Goal: Transaction & Acquisition: Purchase product/service

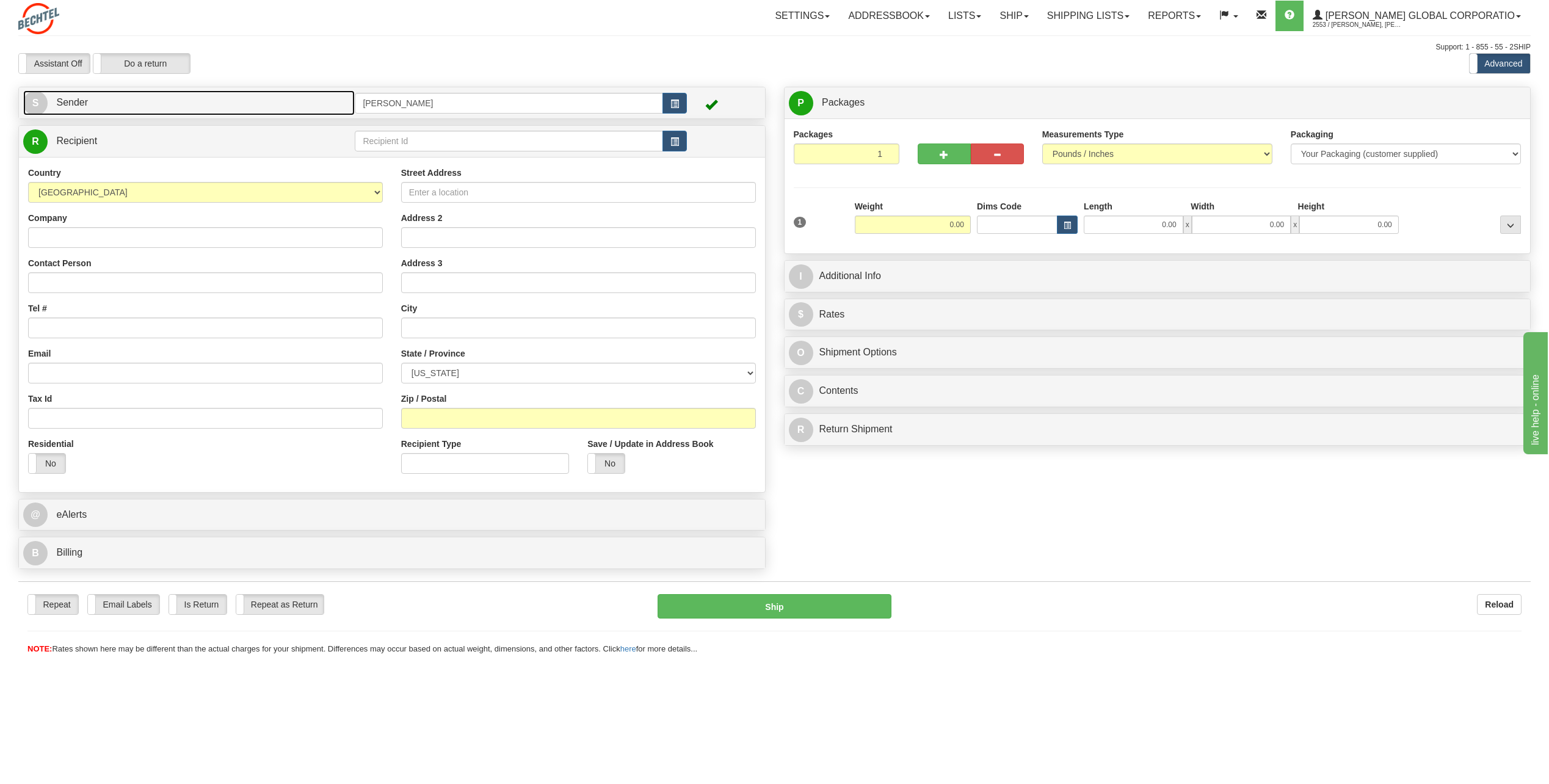
click at [36, 100] on span "S" at bounding box center [35, 103] width 24 height 24
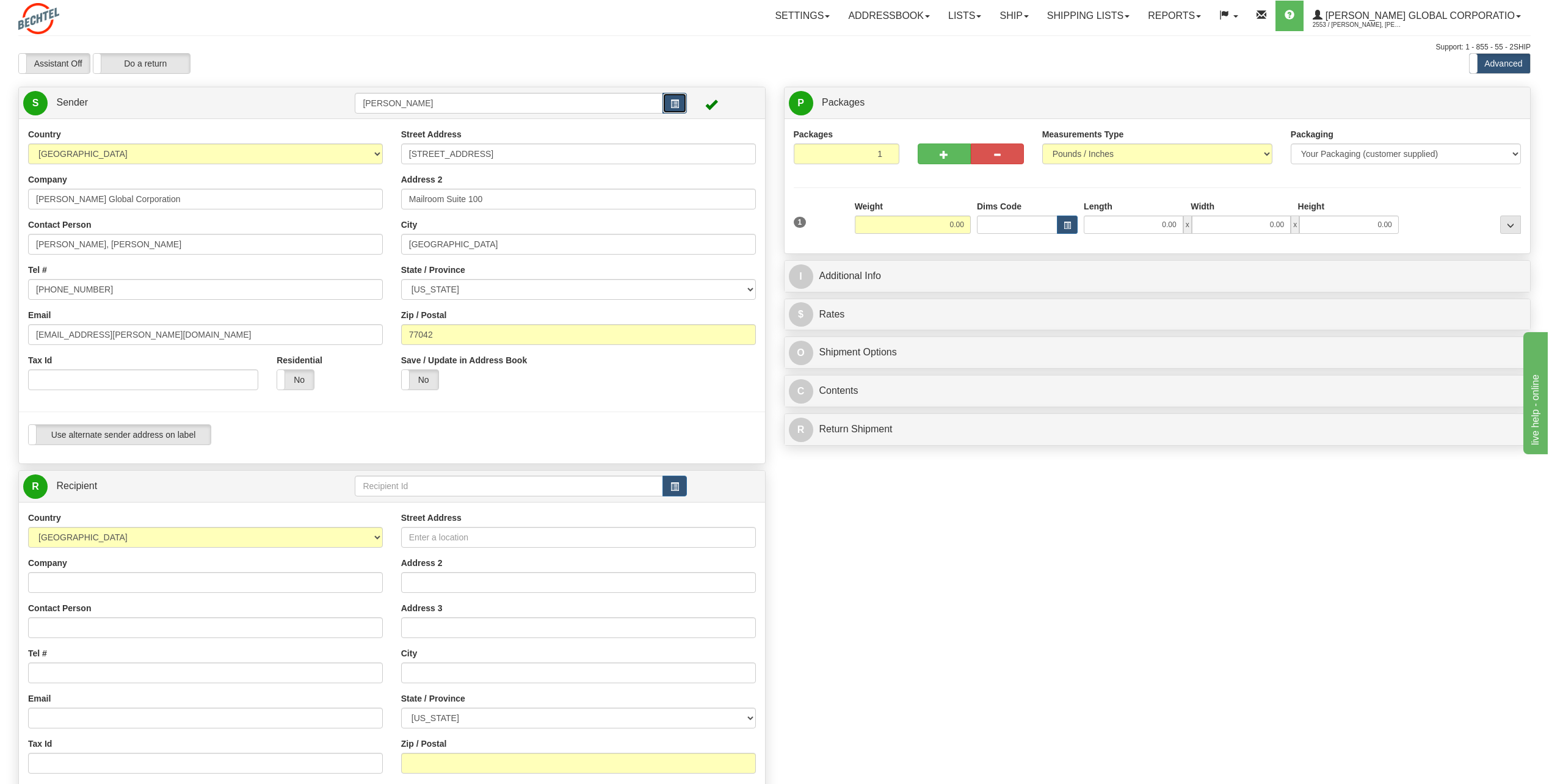
click at [679, 102] on button "button" at bounding box center [675, 103] width 24 height 20
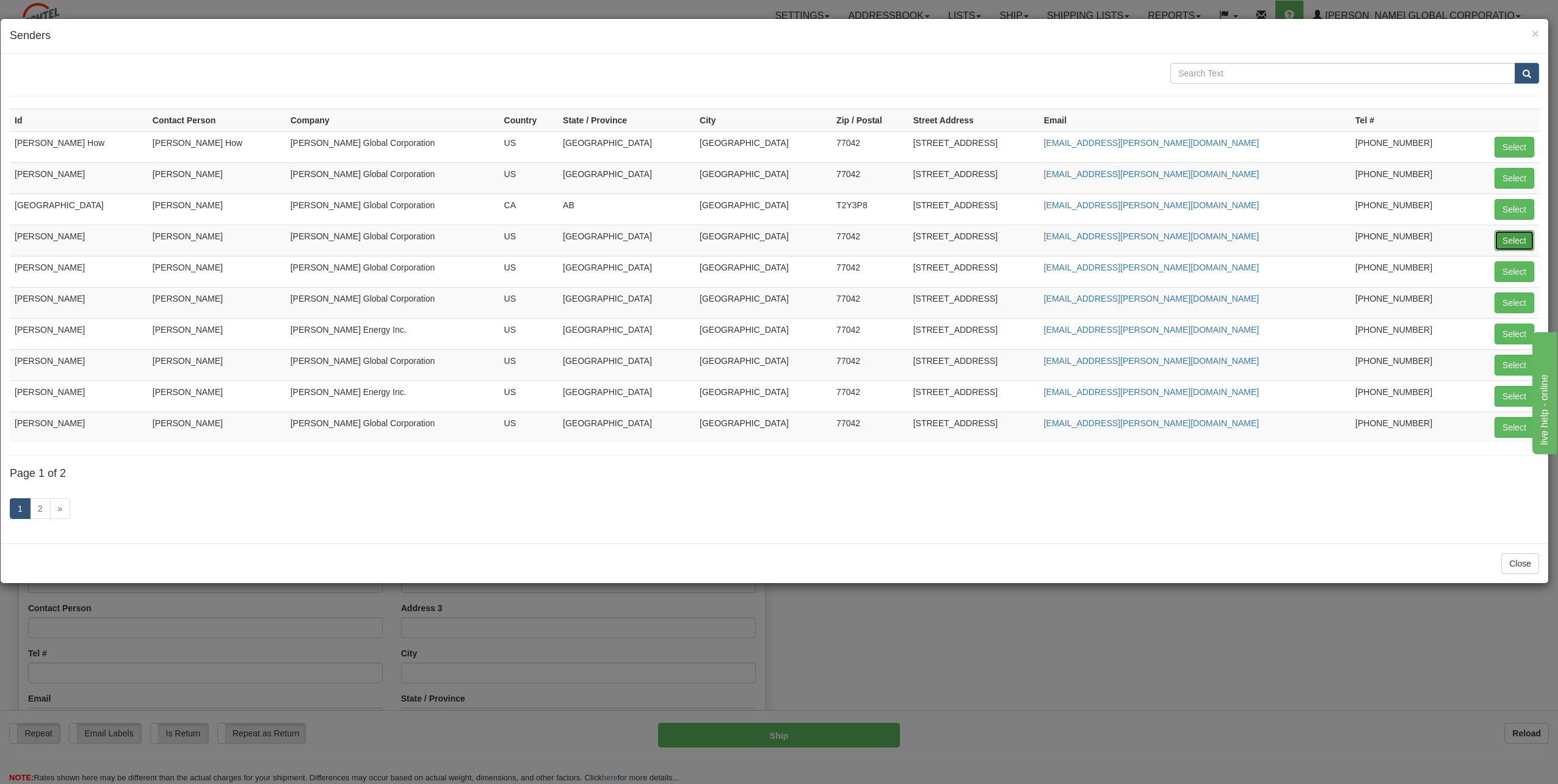
click at [1526, 236] on button "Select" at bounding box center [1514, 241] width 40 height 20
type input "[PERSON_NAME]"
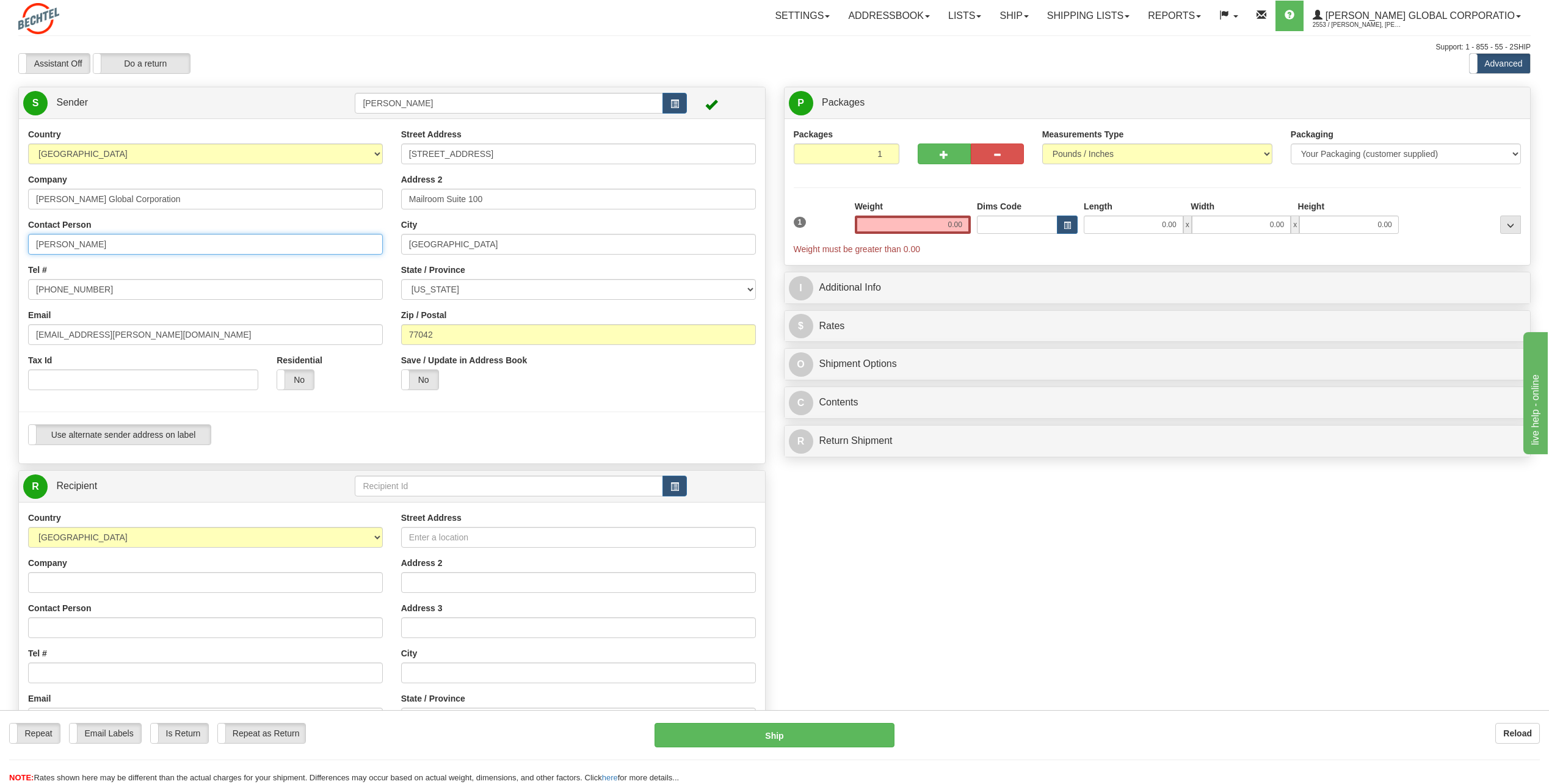
click at [129, 244] on input "[PERSON_NAME]" at bounding box center [205, 244] width 355 height 20
type input "C"
type input "r"
type input "Rick Skovan"
click at [112, 288] on input "[PHONE_NUMBER]" at bounding box center [205, 289] width 355 height 20
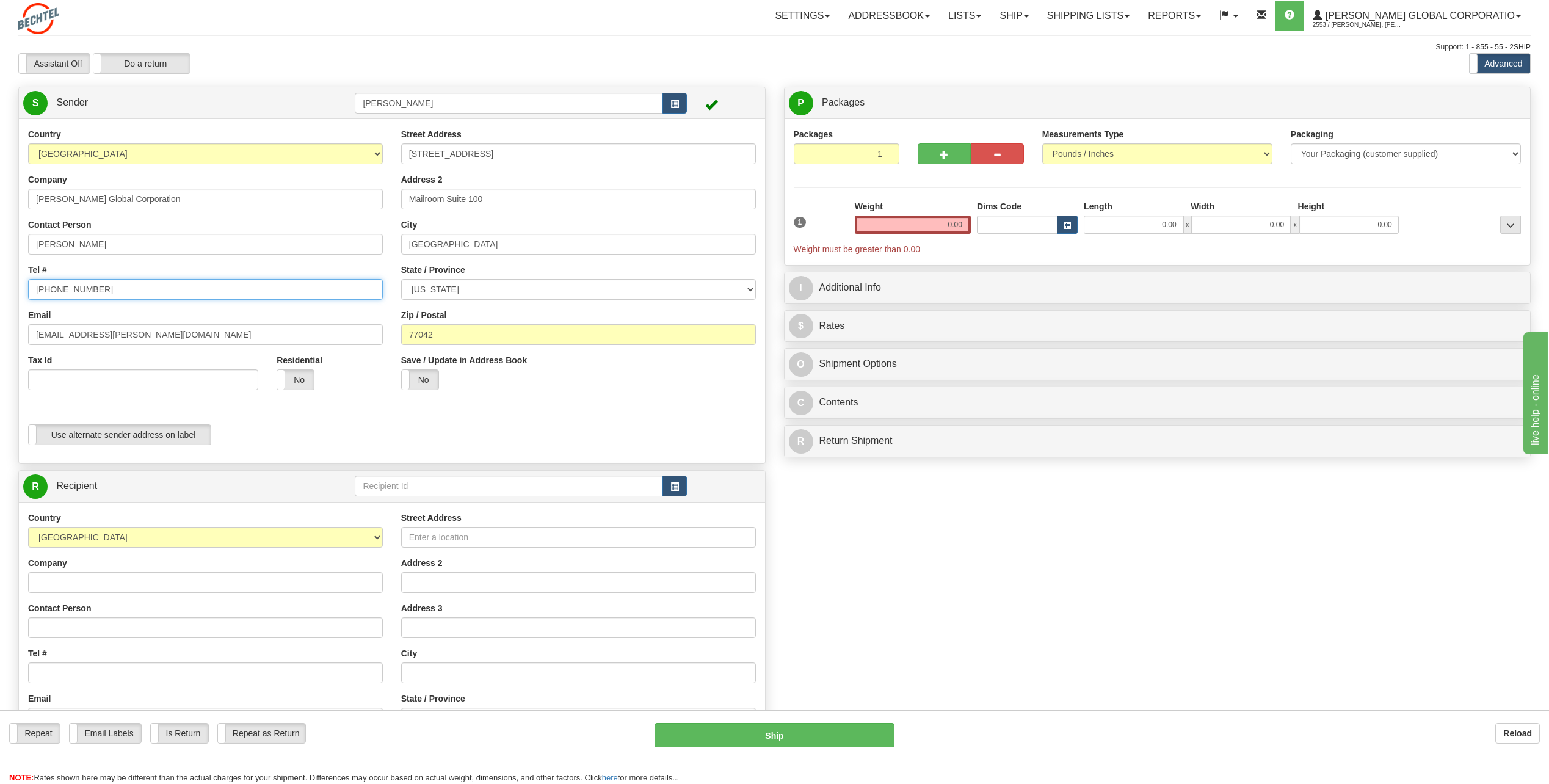
type input "[PHONE_NUMBER]"
click at [280, 320] on div "Email chnguyen@bechtel.com" at bounding box center [205, 326] width 355 height 36
drag, startPoint x: 74, startPoint y: 333, endPoint x: -40, endPoint y: 325, distance: 114.3
click at [0, 325] on html "Training Course Close Toggle navigation Settings Shipping Preferences New Sende…" at bounding box center [774, 392] width 1549 height 784
type input "[EMAIL_ADDRESS][PERSON_NAME][DOMAIN_NAME]"
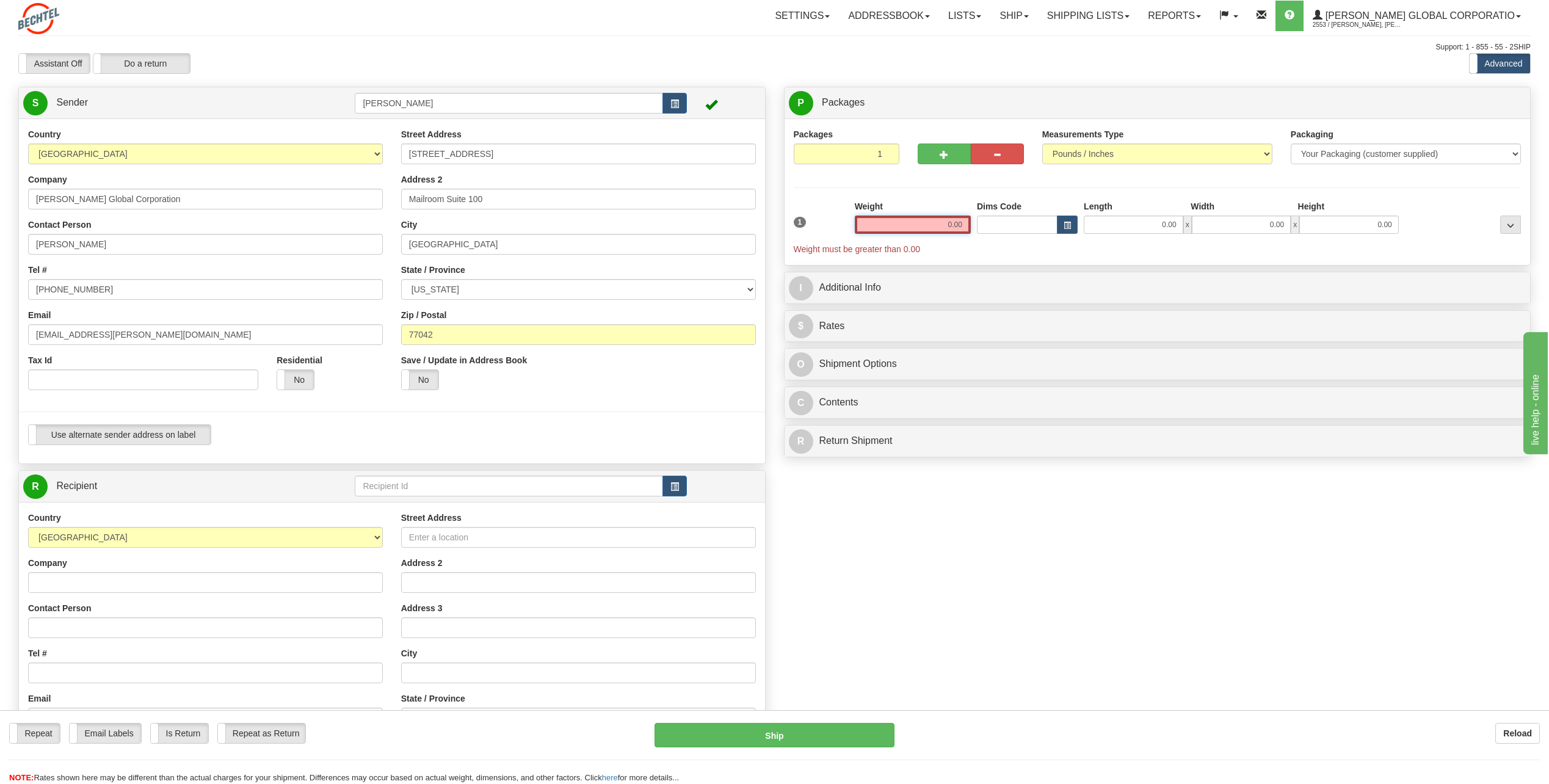
drag, startPoint x: 941, startPoint y: 230, endPoint x: 991, endPoint y: 211, distance: 53.5
click at [991, 211] on div "1 Weight 0.00 Dims Code 0.00" at bounding box center [1158, 228] width 734 height 55
type input "6.00"
click at [665, 490] on button "button" at bounding box center [675, 486] width 24 height 20
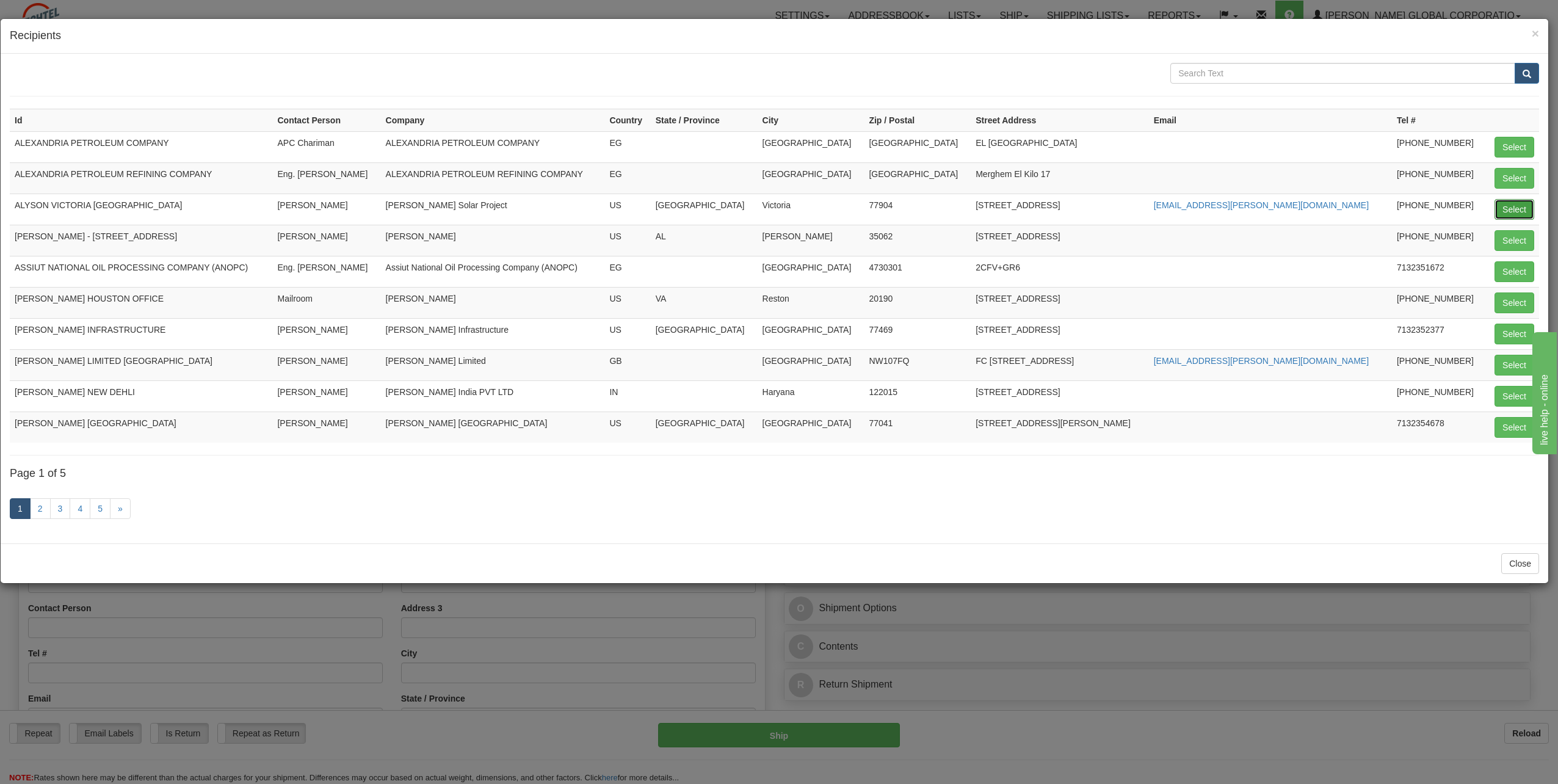
click at [1506, 204] on button "Select" at bounding box center [1514, 209] width 40 height 20
type input "ALYSON VICTORIA TX"
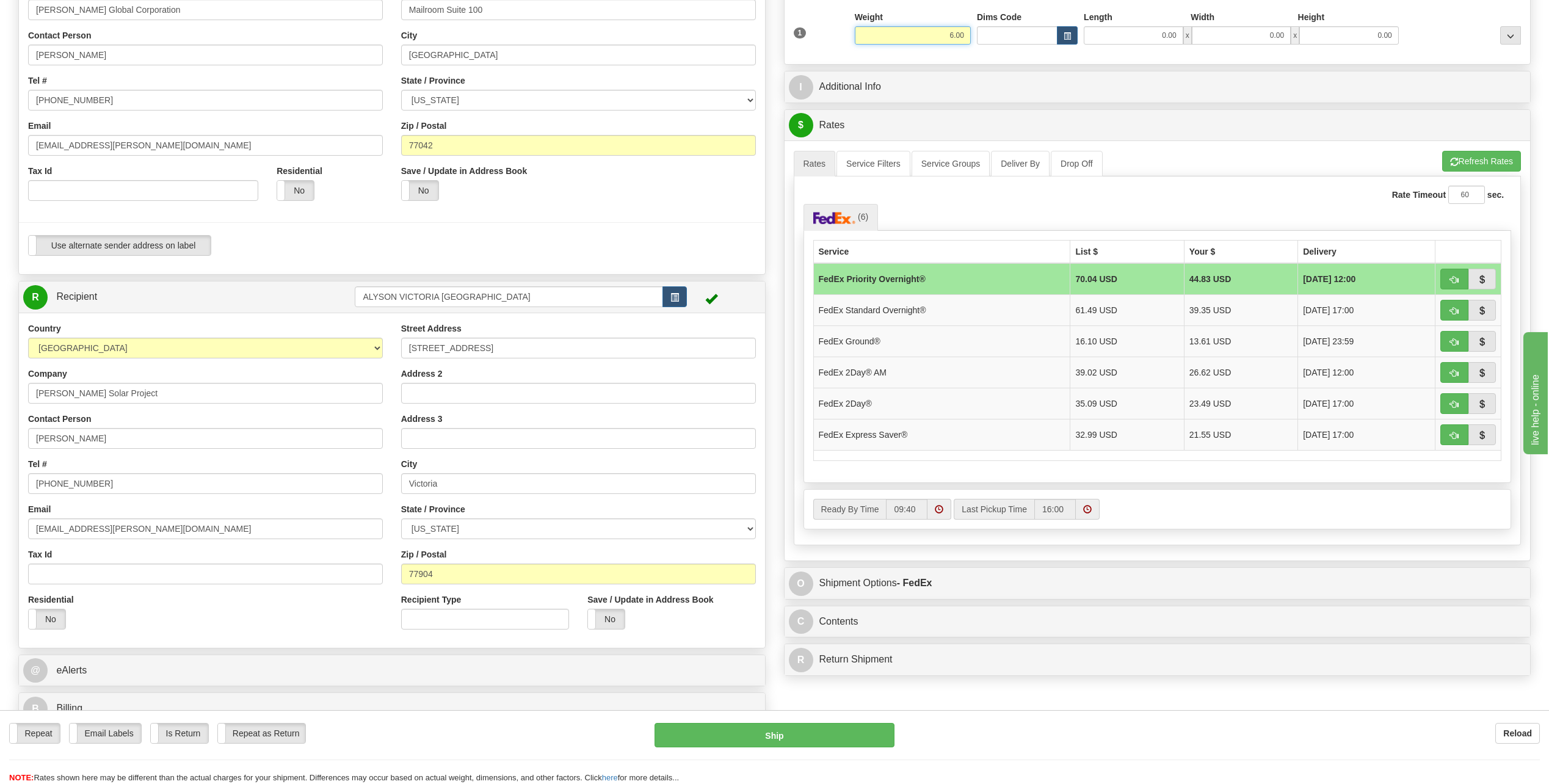
scroll to position [244, 0]
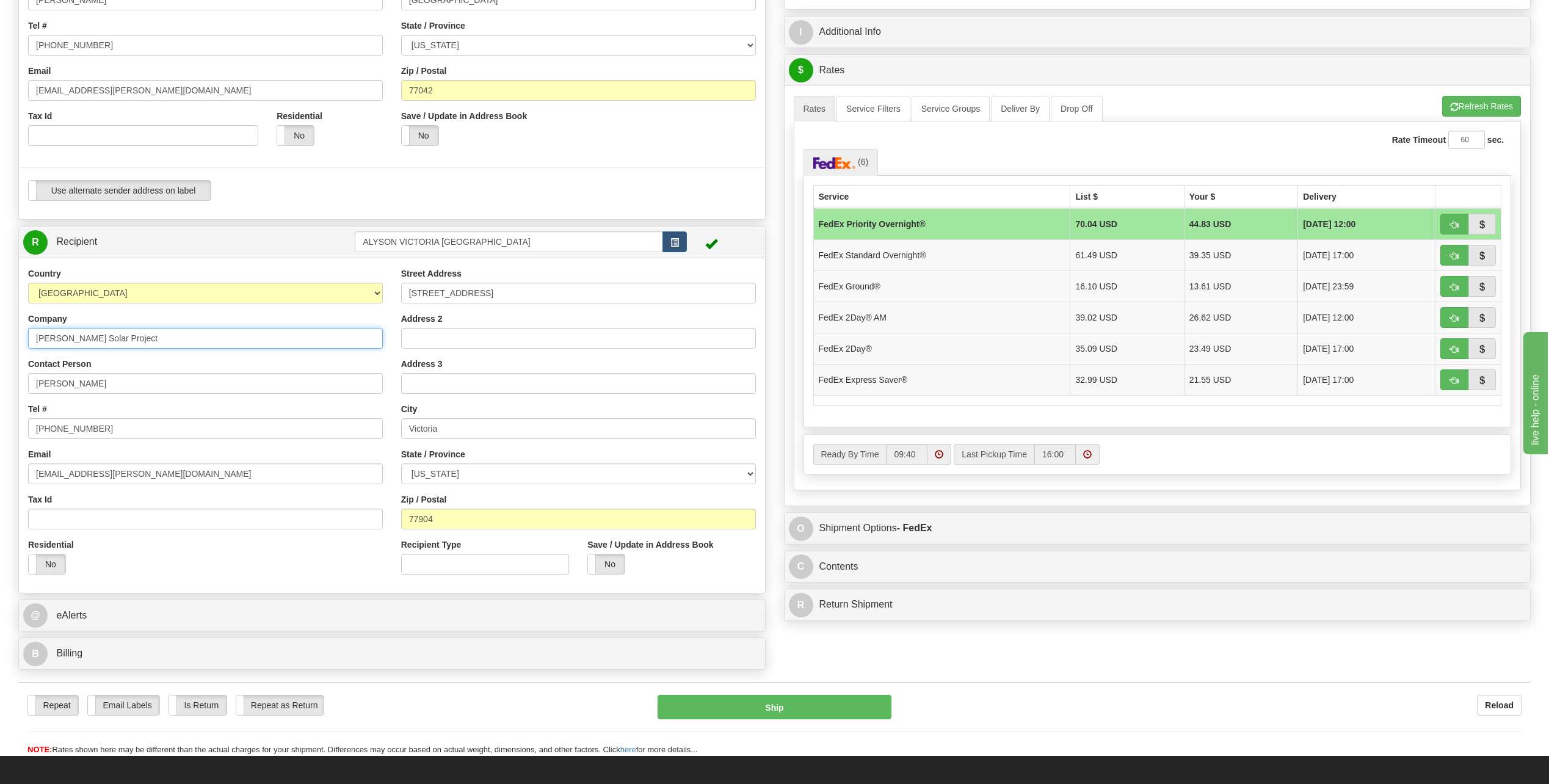
click at [179, 338] on input "Bechtel Oriana Solar Project" at bounding box center [205, 338] width 355 height 20
type input "B"
type input "M"
click at [532, 298] on input "14832 US Highway 77N" at bounding box center [579, 293] width 355 height 20
click at [676, 242] on span "button" at bounding box center [674, 242] width 8 height 8
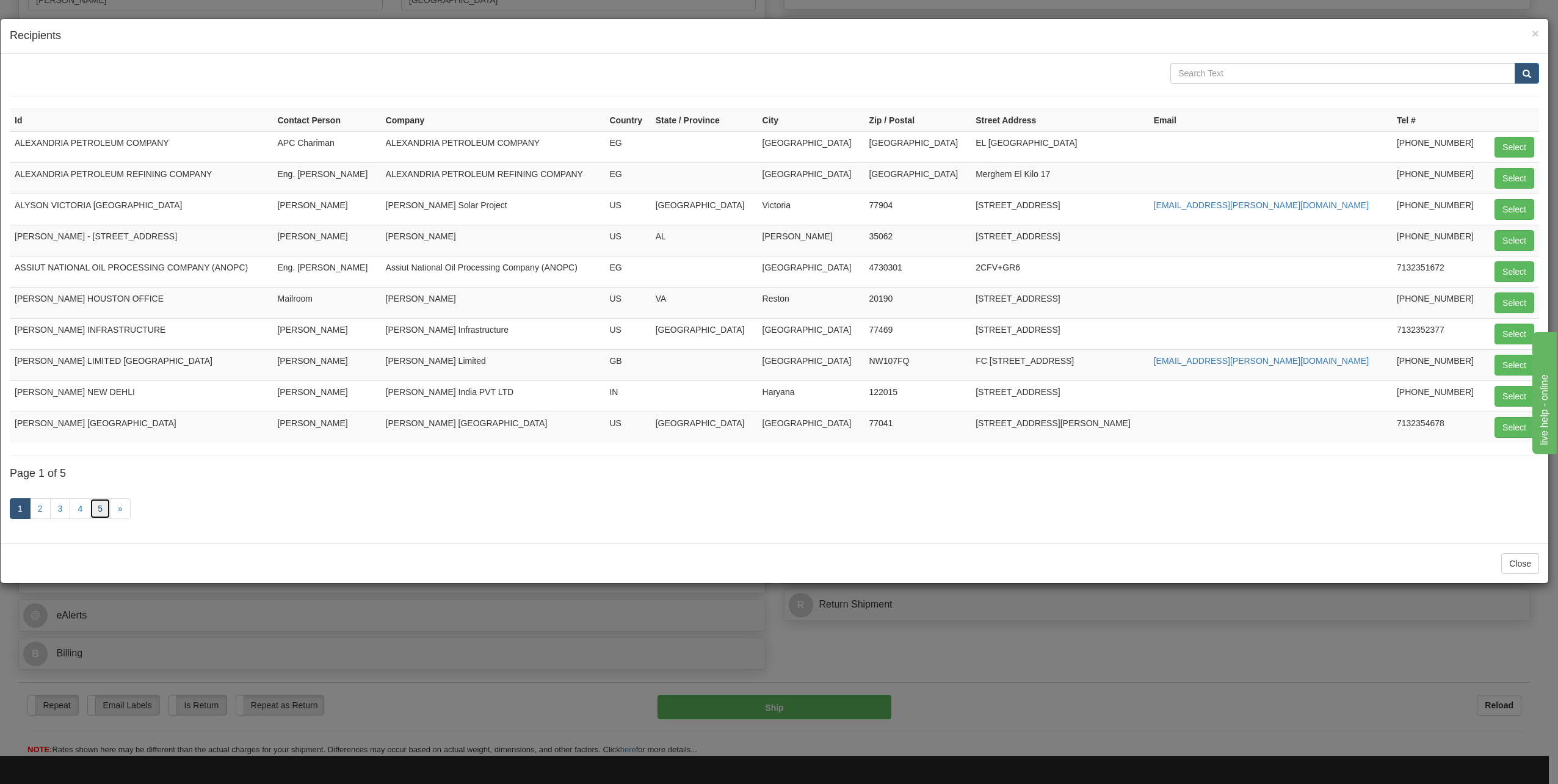
click at [100, 506] on link "5" at bounding box center [100, 508] width 20 height 20
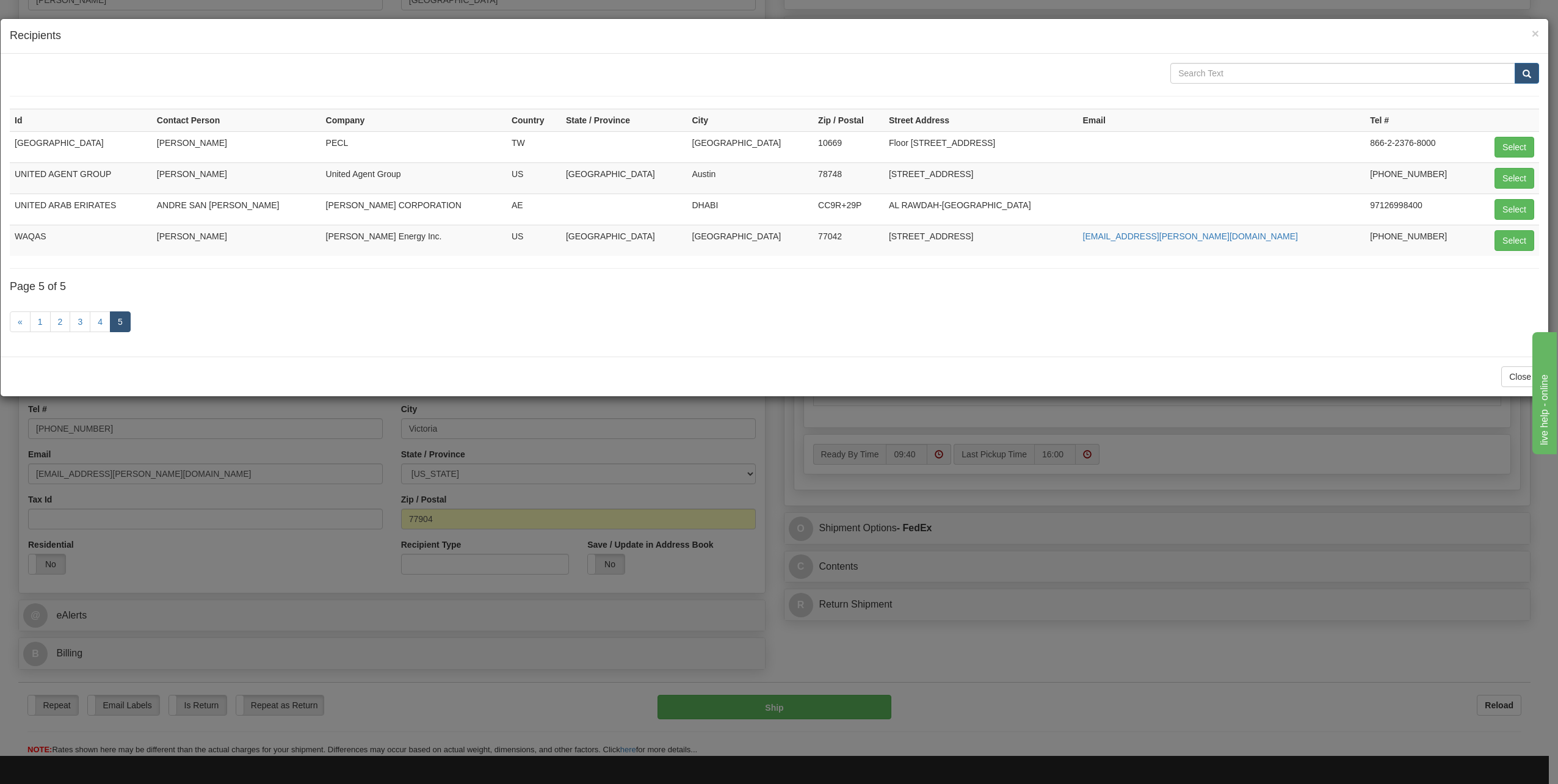
click at [1548, 33] on div "× Recipients Id Contact Person Company Country State / Province City Zip / Post…" at bounding box center [774, 207] width 1549 height 378
click at [1539, 35] on div "× Recipients" at bounding box center [775, 35] width 1548 height 34
click at [1536, 32] on span "×" at bounding box center [1536, 33] width 7 height 14
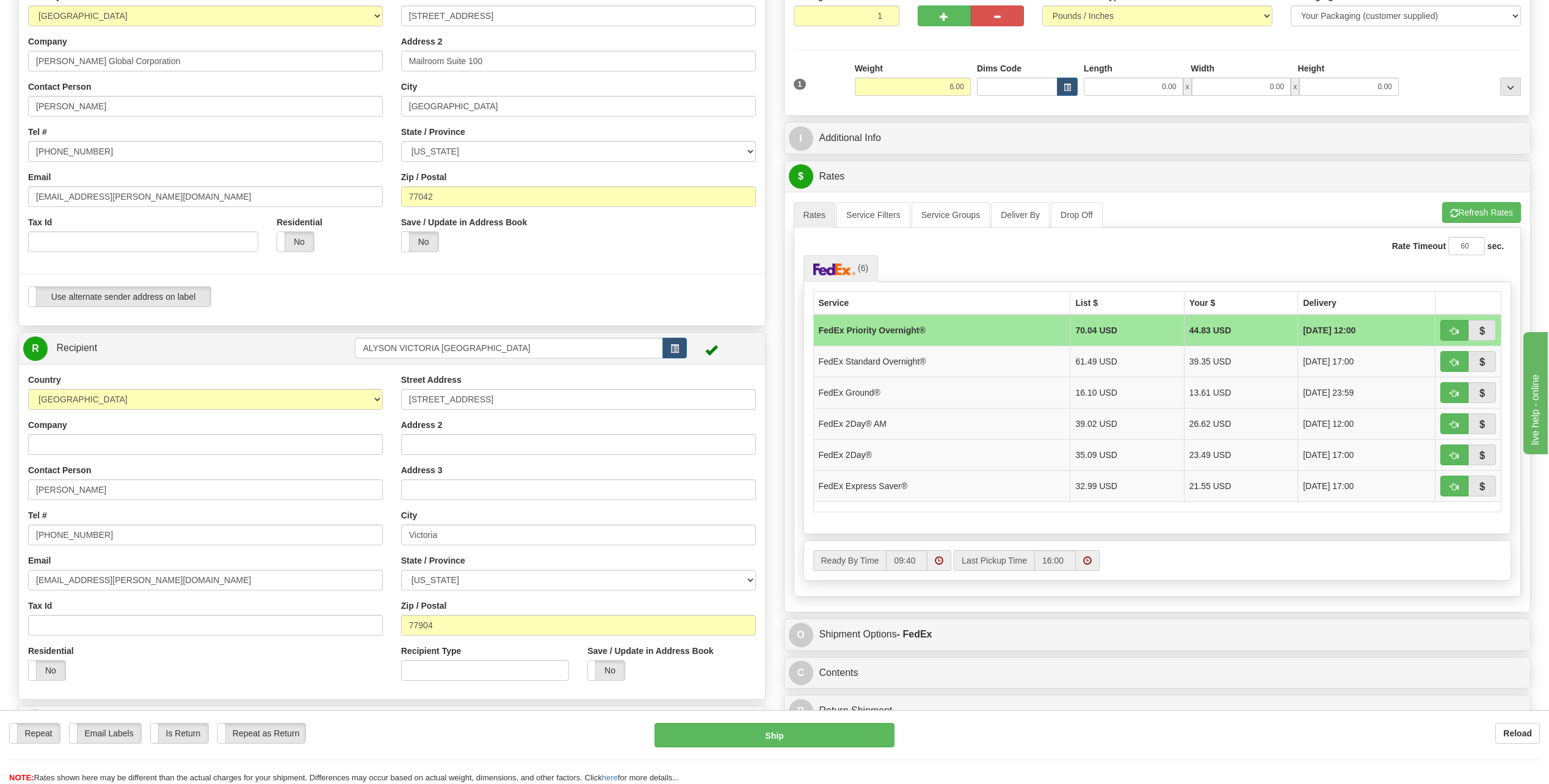
scroll to position [122, 0]
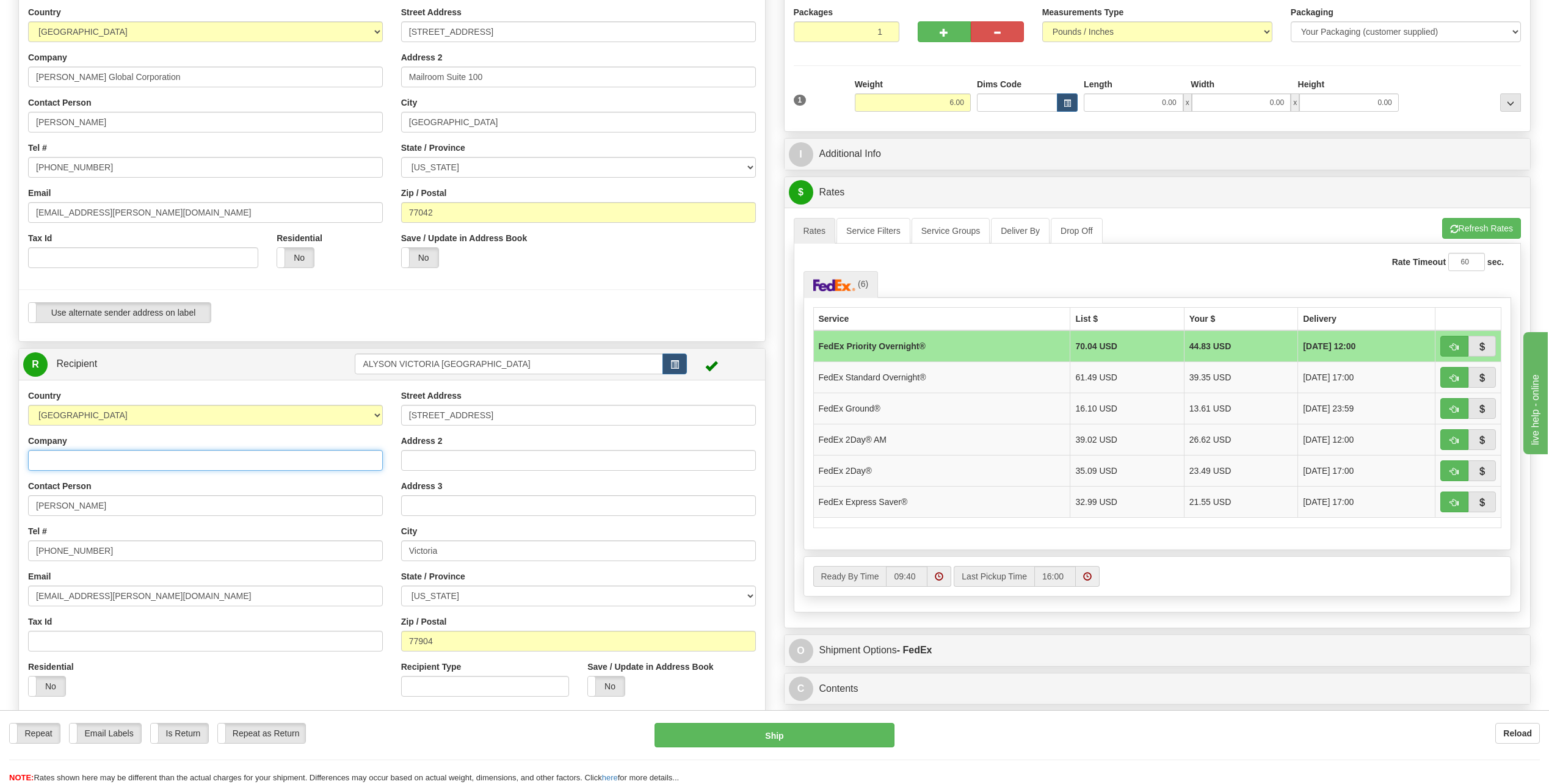
click at [95, 457] on input "Company" at bounding box center [205, 460] width 355 height 20
type input "Mammoth Solar Project"
click at [530, 412] on input "14832 US Highway 77N" at bounding box center [579, 415] width 355 height 20
type input "1"
type input "4618 West 200 North"
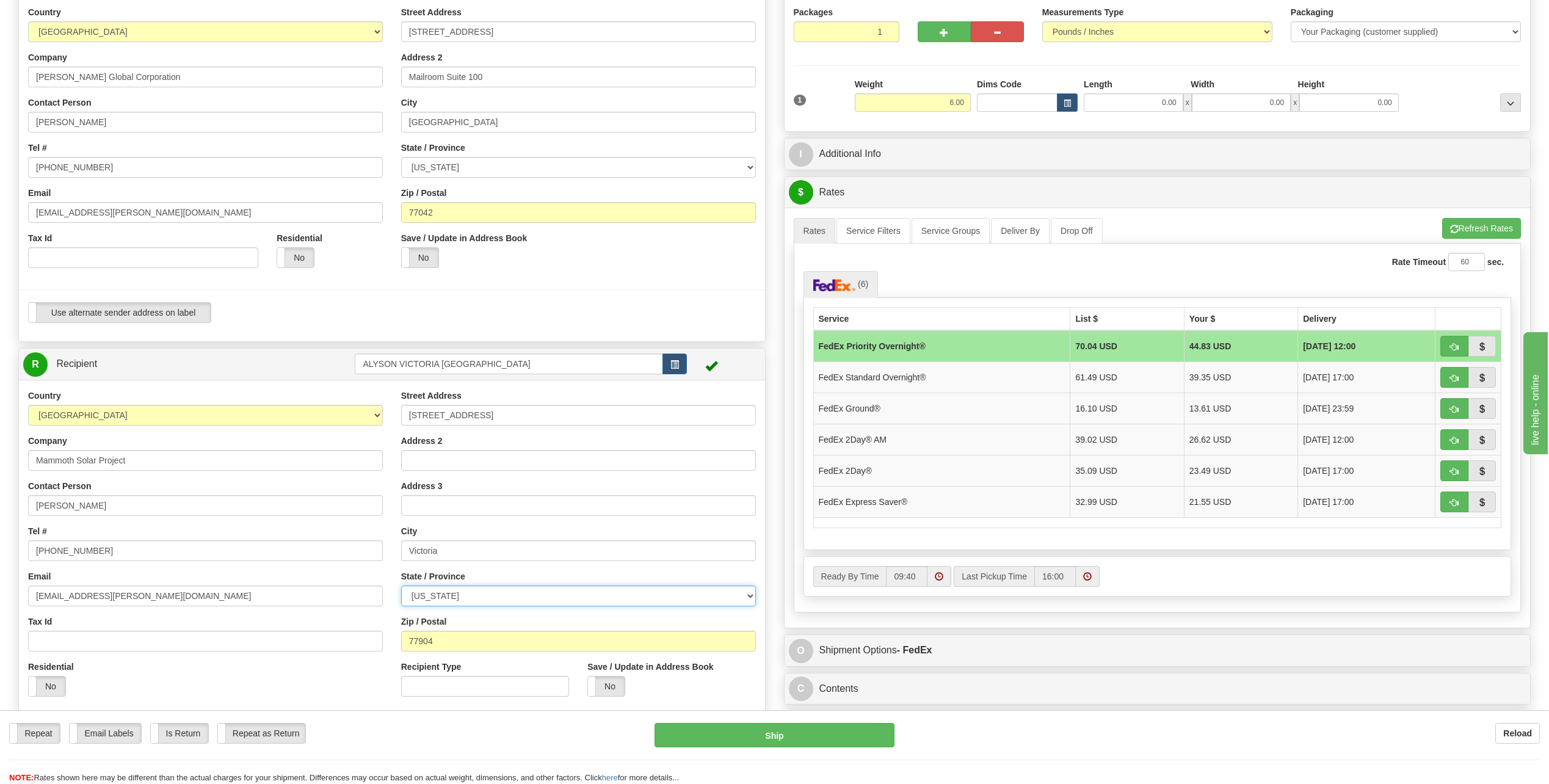
select select "IN"
type input "8006 West 6005"
click at [464, 555] on input "Victoria" at bounding box center [579, 551] width 355 height 20
type input "V"
type input "Winamac"
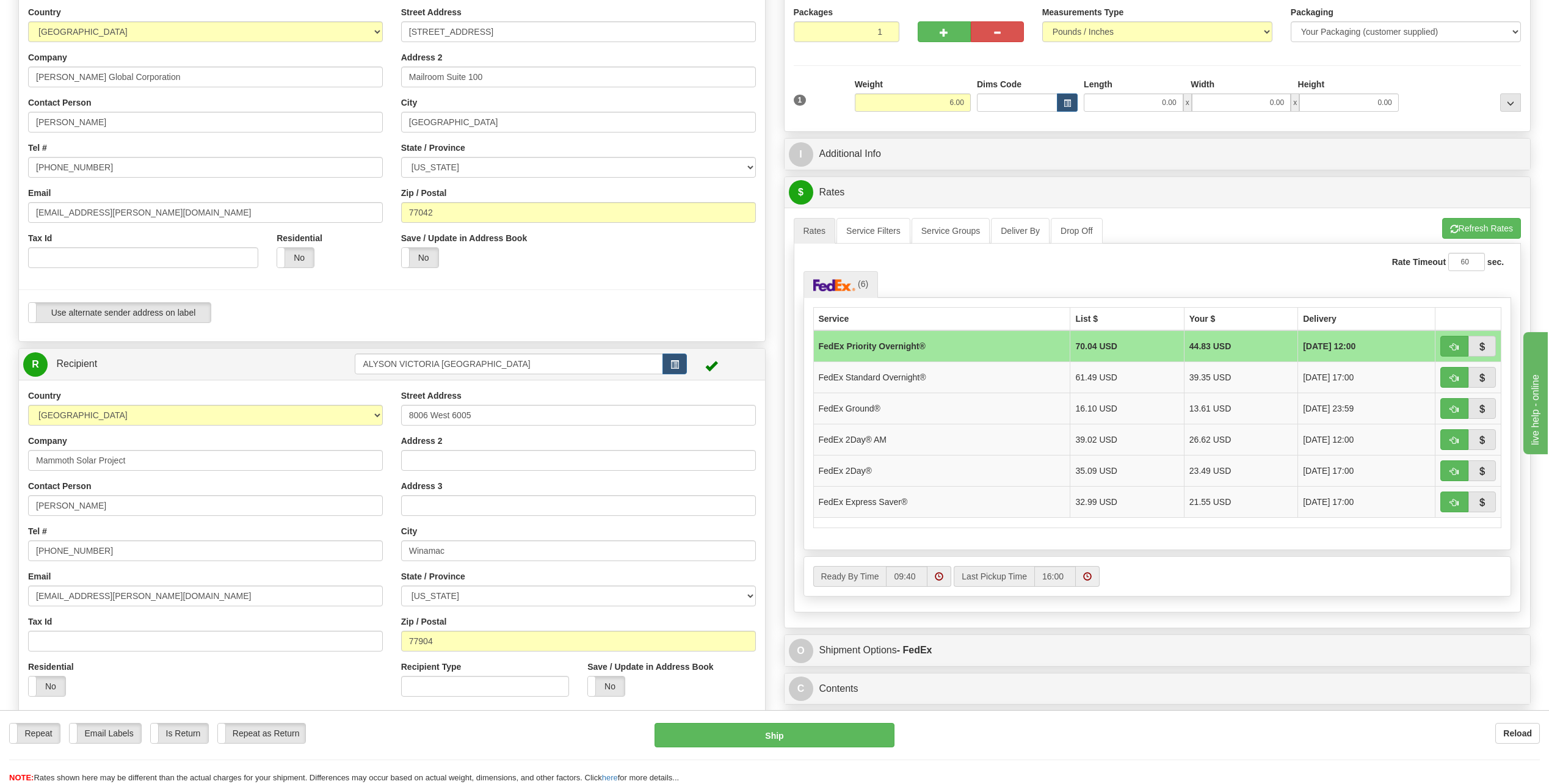
click at [662, 566] on div "Street Address 8006 West 6005 Address 2 Address 3 City Winamac State / Province…" at bounding box center [578, 547] width 373 height 316
click at [448, 642] on input "77904" at bounding box center [579, 641] width 355 height 20
type input "7"
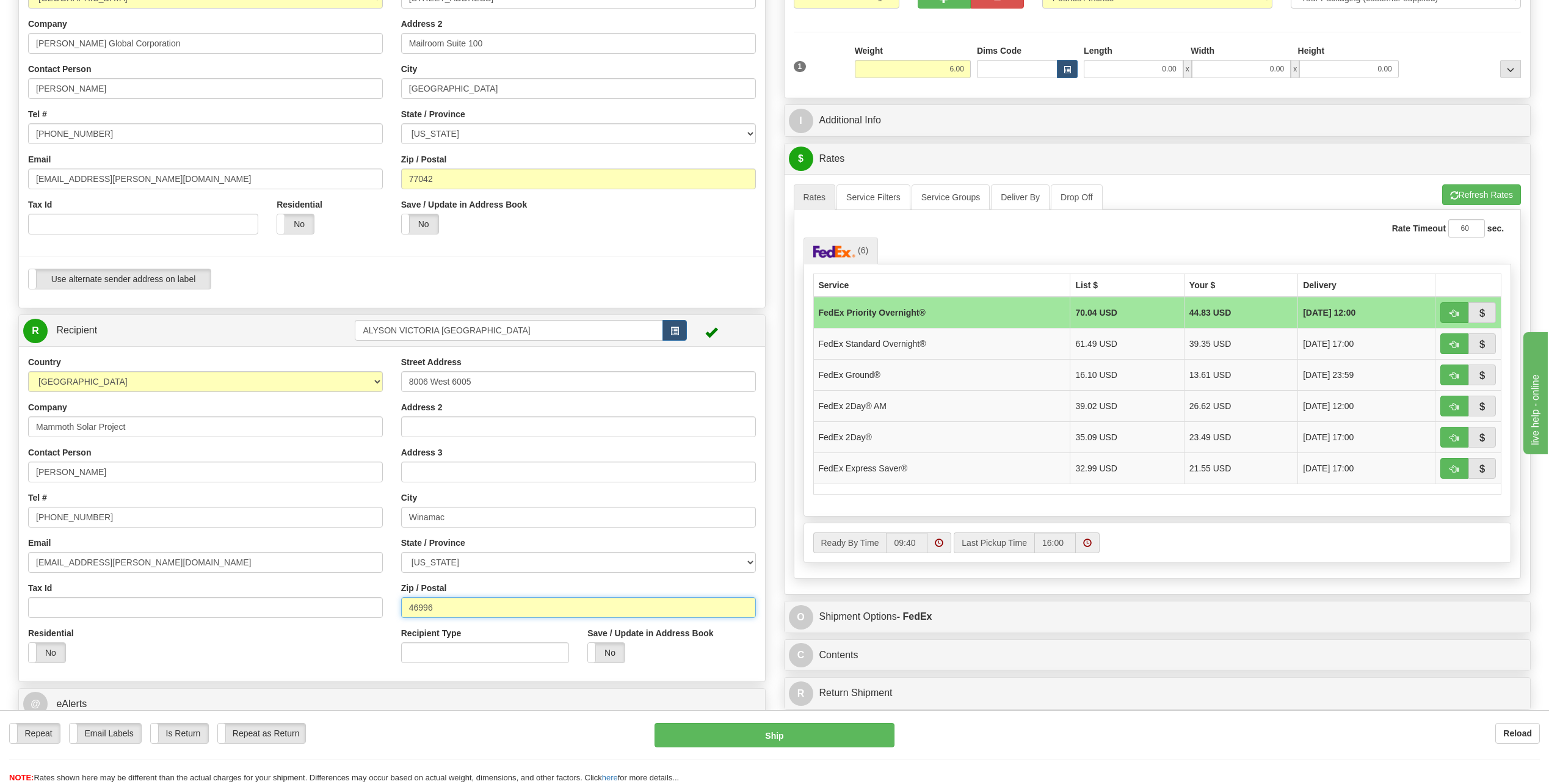
scroll to position [183, 0]
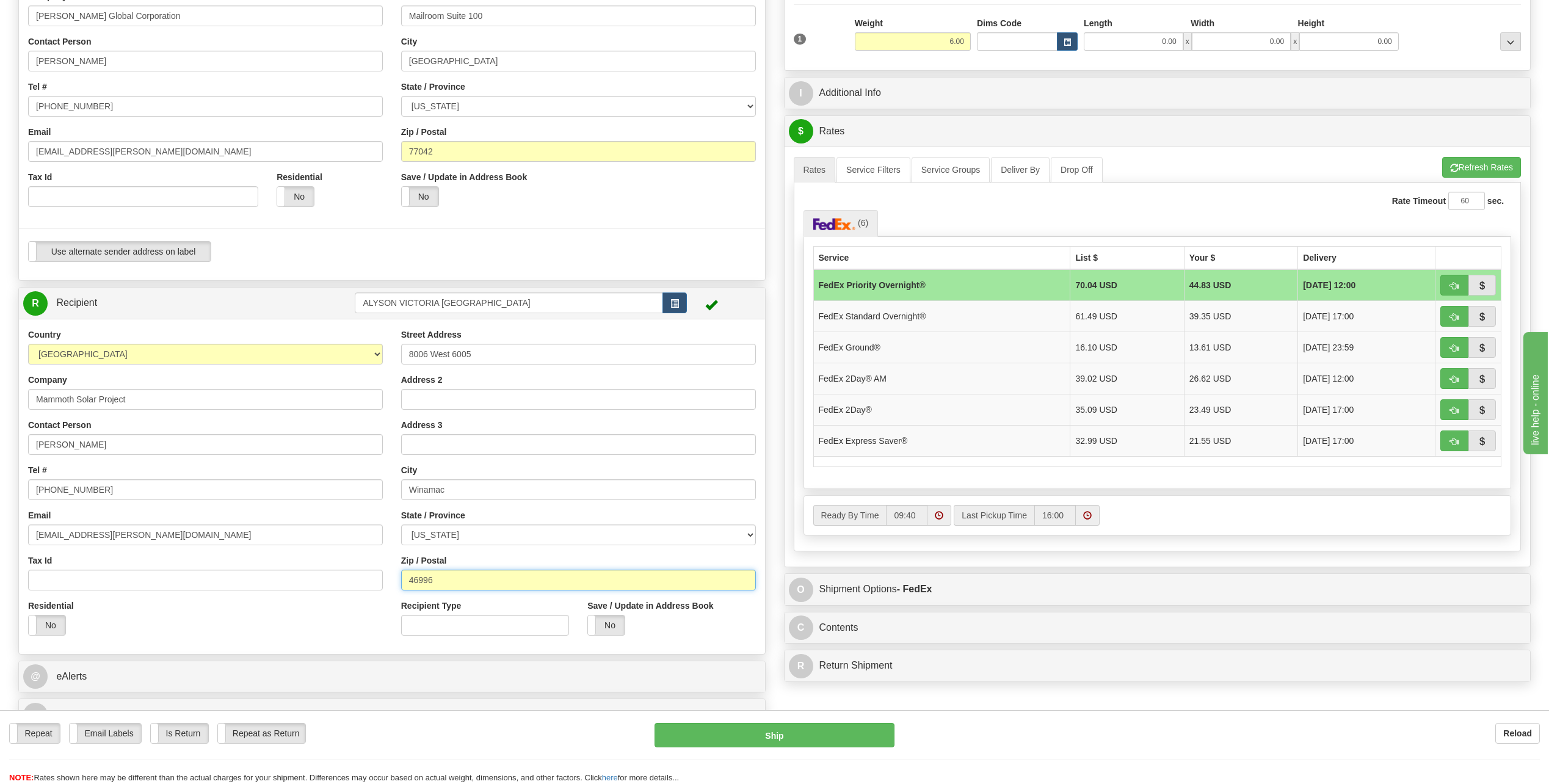
type input "46996"
click at [139, 445] on input "ALYSON SOMMERS" at bounding box center [205, 444] width 355 height 20
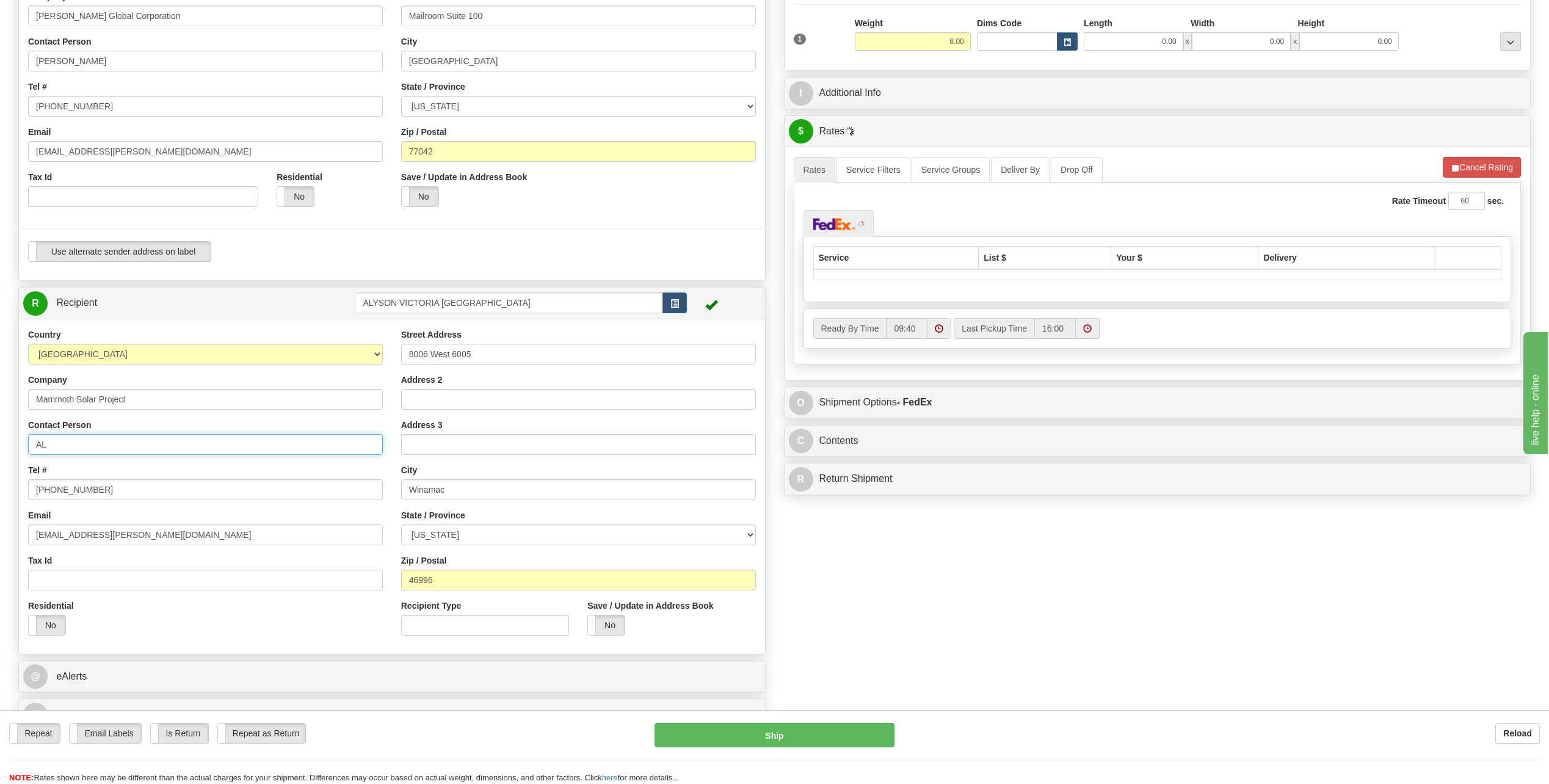
type input "A"
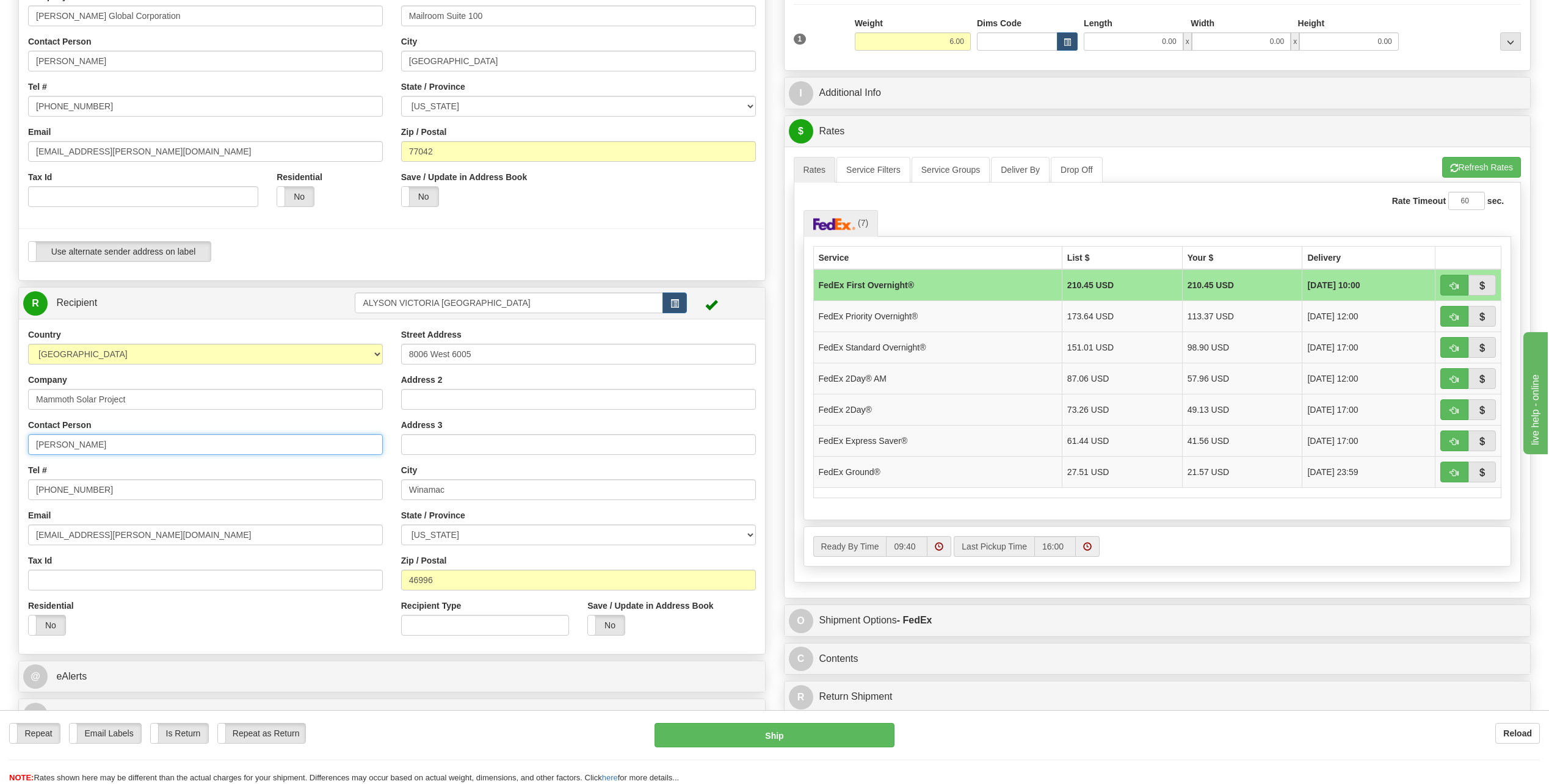
type input "Ann Smith"
click at [329, 478] on div "Tel # 571-564-0434" at bounding box center [205, 481] width 355 height 36
drag, startPoint x: 76, startPoint y: 533, endPoint x: 0, endPoint y: 528, distance: 76.2
click at [0, 529] on html "Training Course Close Toggle navigation Settings Shipping Preferences New Sende…" at bounding box center [774, 209] width 1549 height 784
click at [134, 533] on input "[EMAIL_ADDRESS][PERSON_NAME][DOMAIN_NAME]" at bounding box center [205, 534] width 355 height 20
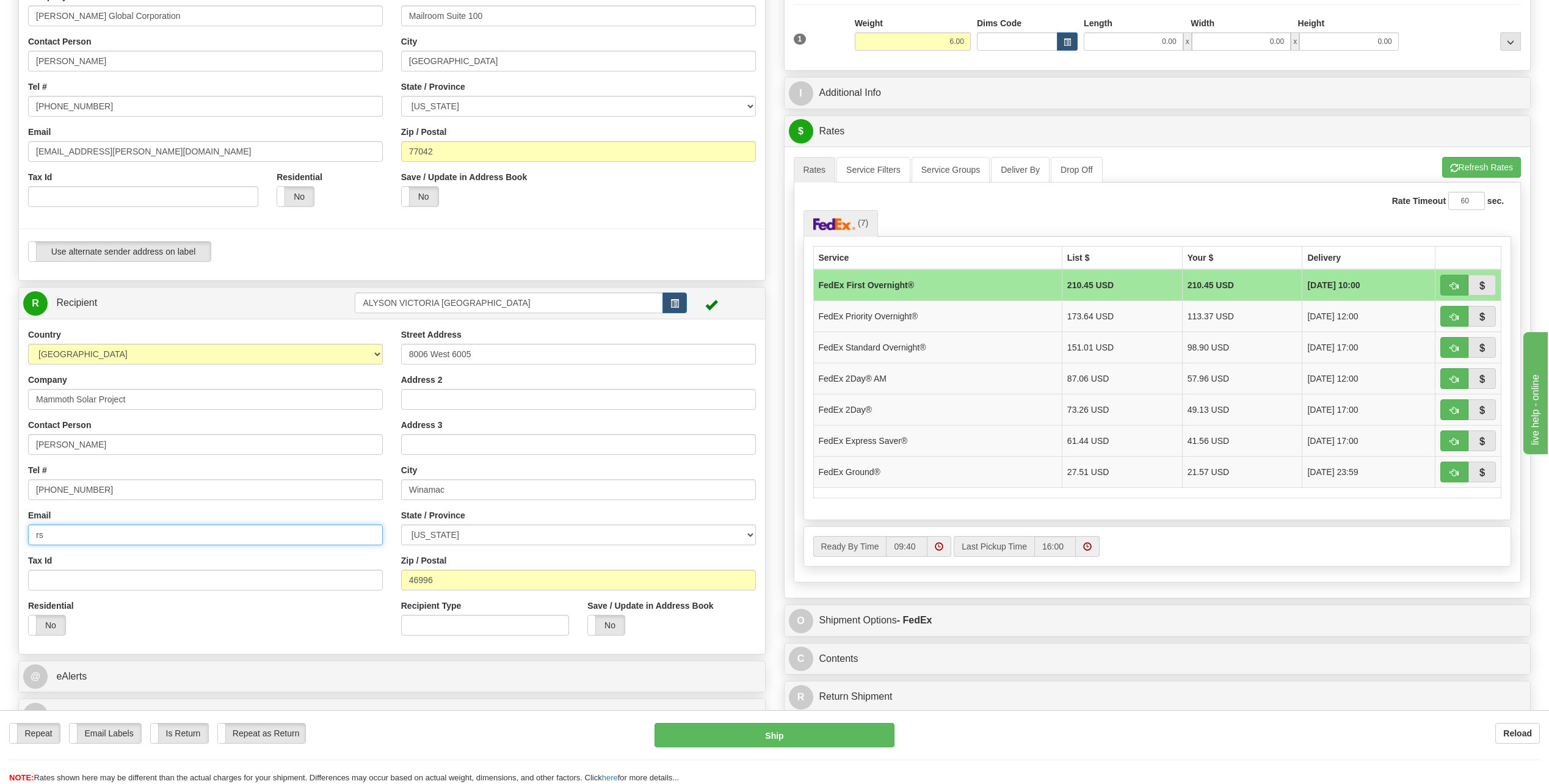
type input "r"
click at [97, 488] on input "571-564-0434" at bounding box center [205, 490] width 355 height 20
type input "571-392-6568"
click at [483, 354] on input "8006 West 6005" at bounding box center [579, 354] width 355 height 20
type input "8"
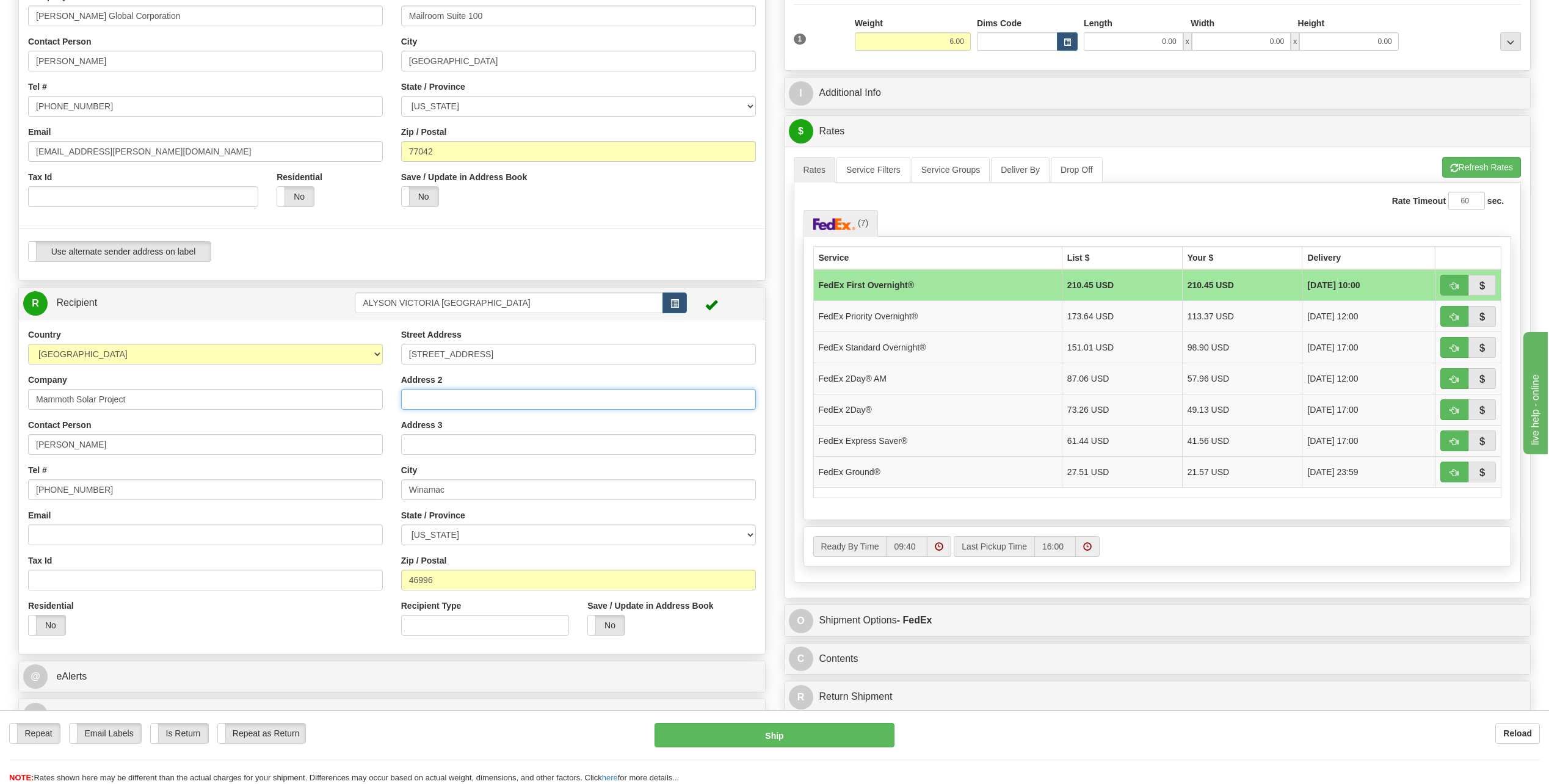
click at [401, 400] on input "Address 2" at bounding box center [579, 399] width 355 height 20
click at [489, 357] on input "4618 West 200" at bounding box center [579, 354] width 355 height 20
type input "4618 West 200 North"
click at [679, 445] on input "Address 3" at bounding box center [579, 444] width 355 height 20
click at [637, 462] on div "Street Address 4618 West 200 North Address 2 Address 3 City Winamac State / Pro…" at bounding box center [578, 487] width 373 height 316
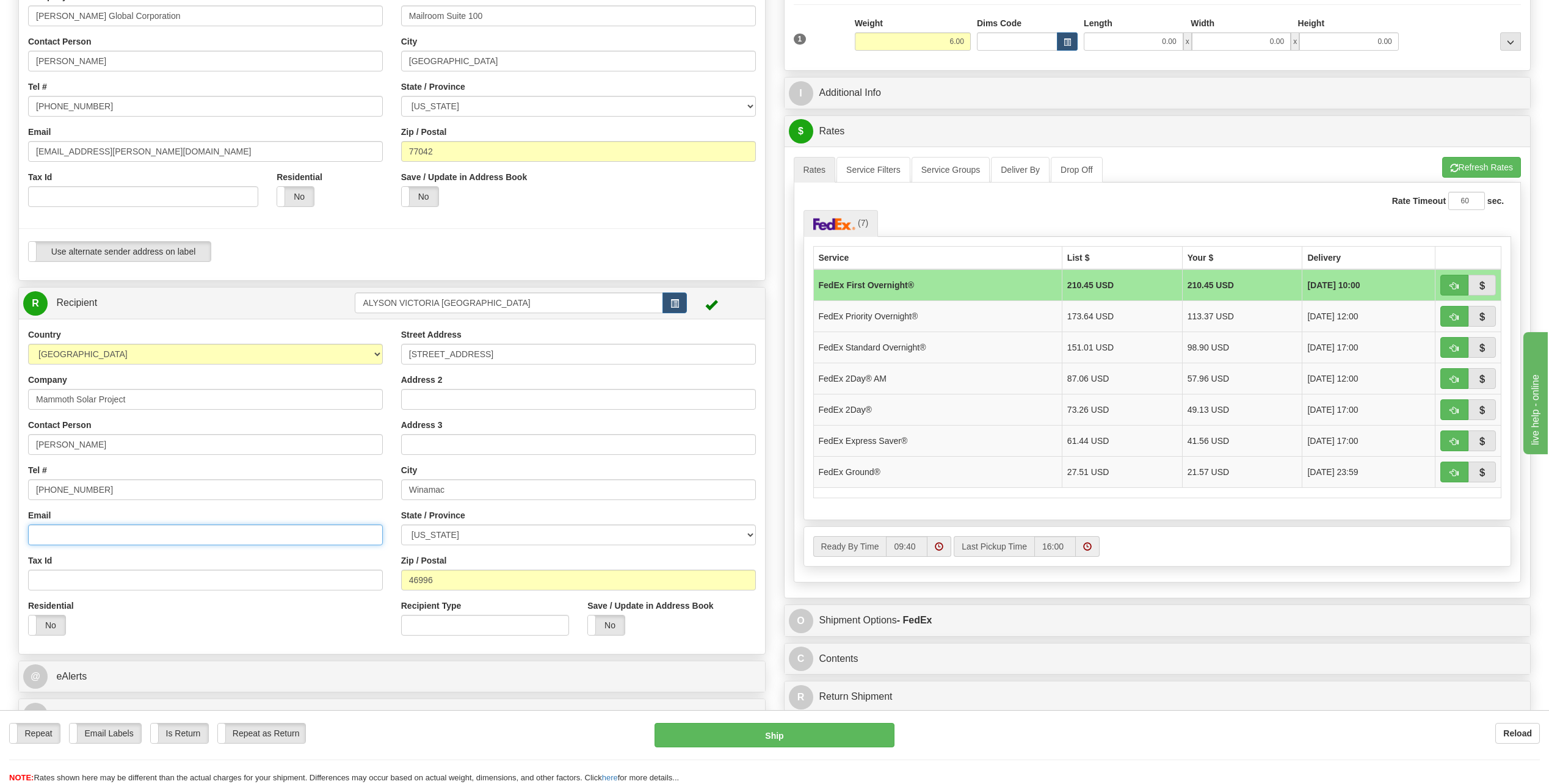
click at [54, 535] on input "Email" at bounding box center [205, 534] width 355 height 20
click at [320, 565] on div "Country AFGHANISTAN ALAND ISLANDS ALBANIA ALGERIA AMERICAN SAMOA ANDORRA ANGOLA…" at bounding box center [204, 487] width 373 height 316
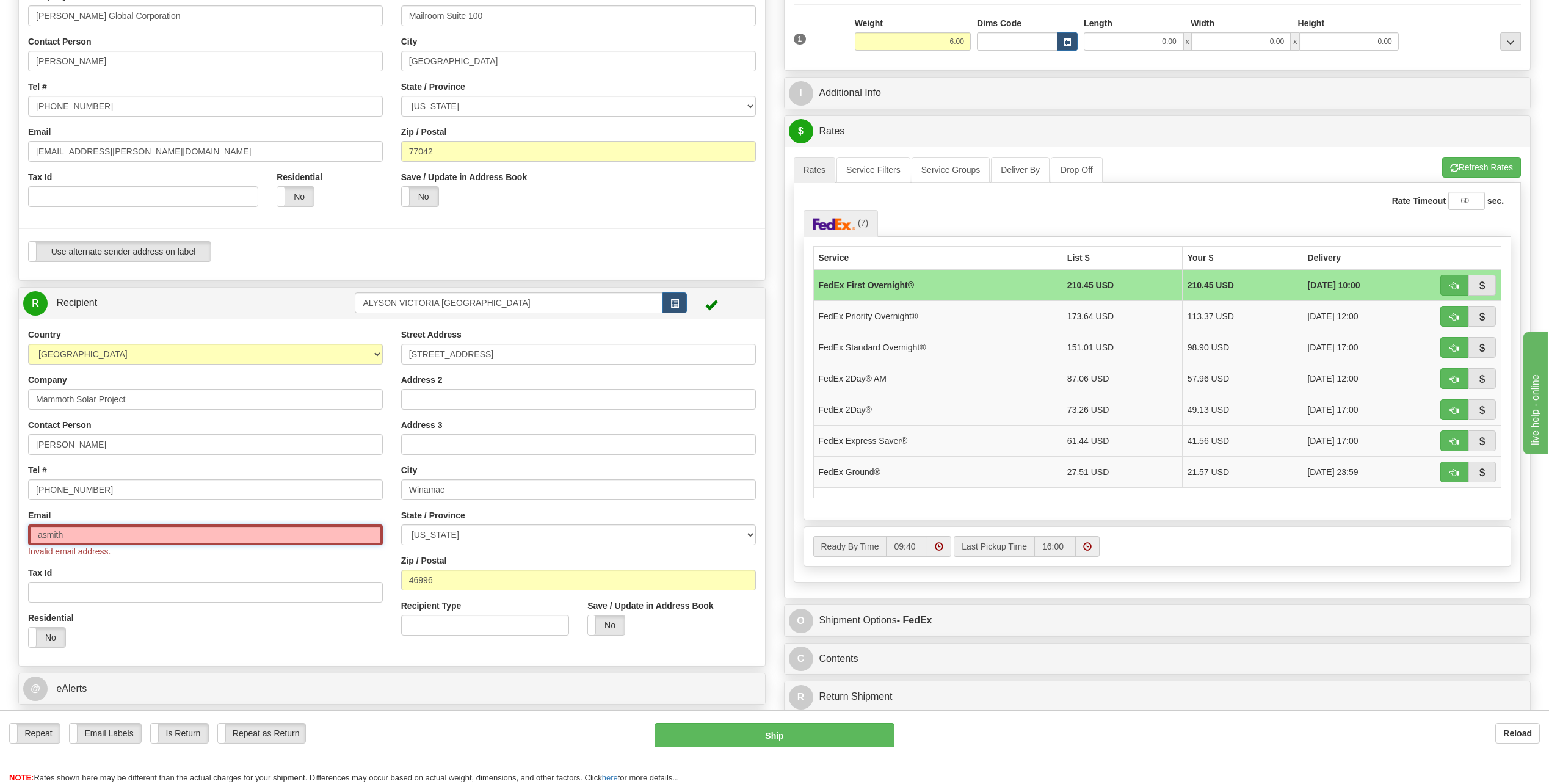
click at [83, 535] on input "asmith" at bounding box center [205, 534] width 355 height 20
type input "asmith3@bechtel.com"
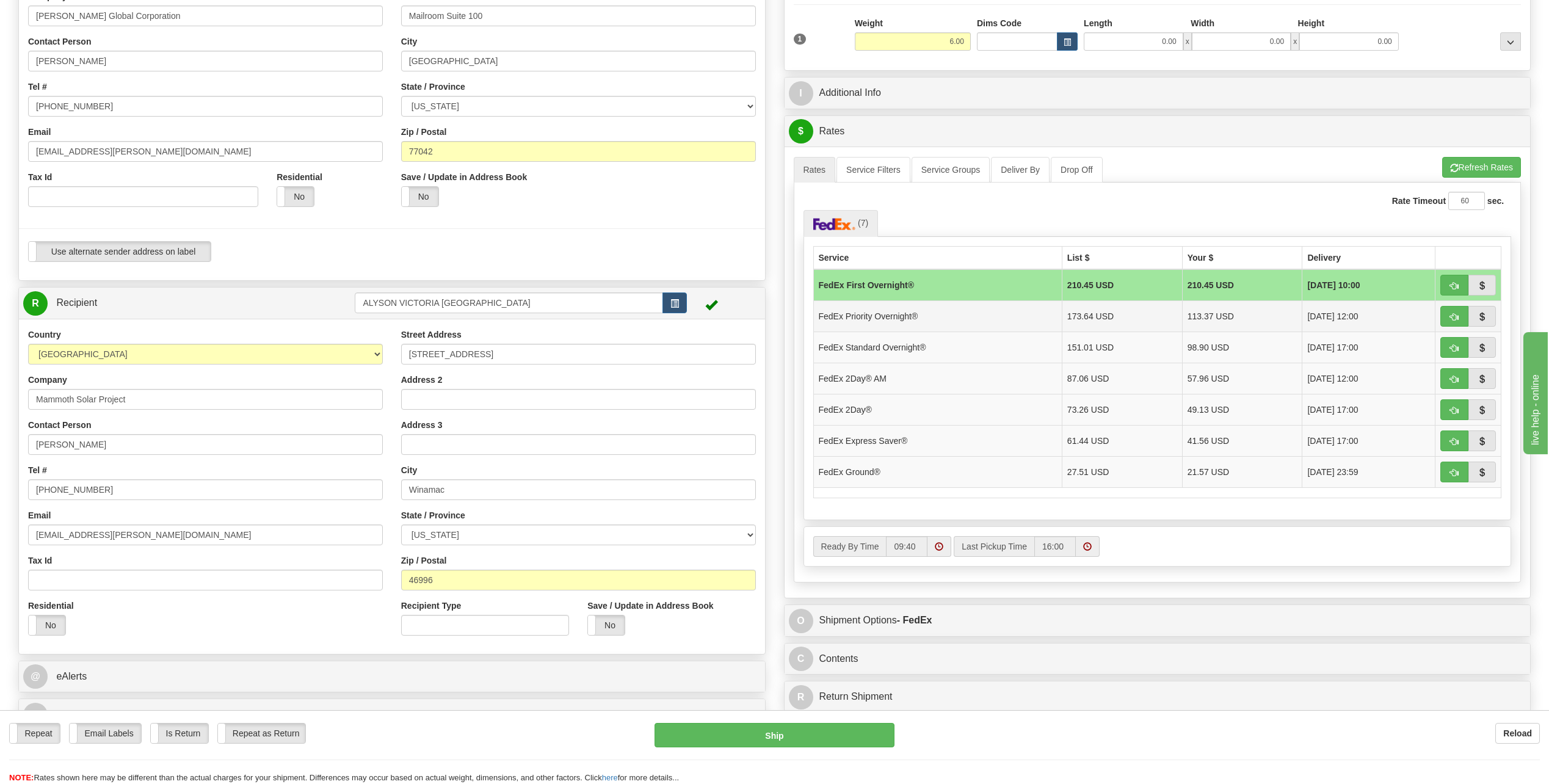
click at [903, 314] on td "FedEx Priority Overnight®" at bounding box center [937, 316] width 248 height 32
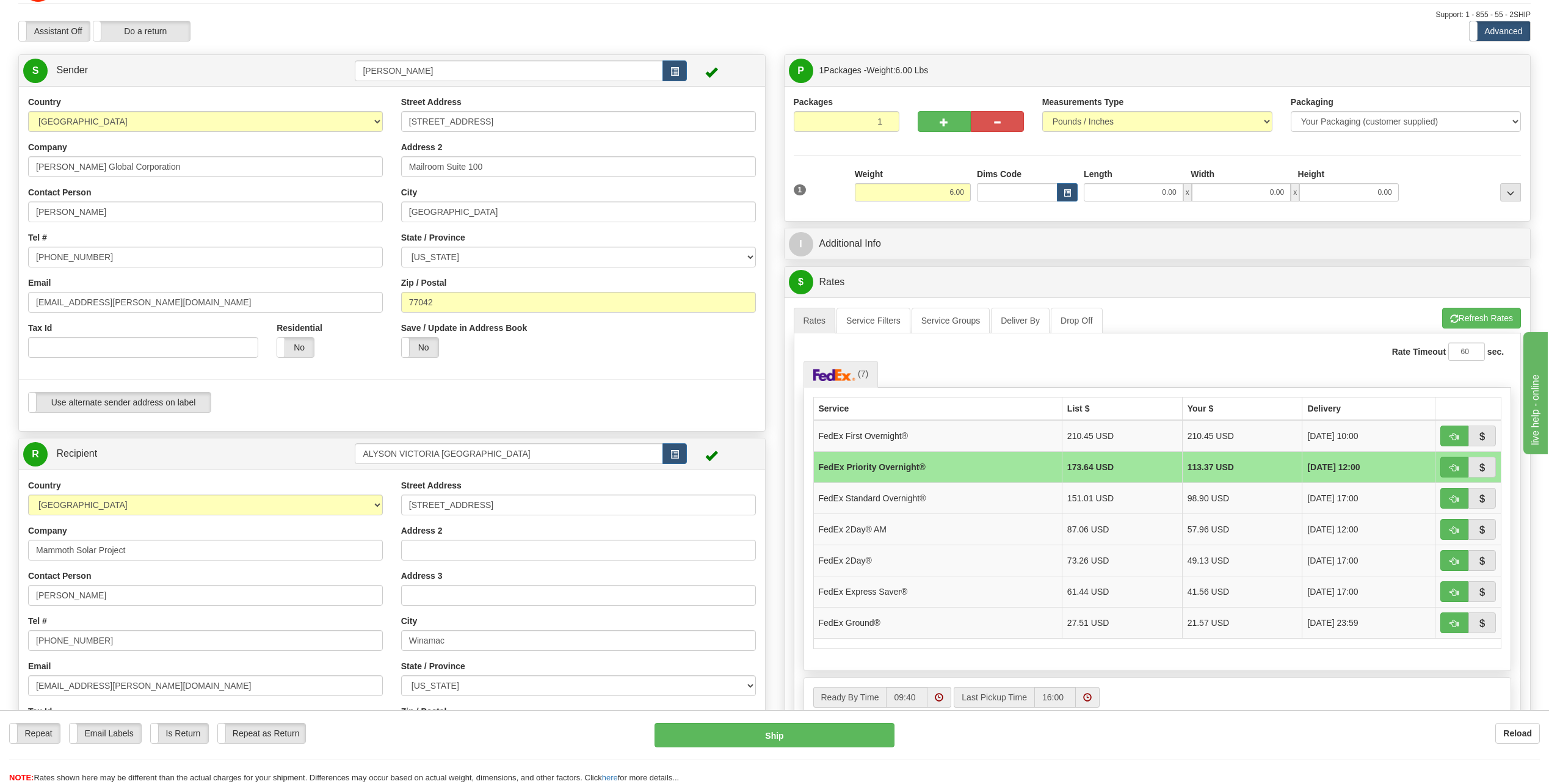
scroll to position [0, 0]
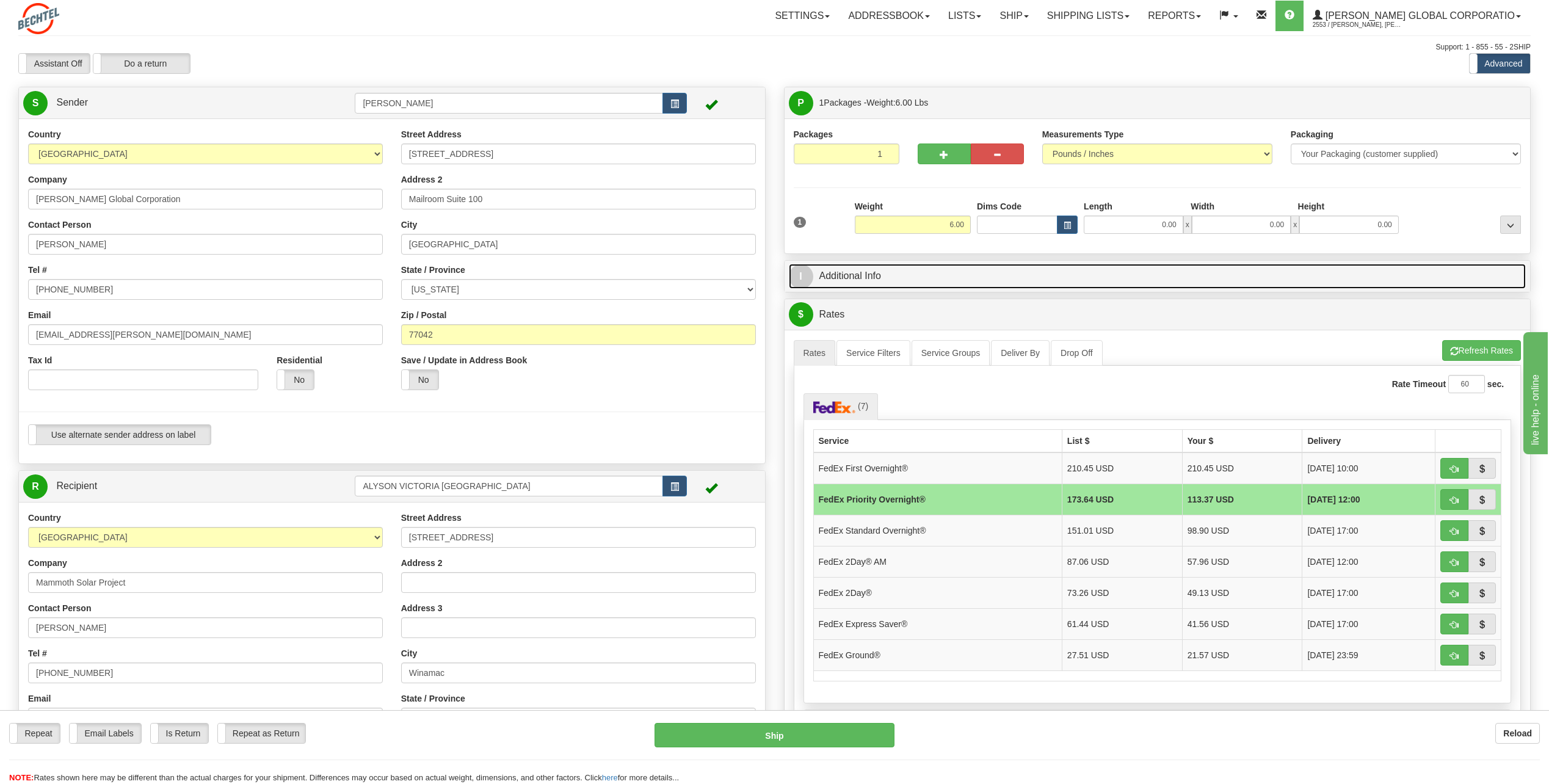
click at [799, 282] on span "I" at bounding box center [801, 277] width 24 height 24
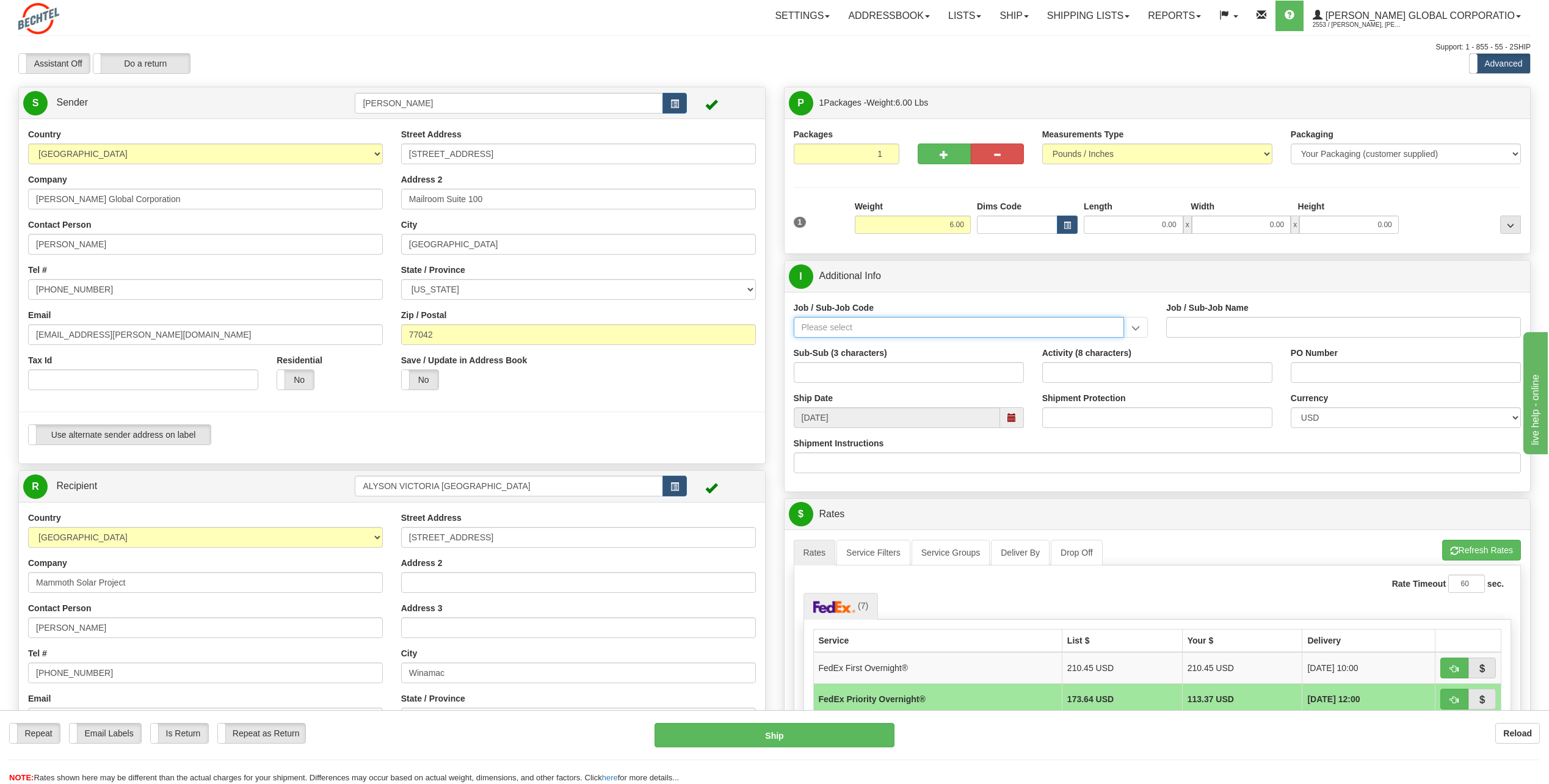
click at [868, 320] on input "Job / Sub-Job Code" at bounding box center [959, 327] width 331 height 20
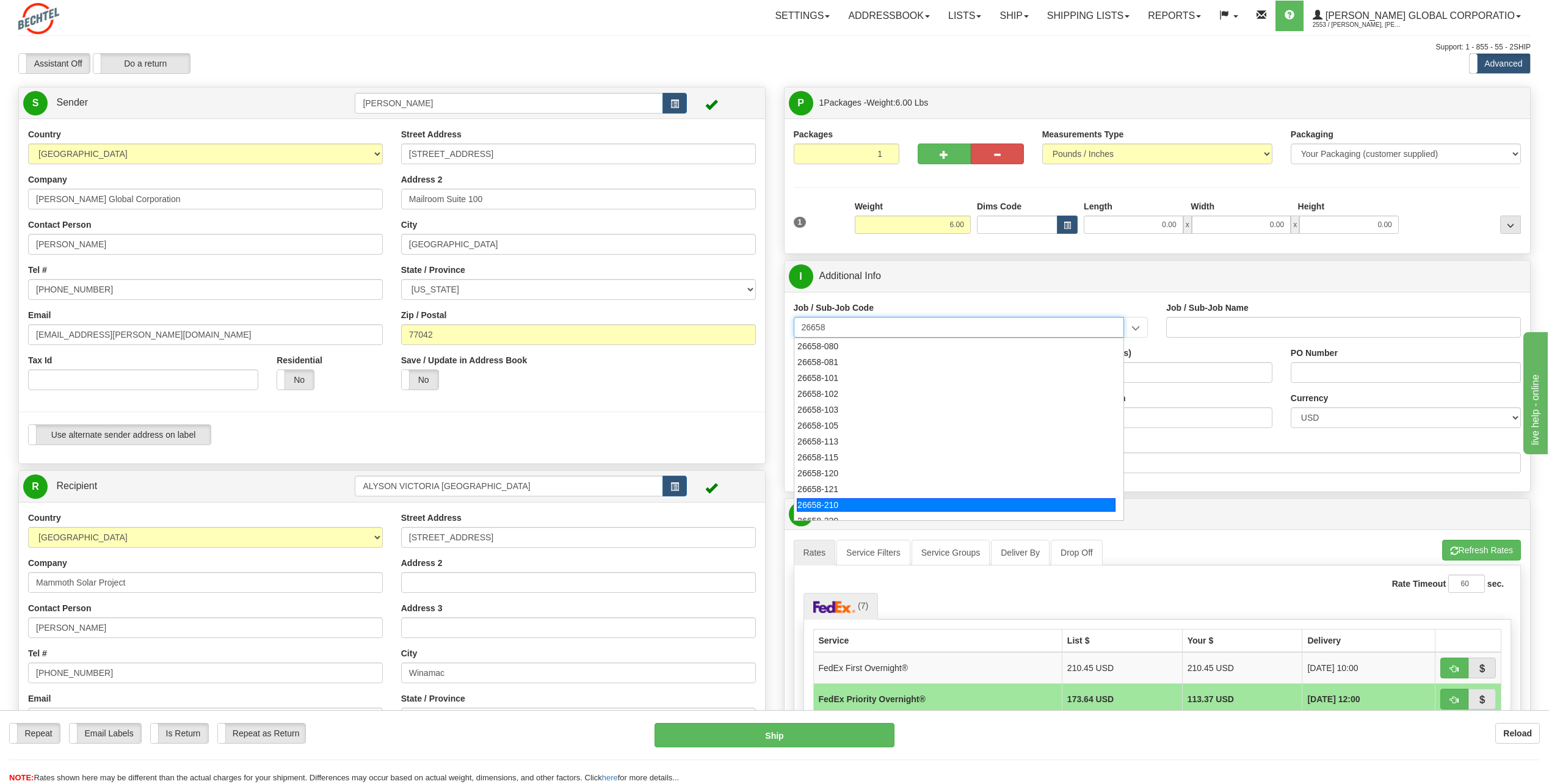
click at [828, 508] on div "26658-210" at bounding box center [956, 504] width 319 height 13
type input "26658-210"
type input "MAMMOTH CENTRAL I SOLAR PROJECT TSA - FIELD NON-M"
type input "26658-210"
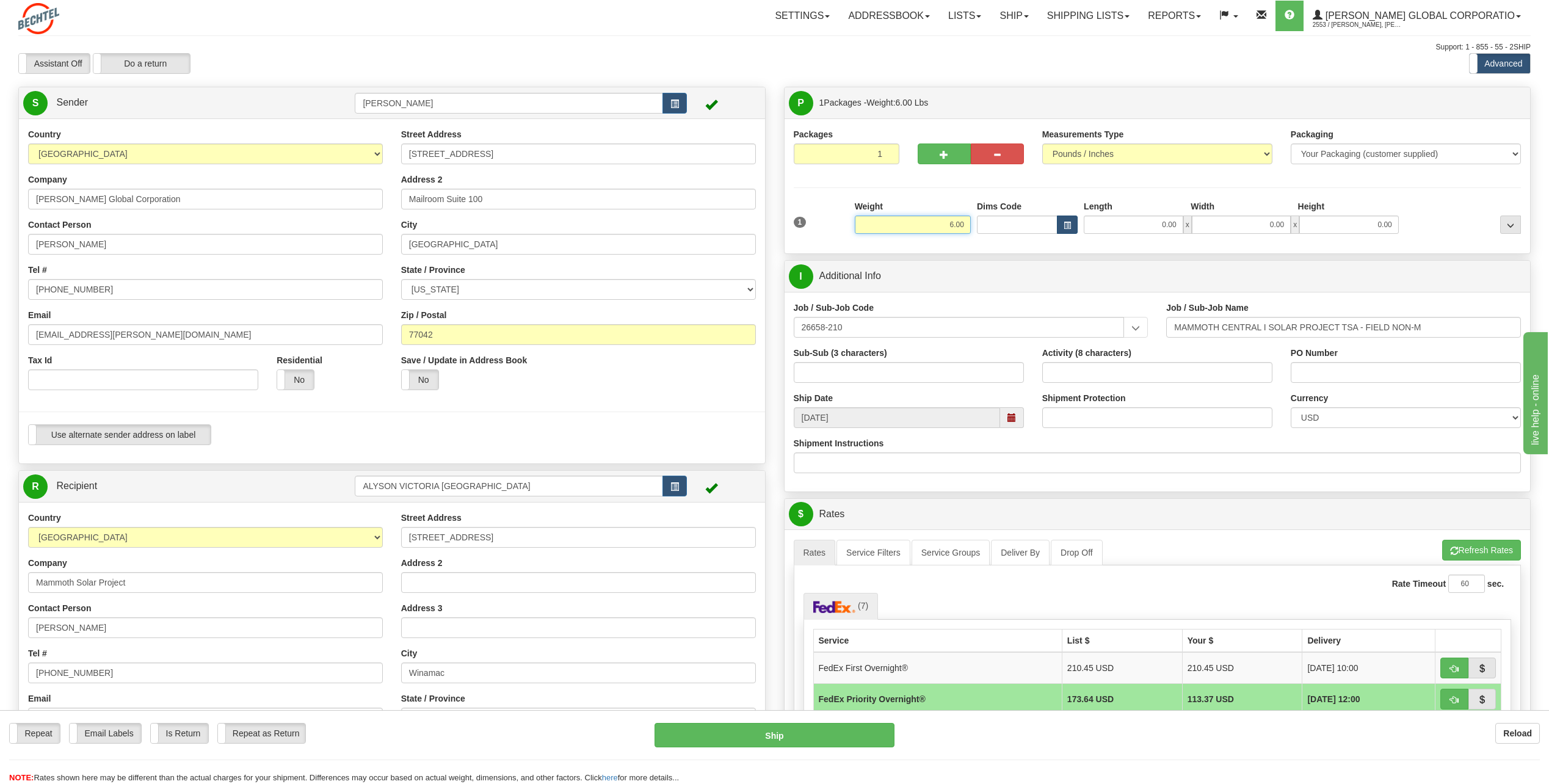
drag, startPoint x: 948, startPoint y: 220, endPoint x: 1070, endPoint y: 226, distance: 122.1
click at [1070, 226] on div "1 Weight 6.00 Dims Code 0.00" at bounding box center [1158, 222] width 734 height 44
type input "5.50"
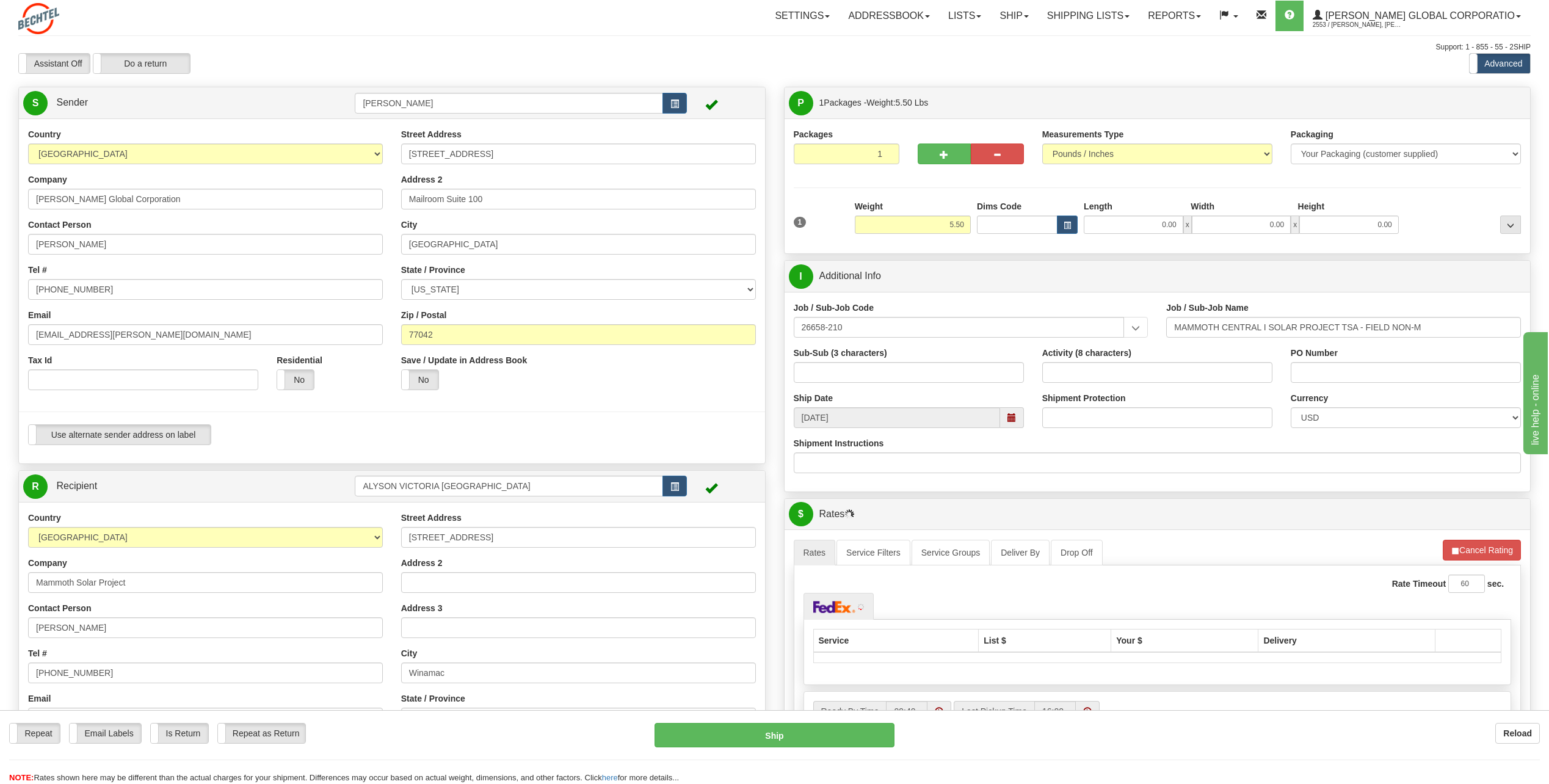
click at [654, 414] on div at bounding box center [392, 412] width 765 height 25
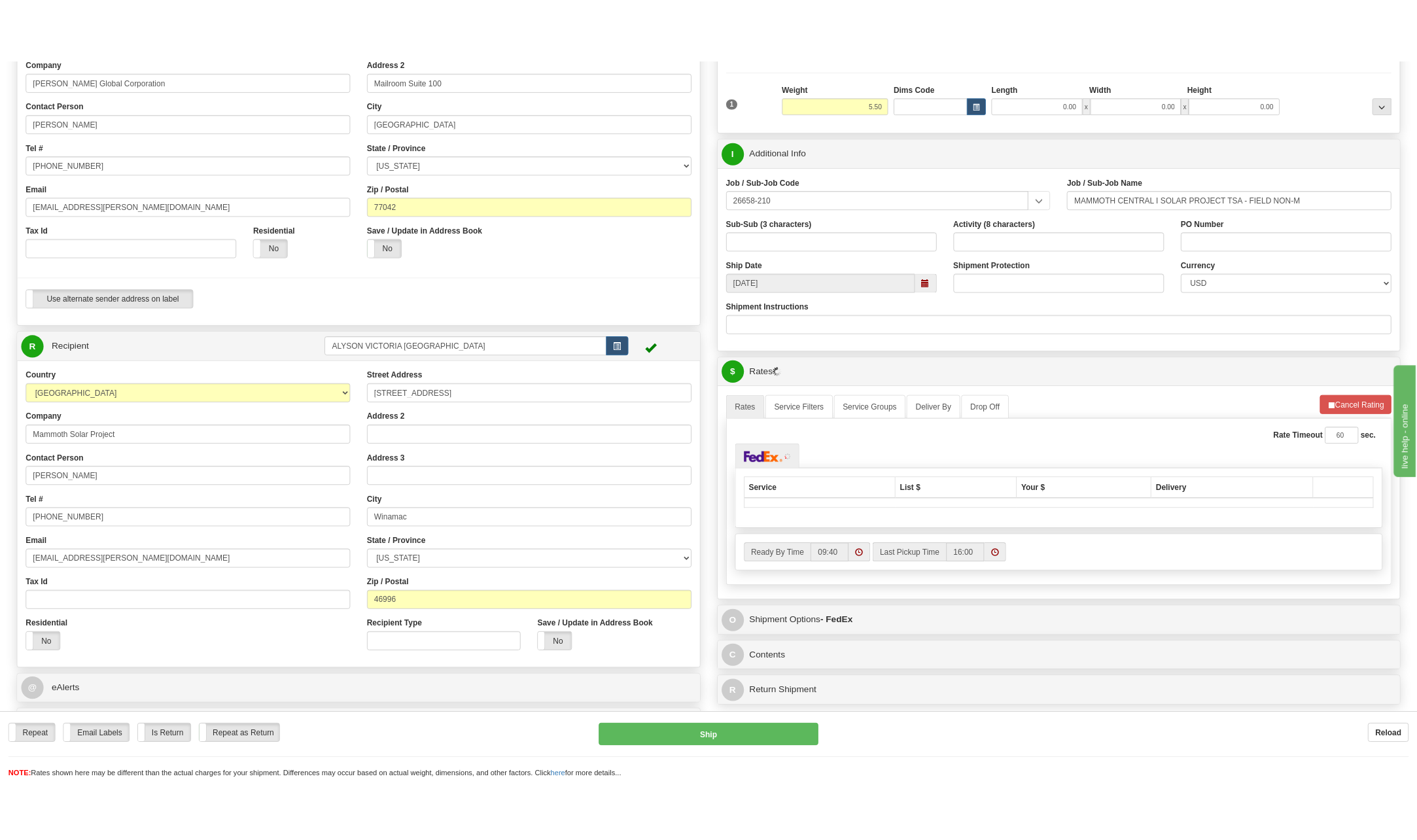
scroll to position [196, 0]
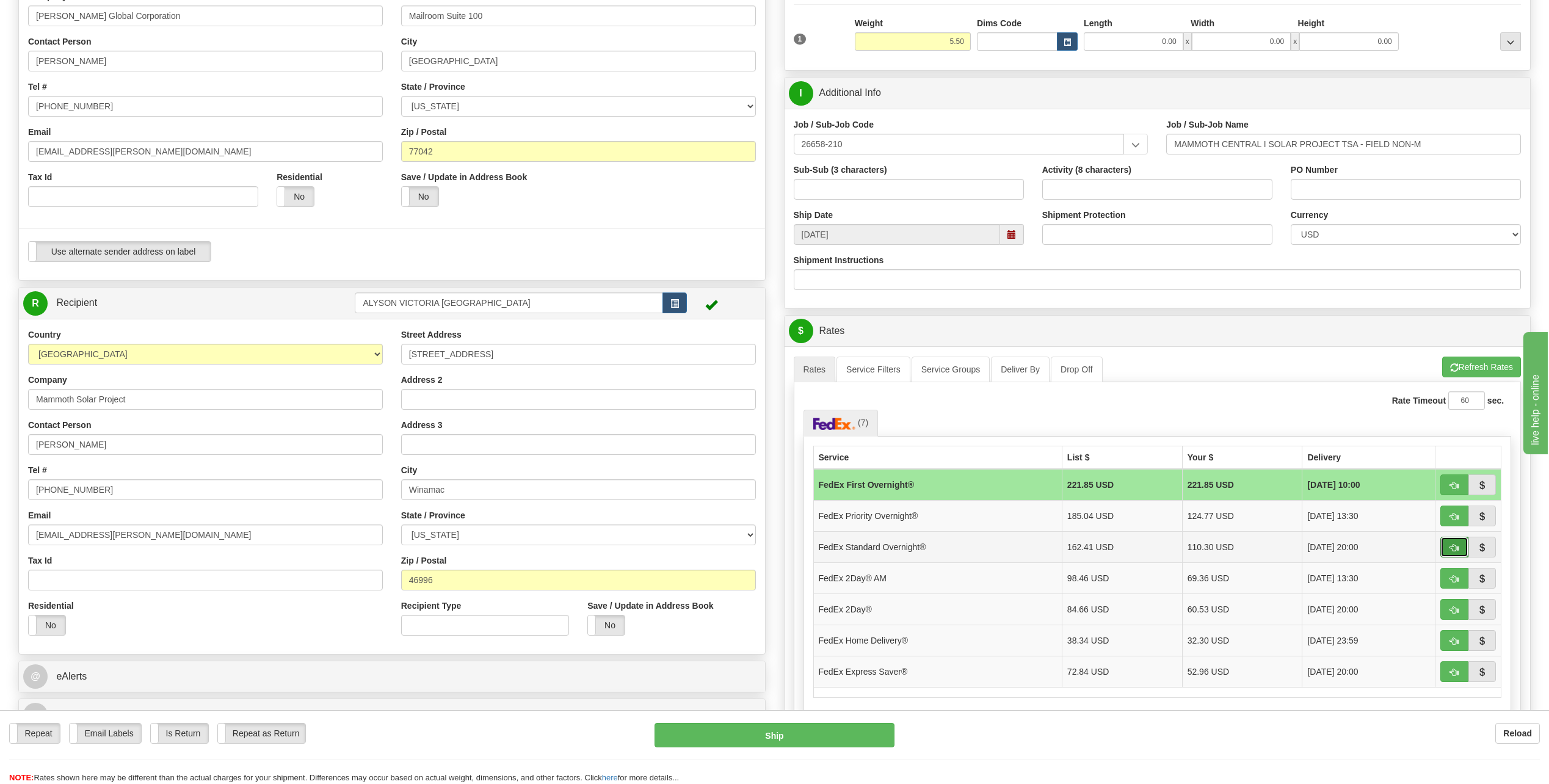
click at [1451, 549] on span "button" at bounding box center [1454, 547] width 8 height 8
type input "05"
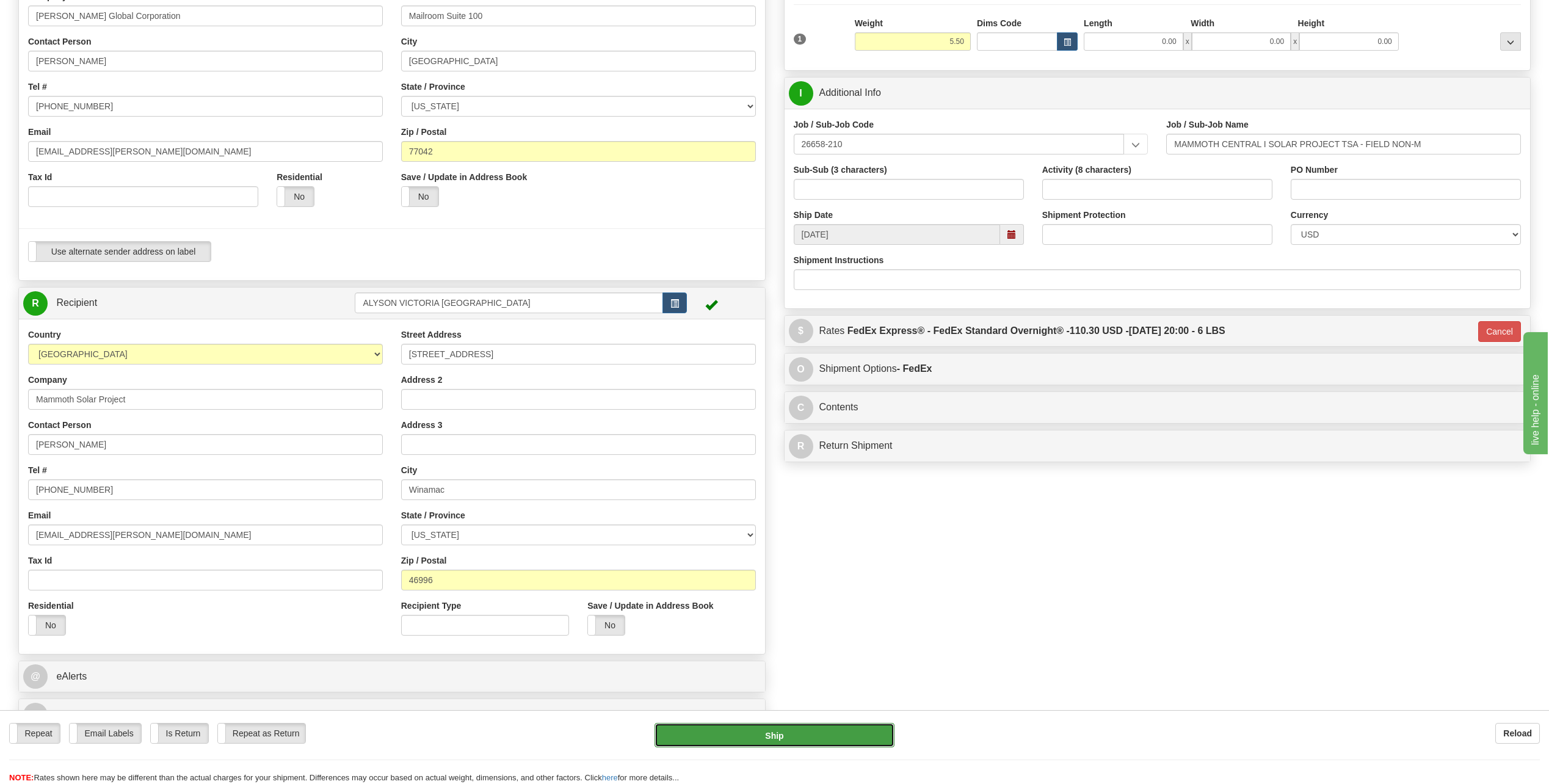
click at [804, 736] on button "Ship" at bounding box center [774, 735] width 240 height 24
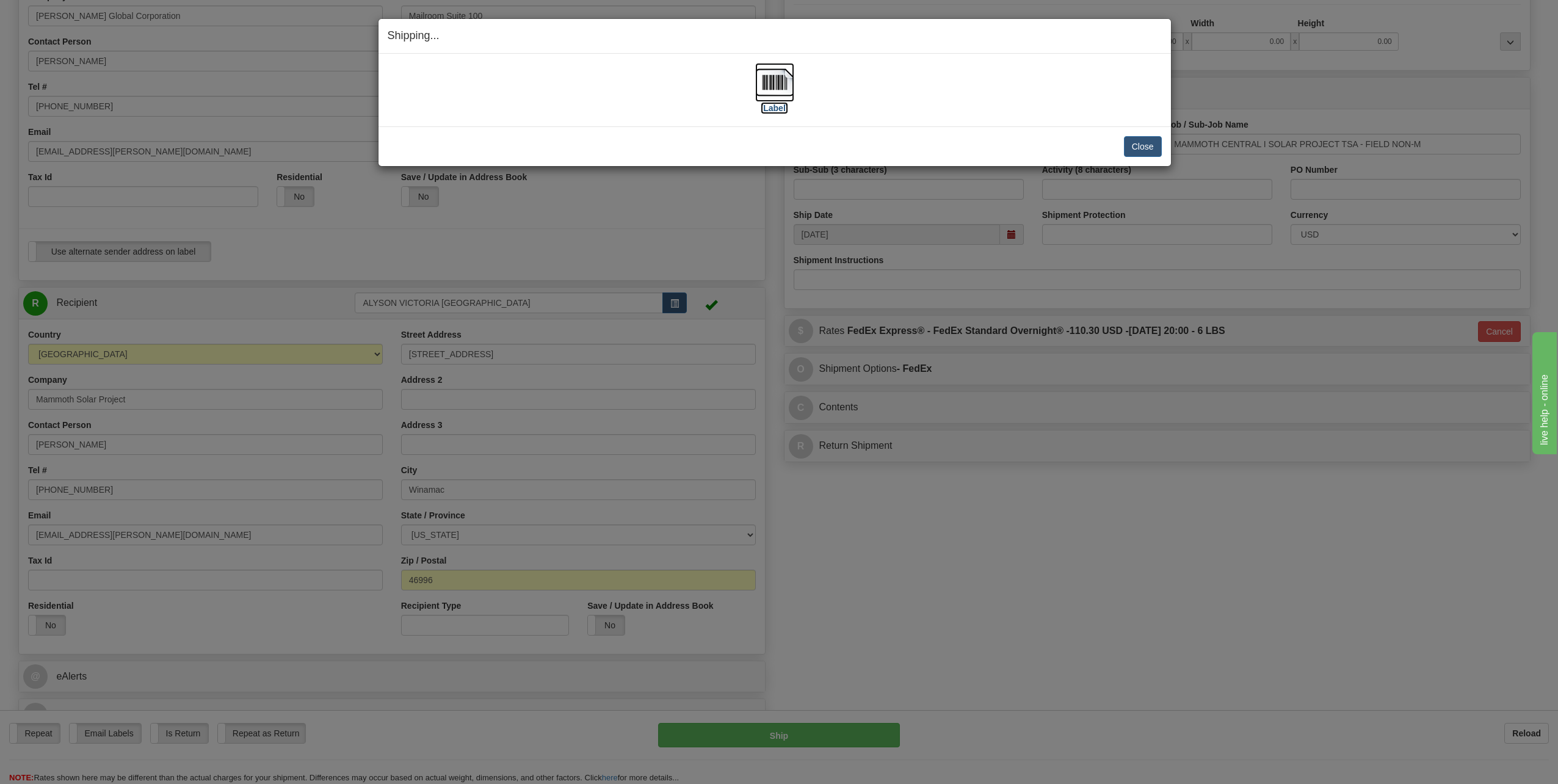
click at [780, 83] on img at bounding box center [775, 83] width 39 height 39
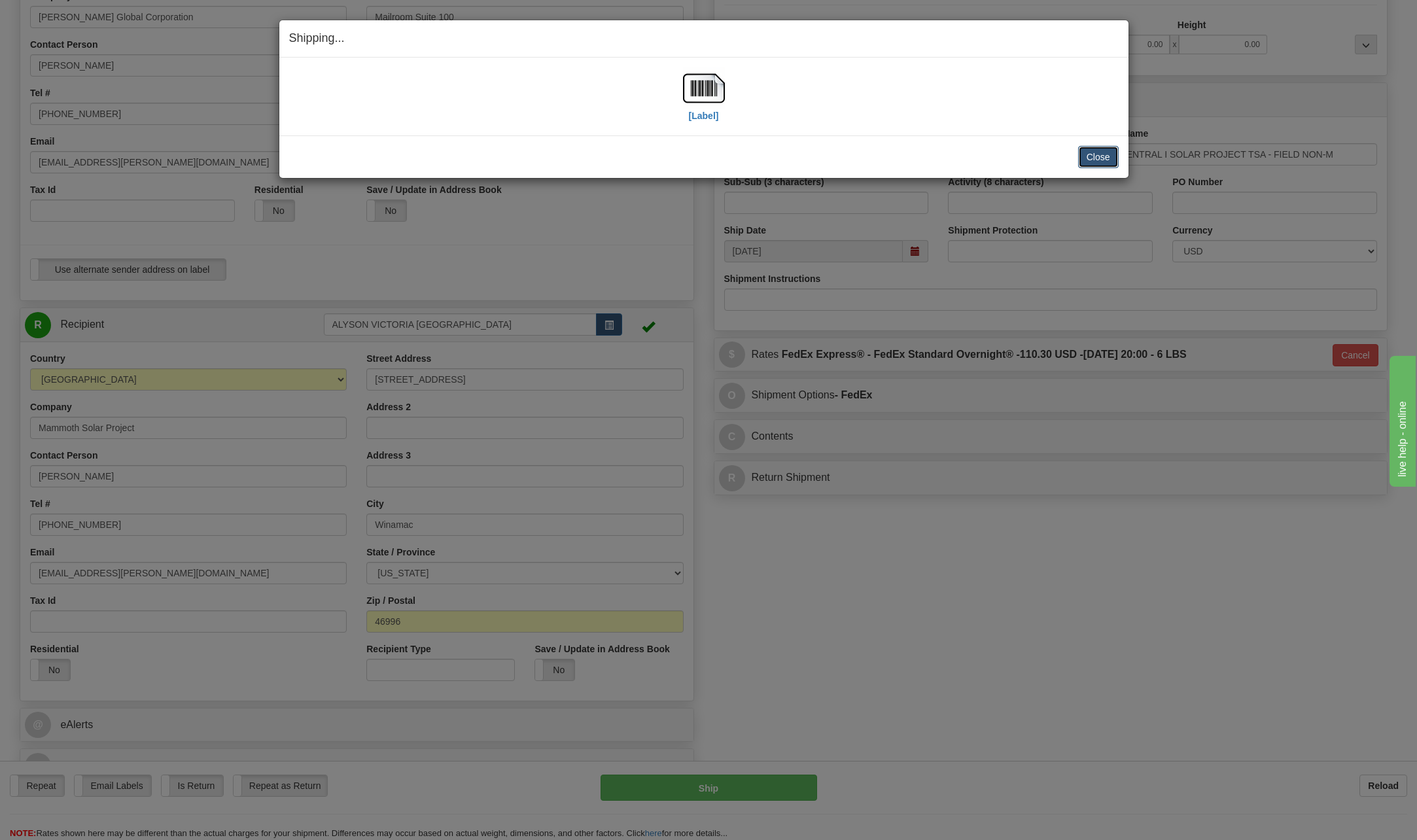
click at [1105, 153] on button "Close" at bounding box center [1098, 157] width 41 height 22
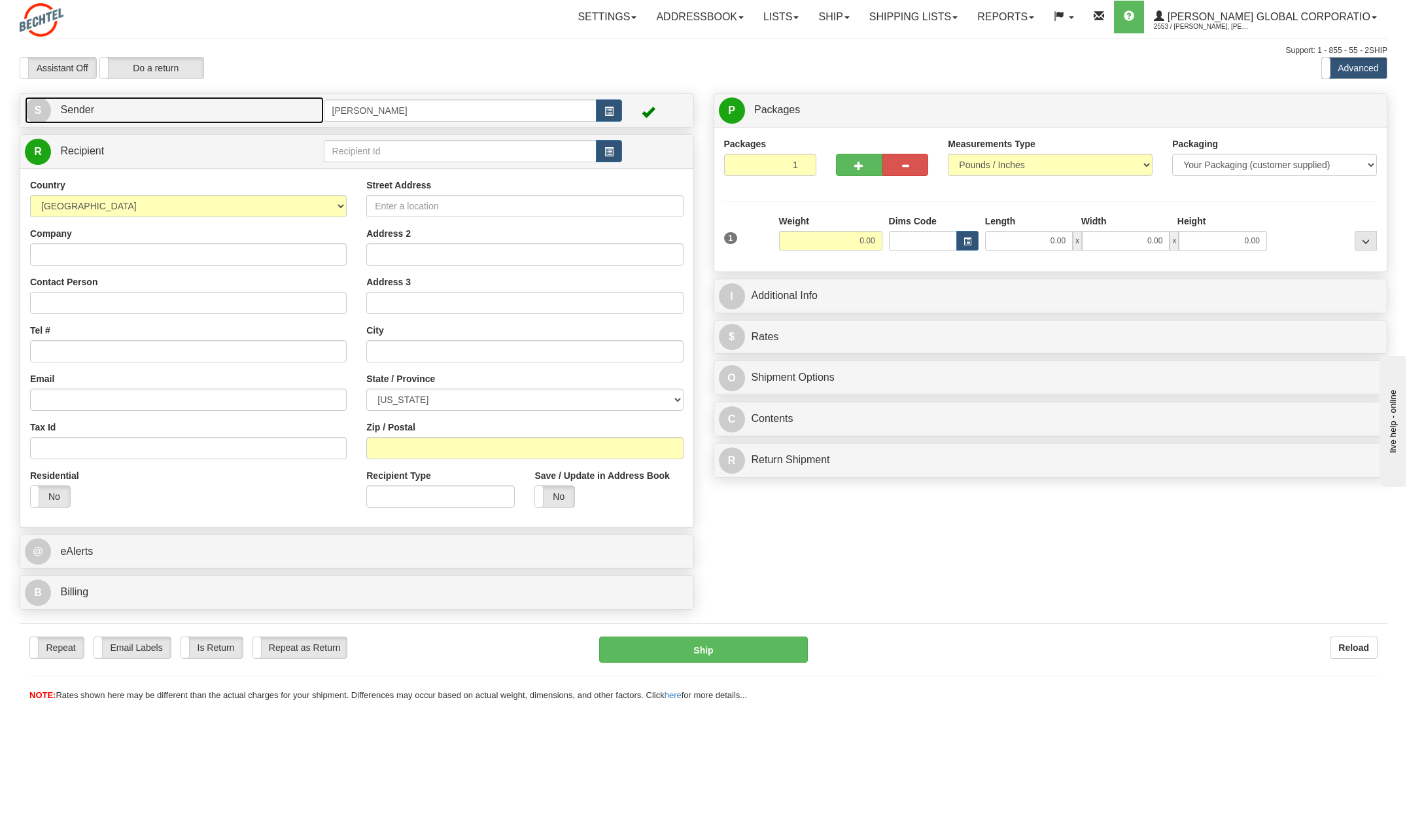
click at [34, 109] on span "S" at bounding box center [38, 110] width 26 height 26
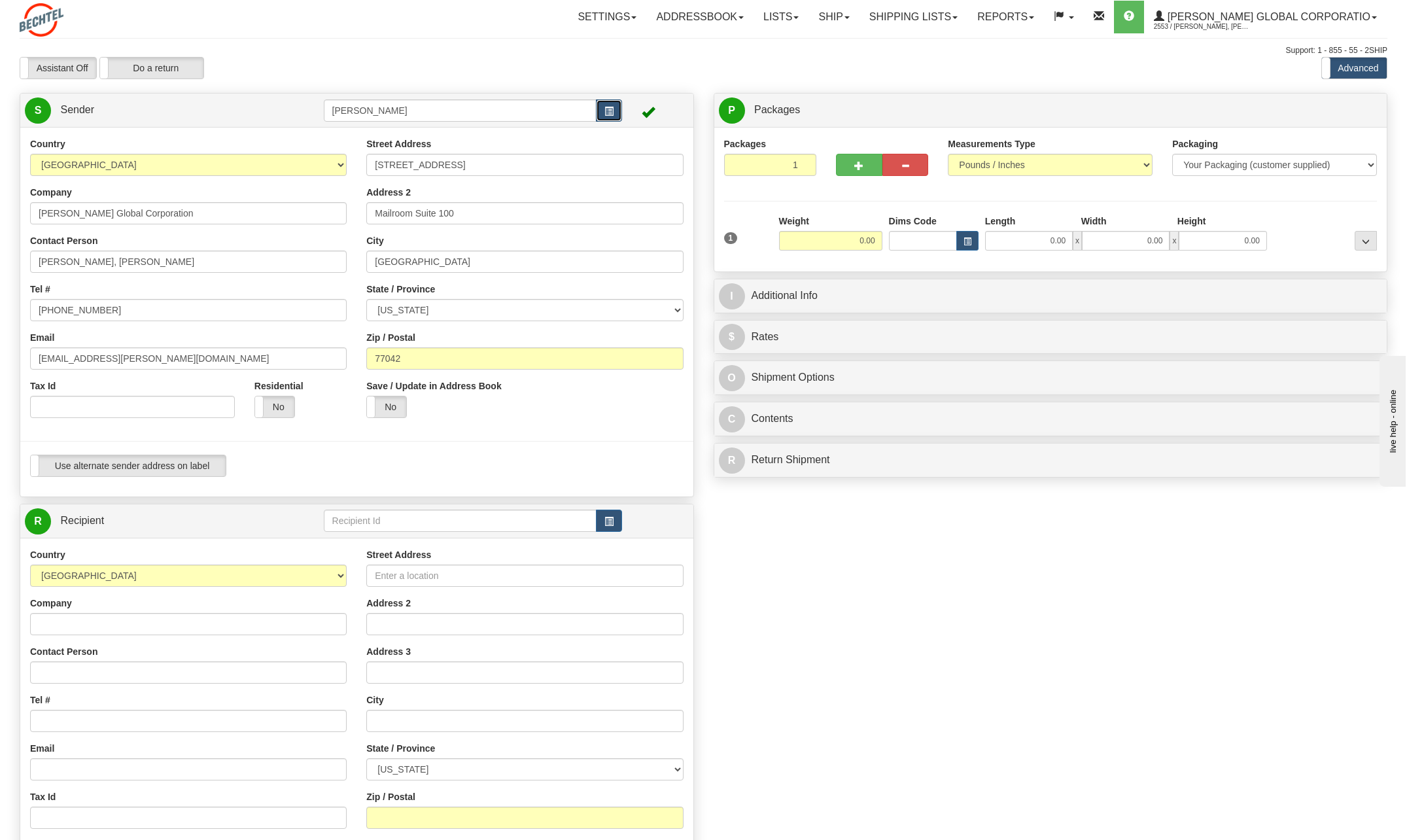
click at [605, 109] on span "button" at bounding box center [608, 111] width 9 height 9
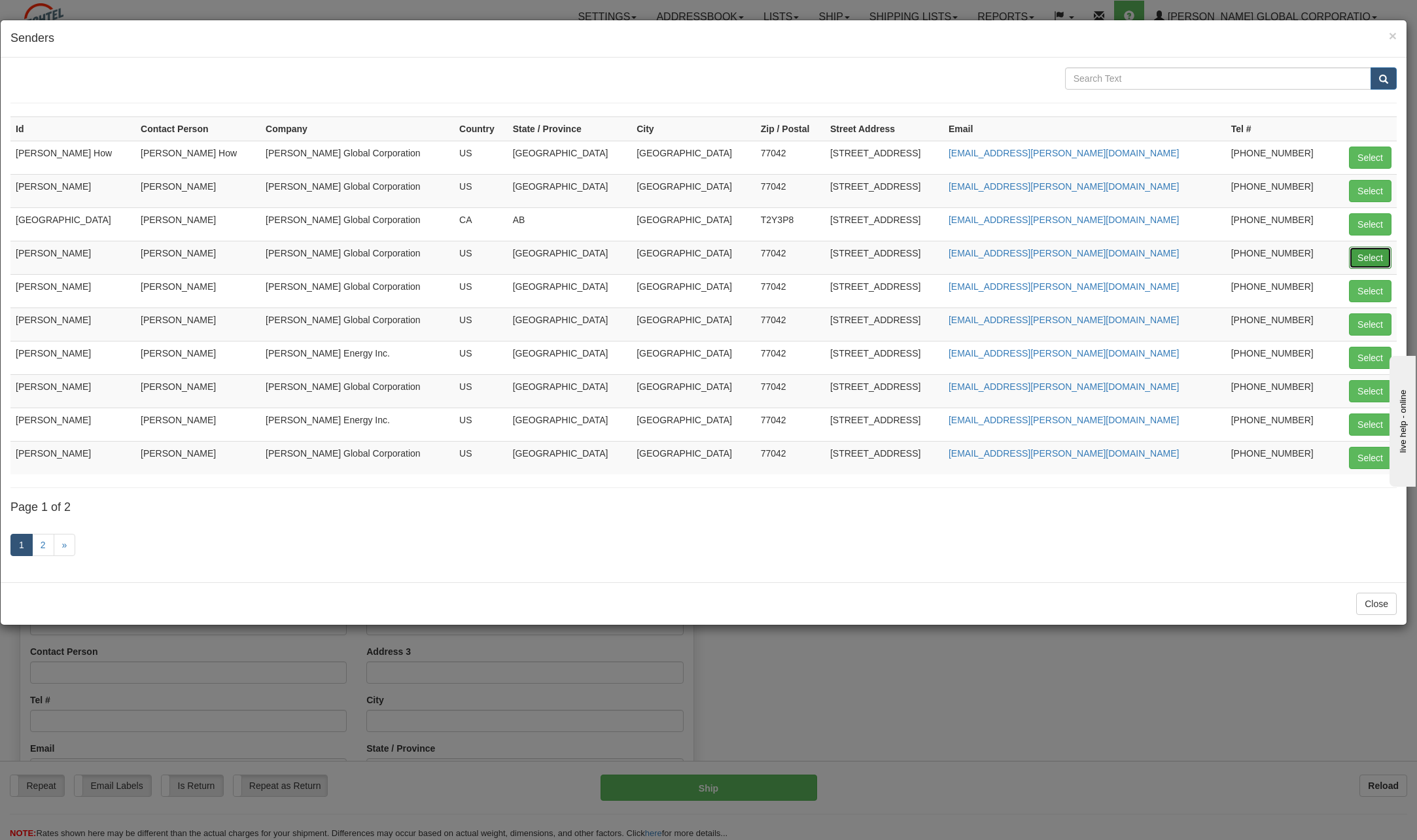
click at [1365, 263] on button "Select" at bounding box center [1370, 258] width 43 height 22
type input "[PERSON_NAME]"
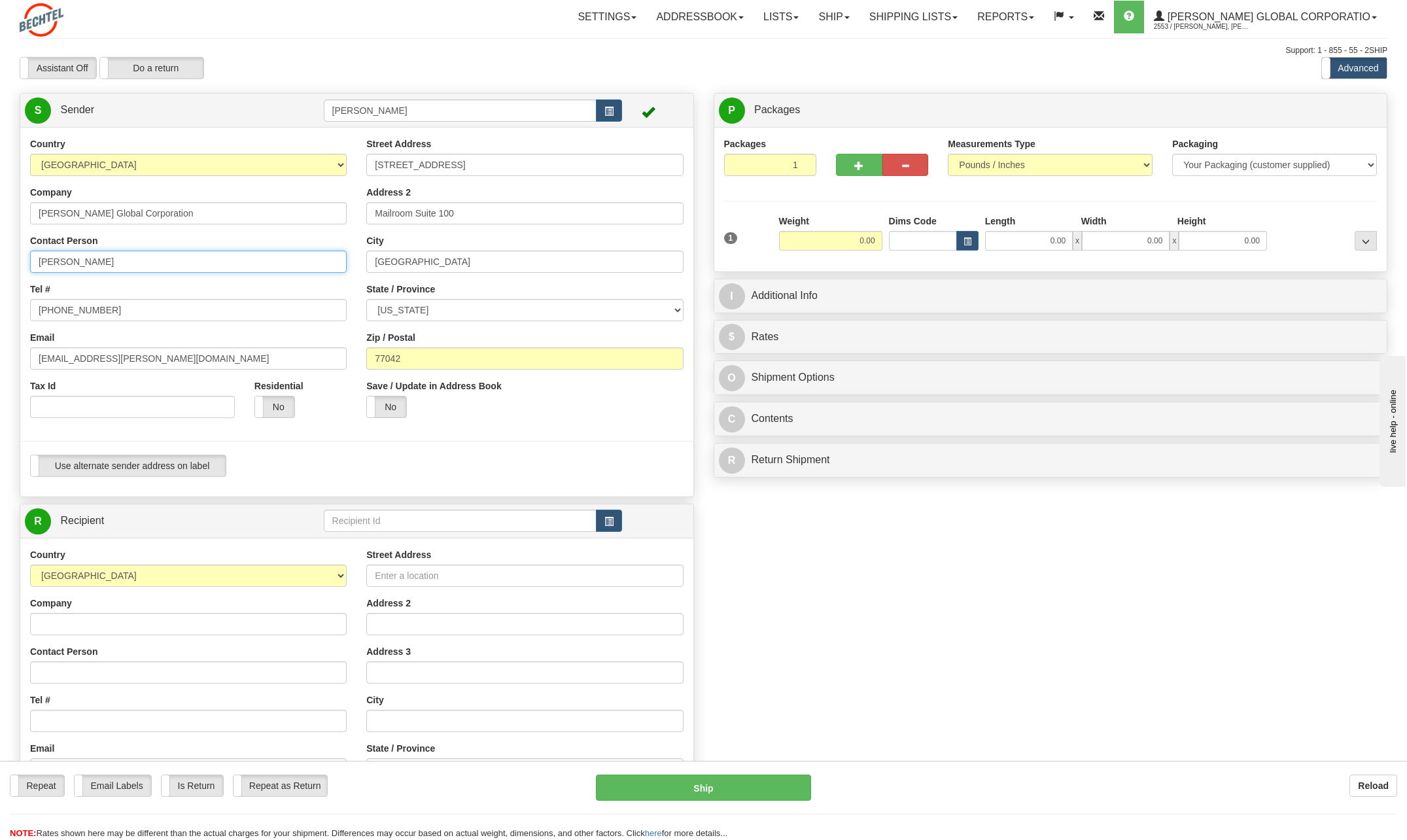
click at [153, 265] on input "[PERSON_NAME]" at bounding box center [188, 262] width 317 height 22
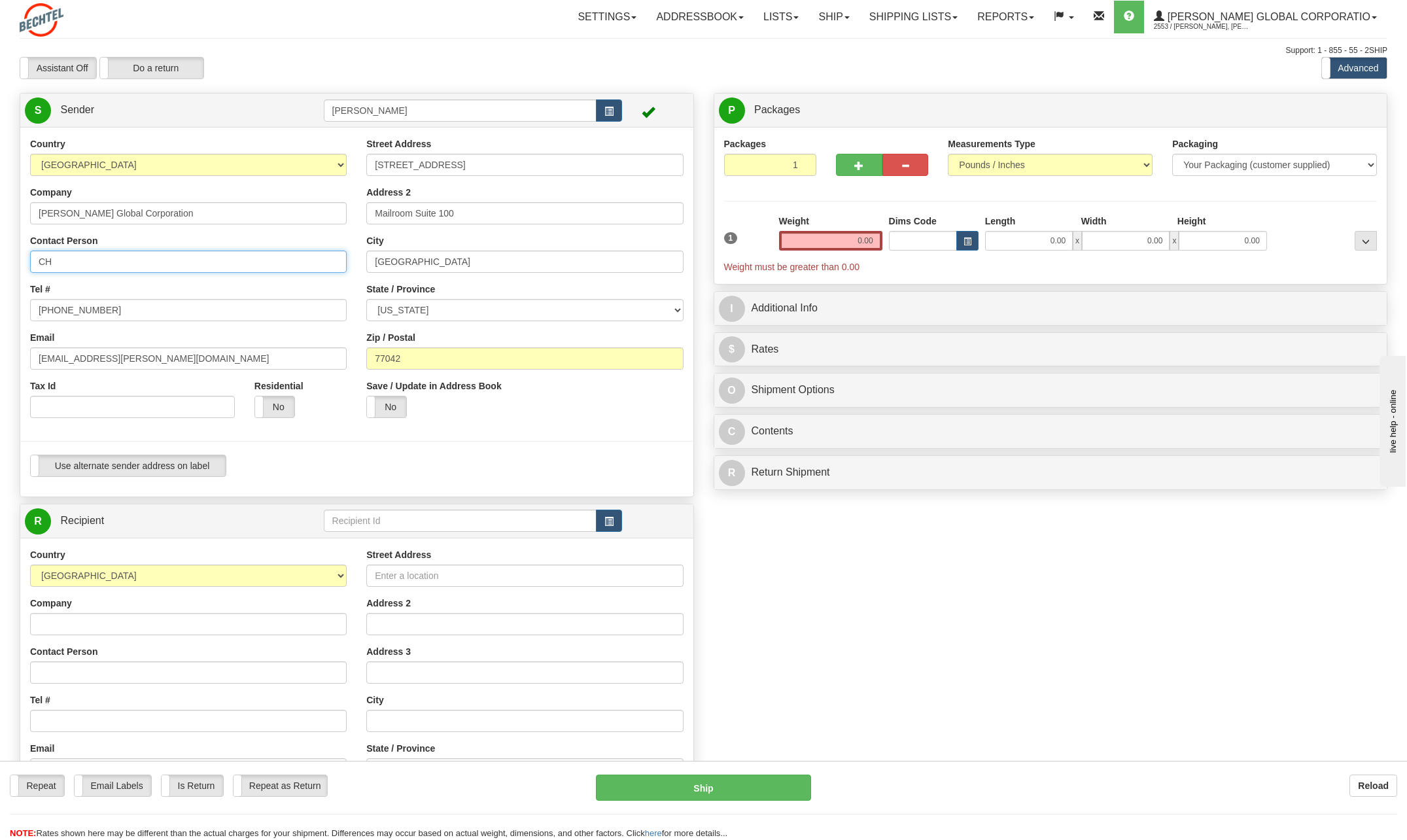
type input "C"
type input "[PERSON_NAME]"
click at [105, 310] on input "[PHONE_NUMBER]" at bounding box center [188, 310] width 317 height 22
type input "[PHONE_NUMBER]"
drag, startPoint x: 80, startPoint y: 357, endPoint x: 1, endPoint y: 359, distance: 79.0
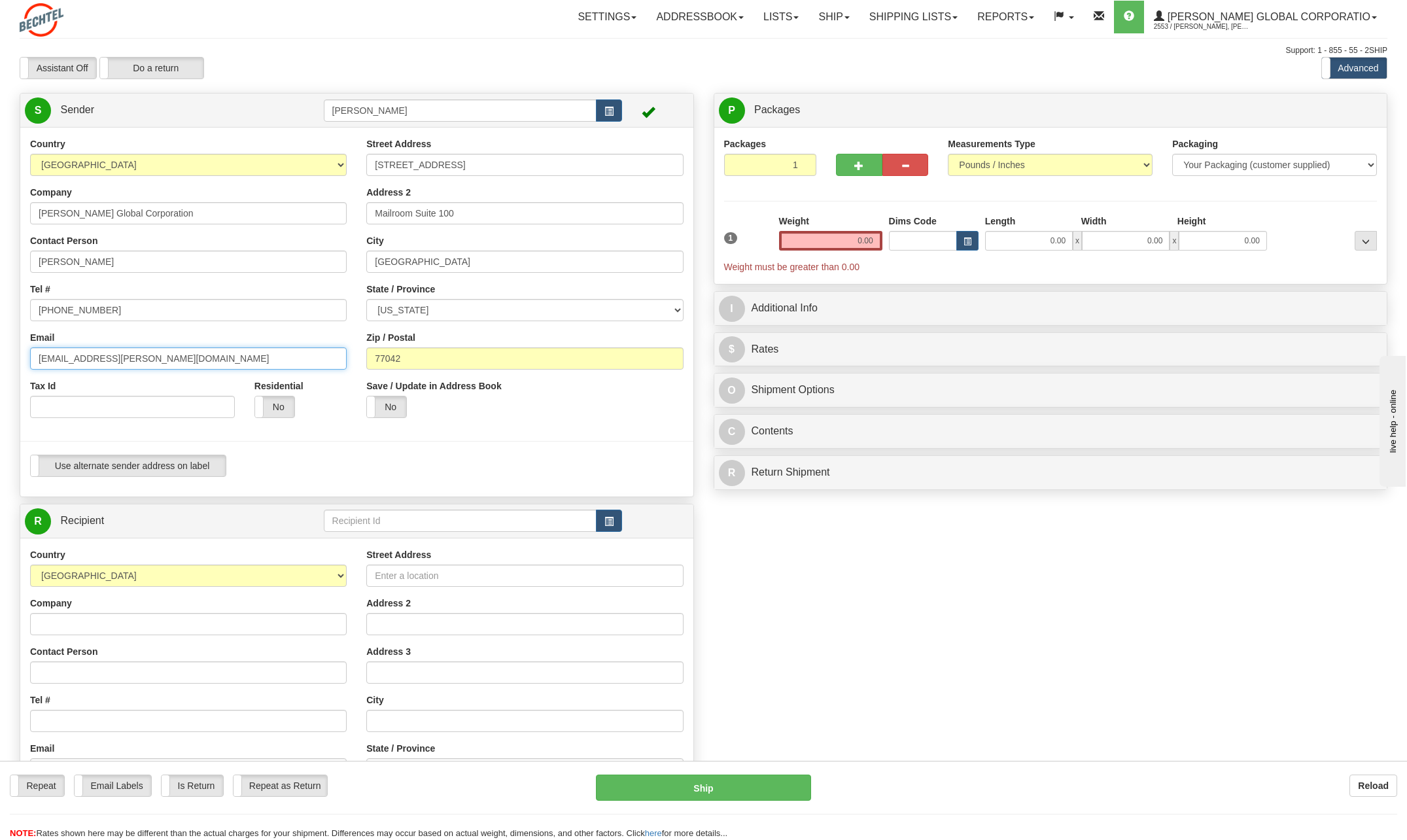
click at [1, 359] on div "Toggle navigation Settings Shipping Preferences Fields Preferences New" at bounding box center [703, 525] width 1407 height 1052
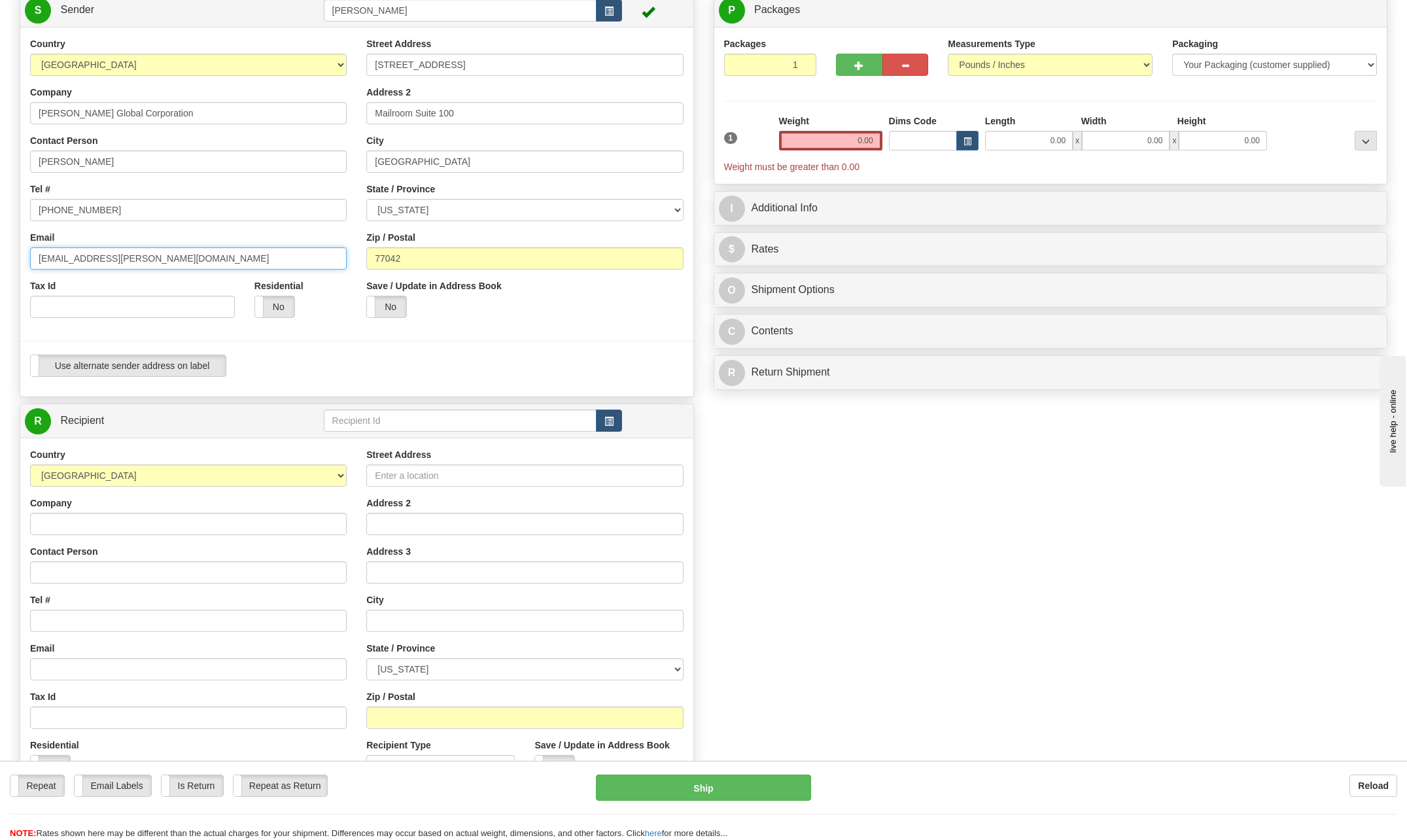
scroll to position [130, 0]
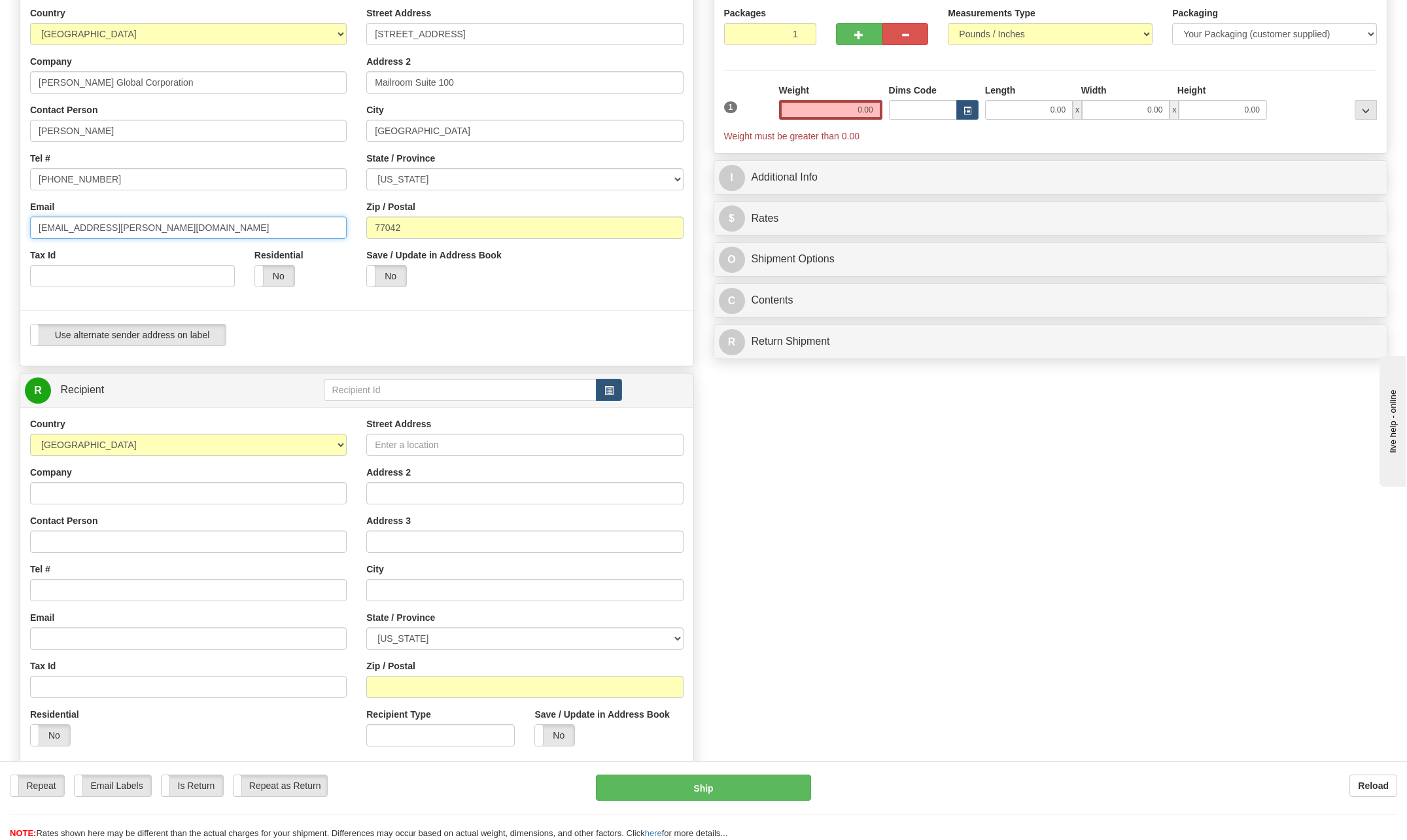
type input "[EMAIL_ADDRESS][PERSON_NAME][DOMAIN_NAME]"
click at [337, 445] on select "[GEOGRAPHIC_DATA] [GEOGRAPHIC_DATA] [GEOGRAPHIC_DATA] [GEOGRAPHIC_DATA] [US_STA…" at bounding box center [188, 445] width 317 height 22
select select "IN"
click at [30, 434] on select "[GEOGRAPHIC_DATA] [GEOGRAPHIC_DATA] [GEOGRAPHIC_DATA] [GEOGRAPHIC_DATA] [US_STA…" at bounding box center [188, 445] width 317 height 22
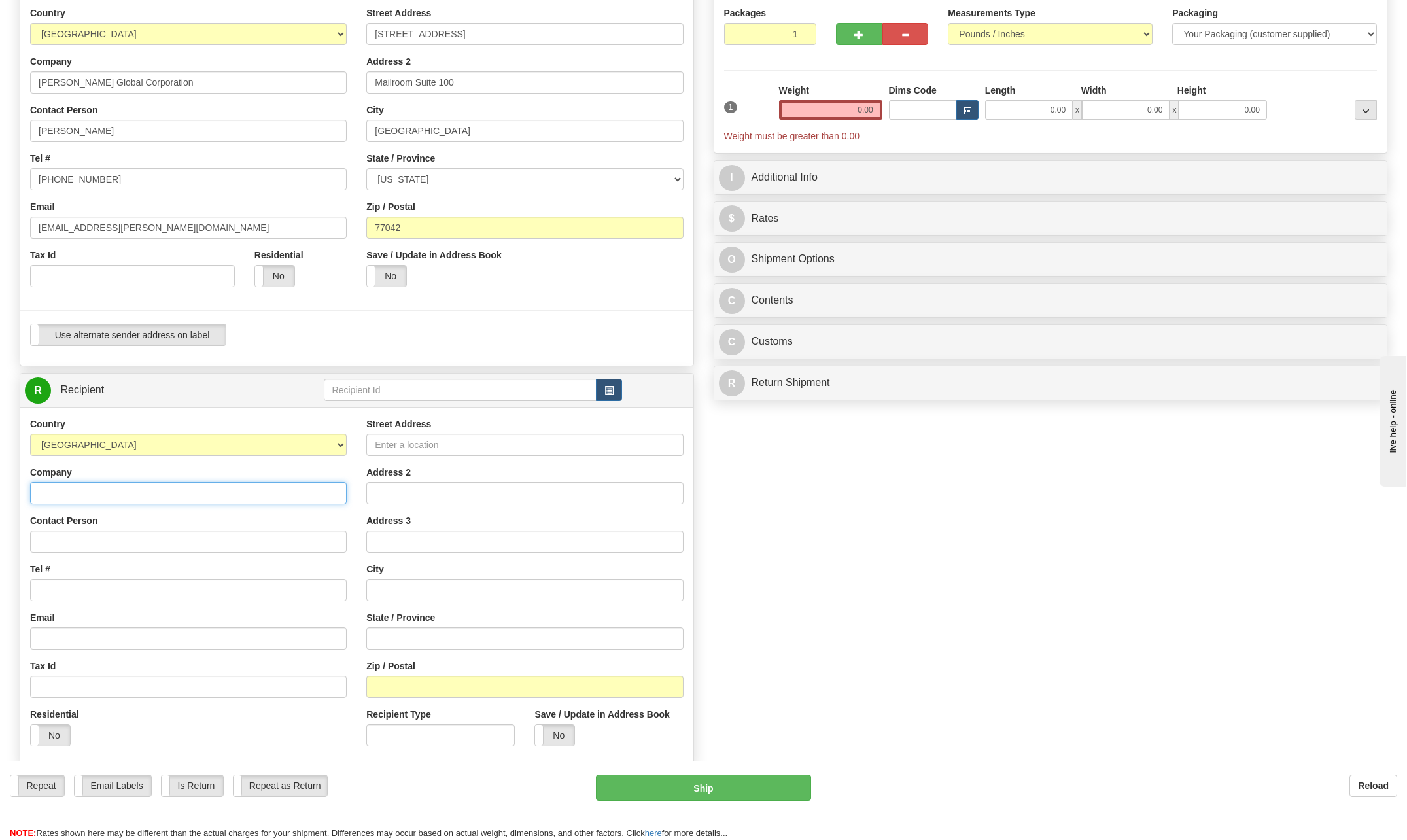
click at [73, 495] on input "Company" at bounding box center [188, 493] width 317 height 22
type input "[PERSON_NAME] India Private Ltd."
click at [88, 543] on input "Contact Person" at bounding box center [188, 541] width 317 height 22
type input "[PERSON_NAME]"
click at [61, 584] on input "Tel #" at bounding box center [188, 590] width 317 height 22
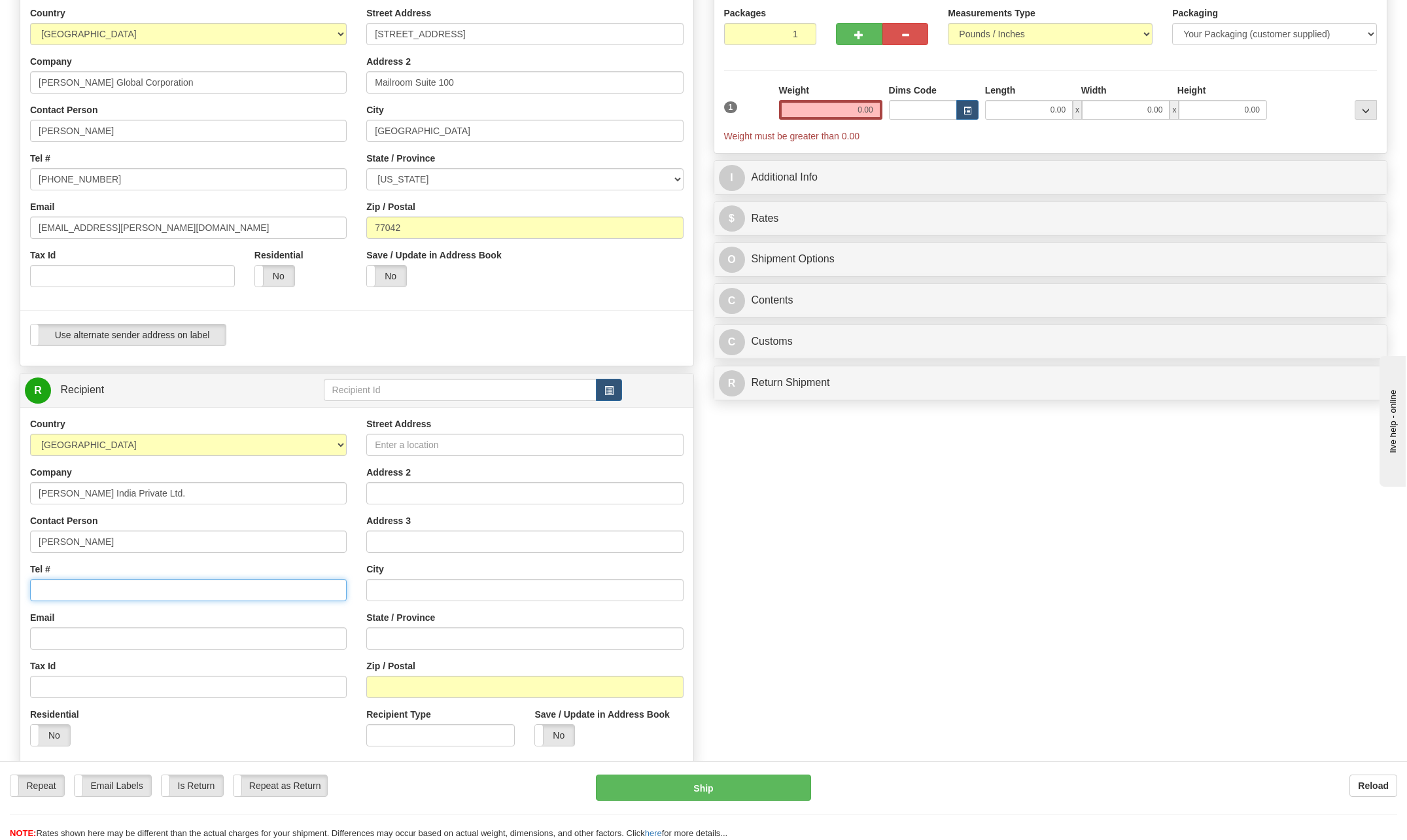
type input "[PHONE_NUMBER]"
click at [415, 445] on input "Street Address" at bounding box center [525, 445] width 317 height 22
type input "Knowledge Park 244-245"
click at [446, 495] on input "Address 2" at bounding box center [525, 493] width 317 height 22
type input "Udyog Vihar Phase IV"
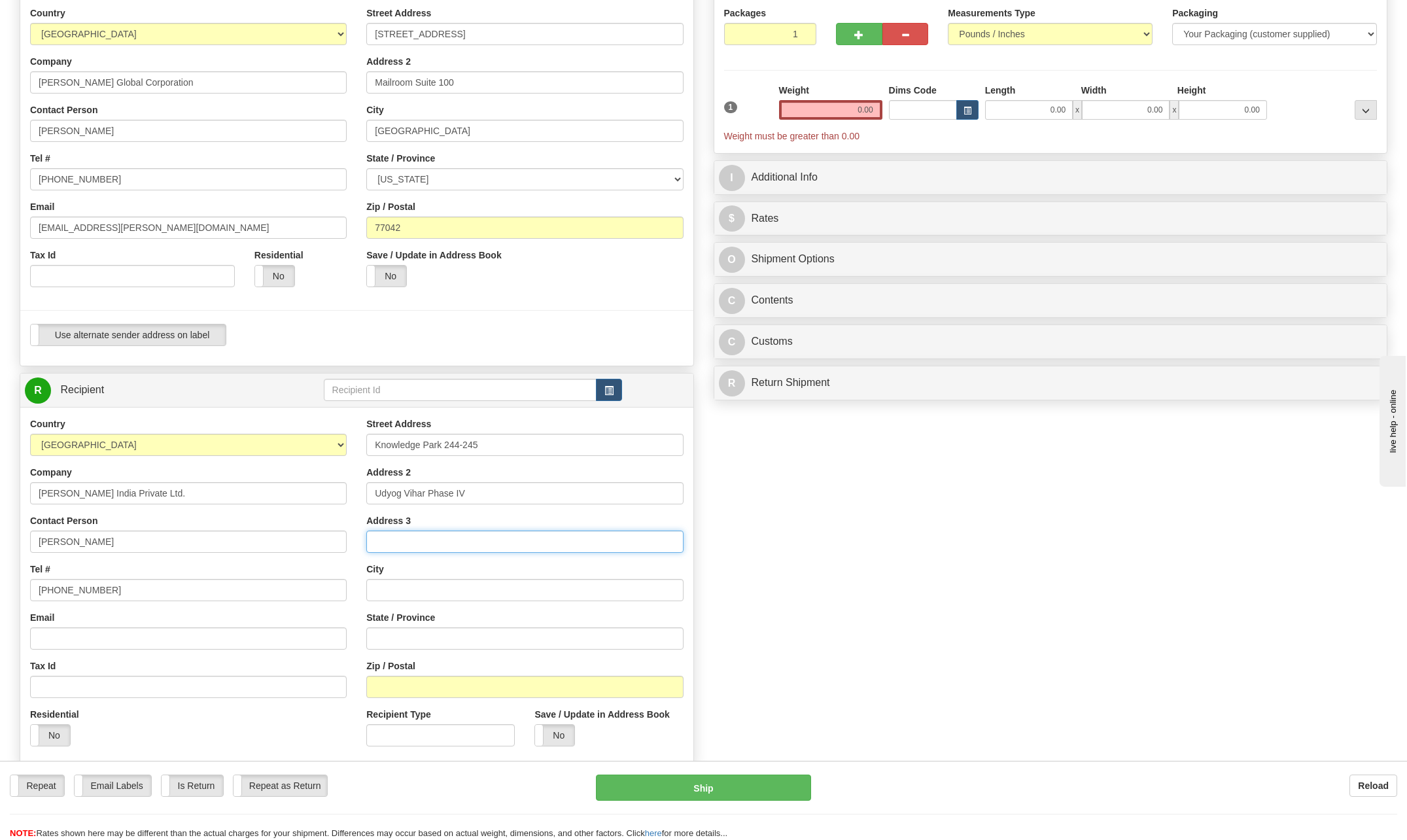
click at [398, 537] on input "Address 3" at bounding box center [525, 541] width 317 height 22
type input "Curagoan"
click at [405, 588] on input "text" at bounding box center [525, 590] width 317 height 22
type input "Haryaya"
click at [391, 684] on input "Zip / Postal" at bounding box center [525, 687] width 317 height 22
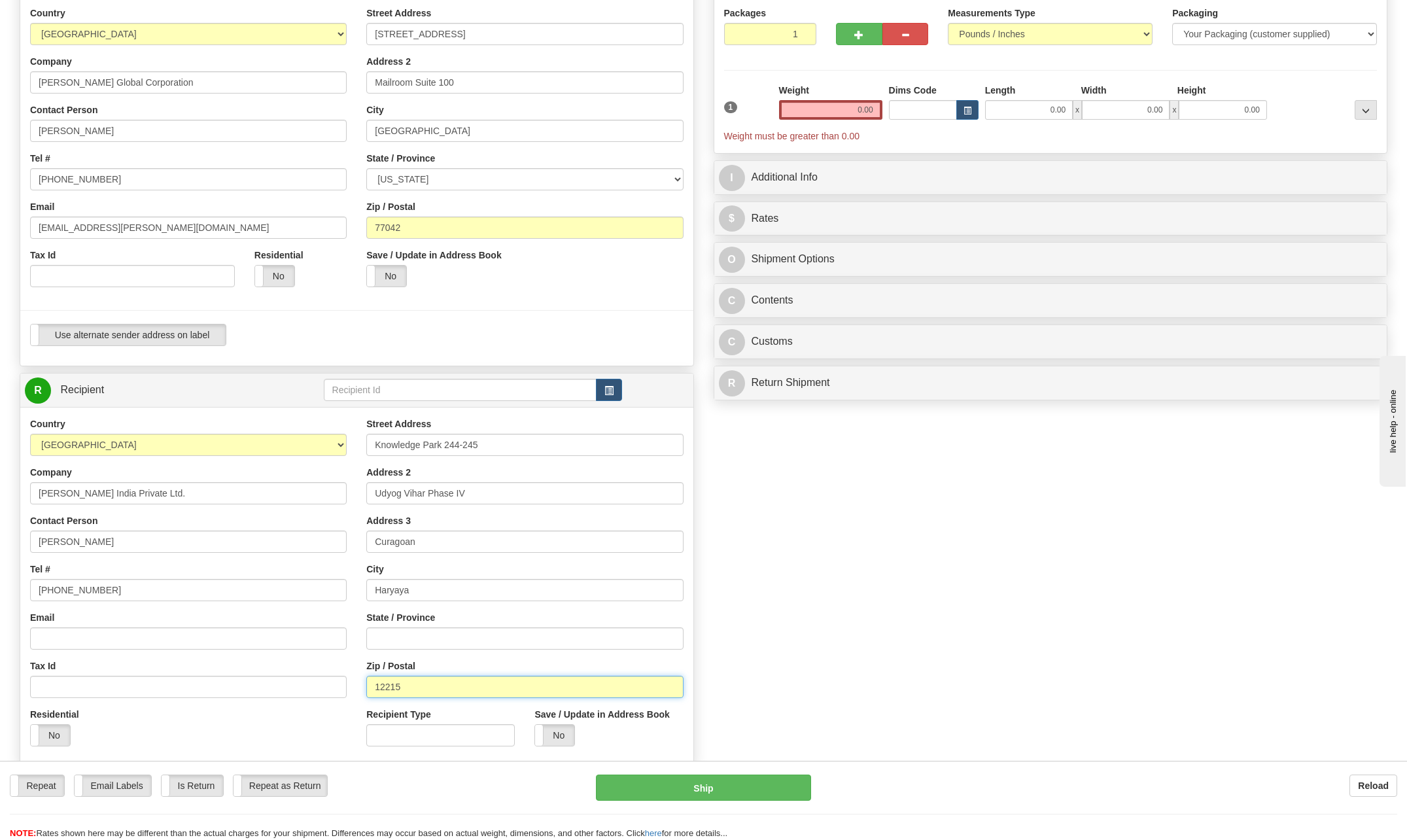
type input "12215"
click at [609, 614] on div "State / Province" at bounding box center [525, 630] width 317 height 39
click at [583, 547] on input "Curagoan" at bounding box center [525, 541] width 317 height 22
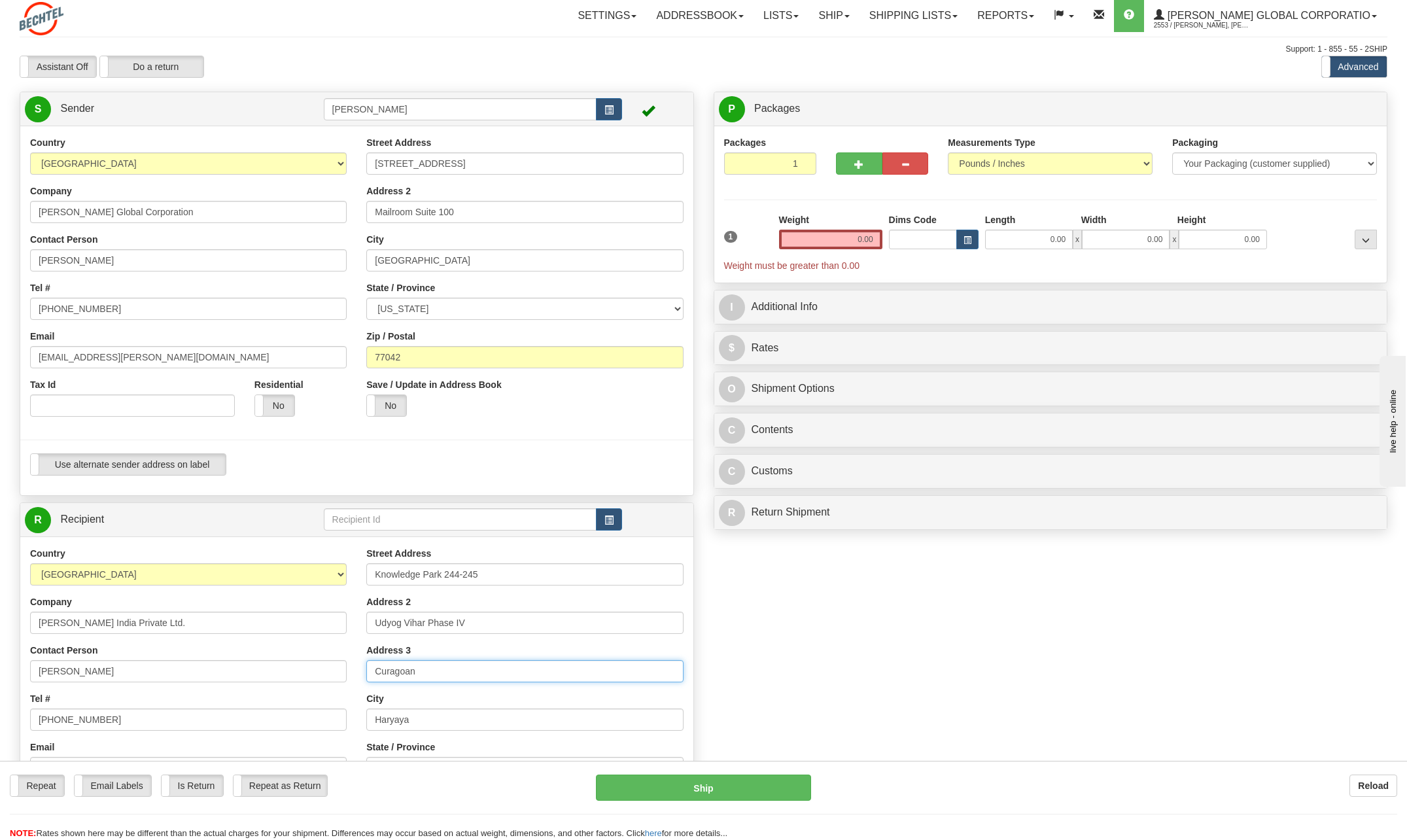
scroll to position [0, 0]
drag, startPoint x: 855, startPoint y: 236, endPoint x: 997, endPoint y: 246, distance: 142.4
click at [997, 246] on div "1 Weight 0.00 Dims Code 0.00" at bounding box center [1051, 244] width 660 height 59
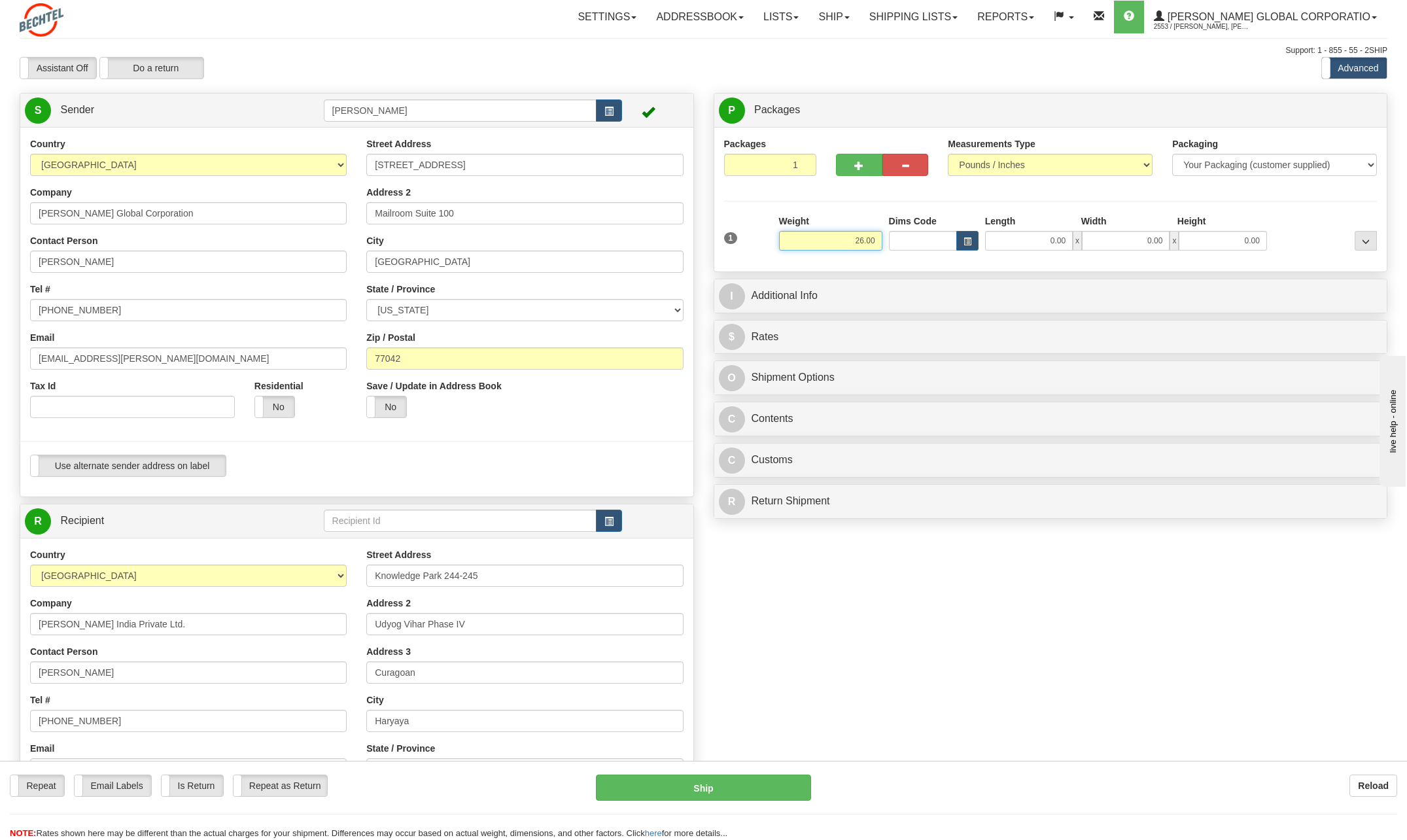
type input "26.00"
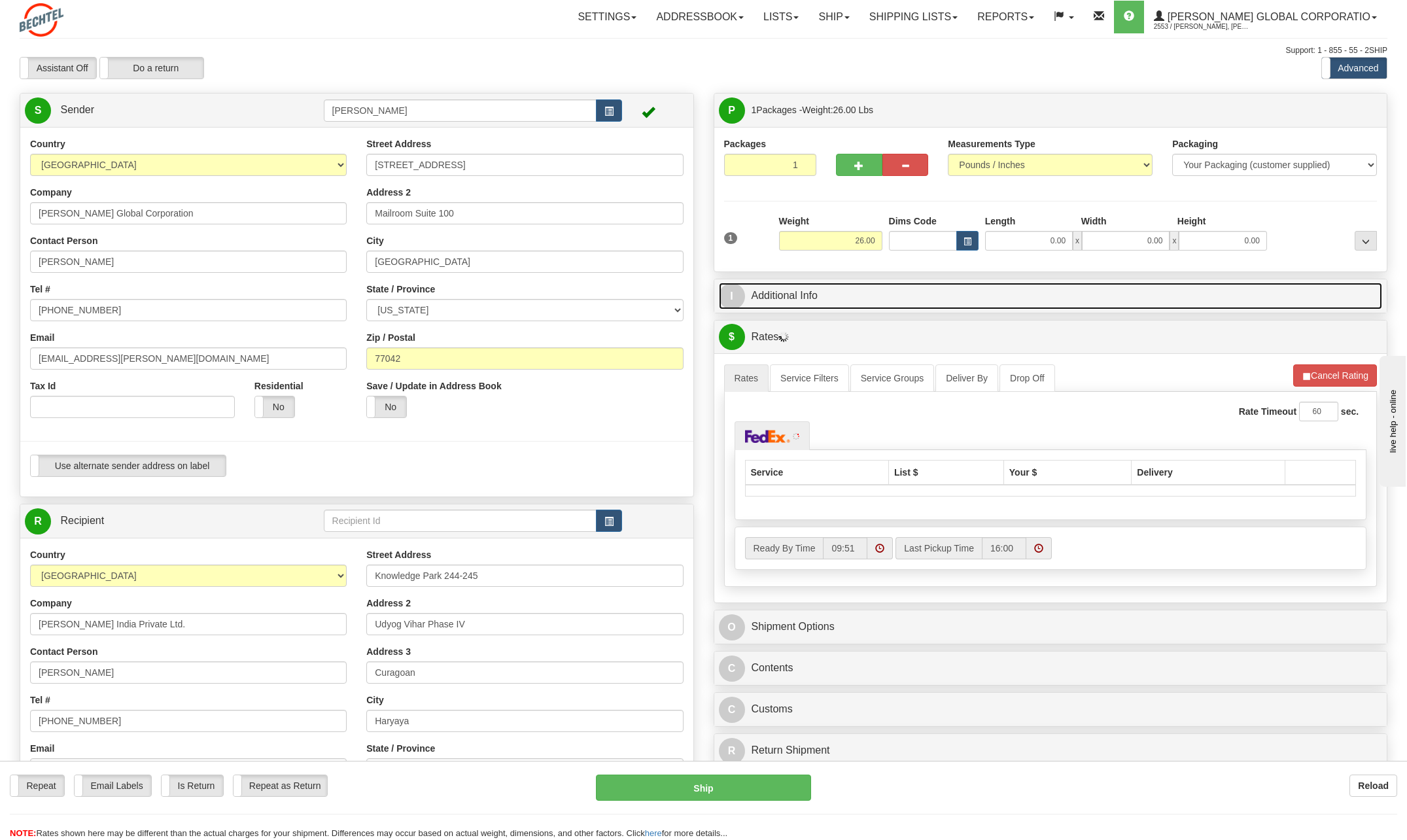
click at [760, 295] on link "I Additional Info" at bounding box center [1051, 296] width 664 height 27
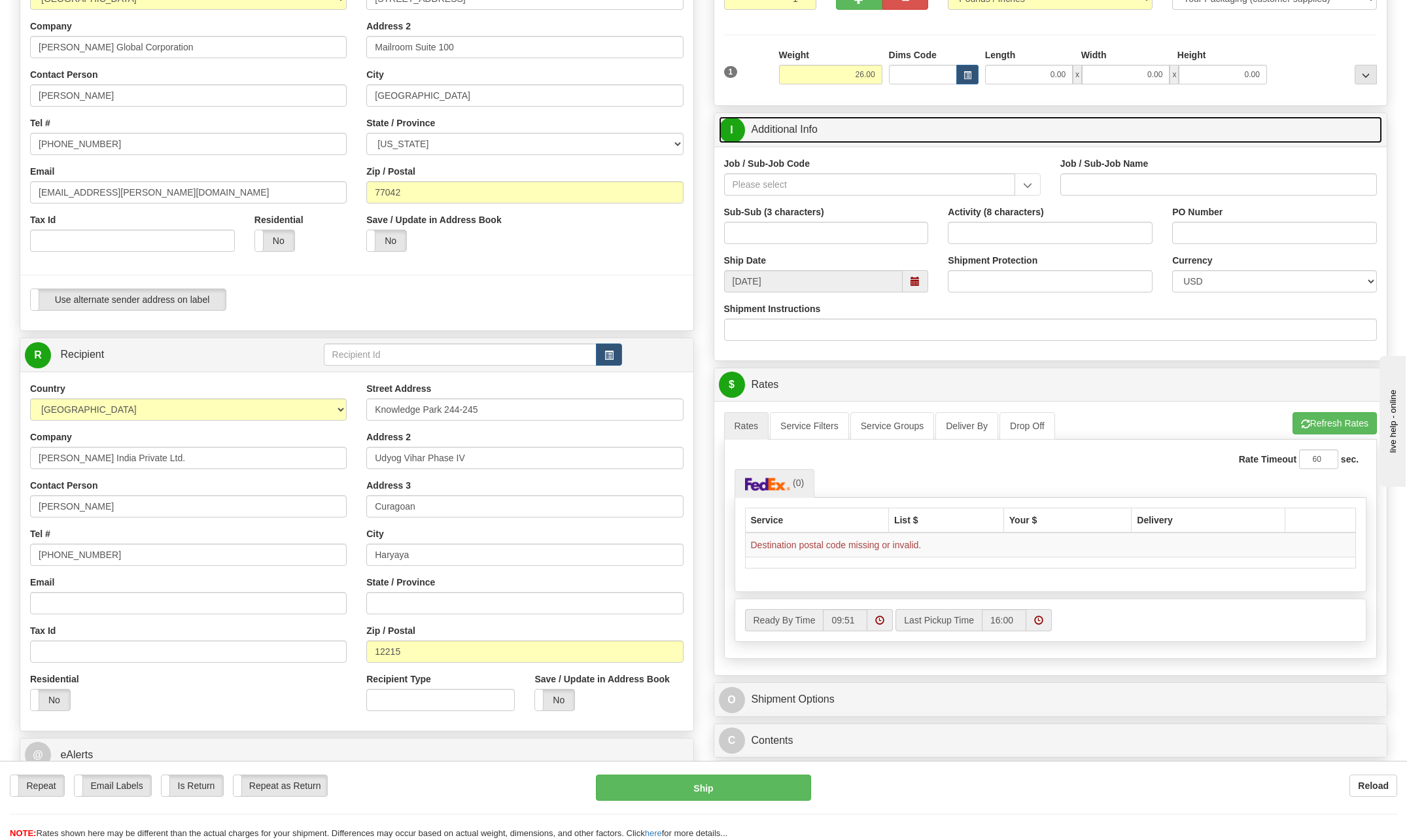
scroll to position [196, 0]
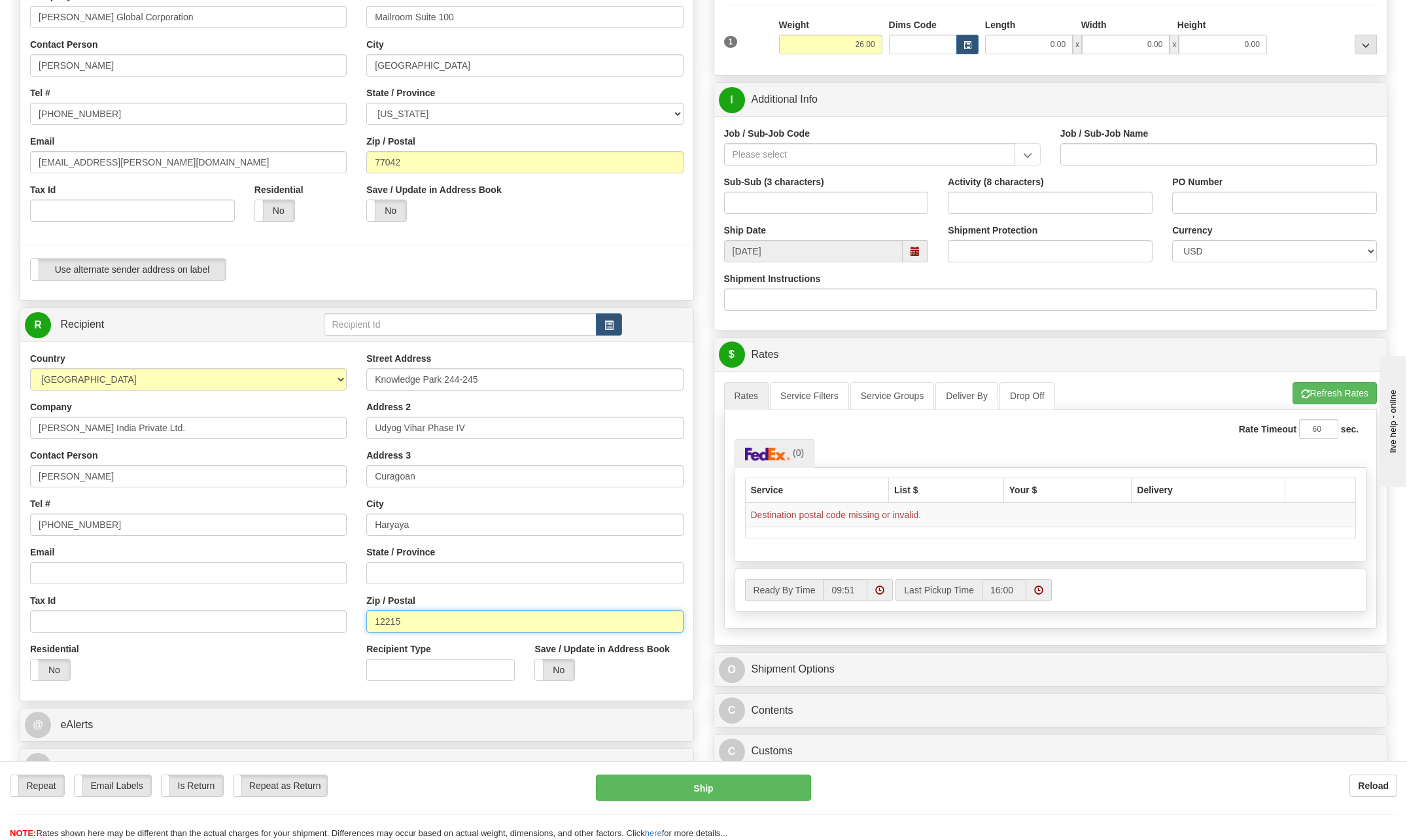
click at [424, 622] on input "12215" at bounding box center [525, 621] width 317 height 22
type input "1"
click at [717, 787] on button "Ship" at bounding box center [704, 787] width 215 height 26
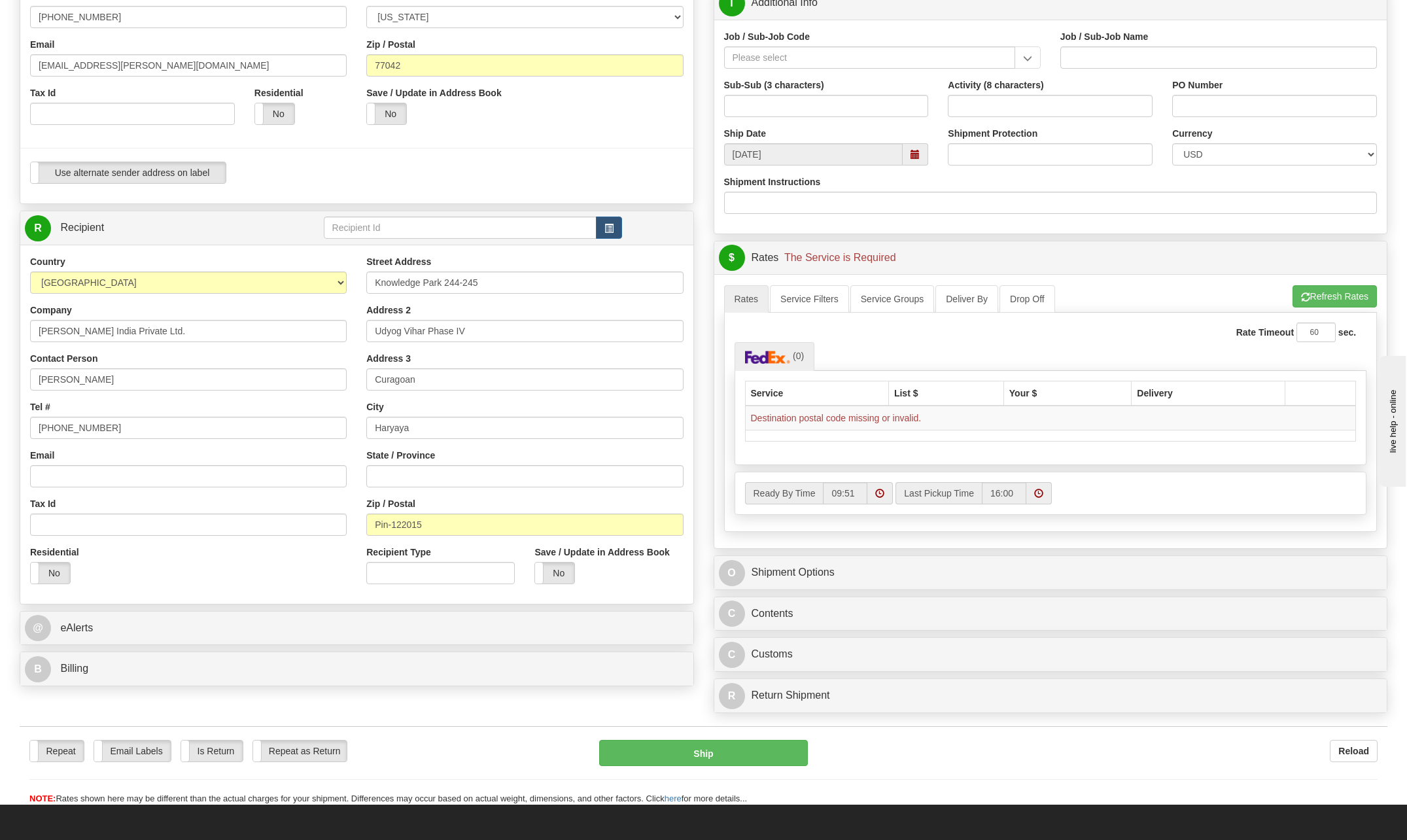
scroll to position [327, 0]
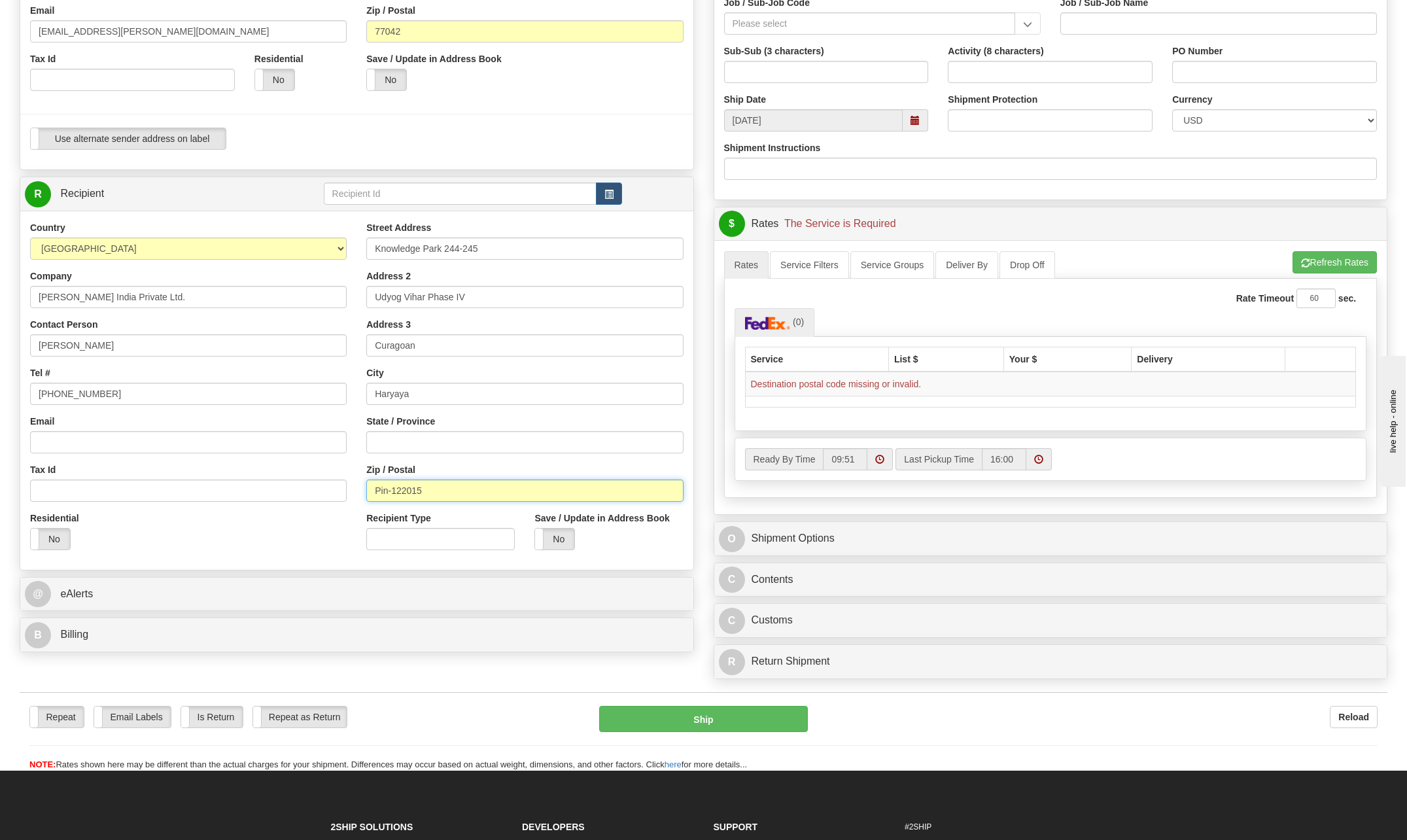
drag, startPoint x: 436, startPoint y: 491, endPoint x: 192, endPoint y: 486, distance: 244.1
click at [192, 486] on div "Country [GEOGRAPHIC_DATA] [GEOGRAPHIC_DATA] [GEOGRAPHIC_DATA] [GEOGRAPHIC_DATA]…" at bounding box center [356, 390] width 673 height 338
type input "122015"
click at [433, 399] on input "Haryaya" at bounding box center [525, 393] width 317 height 22
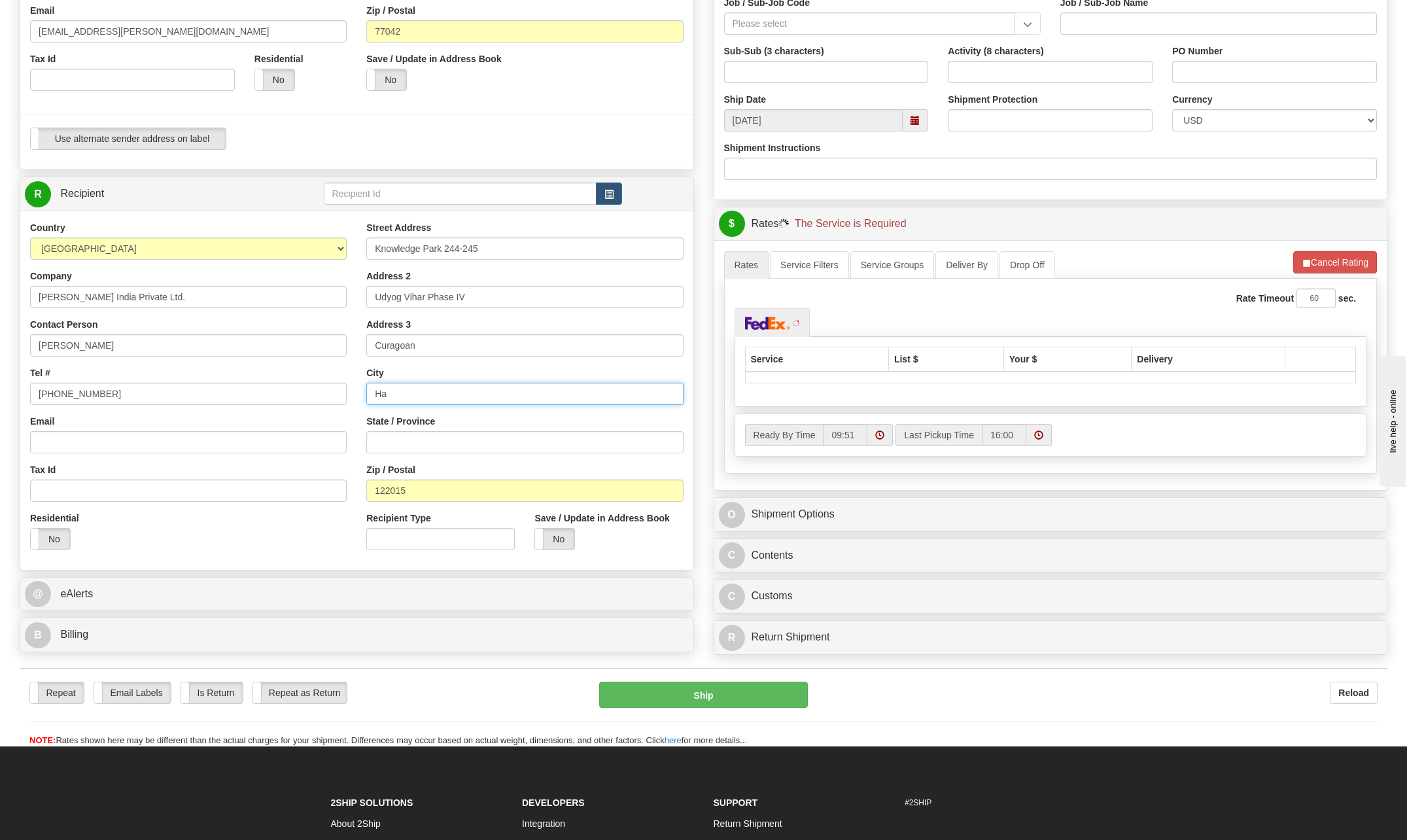
type input "H"
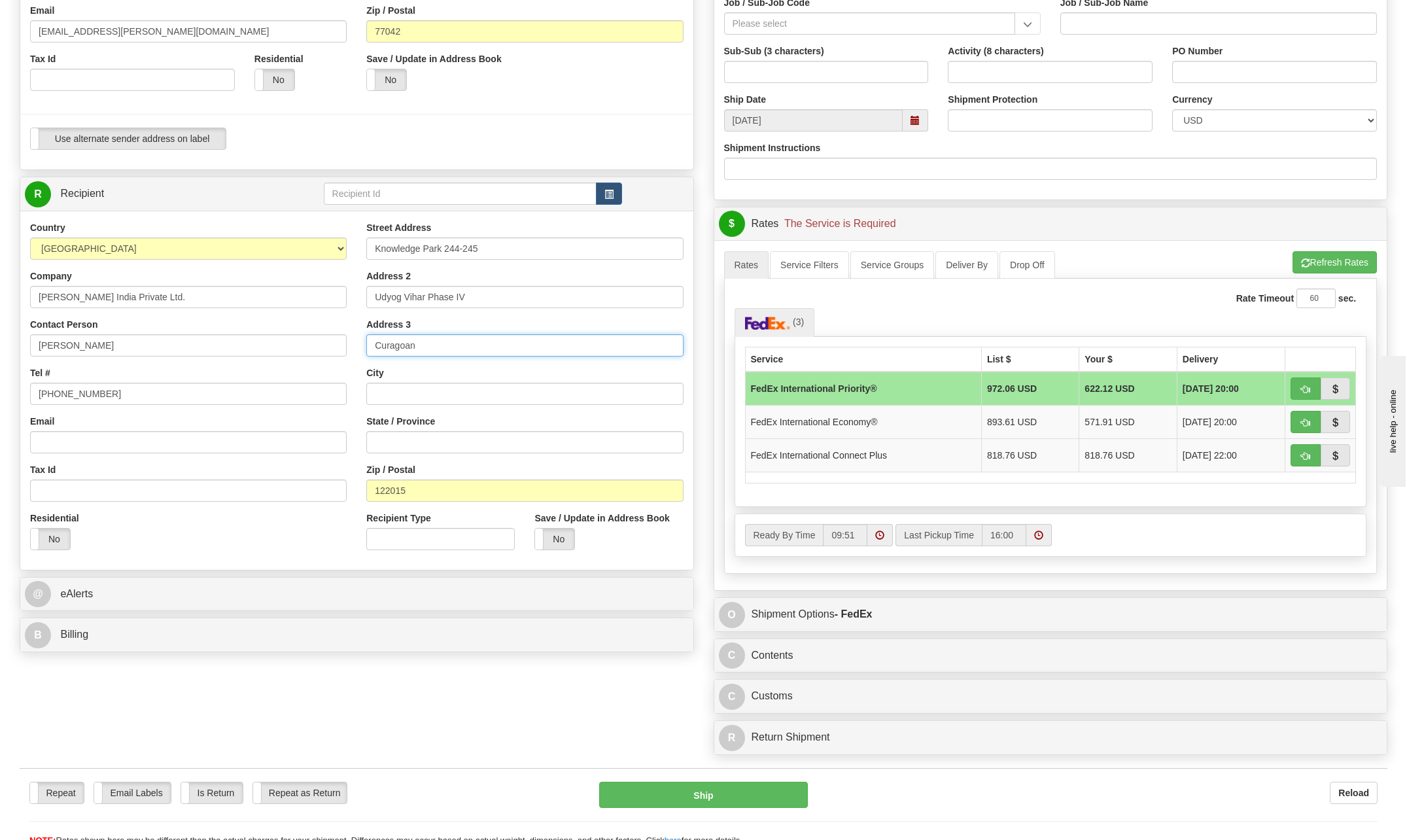
click at [440, 346] on input "Curagoan" at bounding box center [525, 345] width 317 height 22
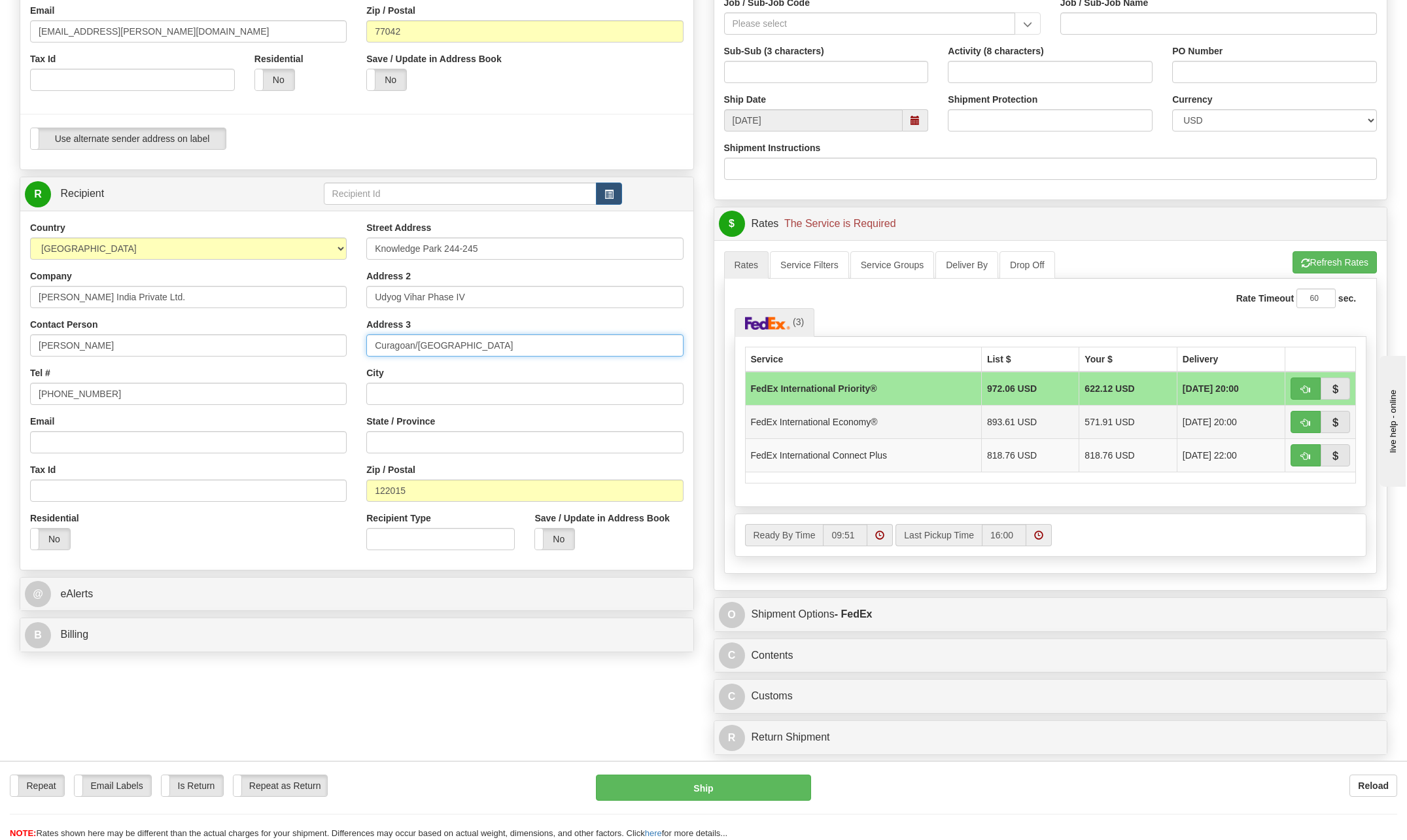
type input "Curagoan/[GEOGRAPHIC_DATA]"
click at [829, 424] on td "FedEx International Economy®" at bounding box center [862, 422] width 236 height 34
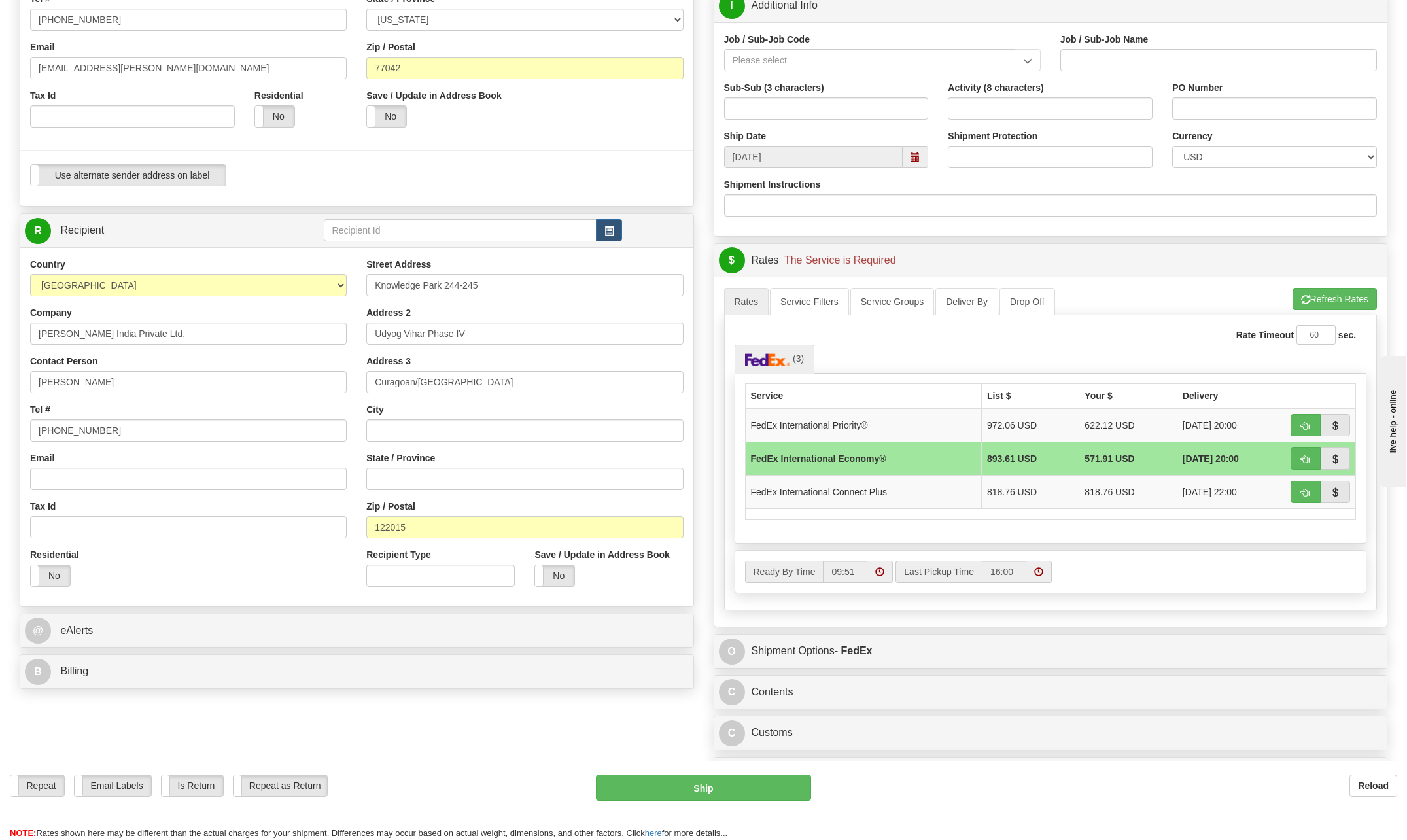
scroll to position [262, 0]
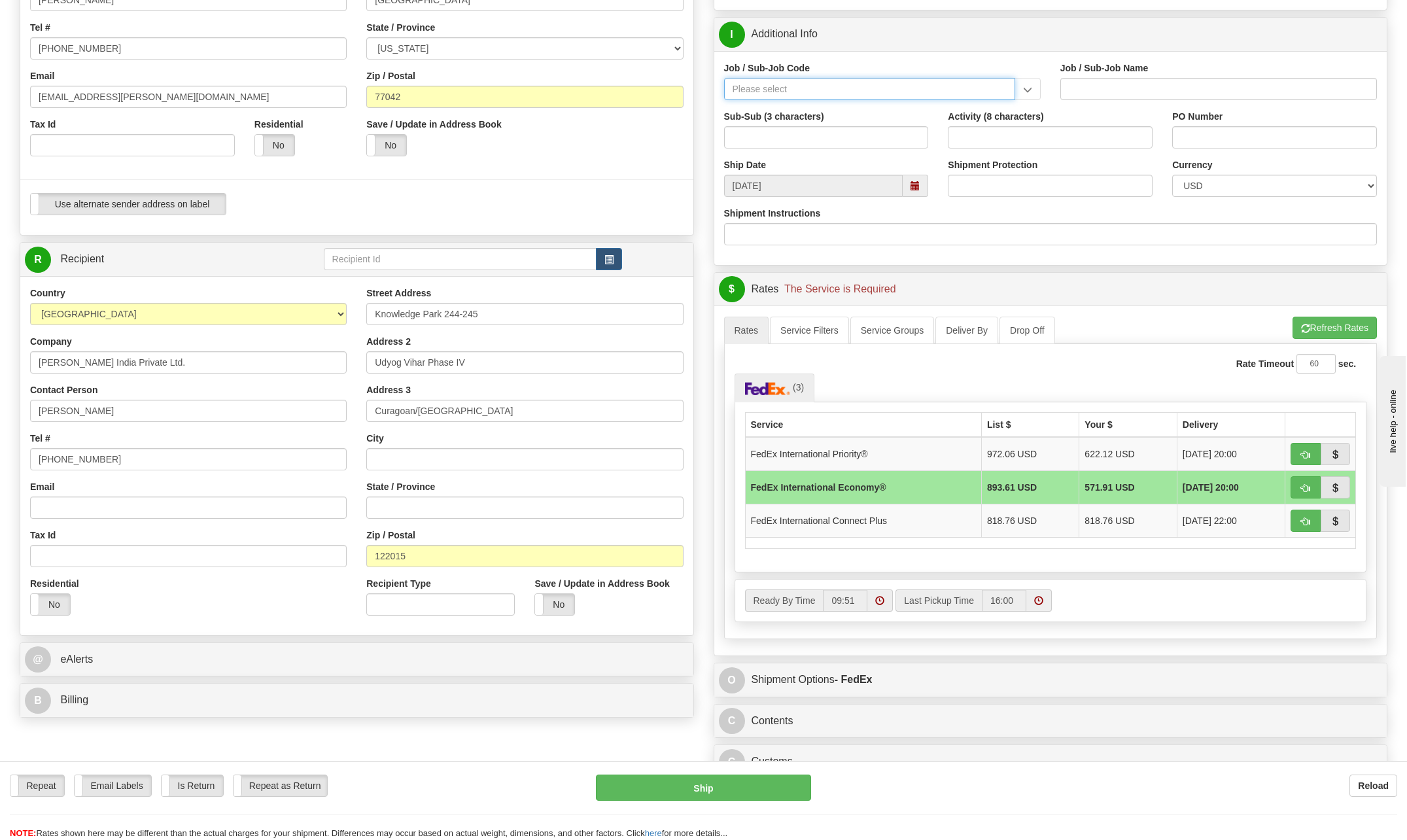
click at [768, 87] on input "Job / Sub-Job Code" at bounding box center [869, 89] width 291 height 22
drag, startPoint x: 766, startPoint y: 87, endPoint x: 754, endPoint y: 89, distance: 12.2
click at [766, 93] on input "Job / Sub-Job Code" at bounding box center [869, 89] width 291 height 22
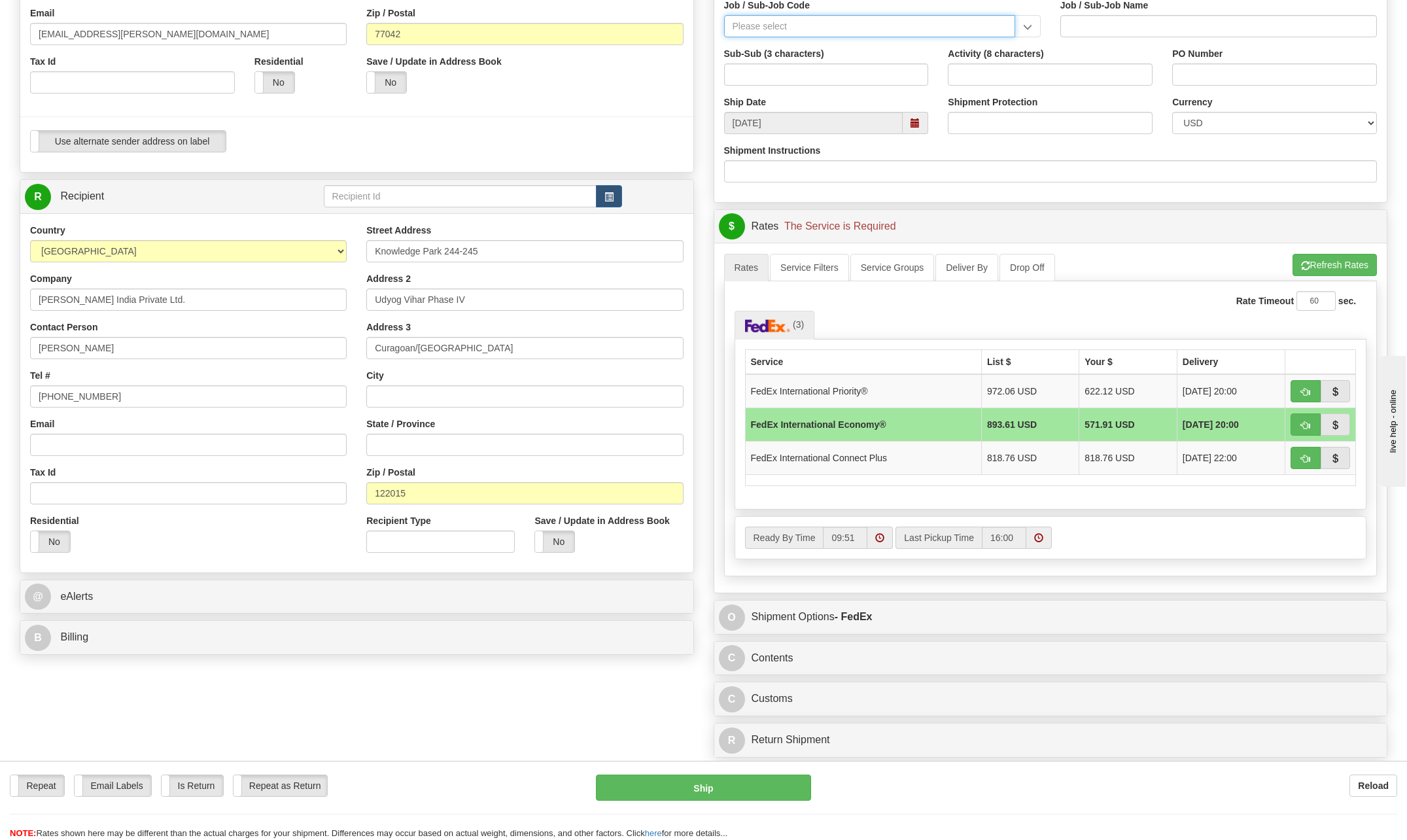
scroll to position [327, 0]
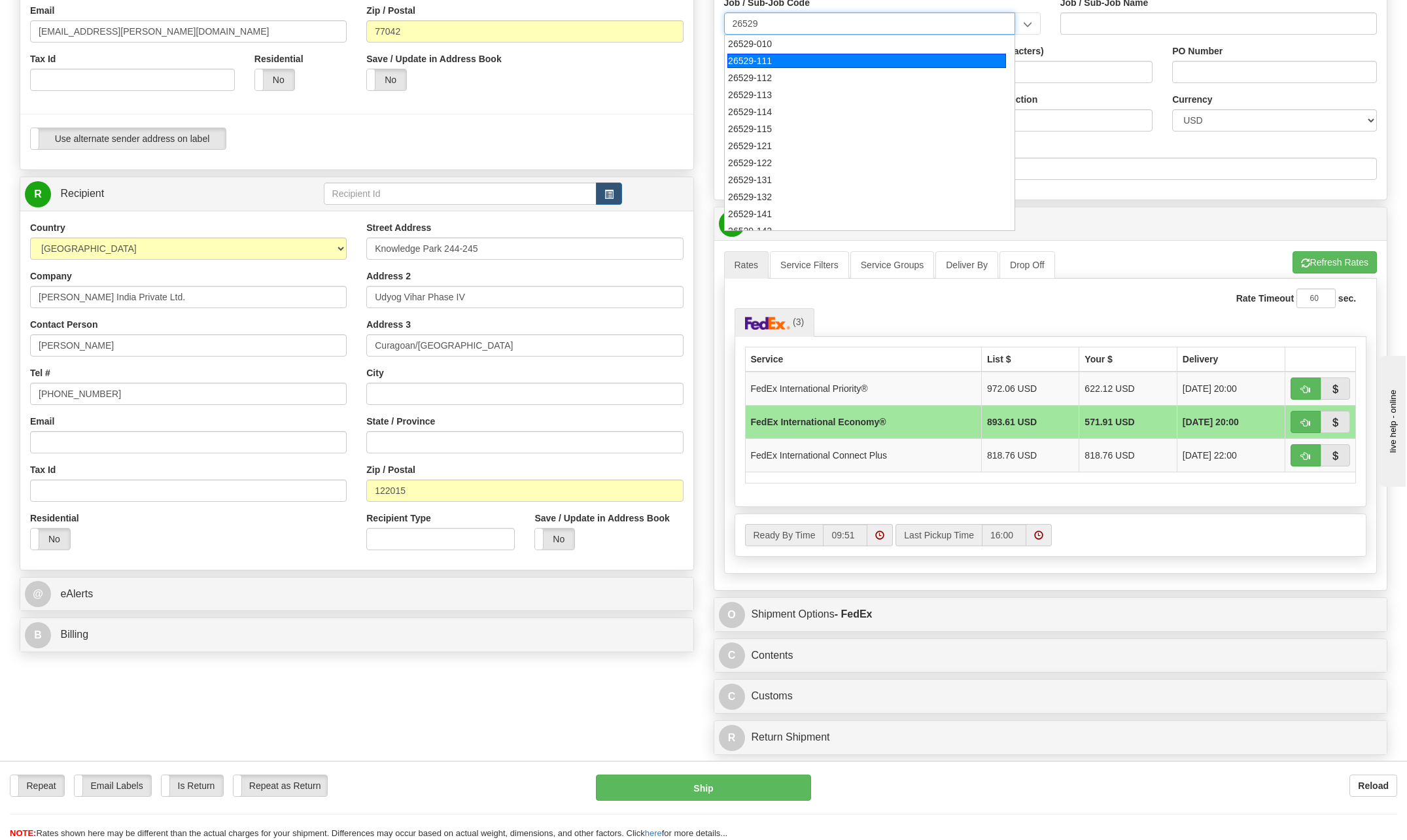
click at [764, 54] on div "26529-111" at bounding box center [867, 61] width 279 height 14
type input "26529-111"
type input "[PERSON_NAME] PASS PROJECT - HOME OFFICES USA NATIONALS"
type input "26529-111"
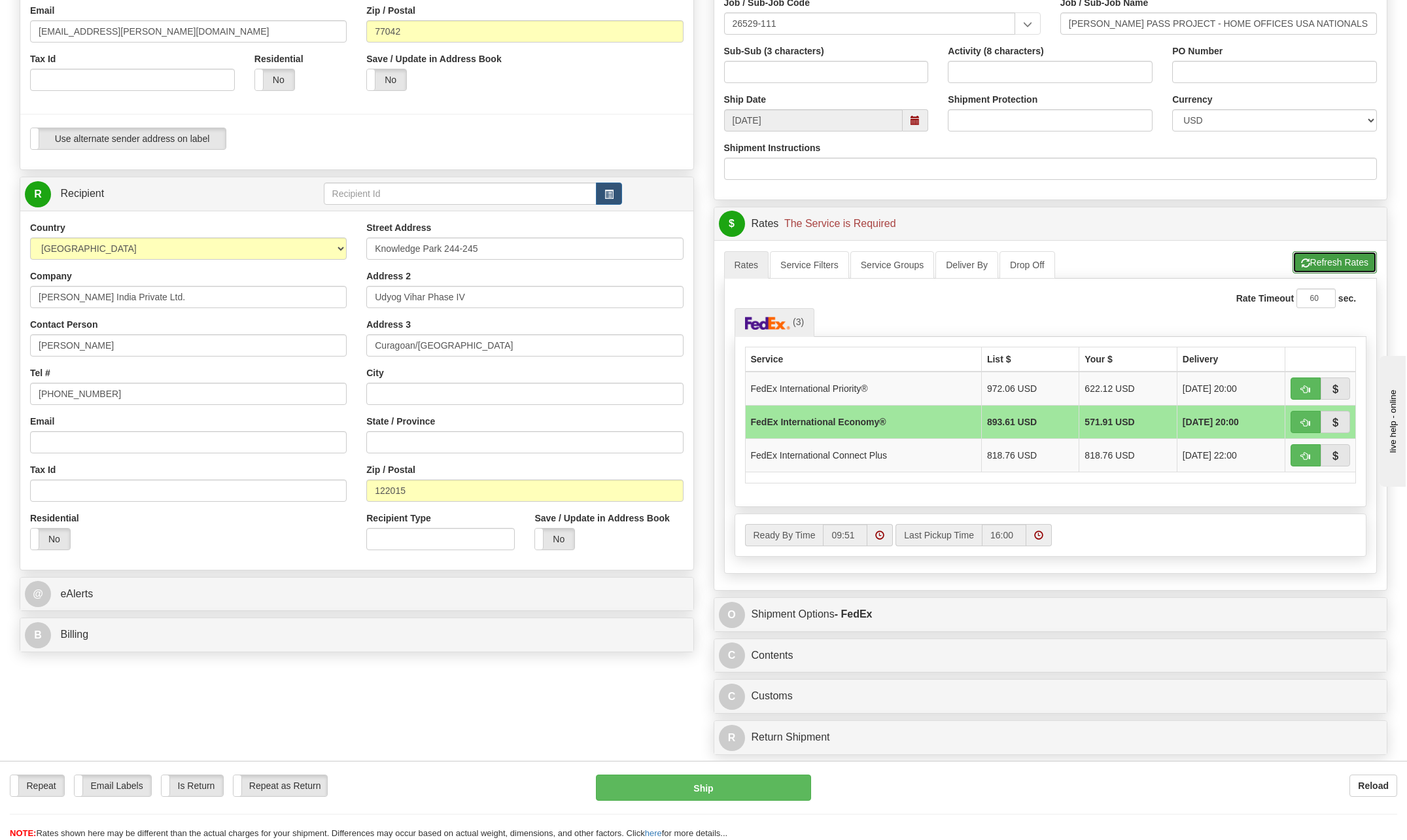
click at [1332, 262] on button "Refresh Rates" at bounding box center [1334, 262] width 85 height 22
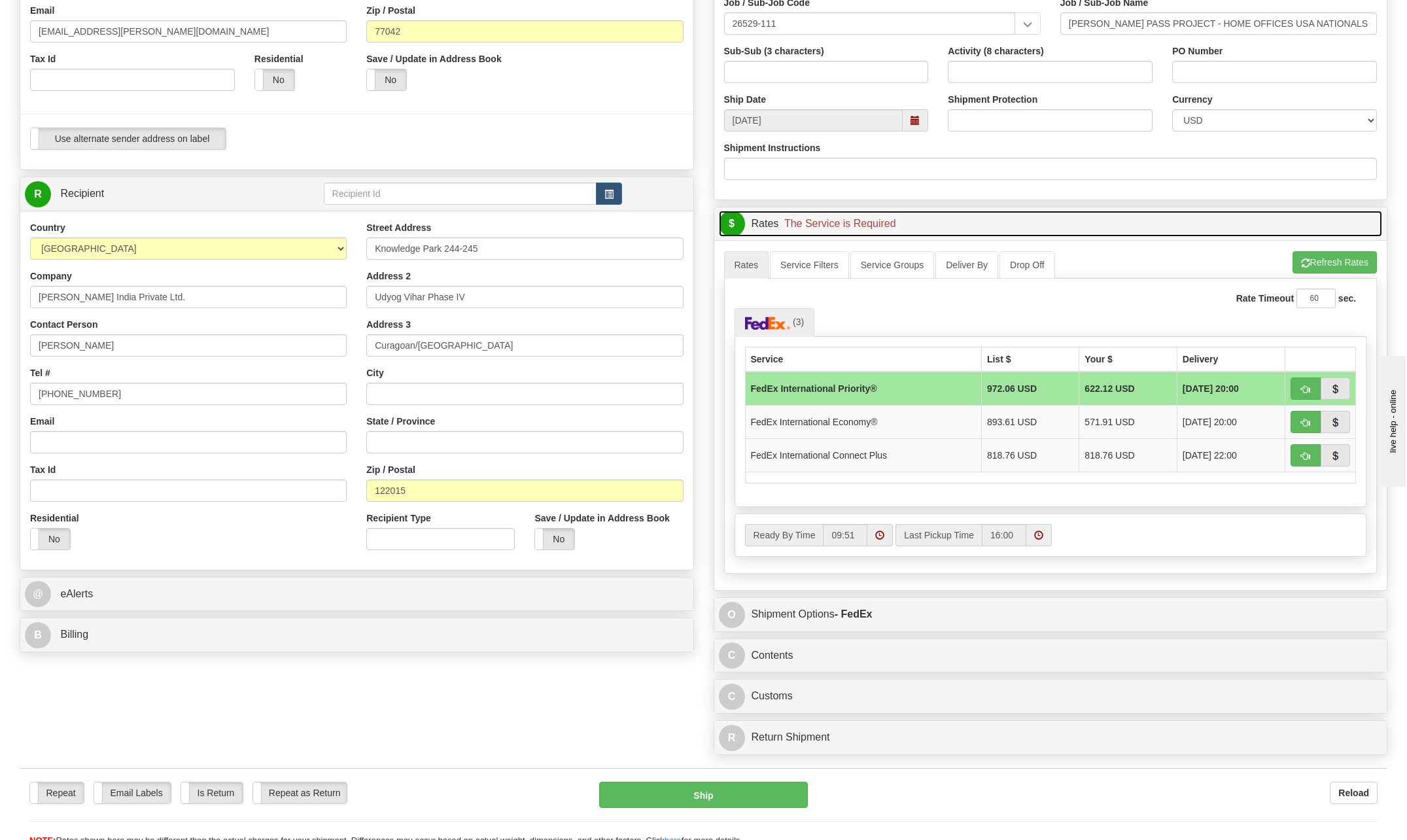
click at [732, 220] on span "$" at bounding box center [732, 224] width 26 height 26
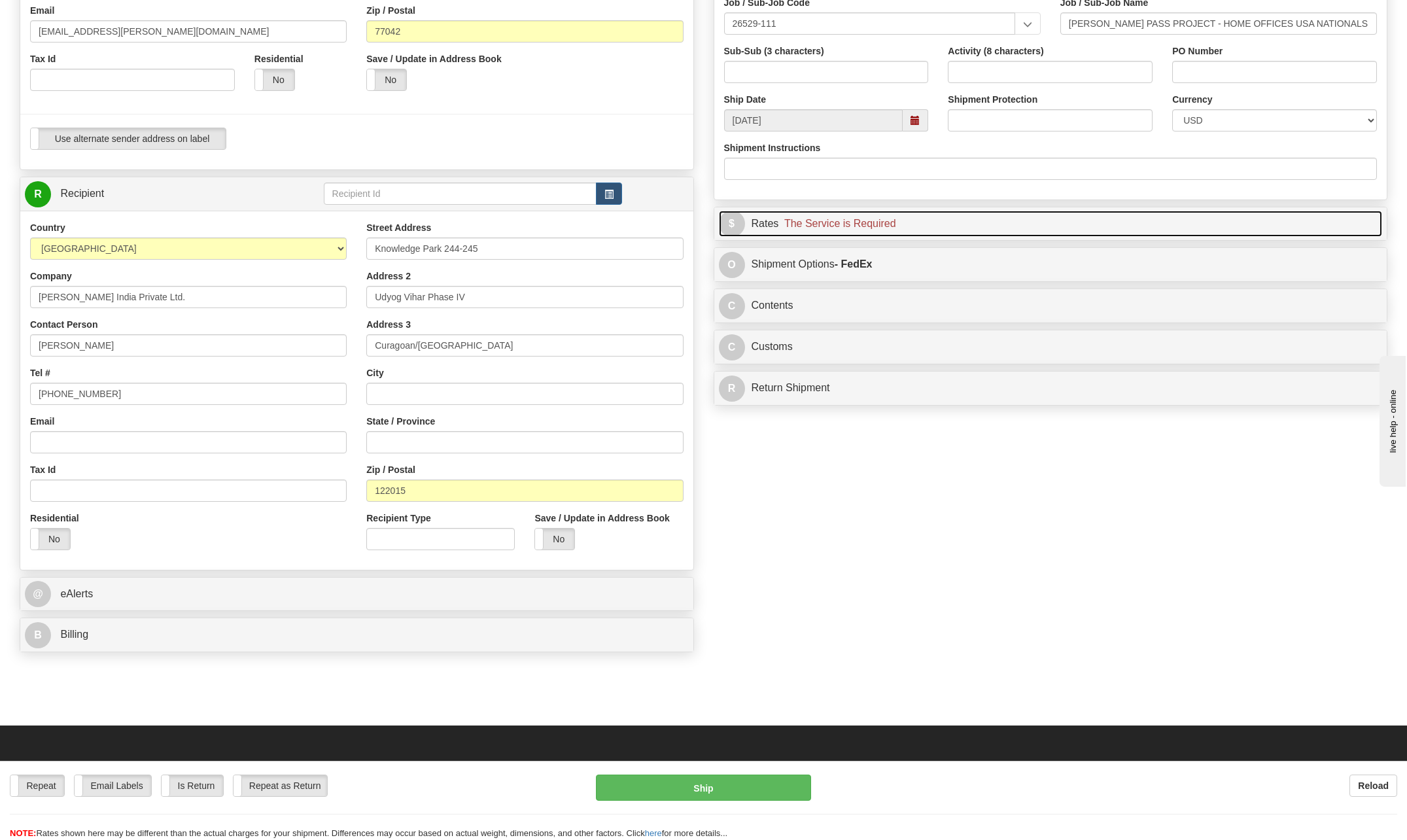
click at [732, 220] on span "$" at bounding box center [732, 224] width 26 height 26
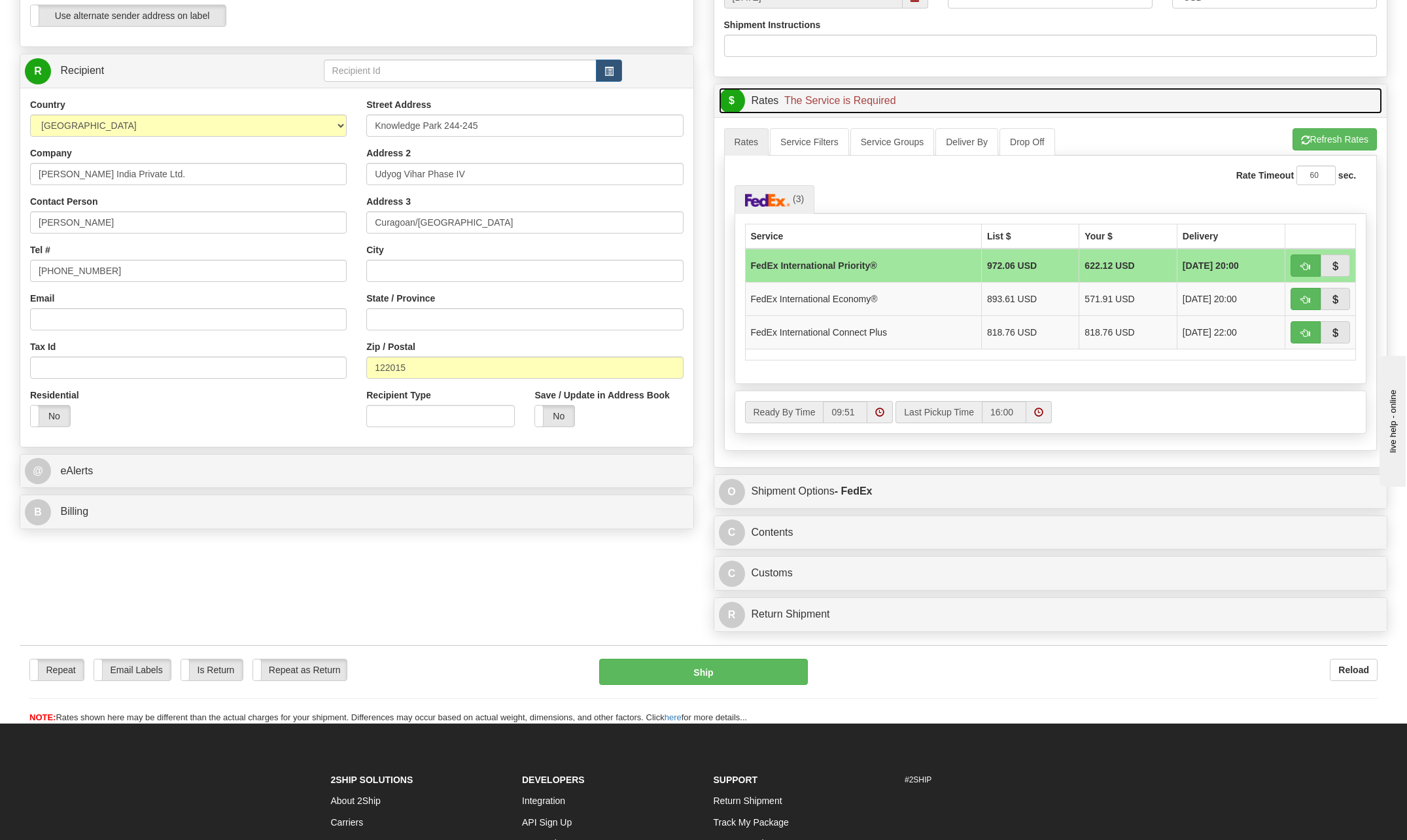
scroll to position [458, 0]
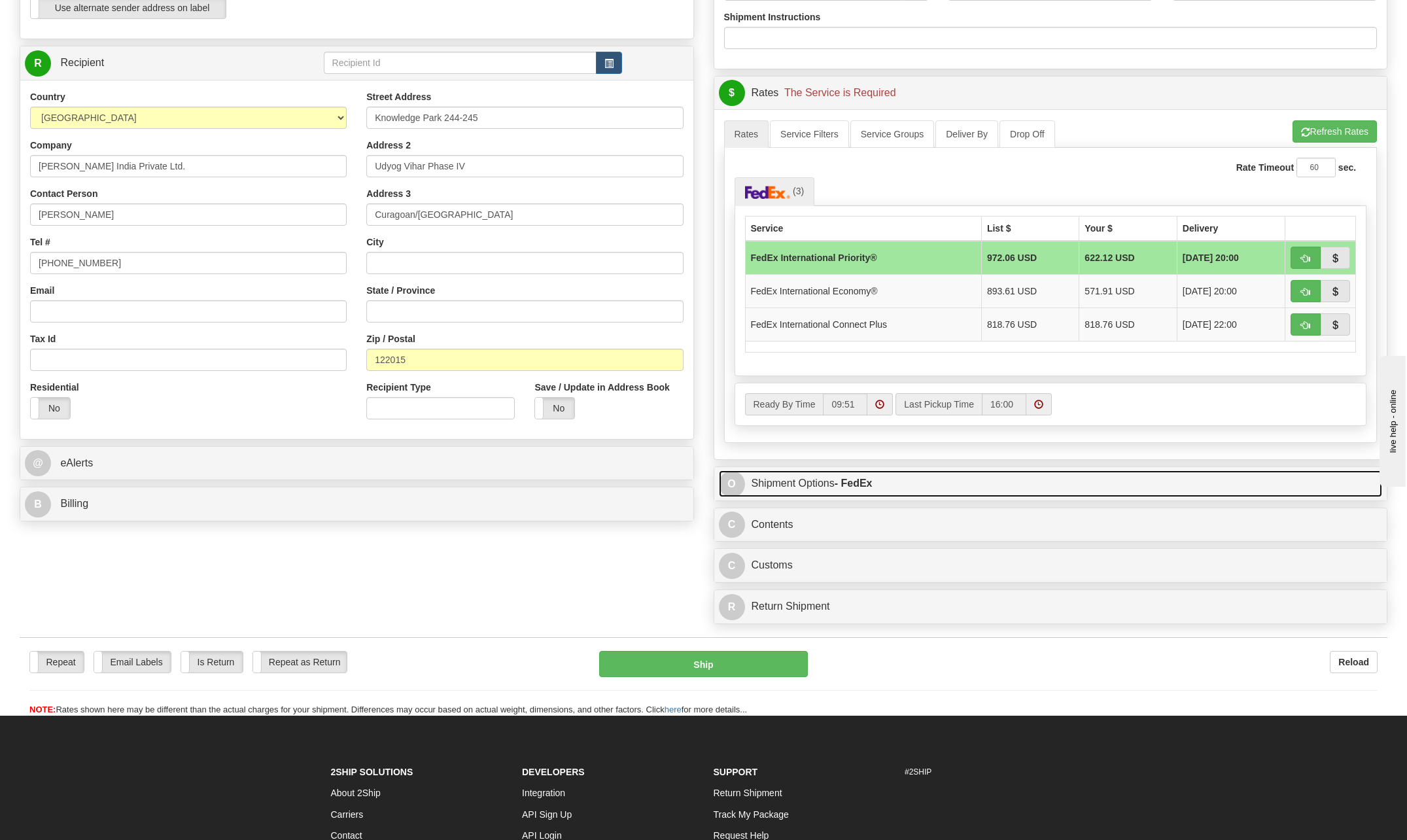
click at [738, 483] on span "O" at bounding box center [732, 484] width 26 height 26
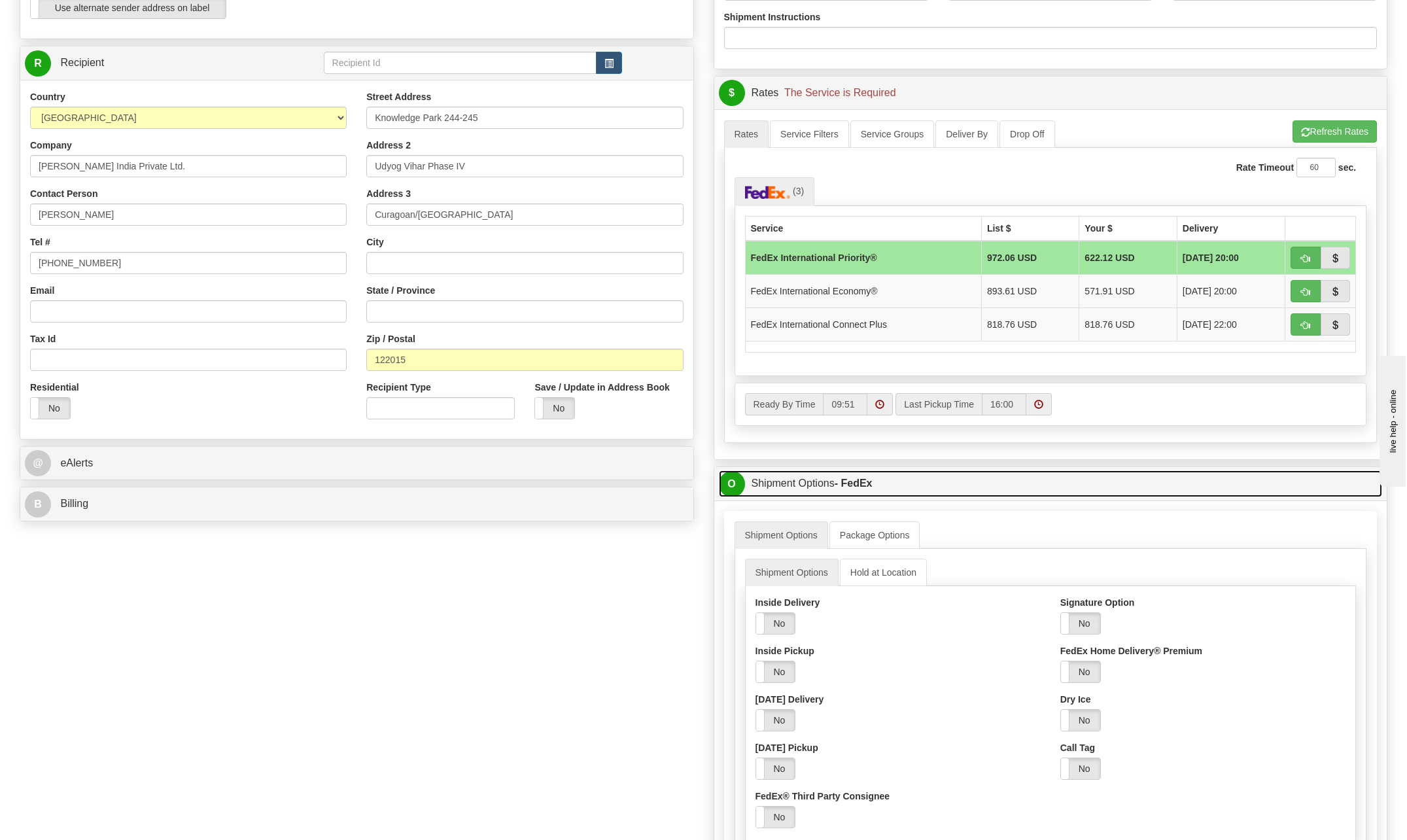
click at [731, 485] on span "O" at bounding box center [732, 484] width 26 height 26
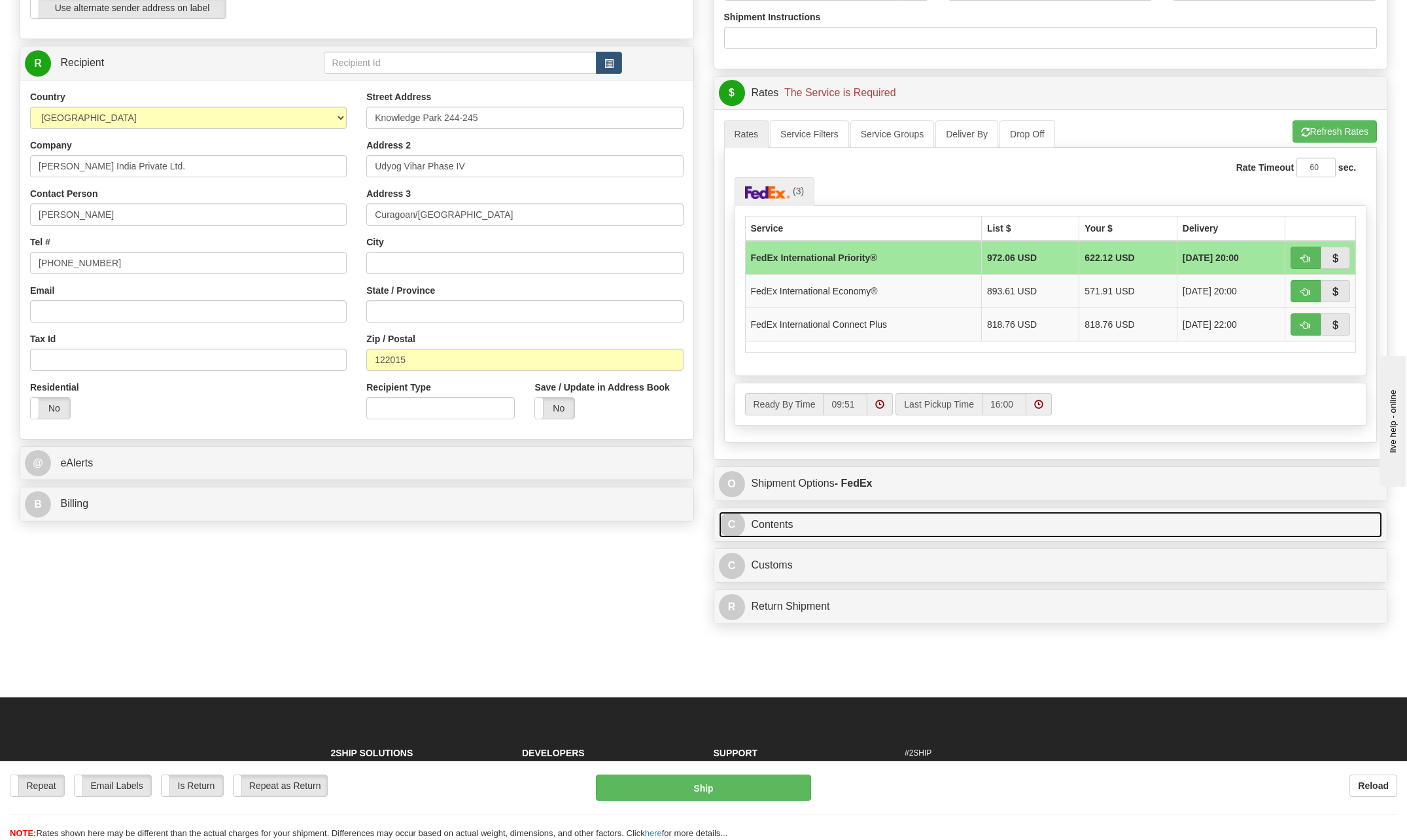
click at [737, 524] on span "C" at bounding box center [732, 525] width 26 height 26
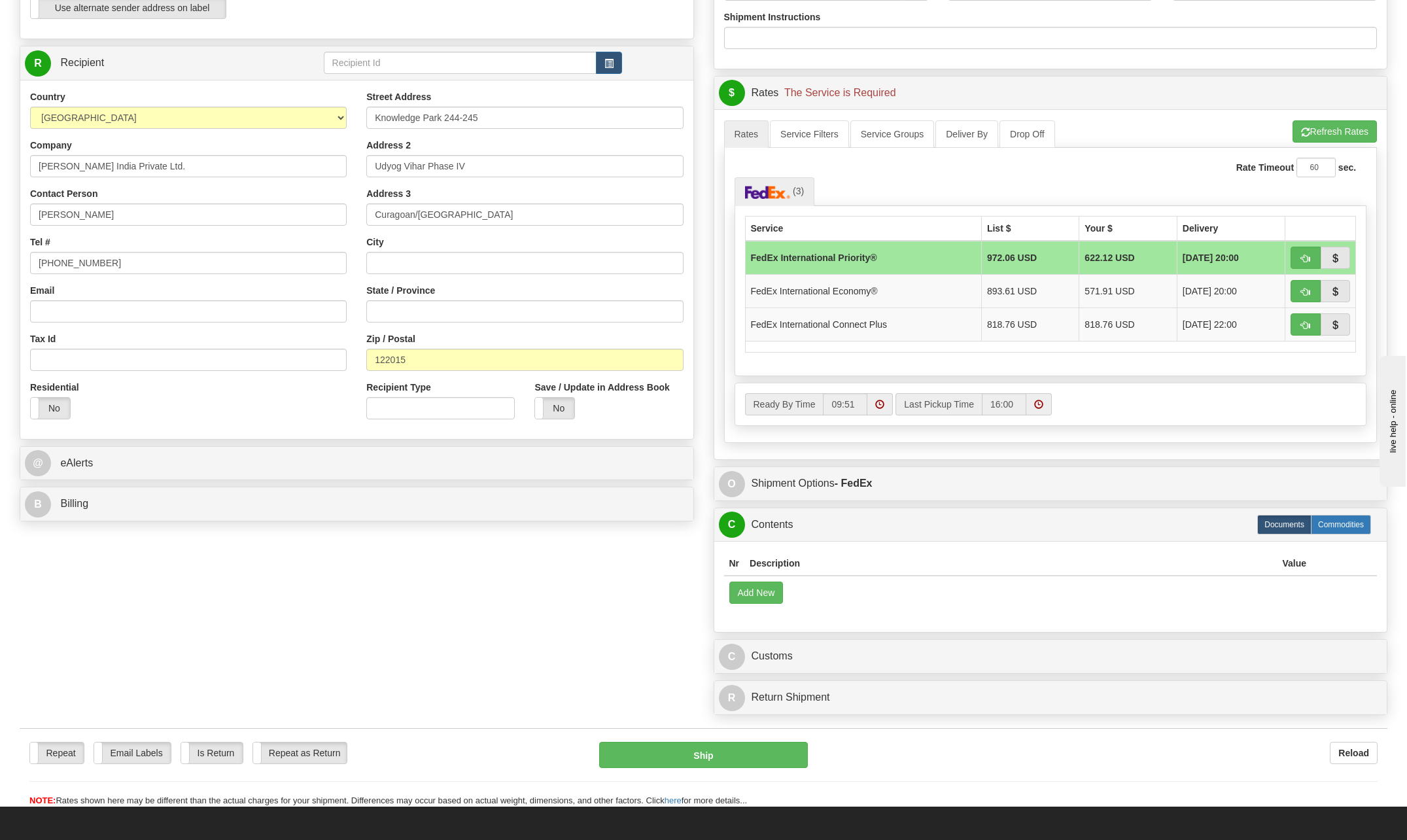
click at [1334, 527] on label "Commodities" at bounding box center [1341, 525] width 60 height 20
radio input "true"
click at [753, 594] on button "Add New" at bounding box center [757, 592] width 55 height 22
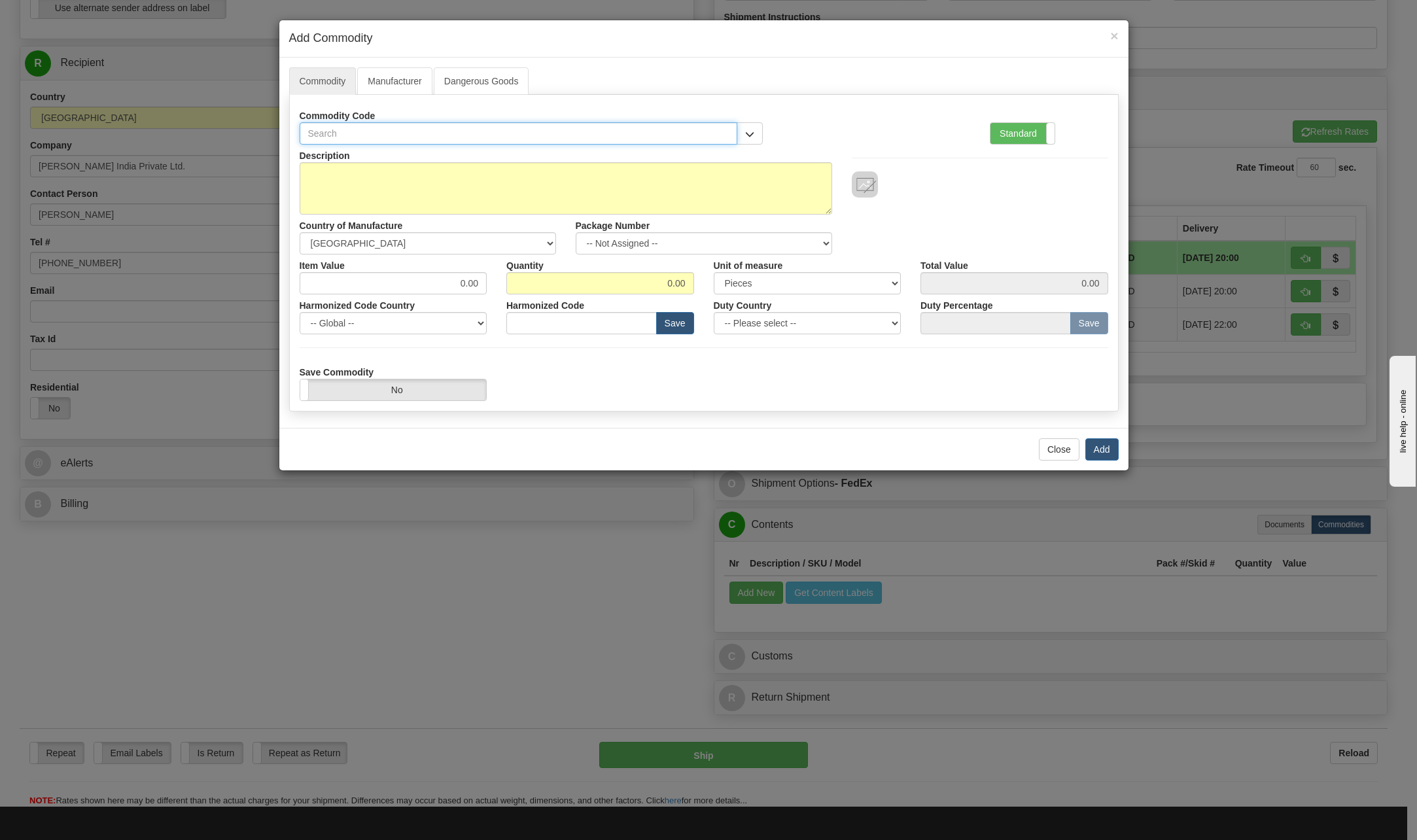
click at [331, 135] on input "text" at bounding box center [519, 133] width 438 height 22
type input "9503000.0090"
click at [330, 182] on textarea "Description" at bounding box center [566, 188] width 533 height 53
click at [557, 175] on textarea "Rubber Commemorative squish stree beams" at bounding box center [566, 188] width 533 height 53
type textarea "Rubber Commemorative squish stress beams"
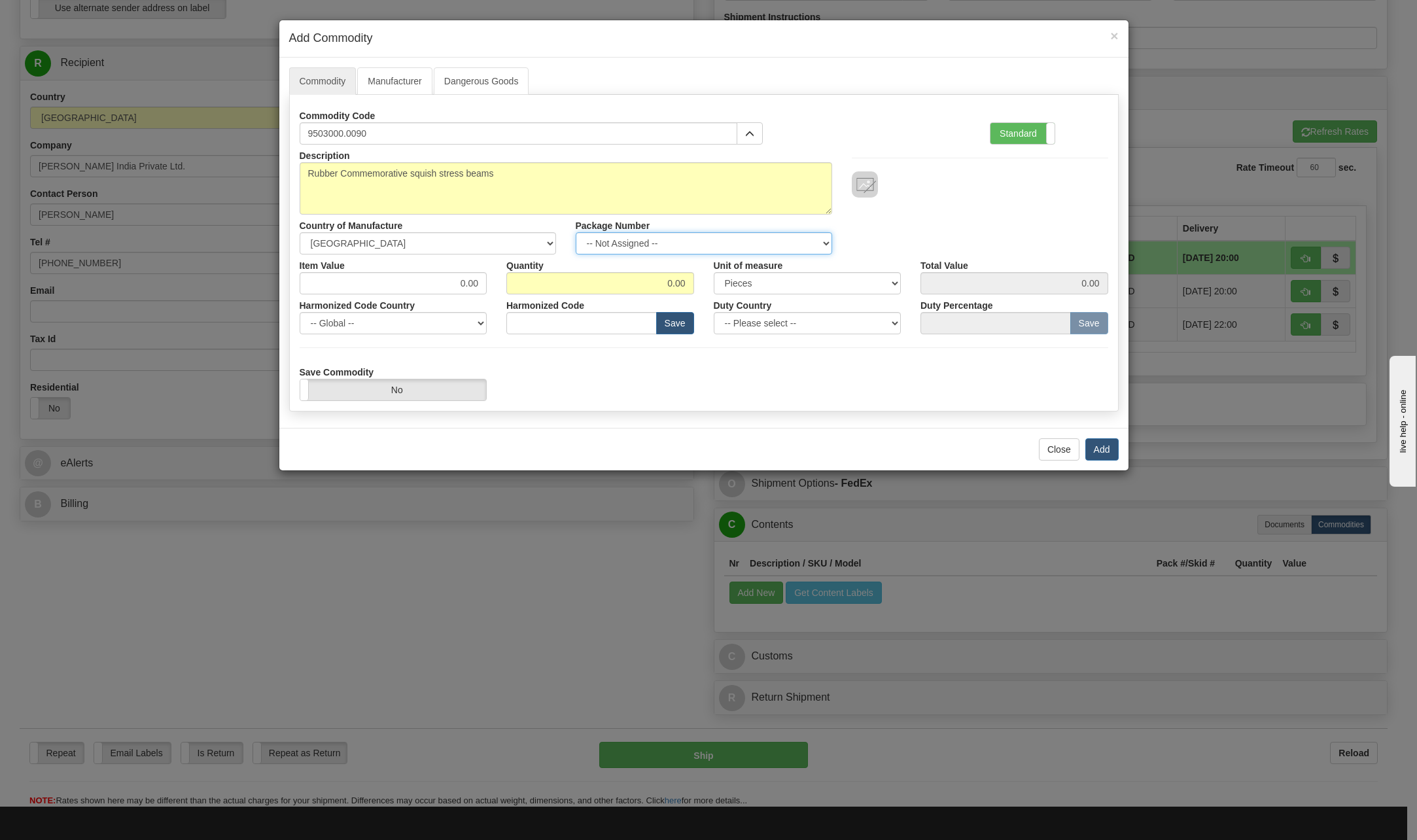
click at [827, 244] on select "-- Not Assigned -- Item 1" at bounding box center [704, 243] width 257 height 22
select select "0"
click at [576, 232] on select "-- Not Assigned -- Item 1" at bounding box center [704, 243] width 257 height 22
drag, startPoint x: 456, startPoint y: 282, endPoint x: 523, endPoint y: 284, distance: 67.0
click at [523, 284] on div "Item Value 0.00 Quantity 0.00 Unit of measure 3 Thousand Square Inches Adjustme…" at bounding box center [704, 275] width 828 height 40
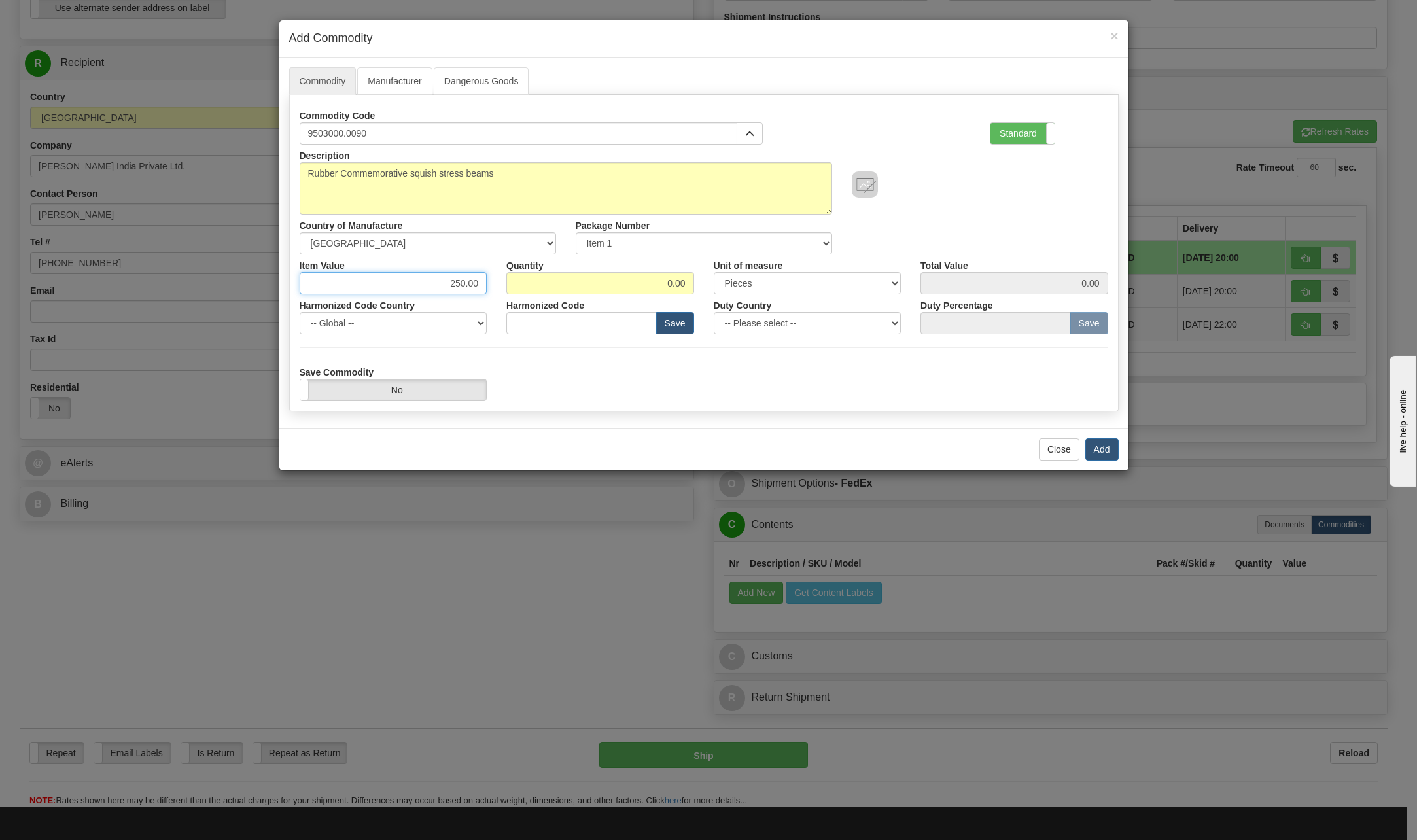
type input "250.00"
drag, startPoint x: 666, startPoint y: 280, endPoint x: 707, endPoint y: 293, distance: 43.0
click at [707, 293] on div "Item Value 250.00 Quantity 0.00 Unit of measure 3 Thousand Square Inches Adjust…" at bounding box center [704, 275] width 828 height 40
type input "1"
type input "250.00"
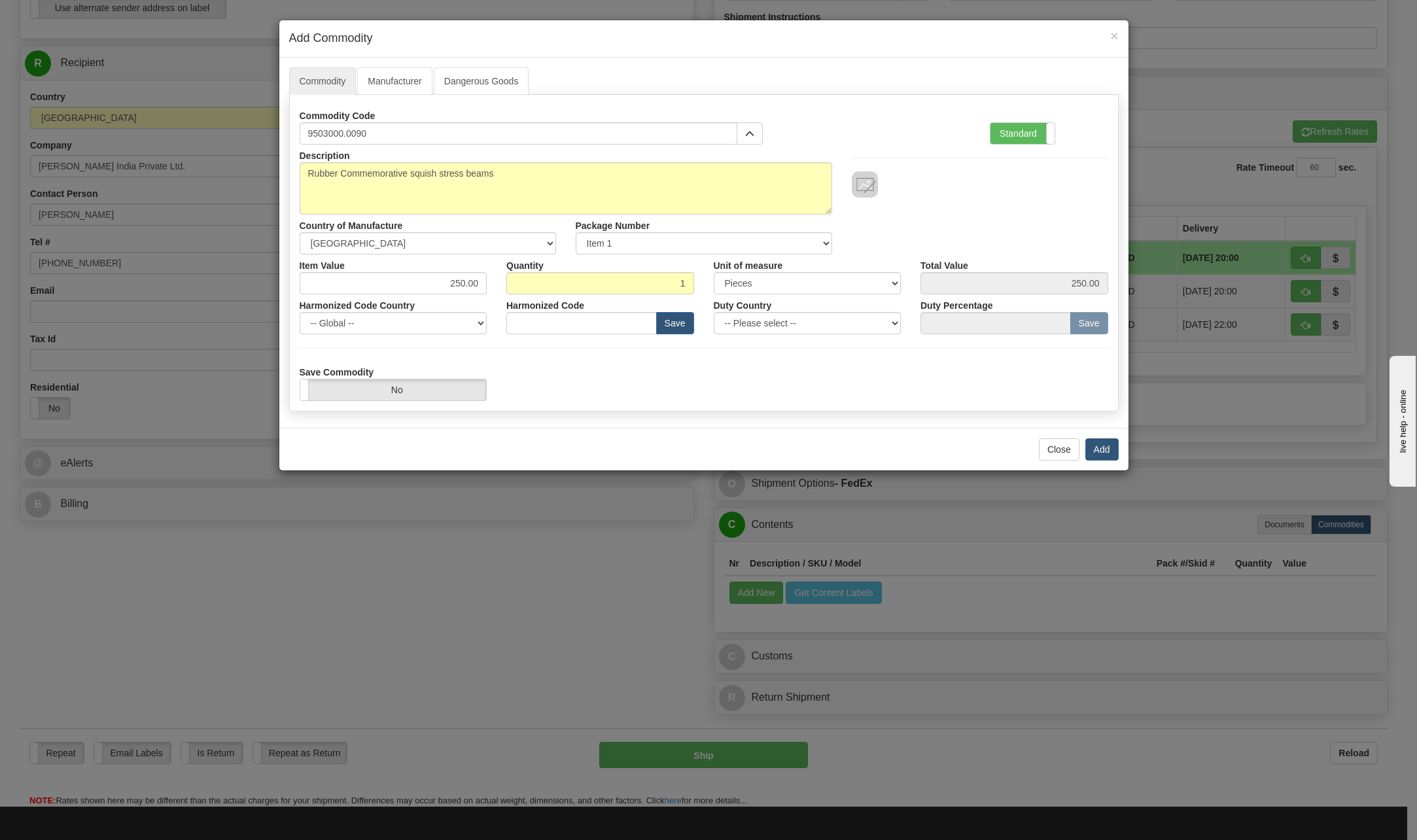
click at [743, 375] on div "Save Commodity Yes No" at bounding box center [704, 381] width 828 height 40
click at [898, 317] on select "-- Please select -- [GEOGRAPHIC_DATA] [GEOGRAPHIC_DATA] [GEOGRAPHIC_DATA] [GEOG…" at bounding box center [808, 322] width 188 height 22
select select "US"
click at [714, 312] on select "-- Please select -- [GEOGRAPHIC_DATA] [GEOGRAPHIC_DATA] [GEOGRAPHIC_DATA] [GEOG…" at bounding box center [808, 322] width 188 height 22
click at [1099, 449] on button "Add" at bounding box center [1102, 449] width 34 height 22
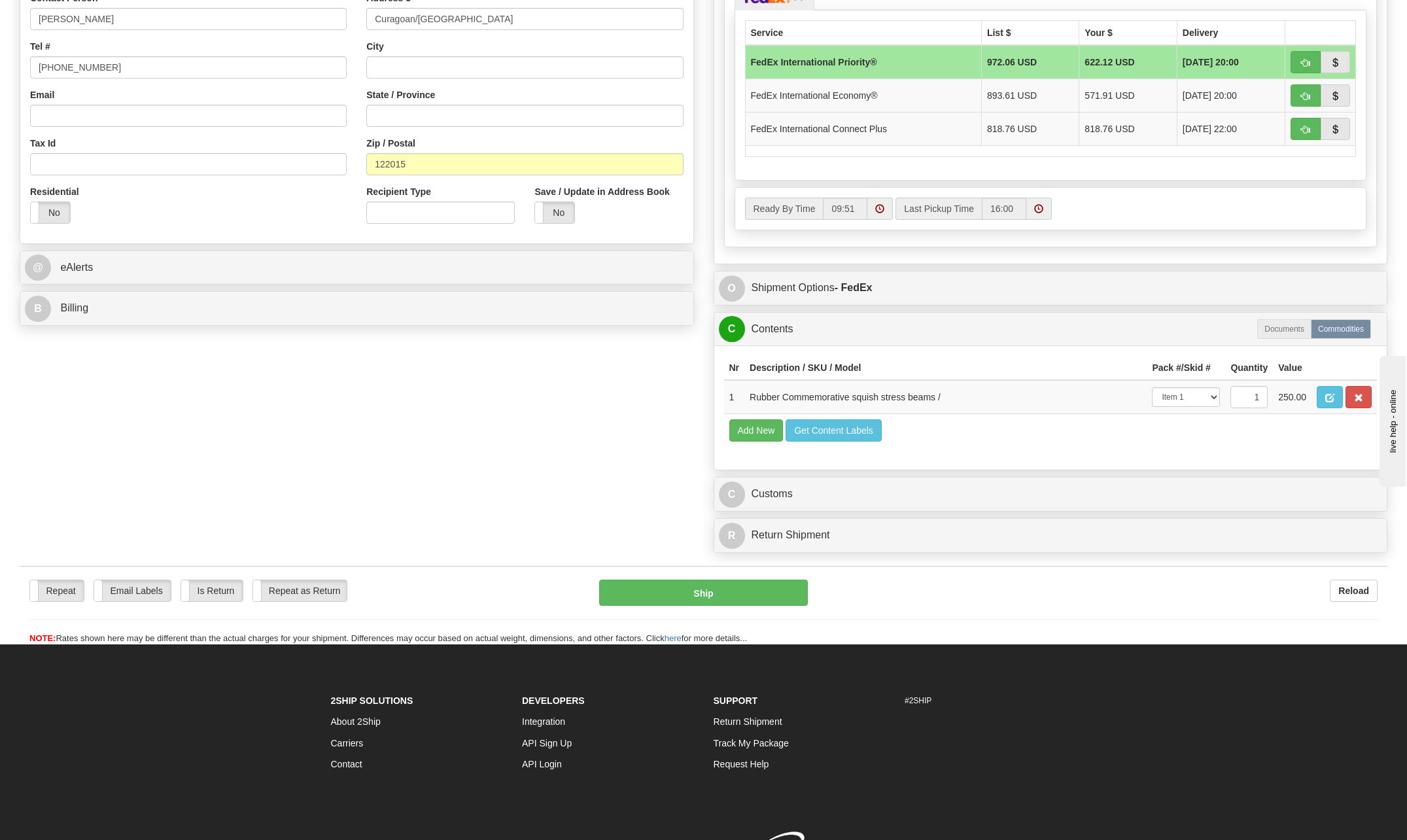
scroll to position [654, 0]
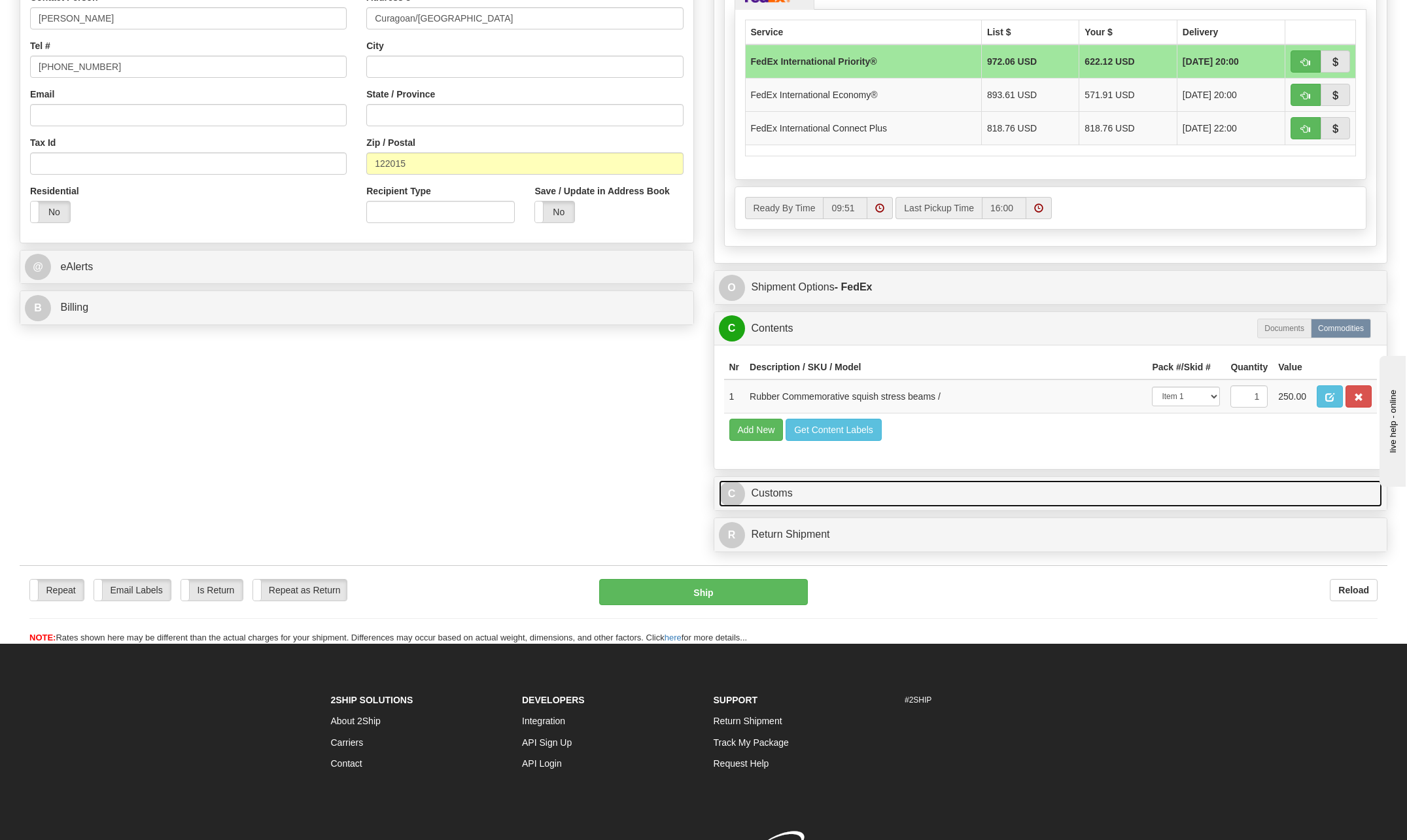
click at [726, 491] on span "C" at bounding box center [732, 494] width 26 height 26
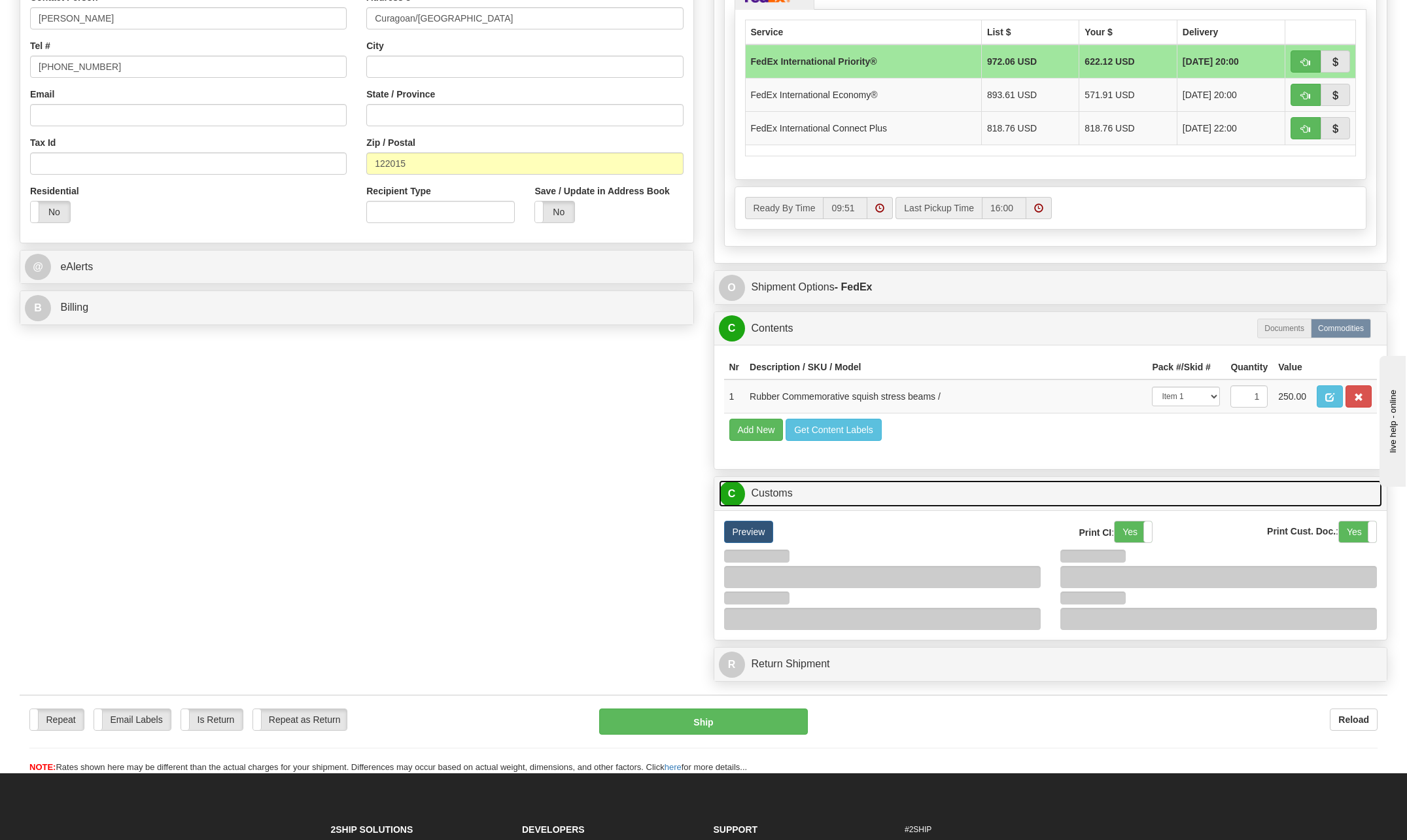
scroll to position [720, 0]
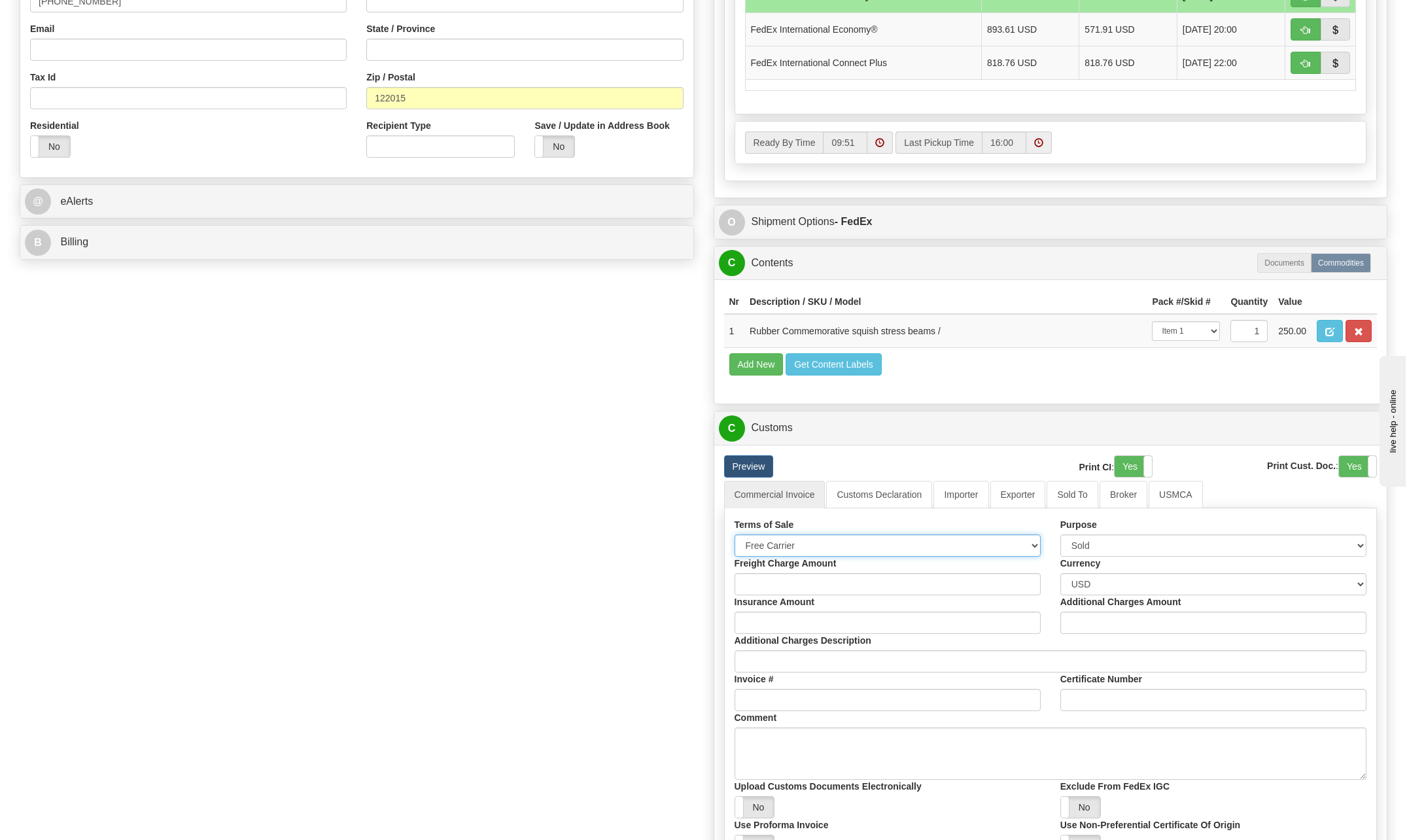
click at [1035, 538] on select "Free Carrier Free On Board Ex Works Delivered Duty Unpaid Delivered Duty Paid C…" at bounding box center [888, 545] width 307 height 22
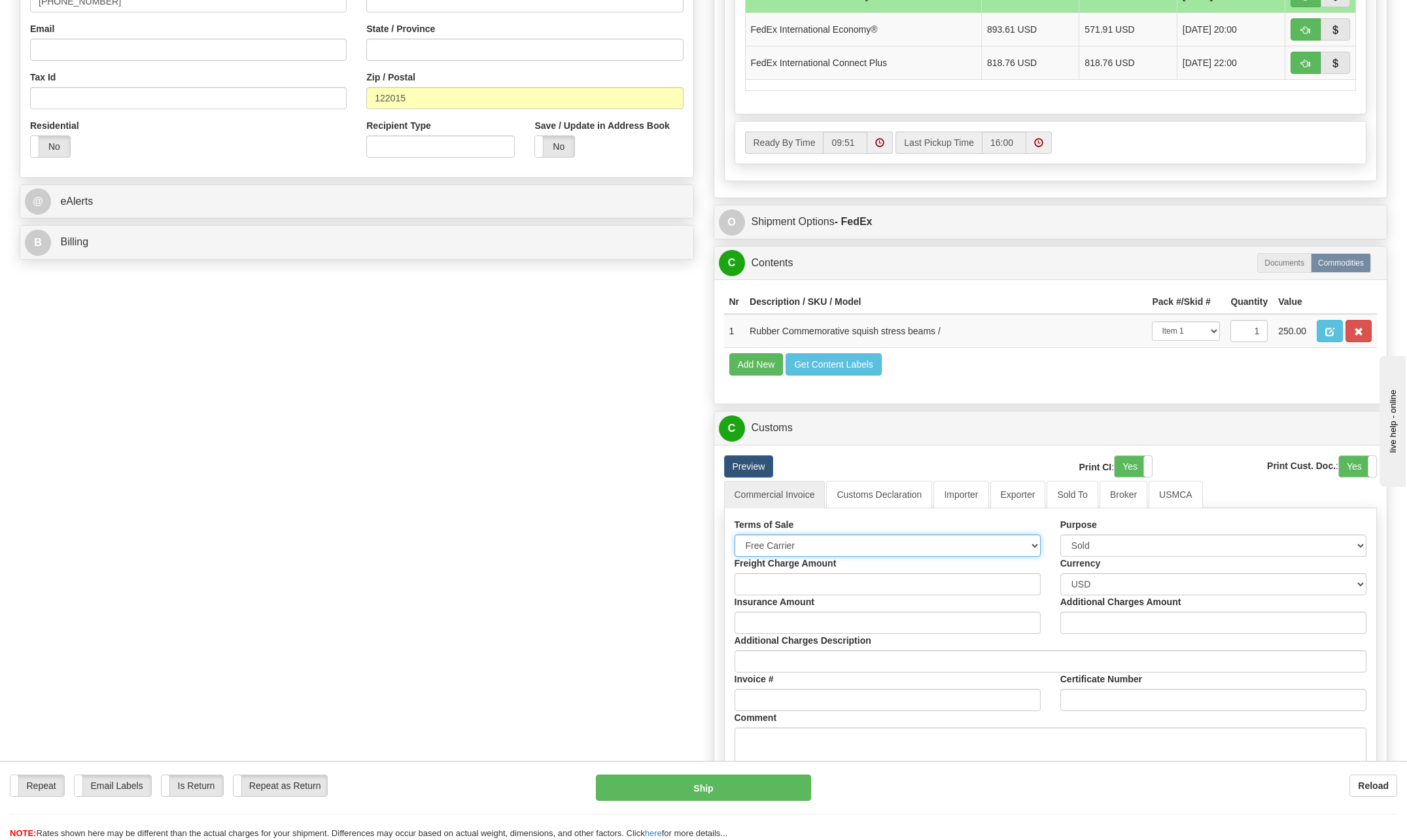
select select "6"
click at [735, 534] on select "Free Carrier Free On Board Ex Works Delivered Duty Unpaid Delivered Duty Paid C…" at bounding box center [888, 545] width 307 height 22
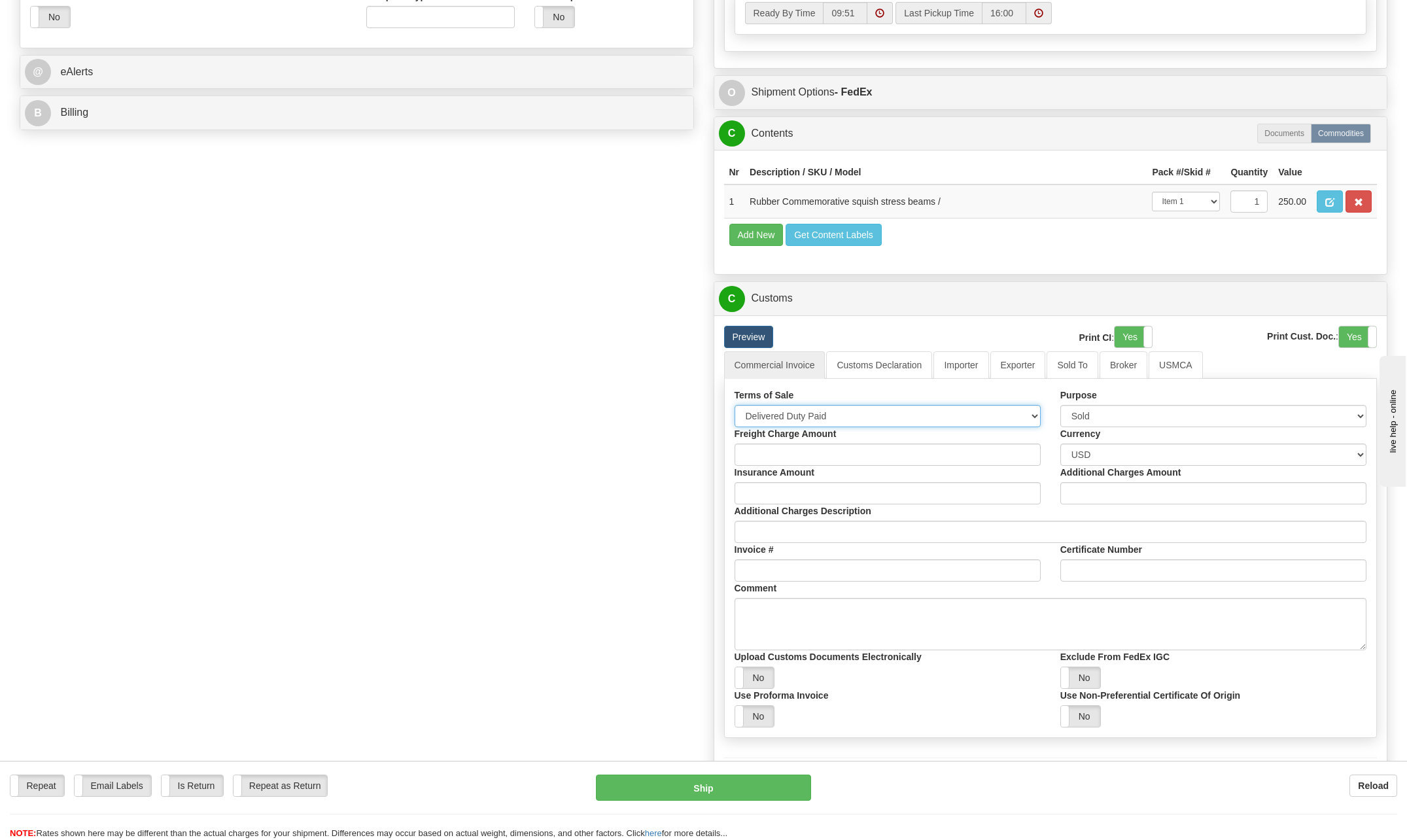
scroll to position [850, 0]
click at [1365, 414] on select "Sold Not Sold Gift Sample Repair and Return Personal Effects Merchandise Danger…" at bounding box center [1214, 414] width 307 height 22
select select "2"
click at [1060, 403] on select "Sold Not Sold Gift Sample Repair and Return Personal Effects Merchandise Danger…" at bounding box center [1214, 414] width 307 height 22
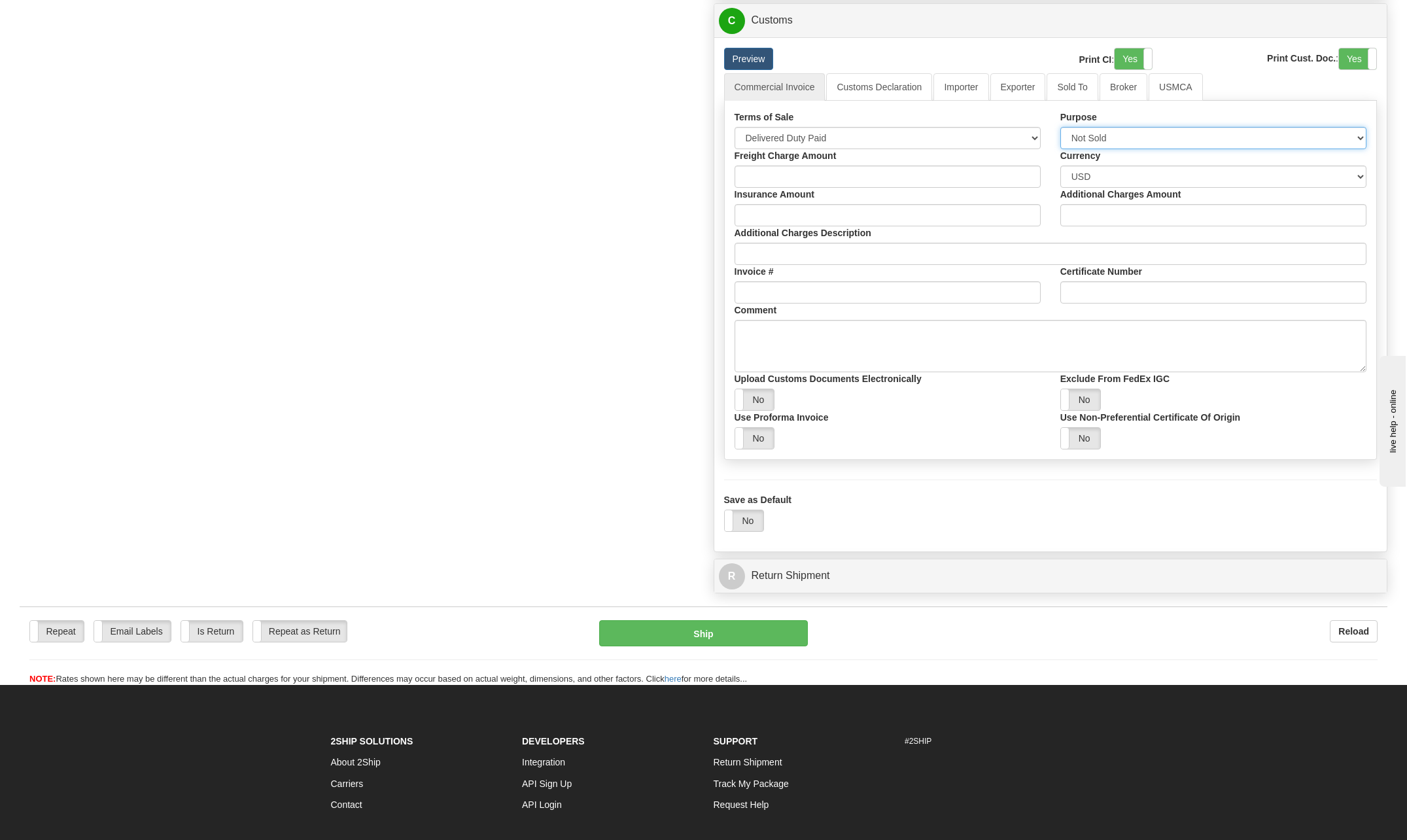
scroll to position [1046, 0]
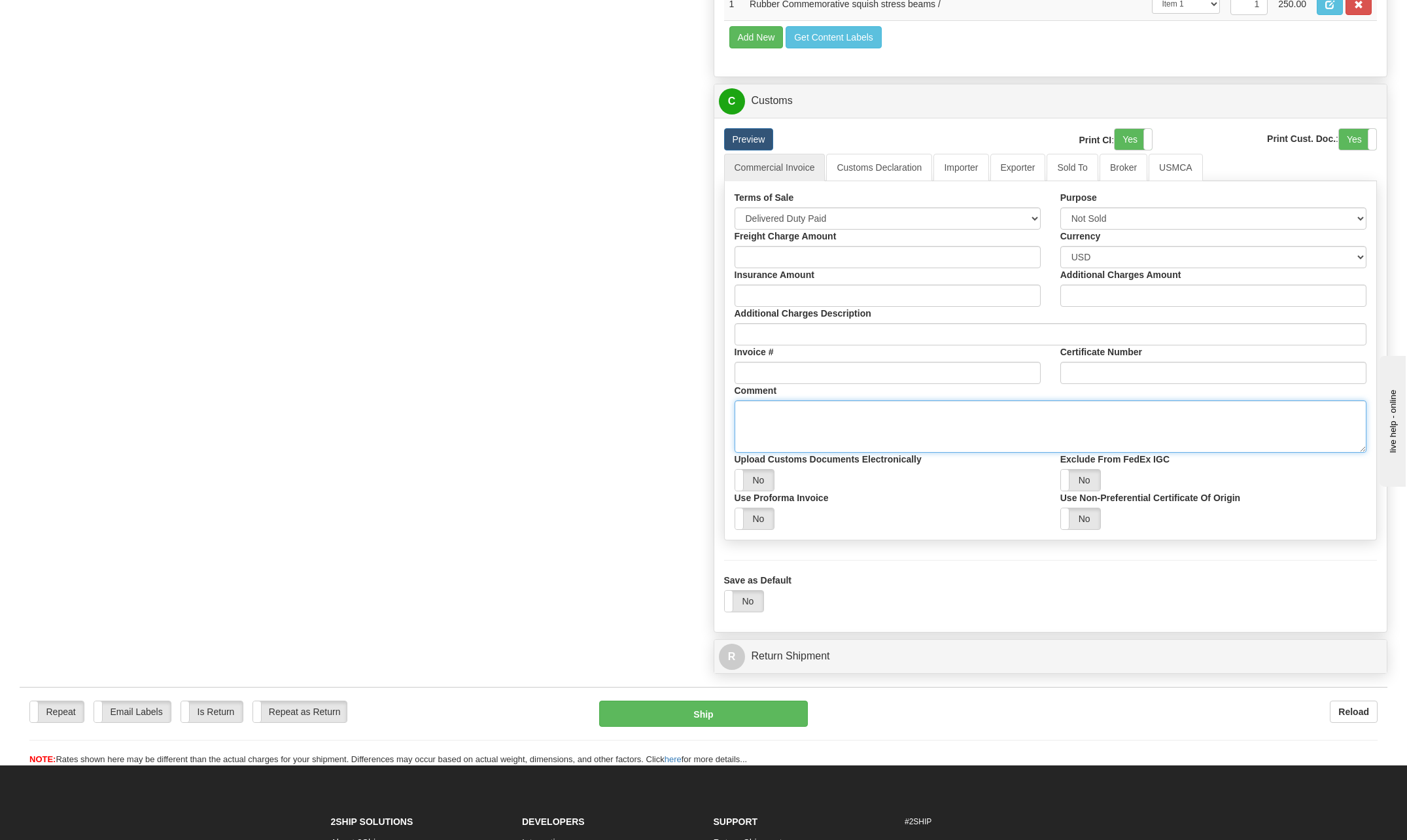
click at [804, 421] on textarea "Comment" at bounding box center [1051, 426] width 632 height 53
click at [934, 403] on textarea "For employee use only /commemoritive" at bounding box center [1051, 426] width 632 height 53
click at [934, 413] on textarea "For employee use only /commemoritive" at bounding box center [1051, 426] width 632 height 53
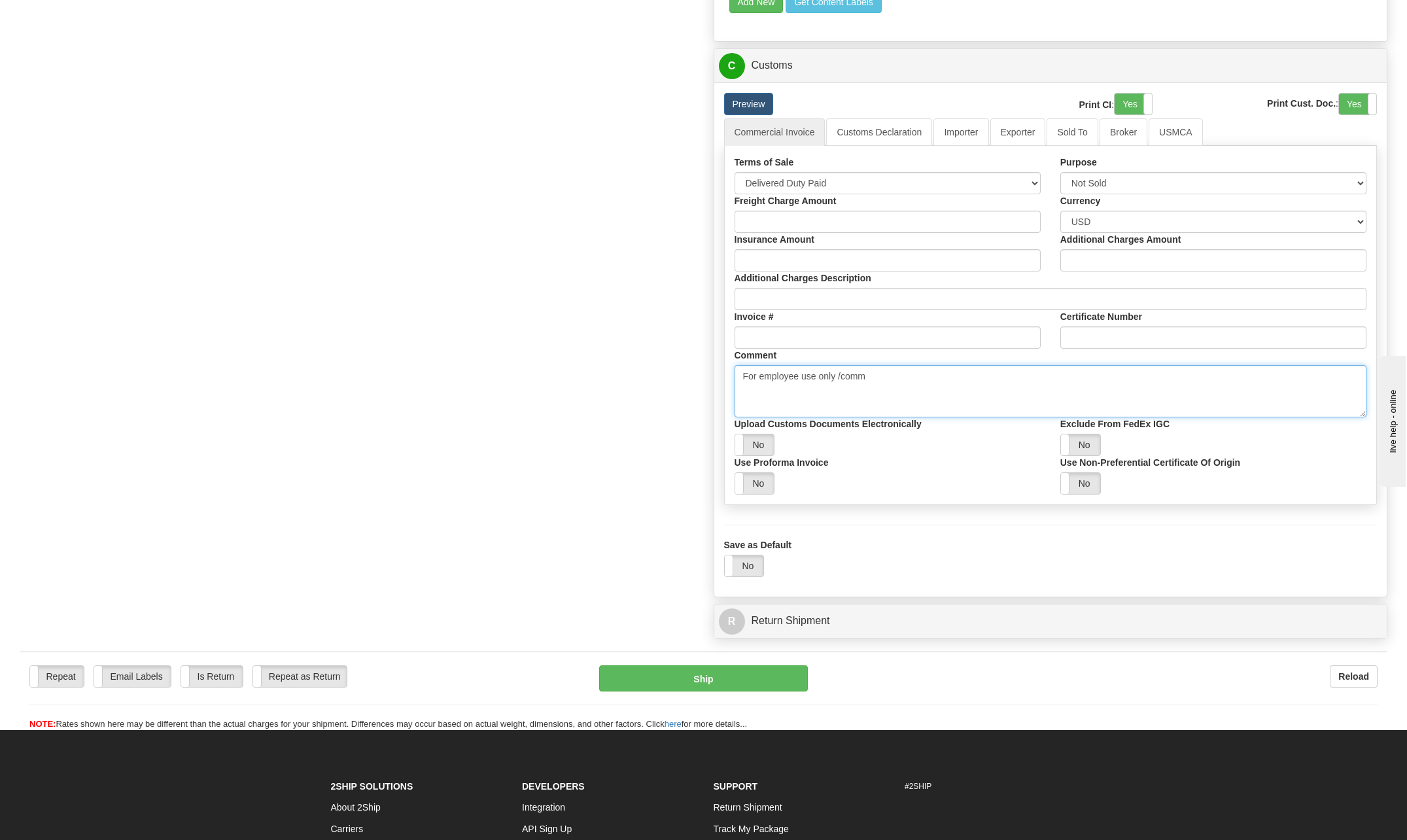
scroll to position [1112, 0]
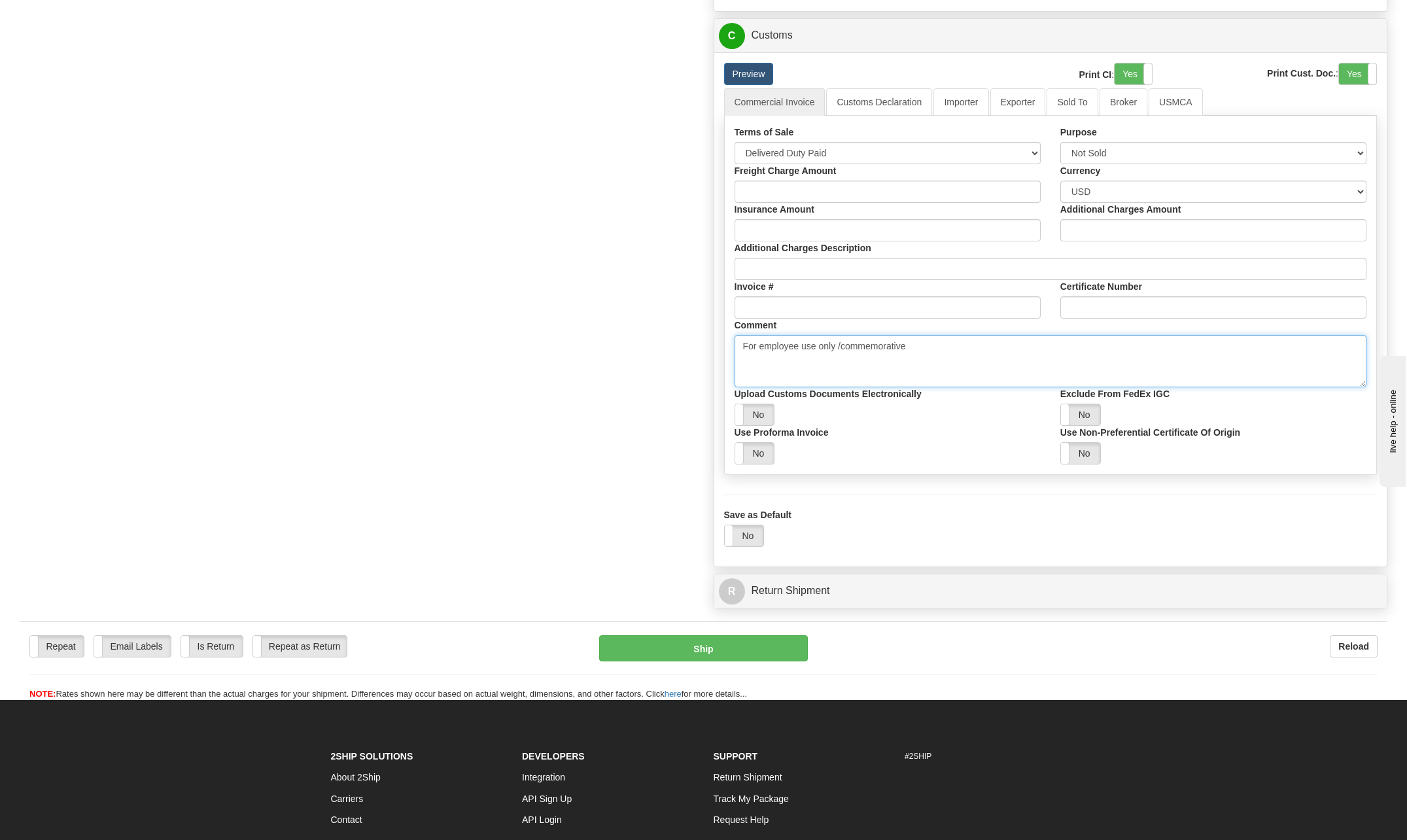
click at [926, 346] on textarea "For employee use only /commemorative" at bounding box center [1051, 360] width 632 height 53
type textarea "For employee use only /commemorative stress rubber beam"
click at [770, 646] on button "Ship" at bounding box center [704, 648] width 209 height 26
type input "01"
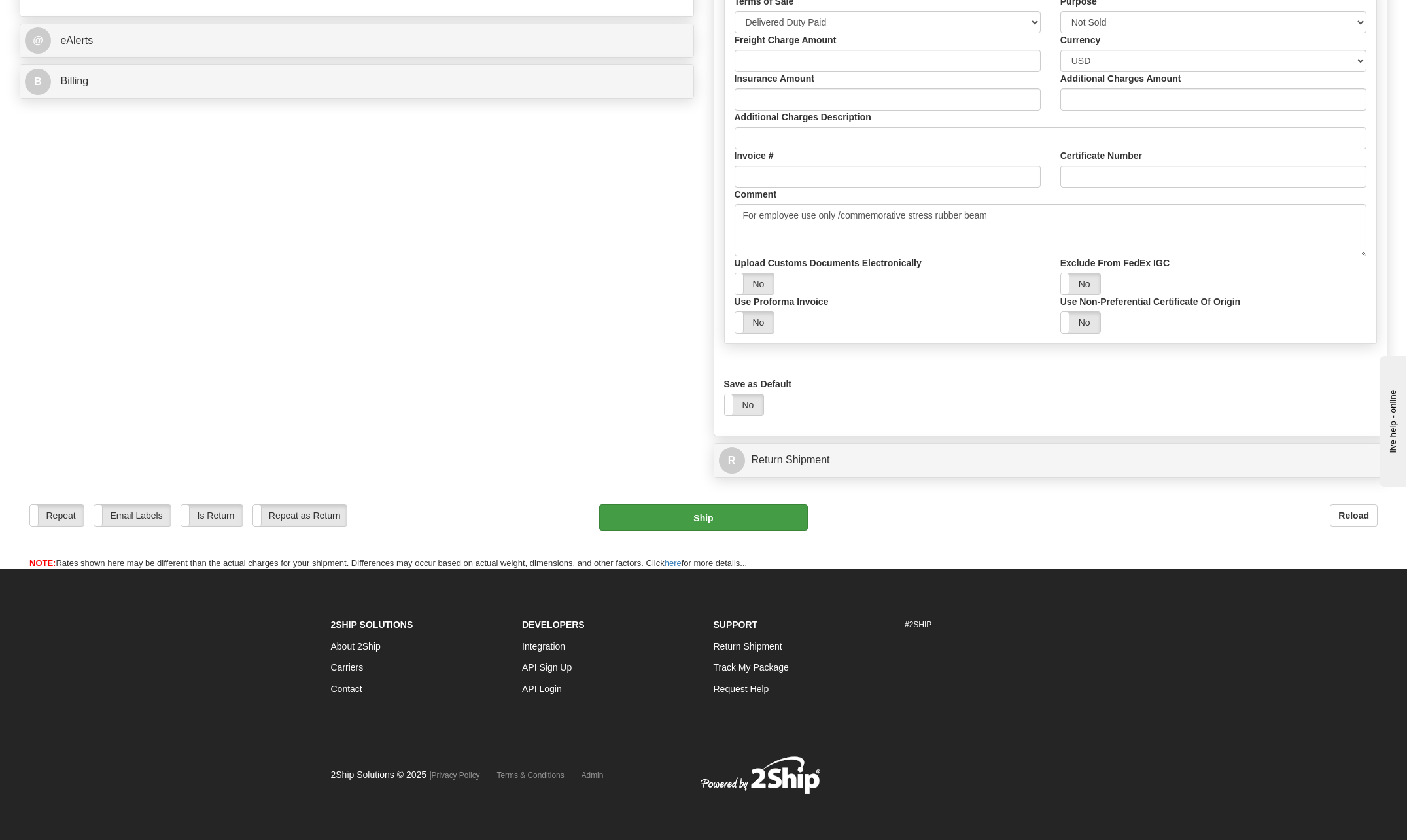
scroll to position [762, 0]
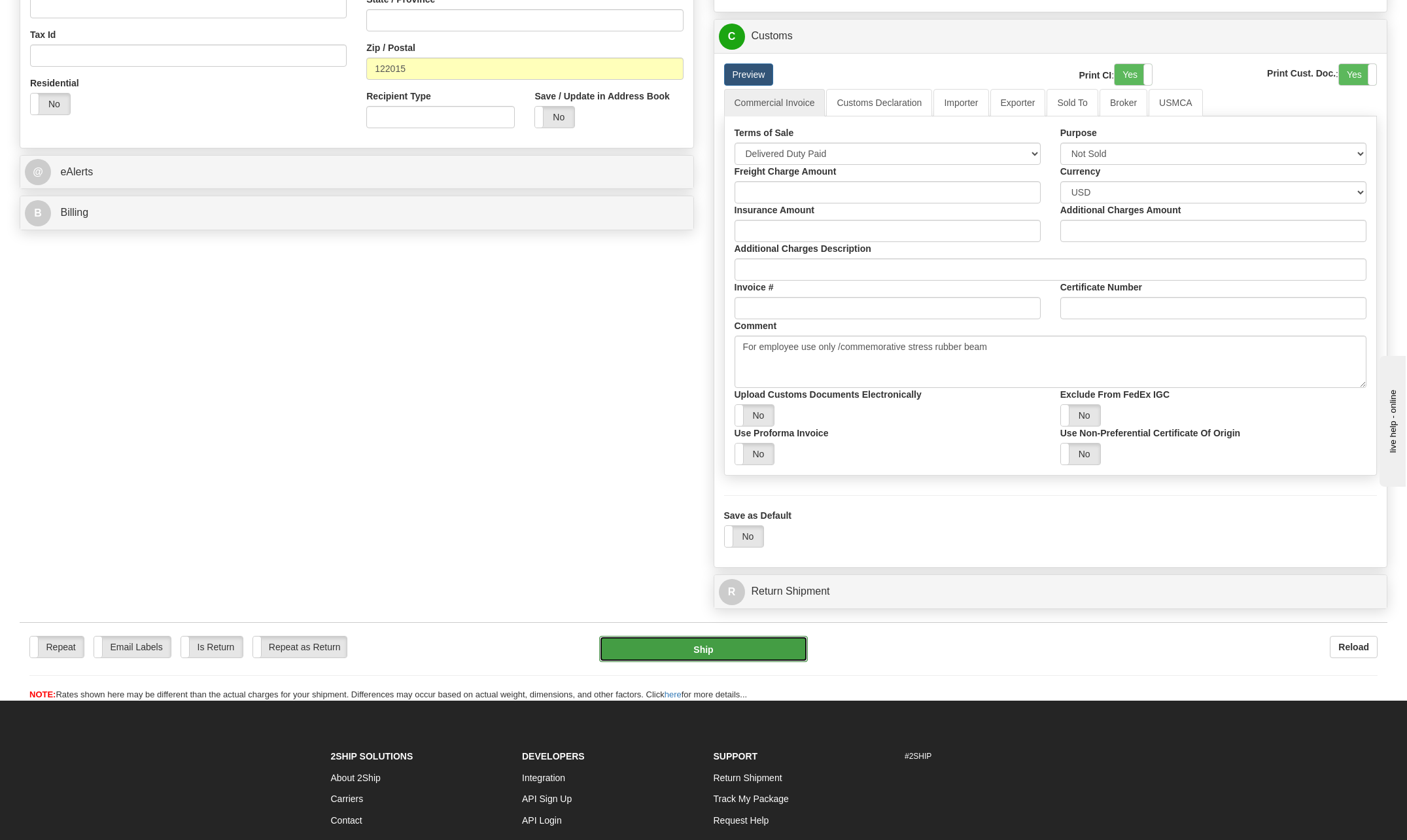
click at [743, 652] on button "Ship" at bounding box center [704, 649] width 209 height 26
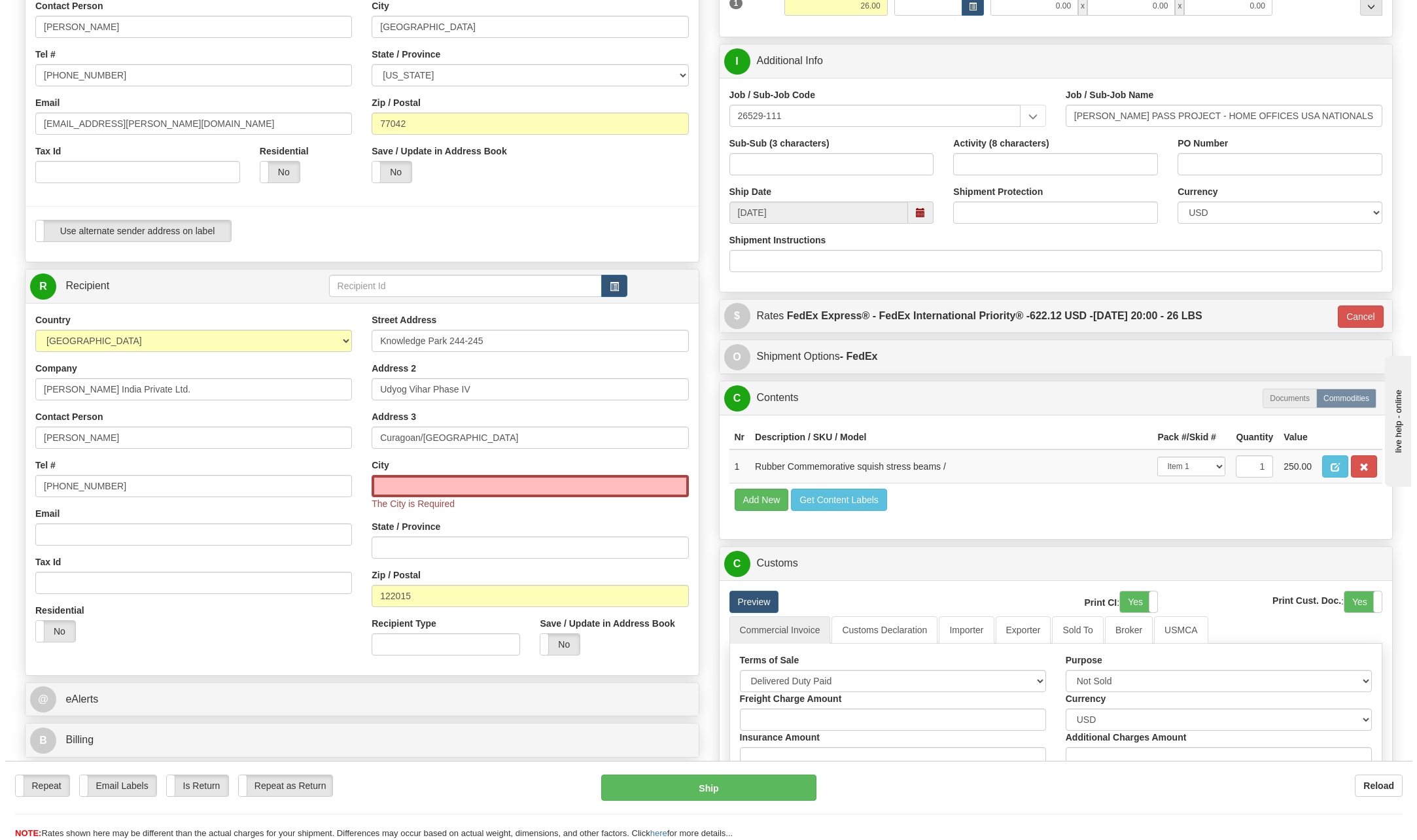
scroll to position [107, 0]
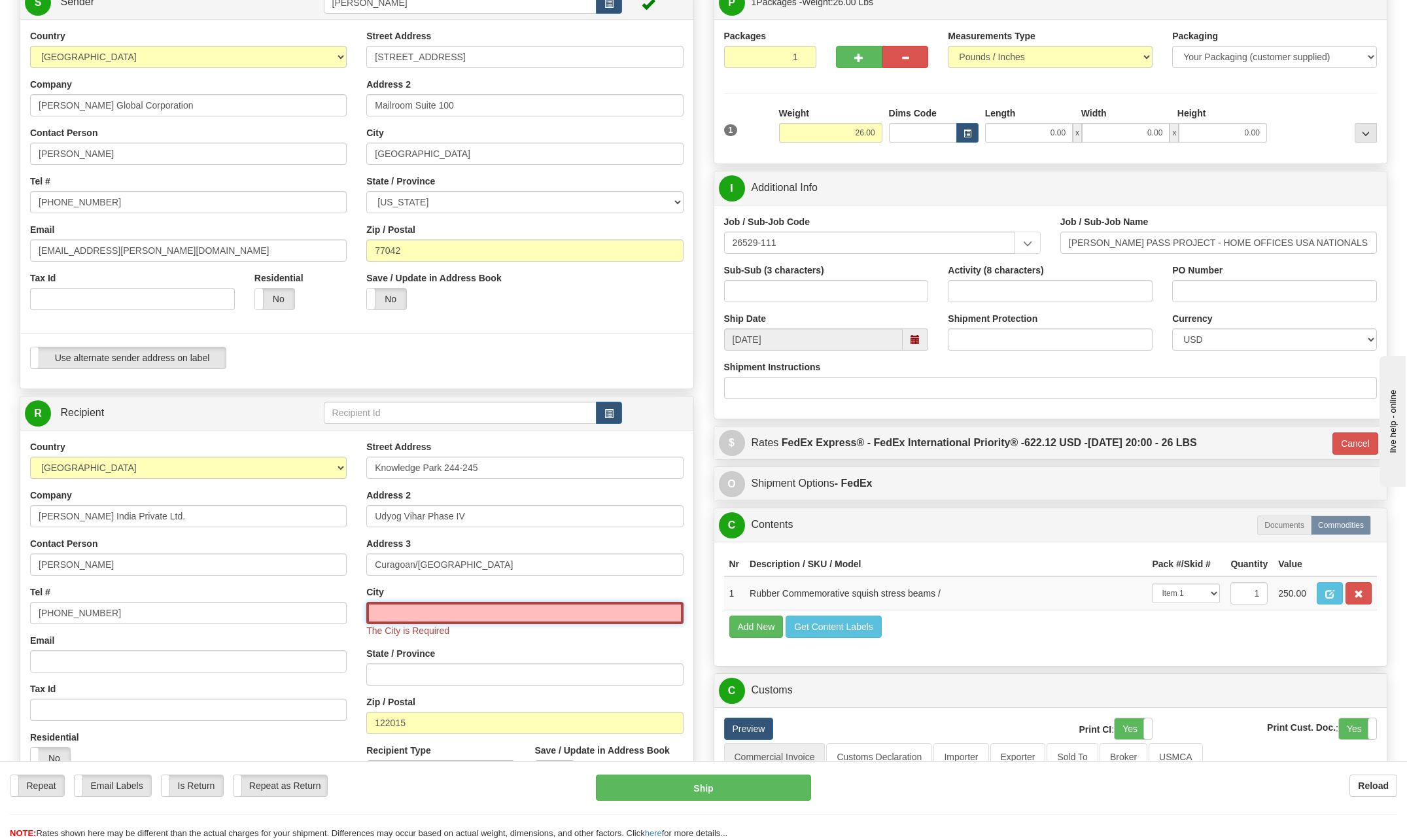
click at [448, 613] on input "text" at bounding box center [525, 613] width 317 height 22
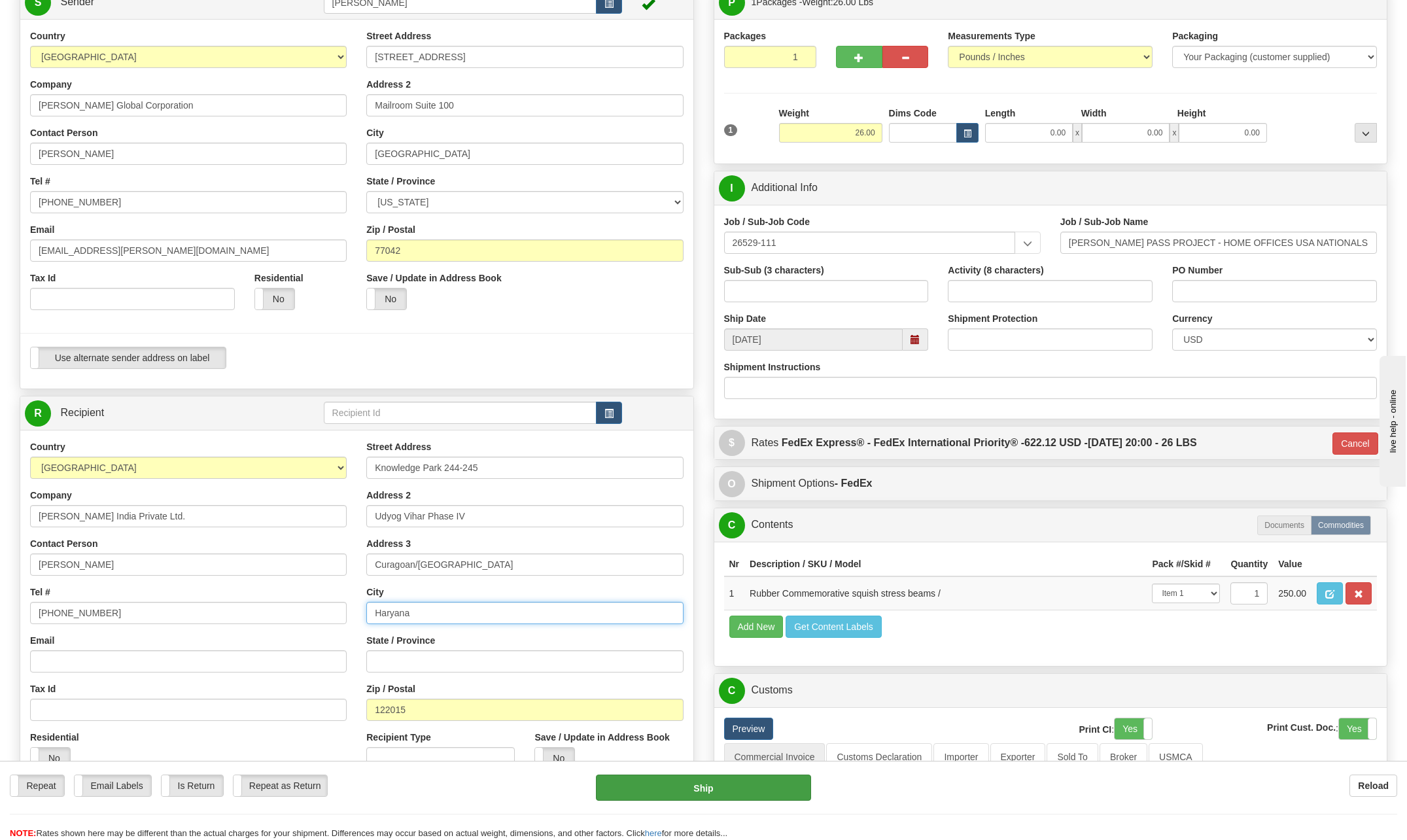
type input "Haryana"
click at [701, 785] on button "Ship" at bounding box center [704, 787] width 215 height 26
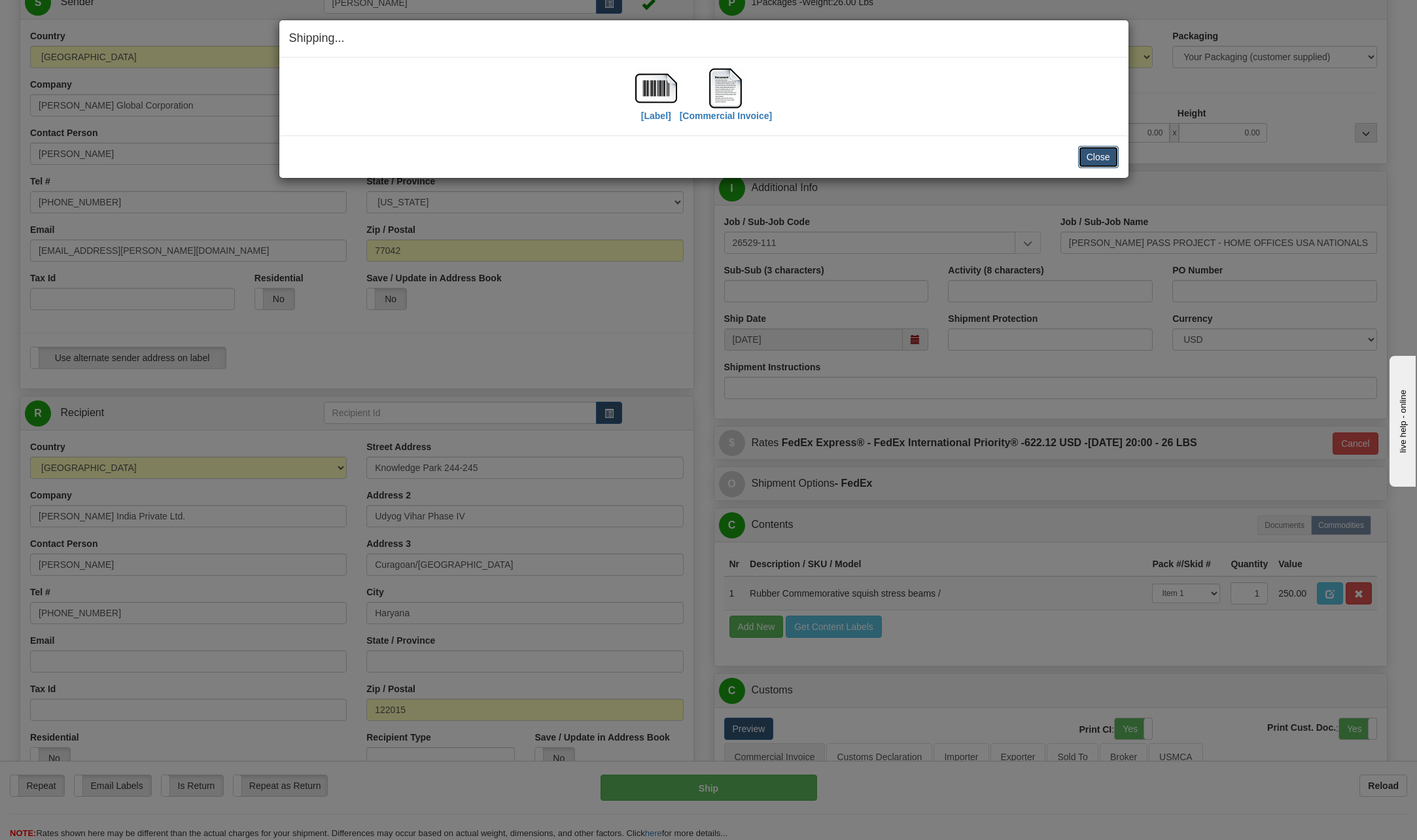
click at [1094, 157] on button "Close" at bounding box center [1098, 157] width 41 height 22
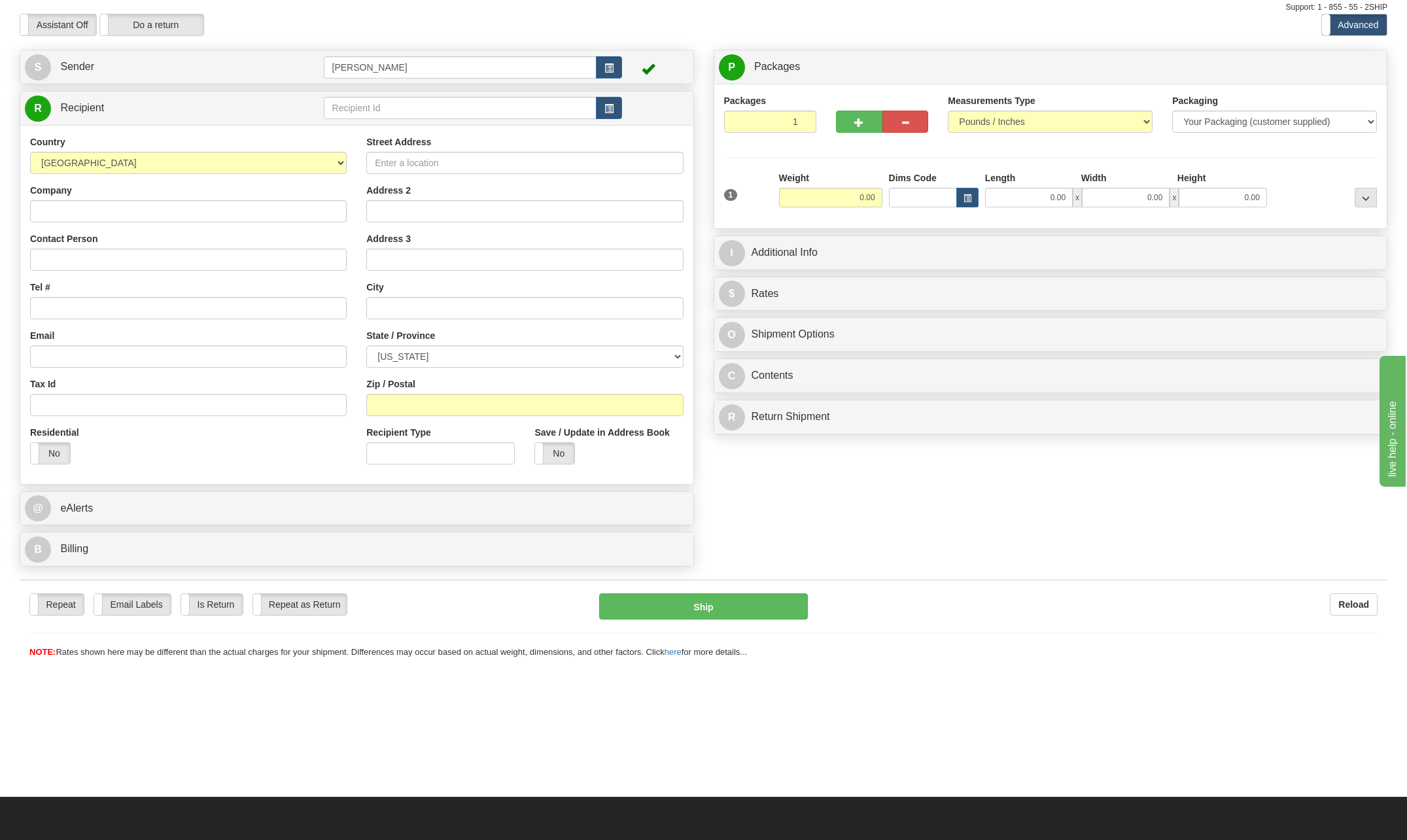
scroll to position [66, 0]
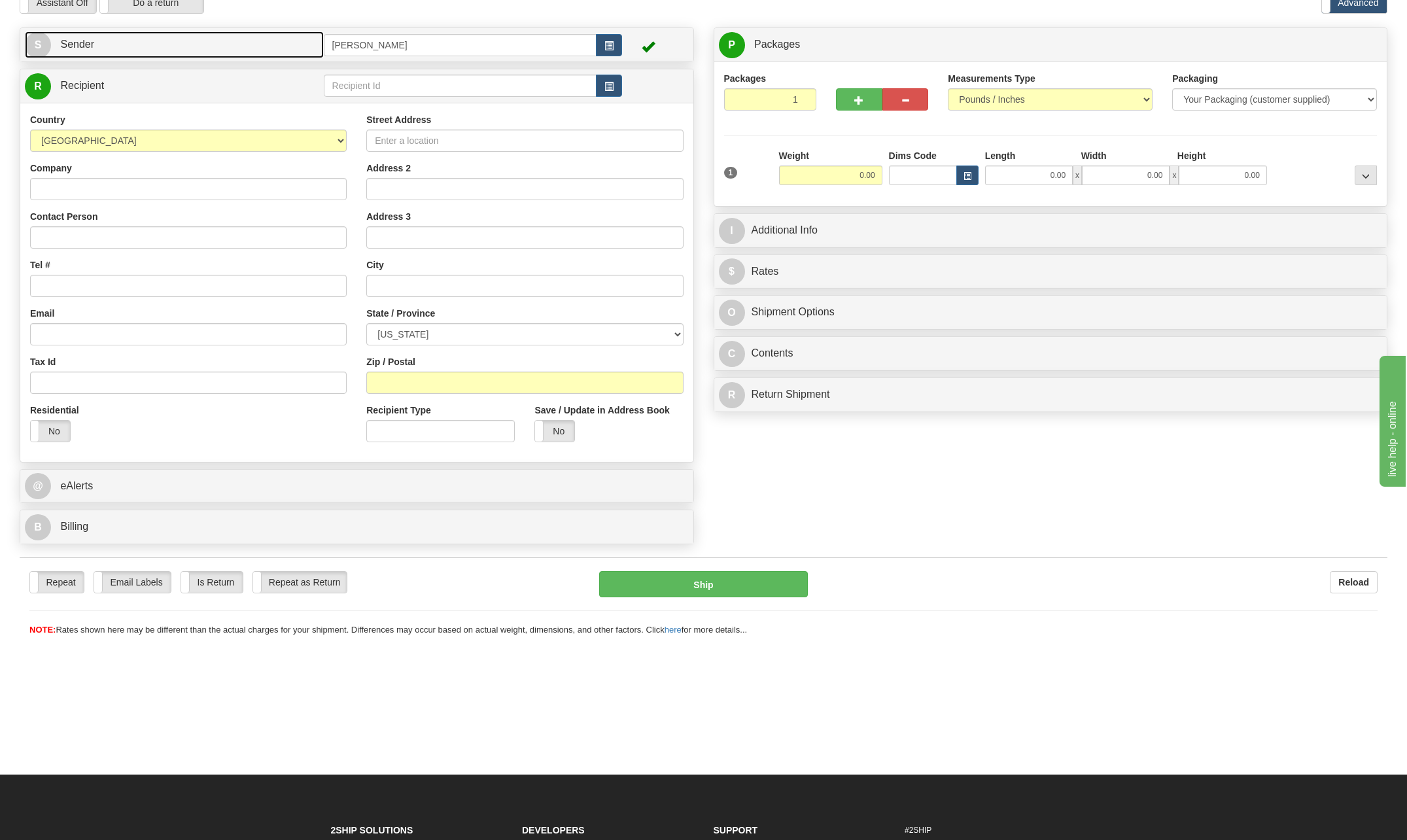
click at [31, 45] on span "S" at bounding box center [38, 45] width 26 height 26
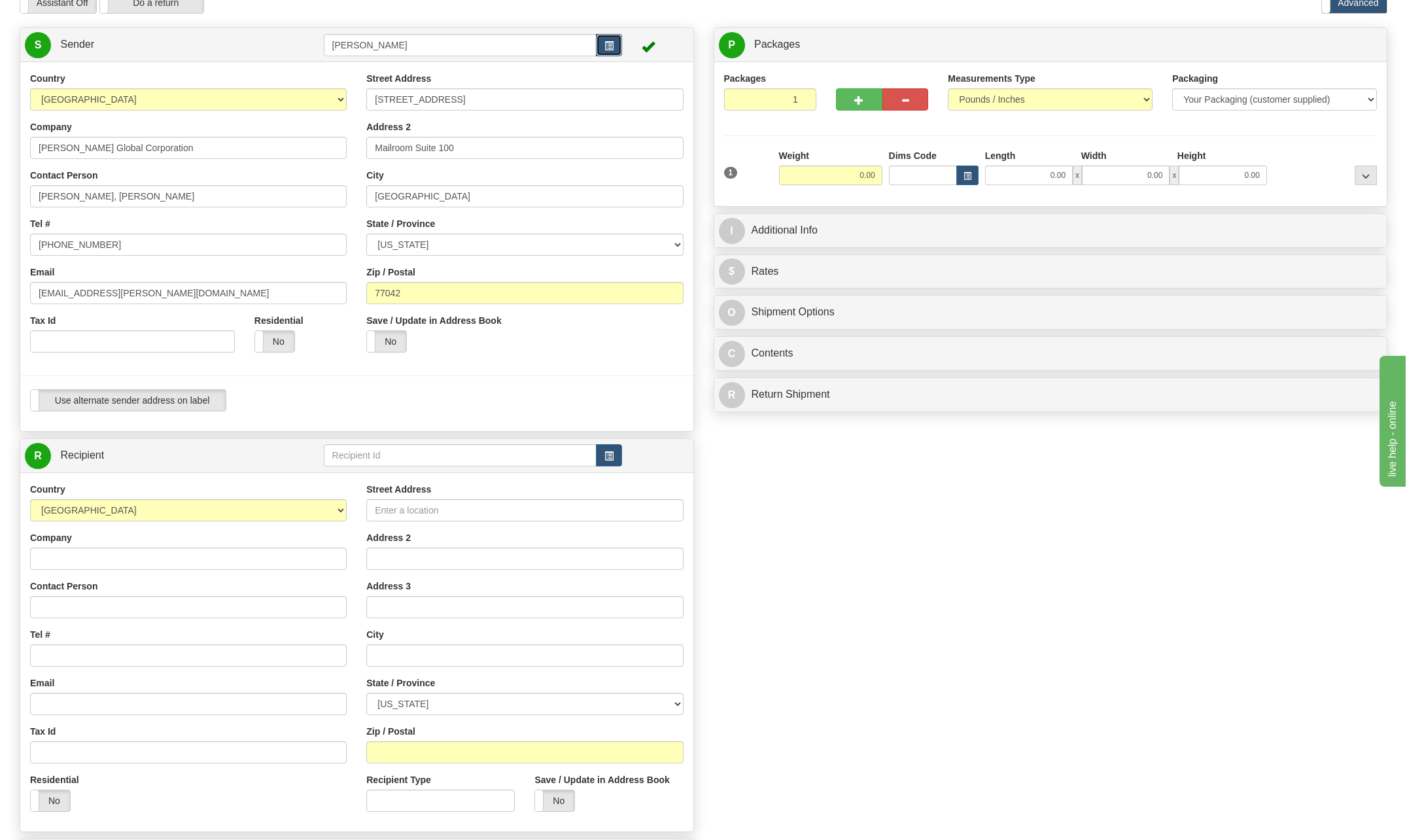
click at [617, 43] on button "button" at bounding box center [609, 45] width 26 height 22
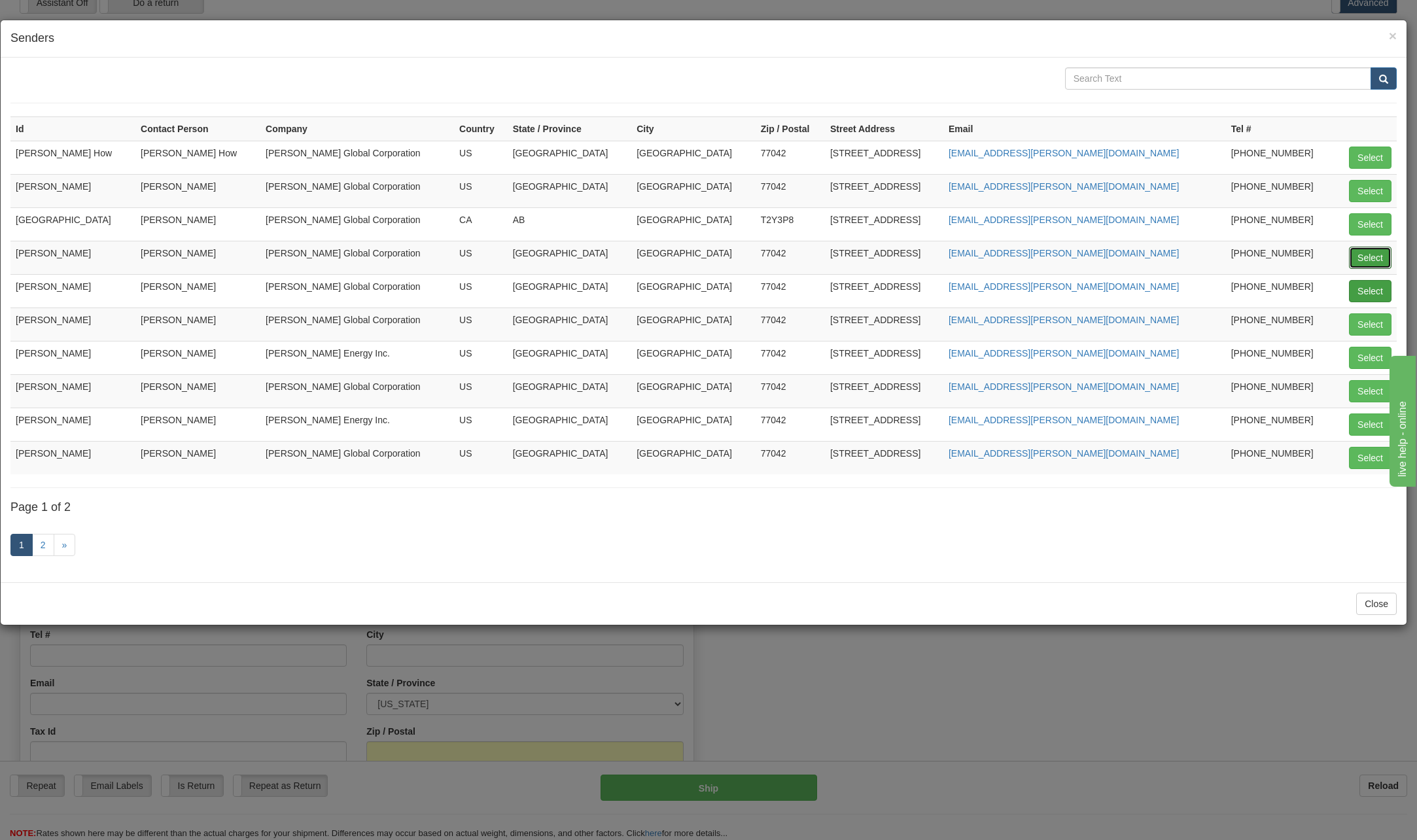
click at [1371, 260] on button "Select" at bounding box center [1370, 258] width 43 height 22
type input "[PERSON_NAME]"
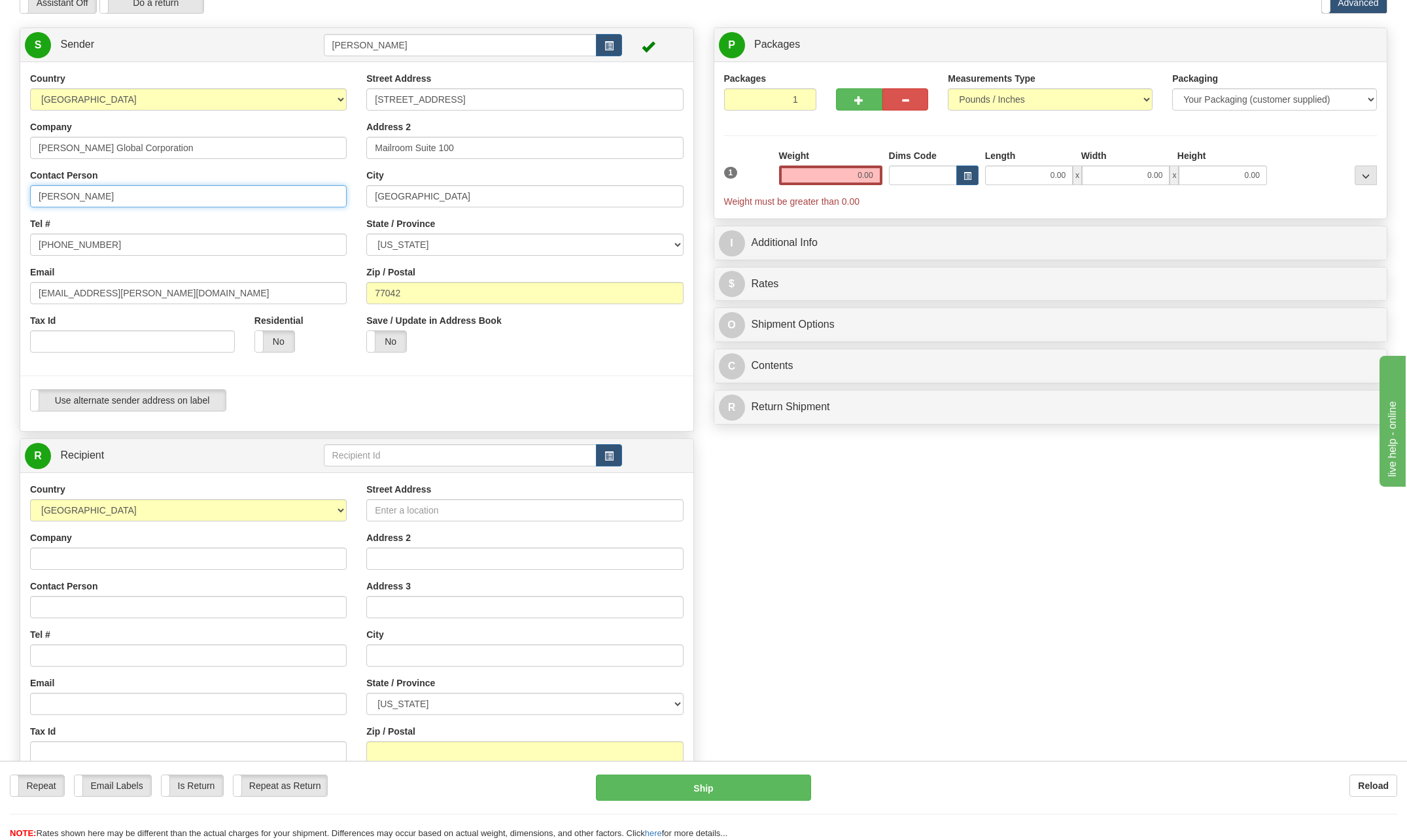
click at [142, 198] on input "[PERSON_NAME]" at bounding box center [188, 196] width 317 height 22
type input "C"
type input "[PERSON_NAME]"
click at [118, 239] on input "[PHONE_NUMBER]" at bounding box center [188, 245] width 317 height 22
type input "[PHONE_NUMBER]"
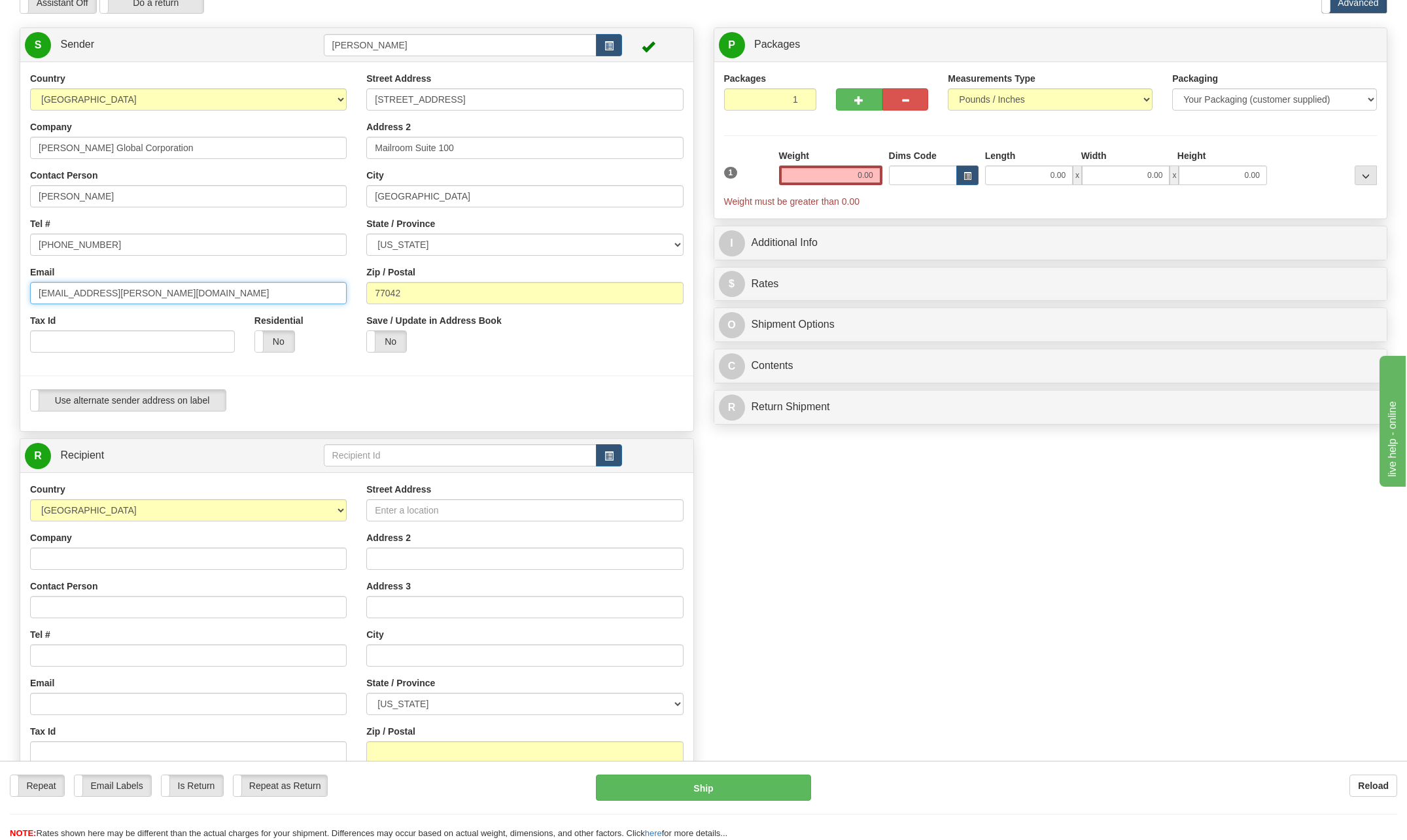
drag, startPoint x: 78, startPoint y: 293, endPoint x: 15, endPoint y: 297, distance: 63.1
click at [20, 297] on div "Country [GEOGRAPHIC_DATA] [GEOGRAPHIC_DATA] [GEOGRAPHIC_DATA] [GEOGRAPHIC_DATA]…" at bounding box center [356, 246] width 673 height 349
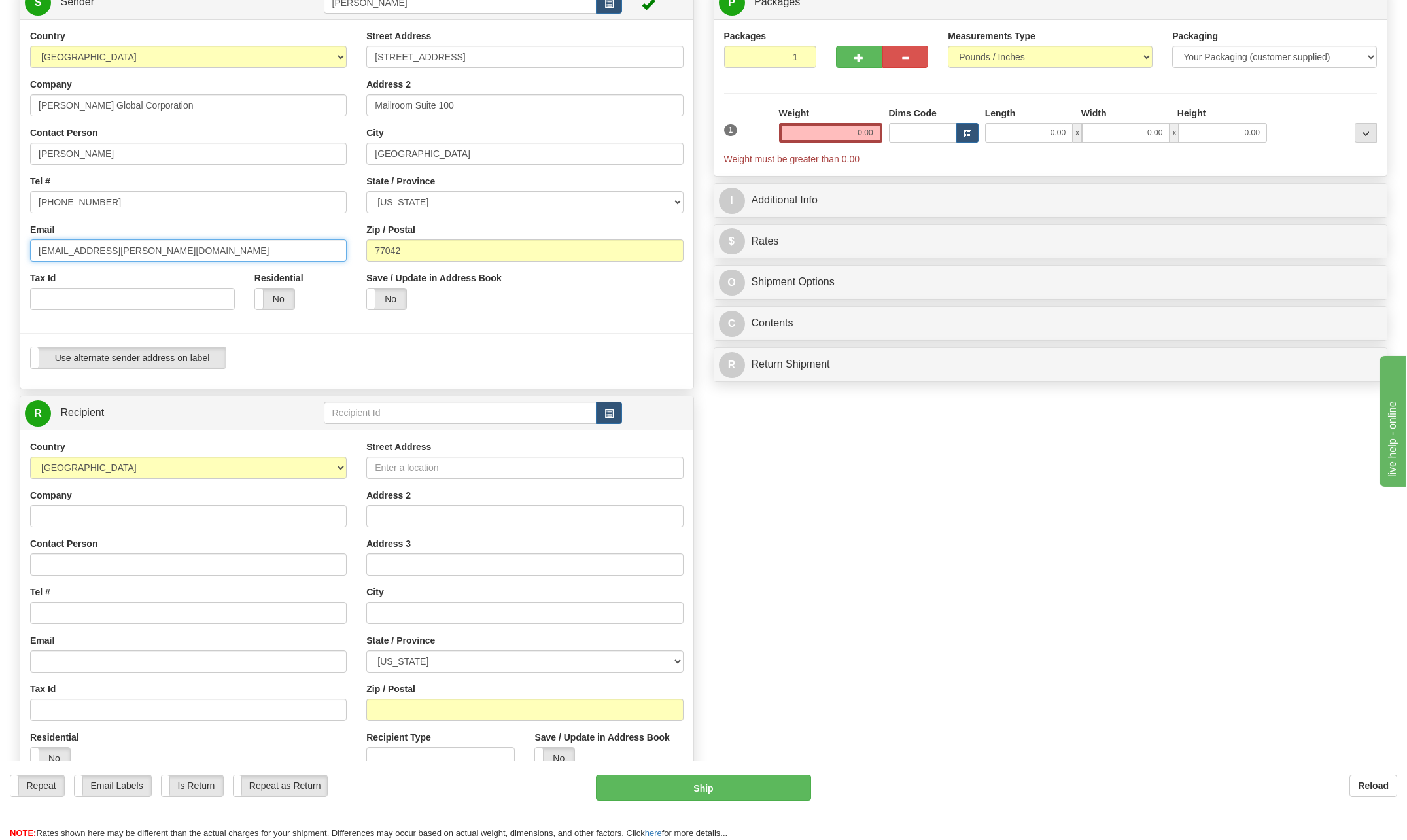
scroll to position [130, 0]
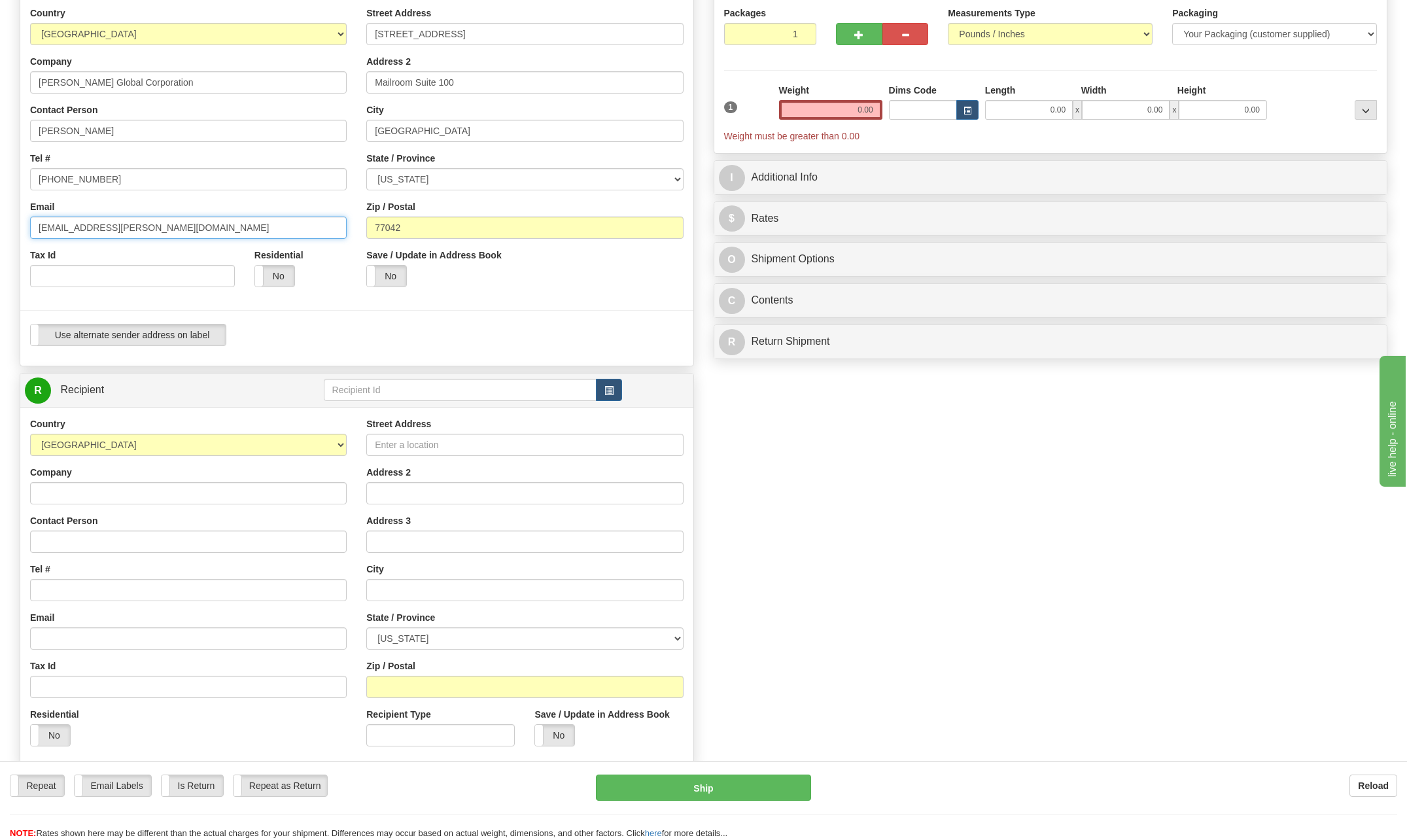
type input "[EMAIL_ADDRESS][PERSON_NAME][DOMAIN_NAME]"
click at [342, 444] on select "[GEOGRAPHIC_DATA] [GEOGRAPHIC_DATA] [GEOGRAPHIC_DATA] [GEOGRAPHIC_DATA] [US_STA…" at bounding box center [188, 445] width 317 height 22
select select "IN"
click at [30, 434] on select "[GEOGRAPHIC_DATA] [GEOGRAPHIC_DATA] [GEOGRAPHIC_DATA] [GEOGRAPHIC_DATA] [US_STA…" at bounding box center [188, 445] width 317 height 22
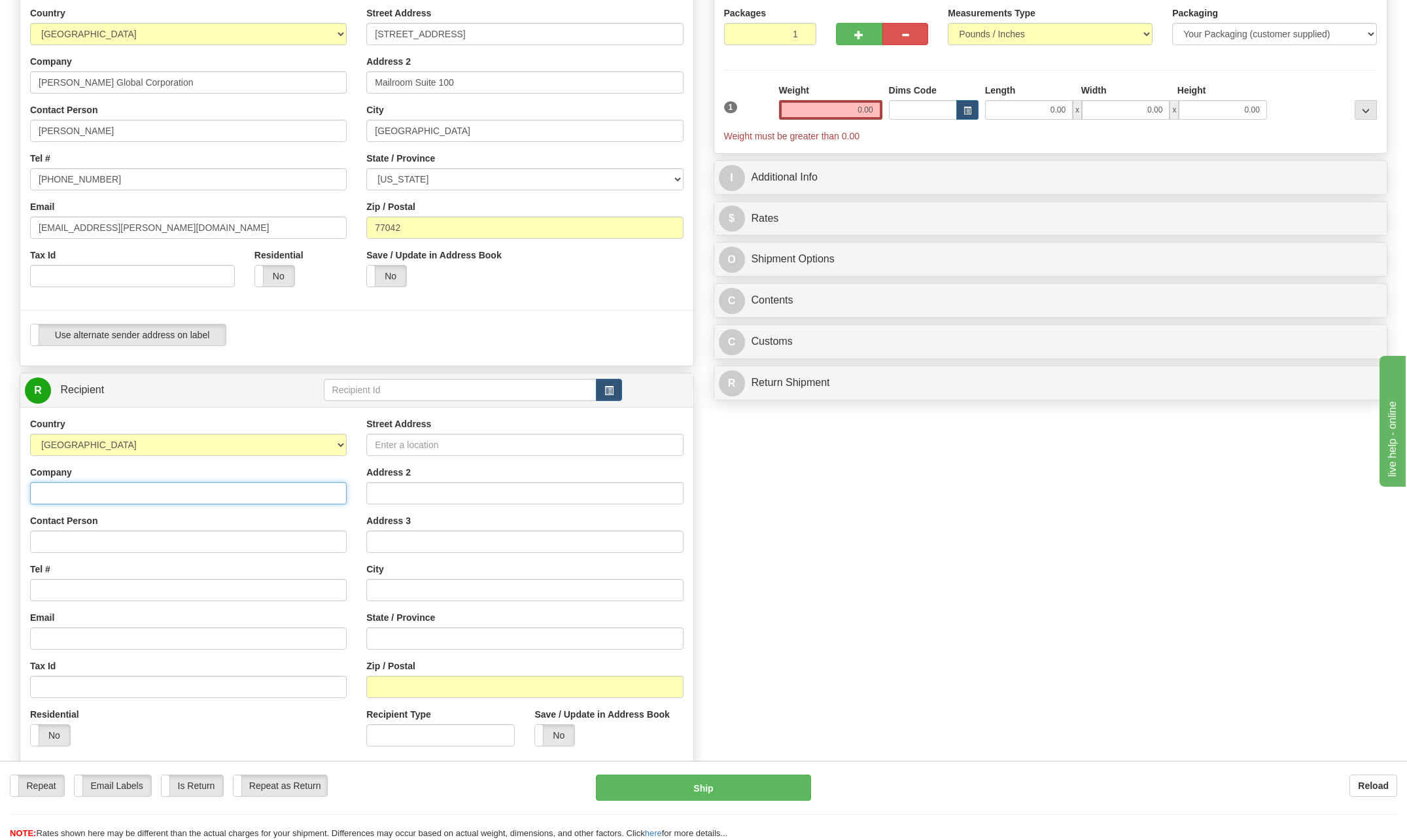
click at [80, 492] on input "Company" at bounding box center [188, 493] width 317 height 22
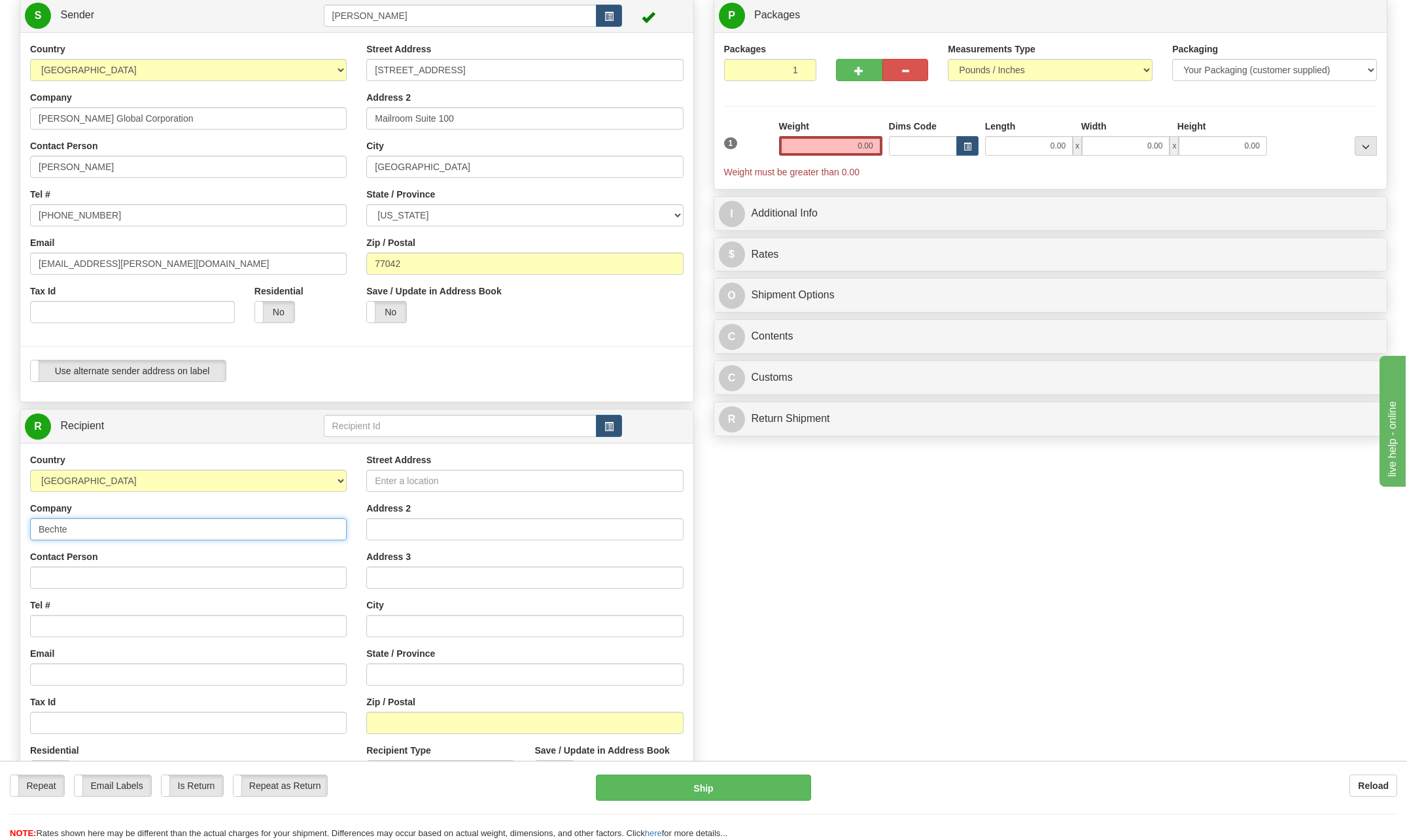
scroll to position [66, 0]
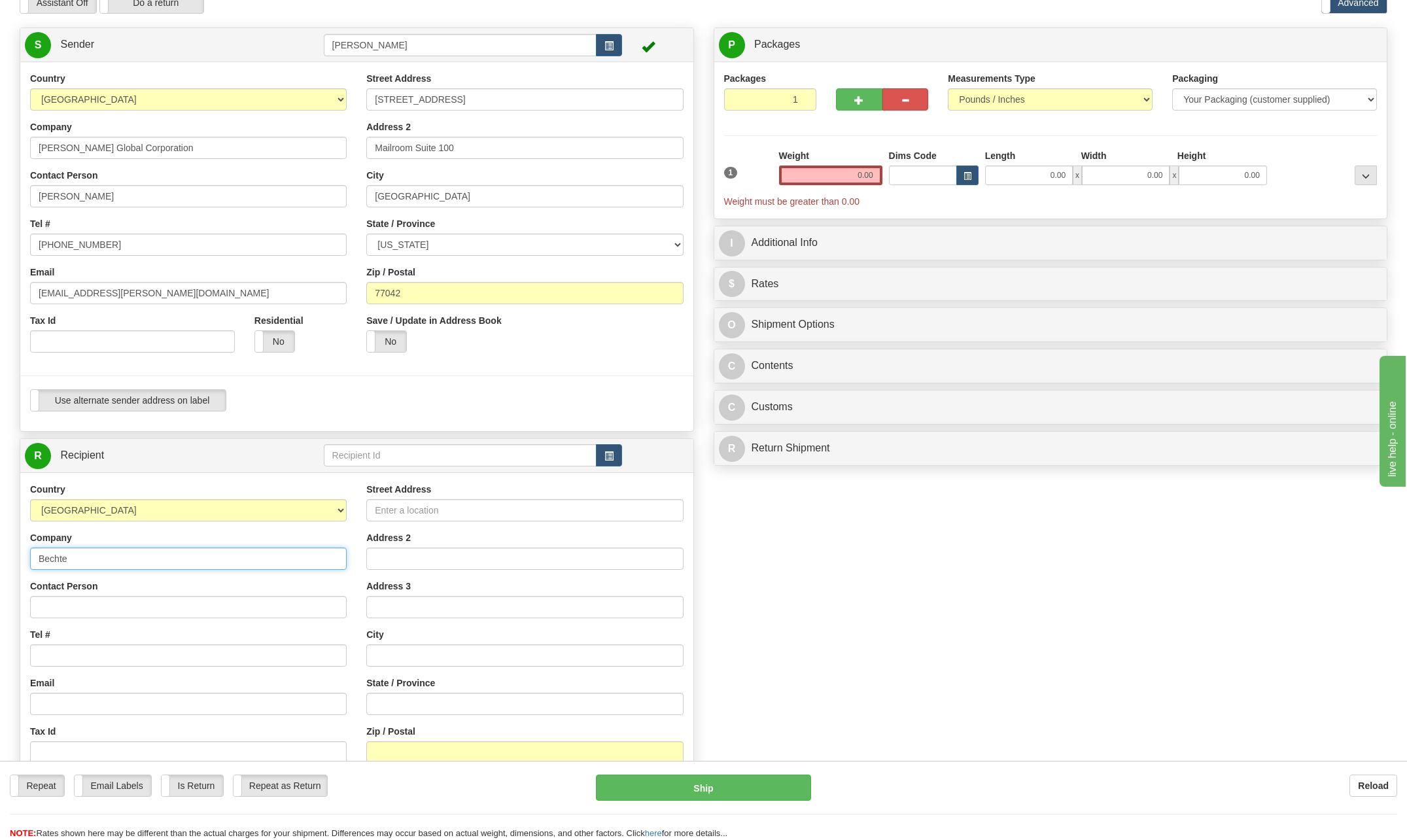
drag, startPoint x: 184, startPoint y: 561, endPoint x: 159, endPoint y: 559, distance: 25.1
type input "B"
type input "[PERSON_NAME] India Private Ltd."
type input "[PERSON_NAME]"
type input "[PHONE_NUMBER]"
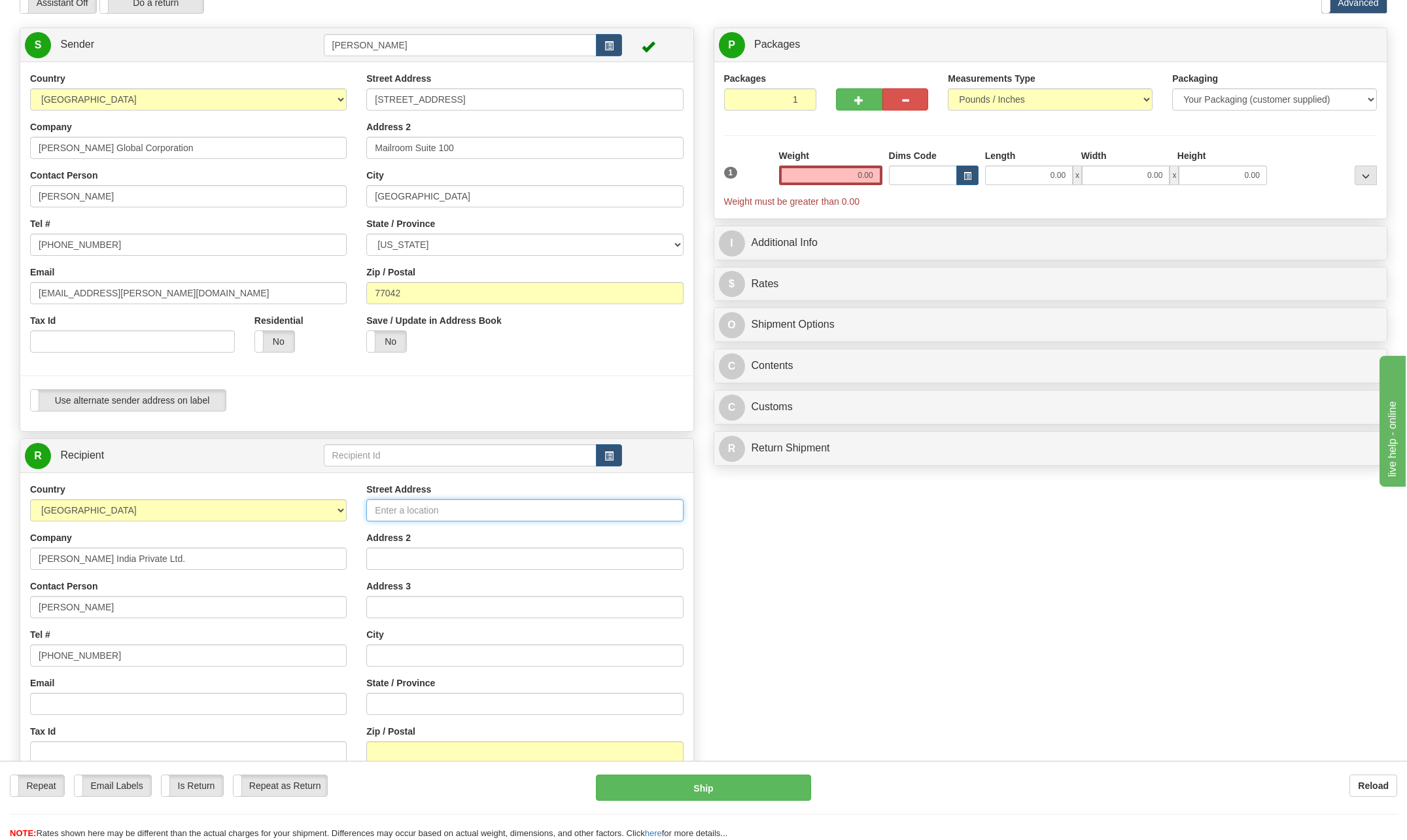
type input "Knowledge Park 244-245"
type input "Udyog Vihar Phase IV"
type input "Curagoan/[GEOGRAPHIC_DATA]"
type input "122015"
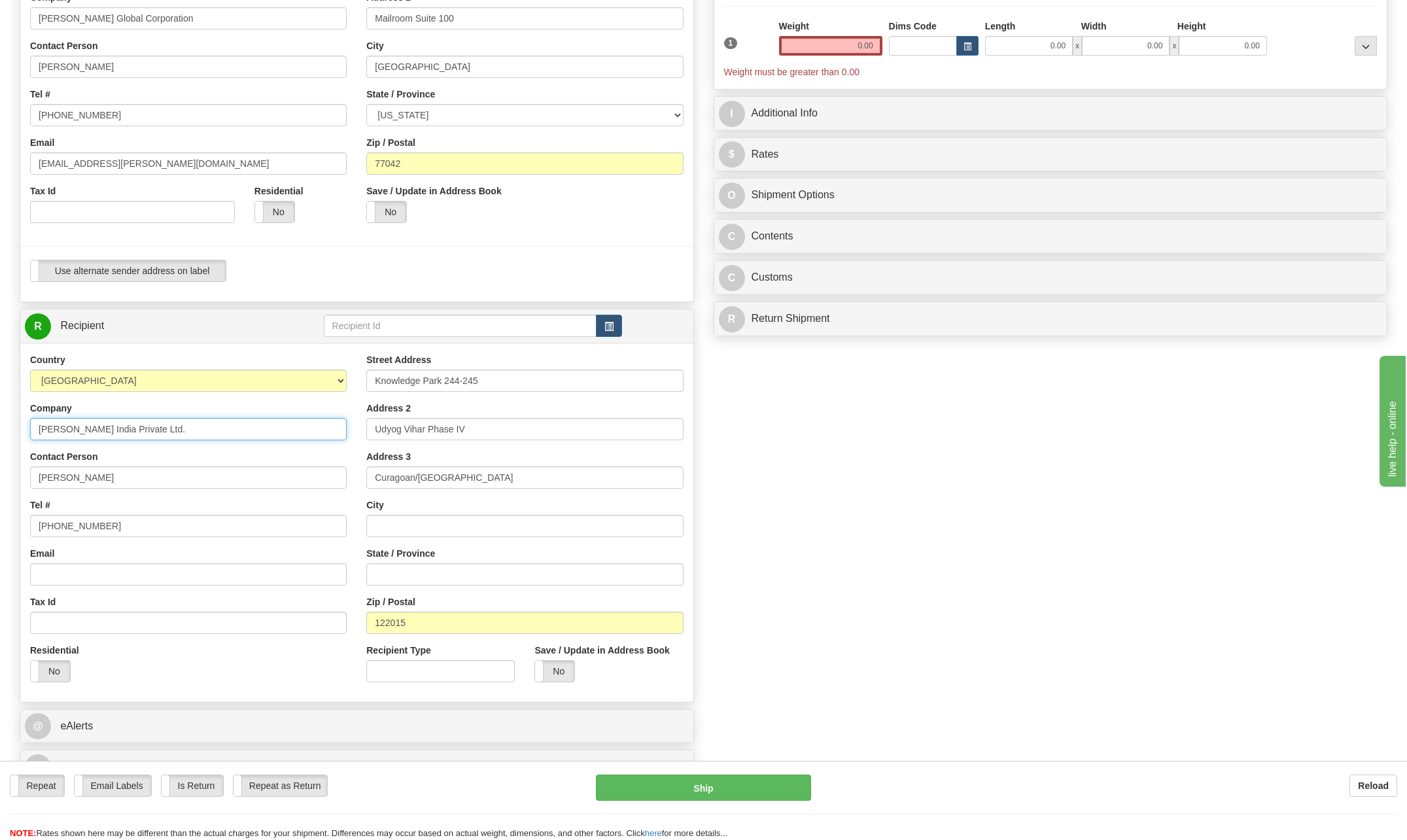
scroll to position [196, 0]
click at [403, 525] on input "text" at bounding box center [525, 525] width 317 height 22
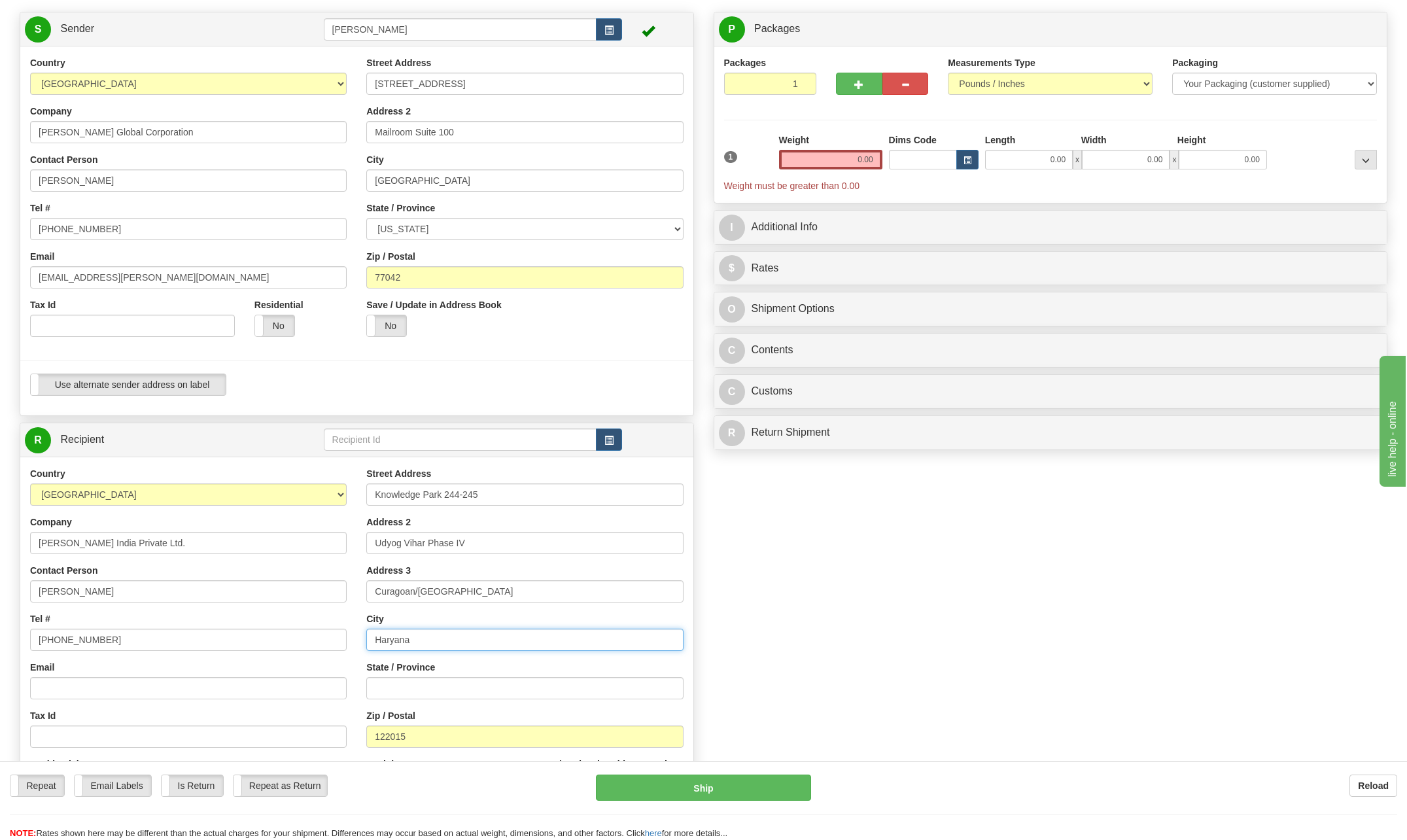
scroll to position [0, 0]
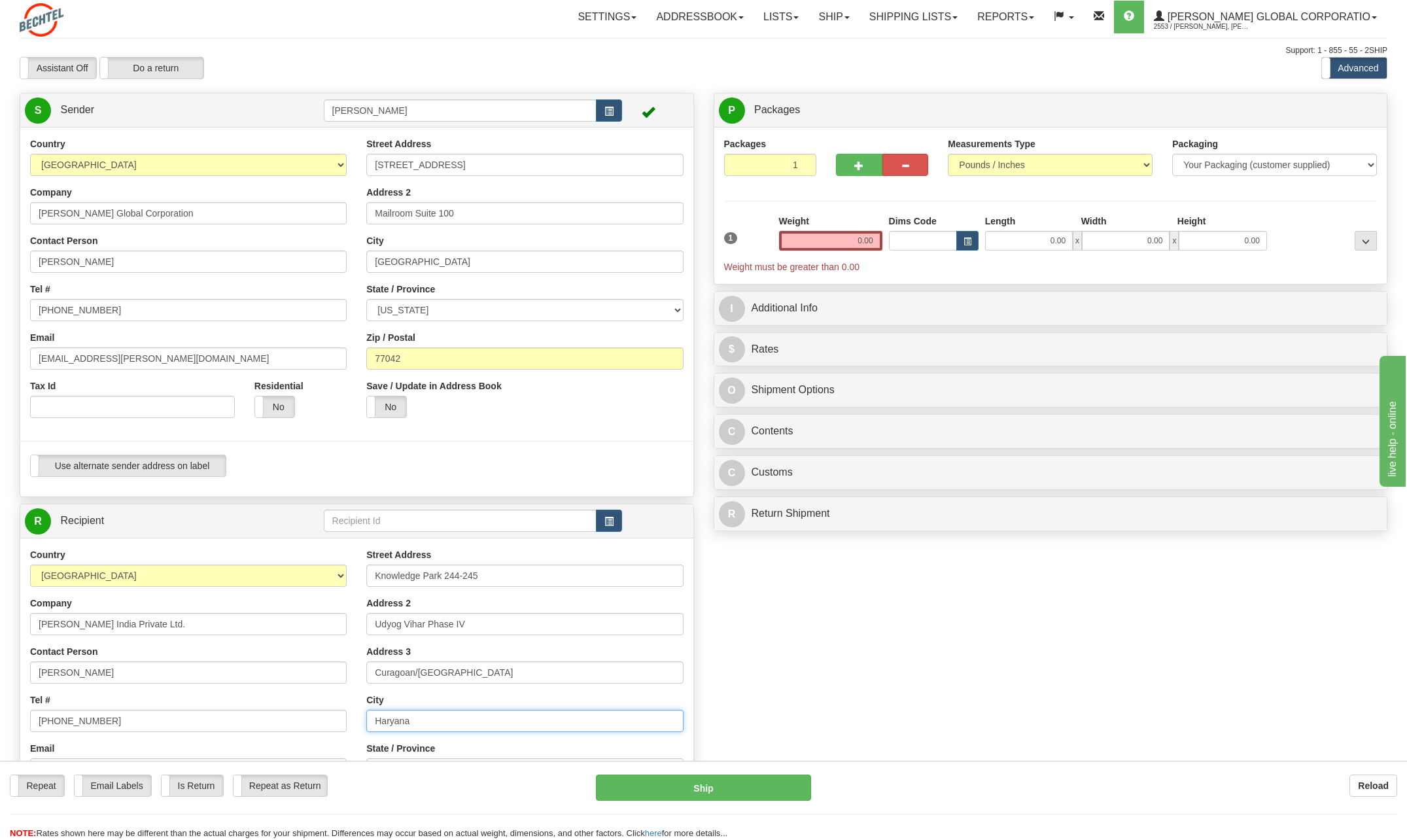
type input "Haryana"
drag, startPoint x: 855, startPoint y: 238, endPoint x: 1004, endPoint y: 243, distance: 149.1
click at [1004, 242] on div "1 Weight 0.00 Dims Code 0.00" at bounding box center [1051, 244] width 660 height 59
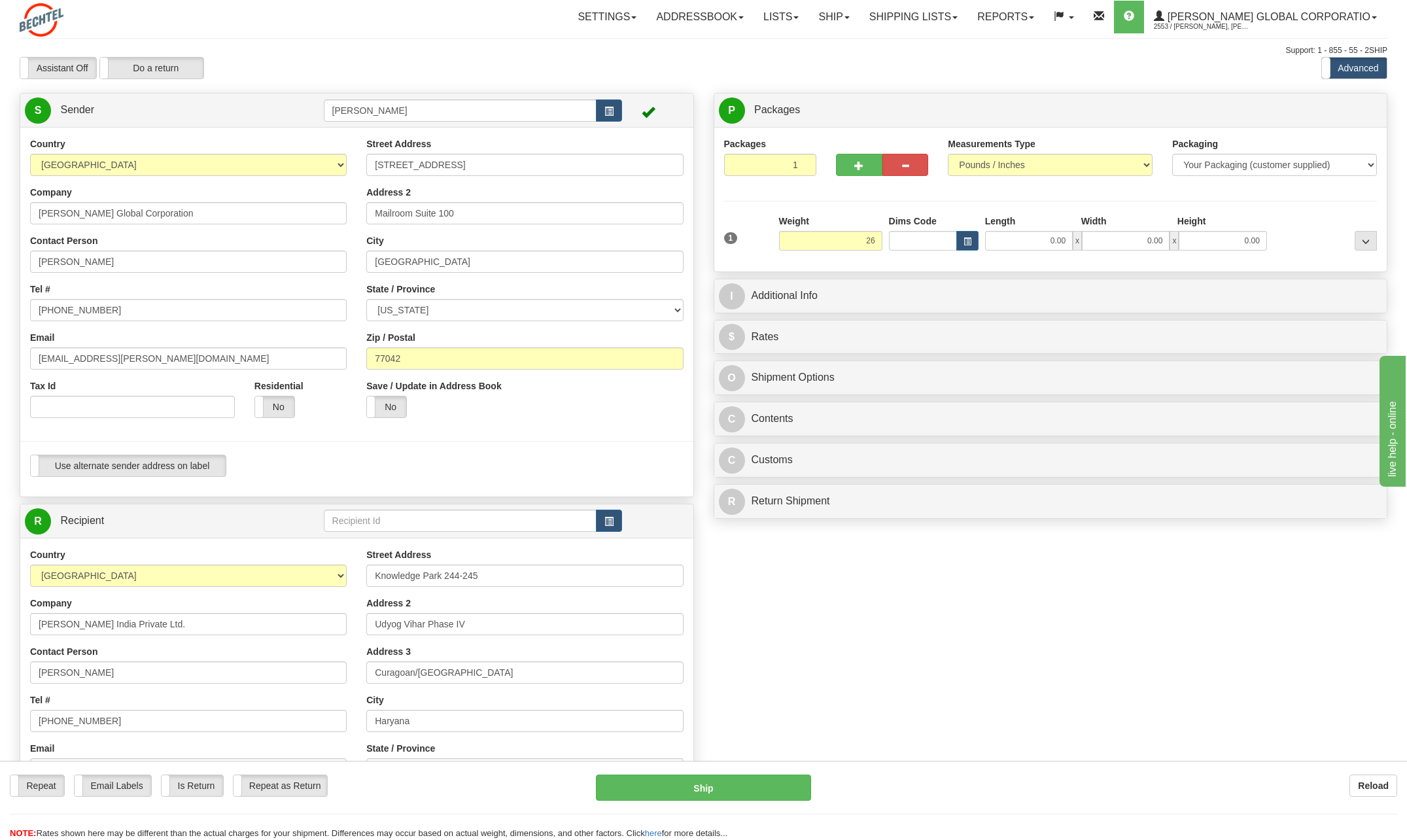
type input "26.00"
click at [967, 195] on div "Packages 1 1 Measurements Type" at bounding box center [1051, 199] width 653 height 124
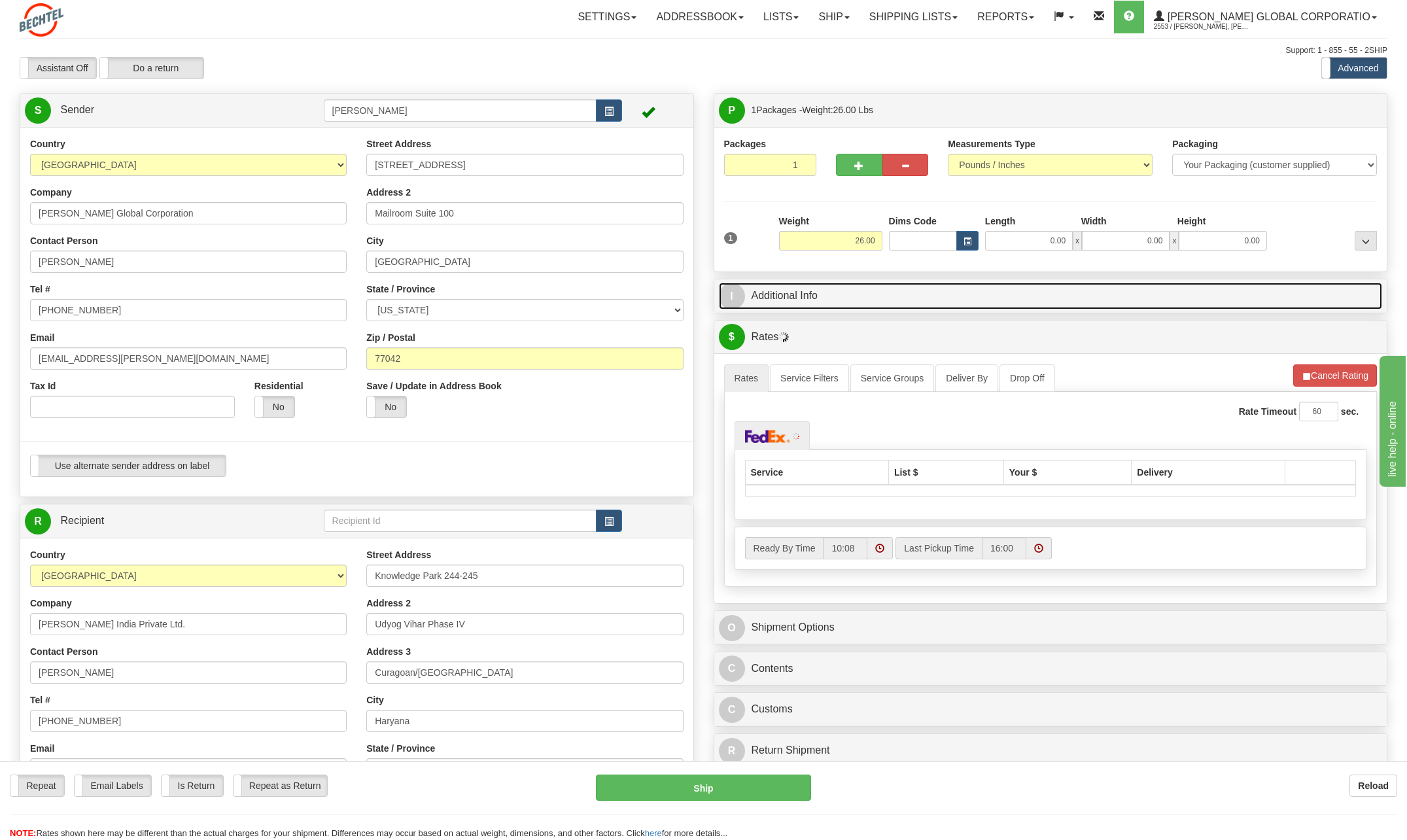
click at [730, 293] on span "I" at bounding box center [732, 297] width 26 height 26
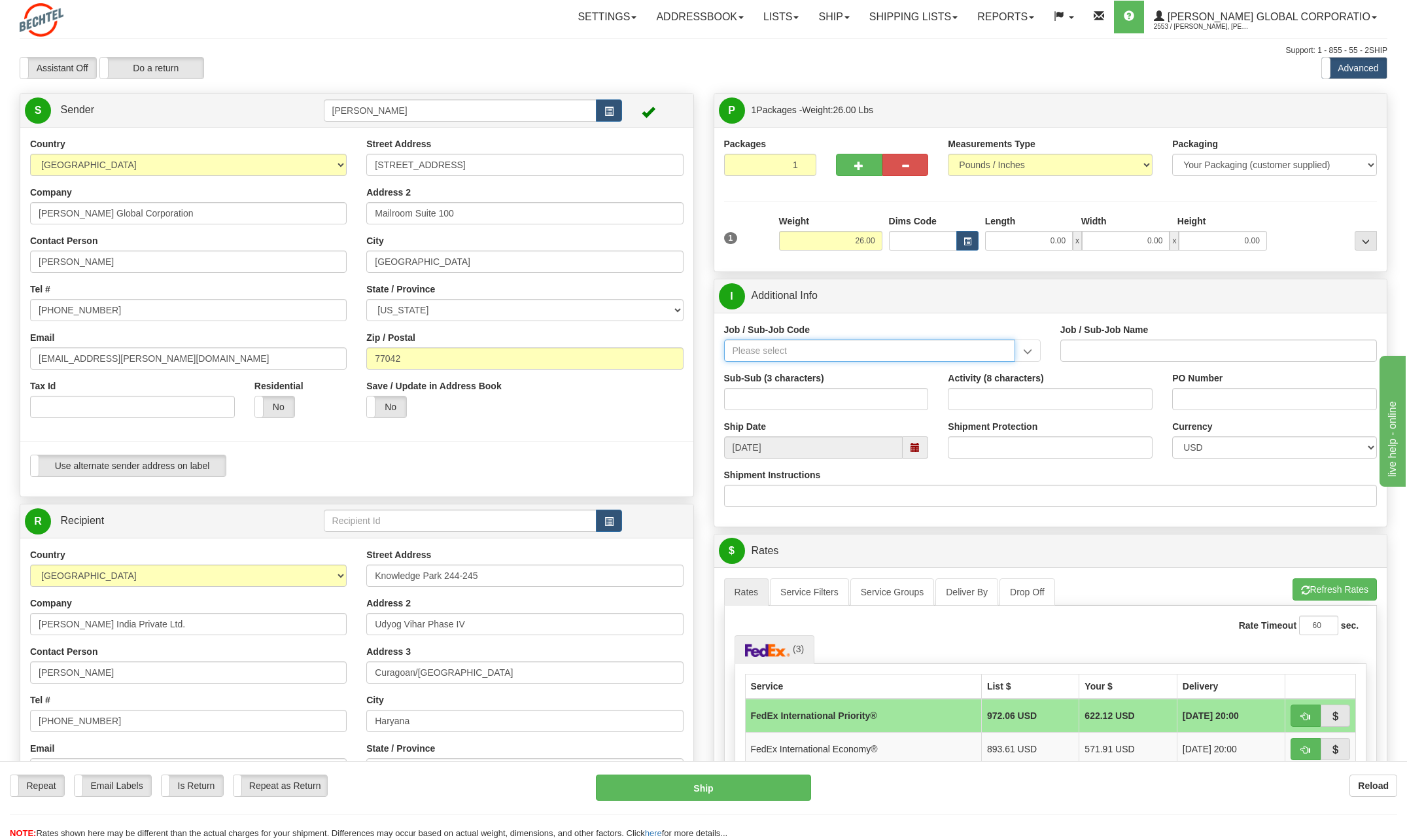
click at [764, 349] on input "Job / Sub-Job Code" at bounding box center [869, 350] width 291 height 22
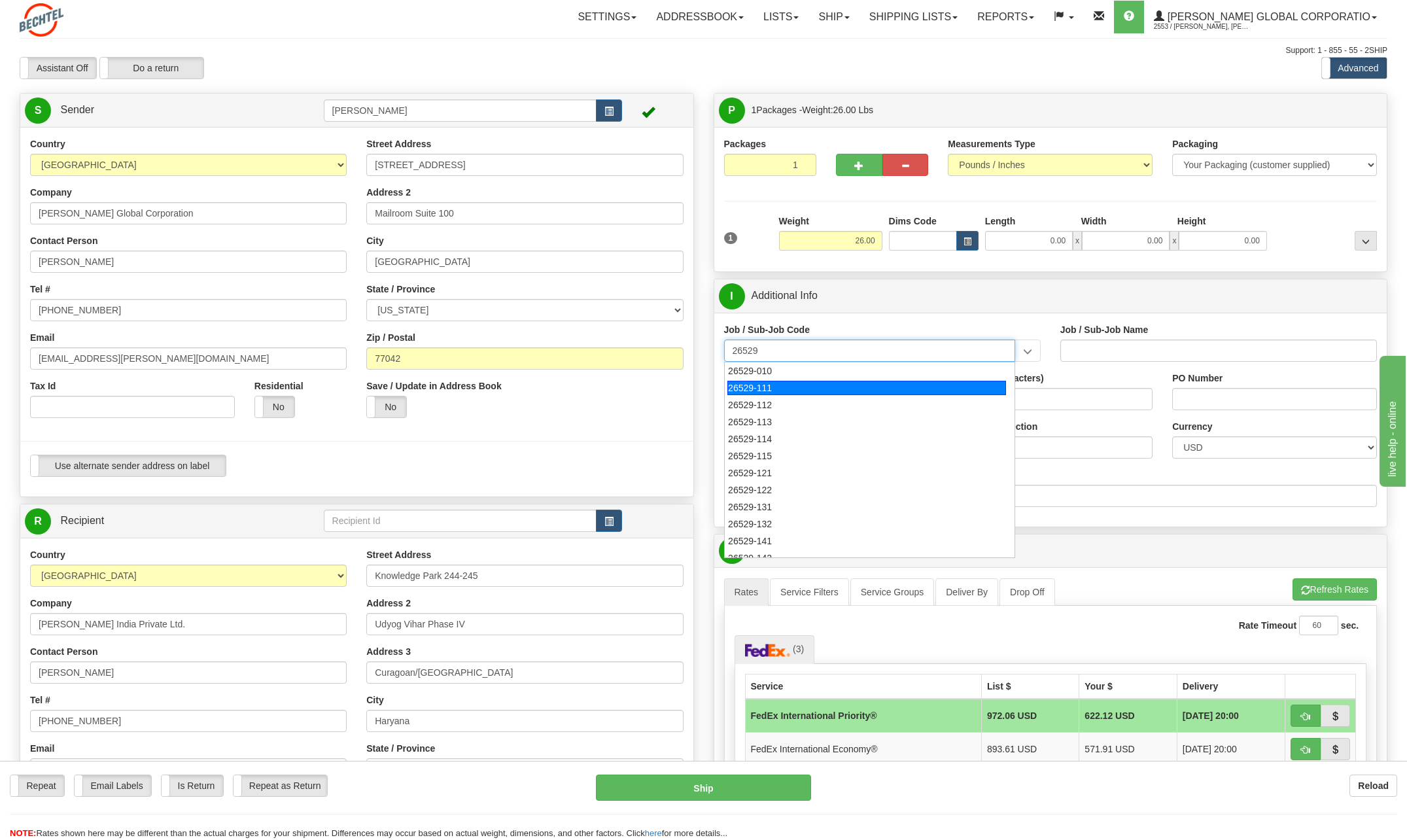
click at [771, 386] on div "26529-111" at bounding box center [867, 387] width 279 height 14
type input "26529-111"
type input "[PERSON_NAME] PASS PROJECT - HOME OFFICES USA NATIONALS"
type input "26529-111"
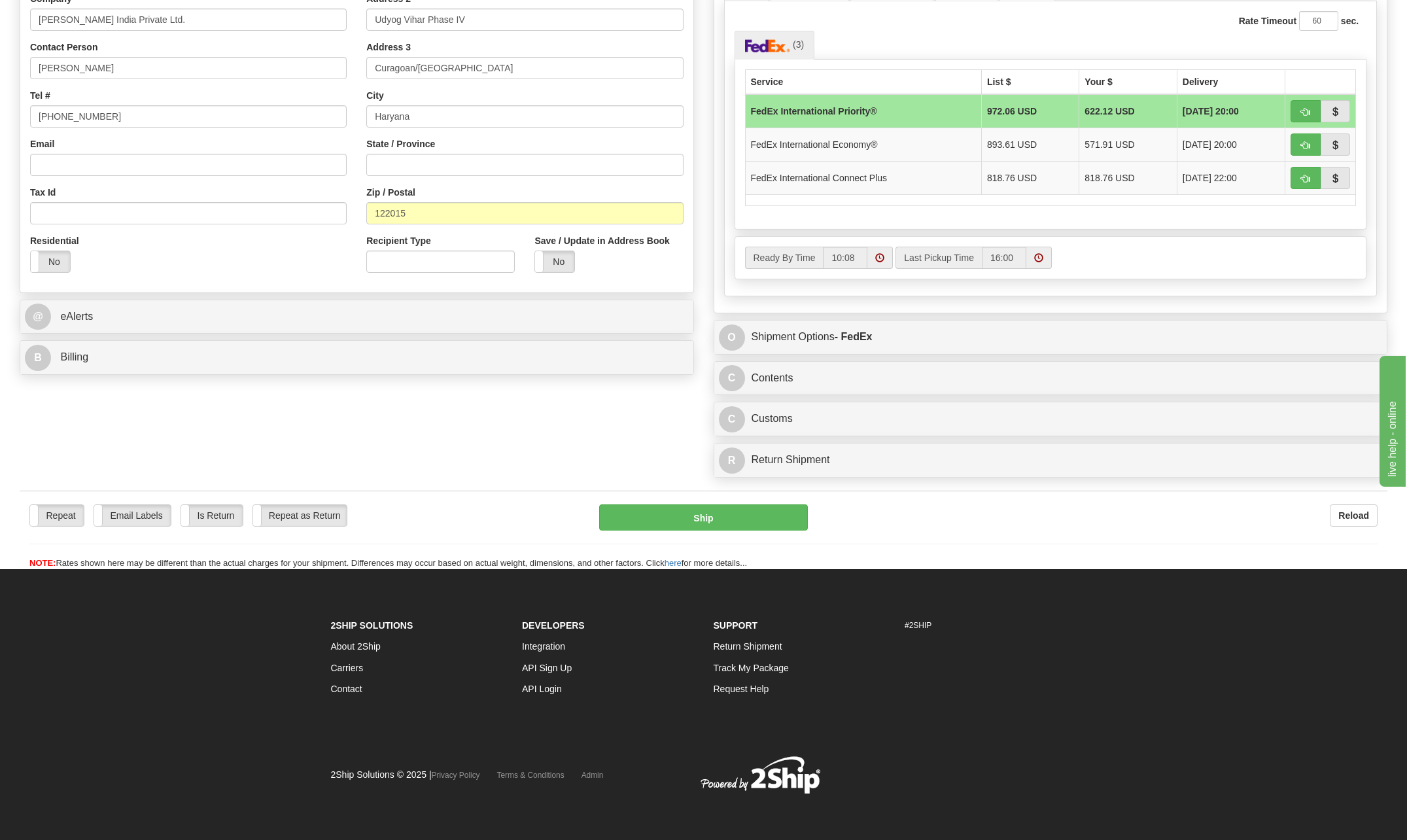
scroll to position [605, 0]
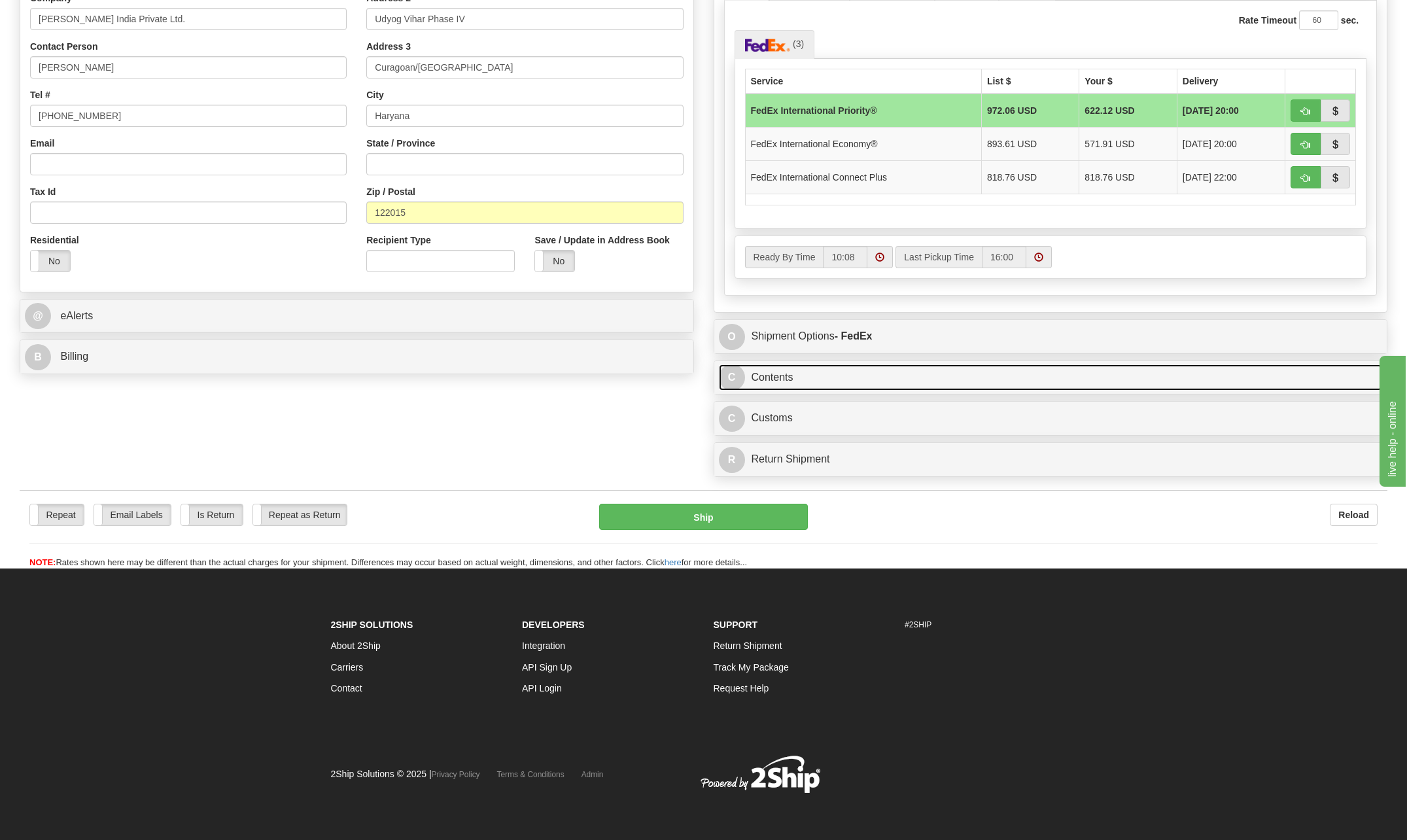
click at [737, 378] on span "C" at bounding box center [732, 377] width 26 height 26
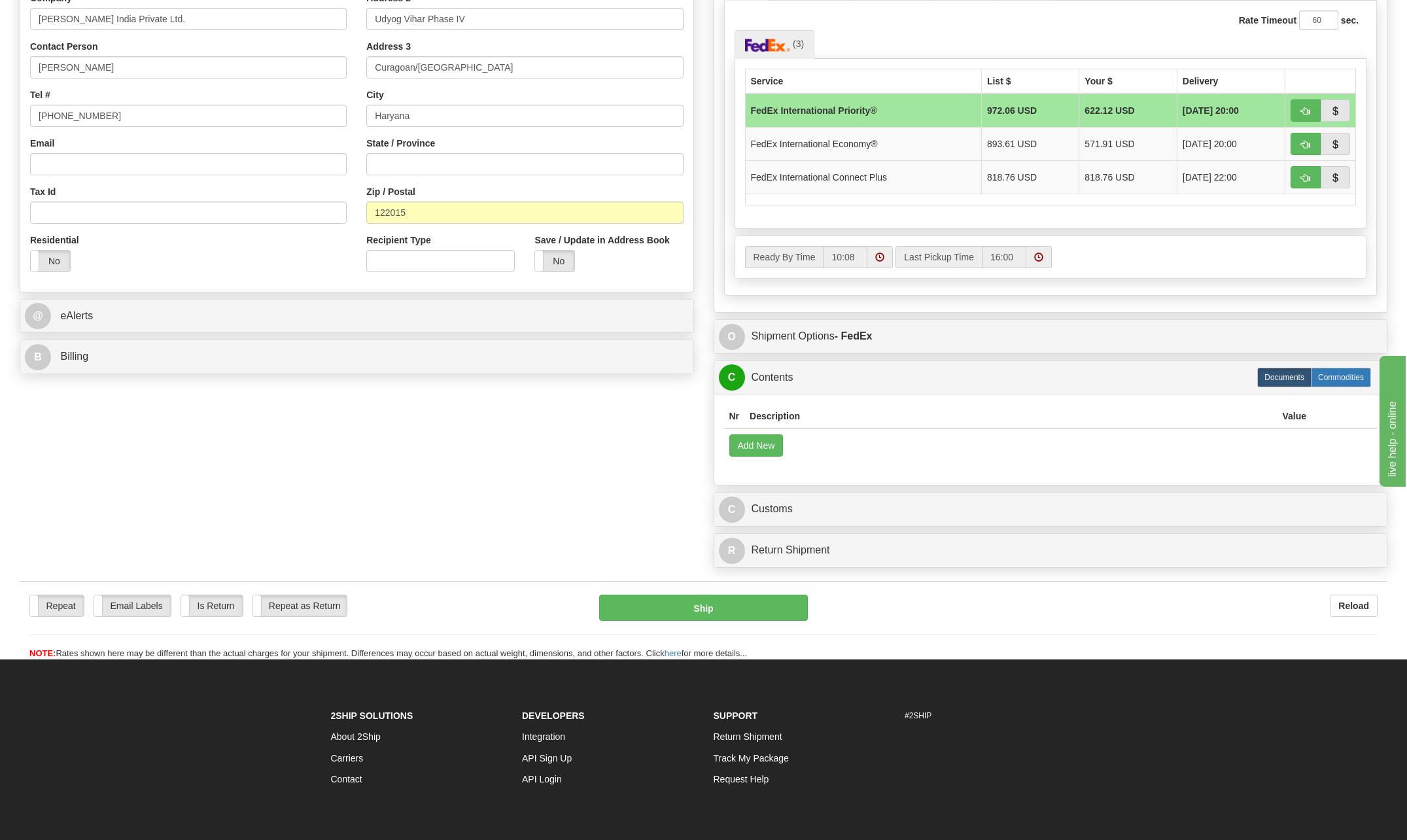
click at [1352, 377] on label "Commodities" at bounding box center [1341, 377] width 60 height 20
radio input "true"
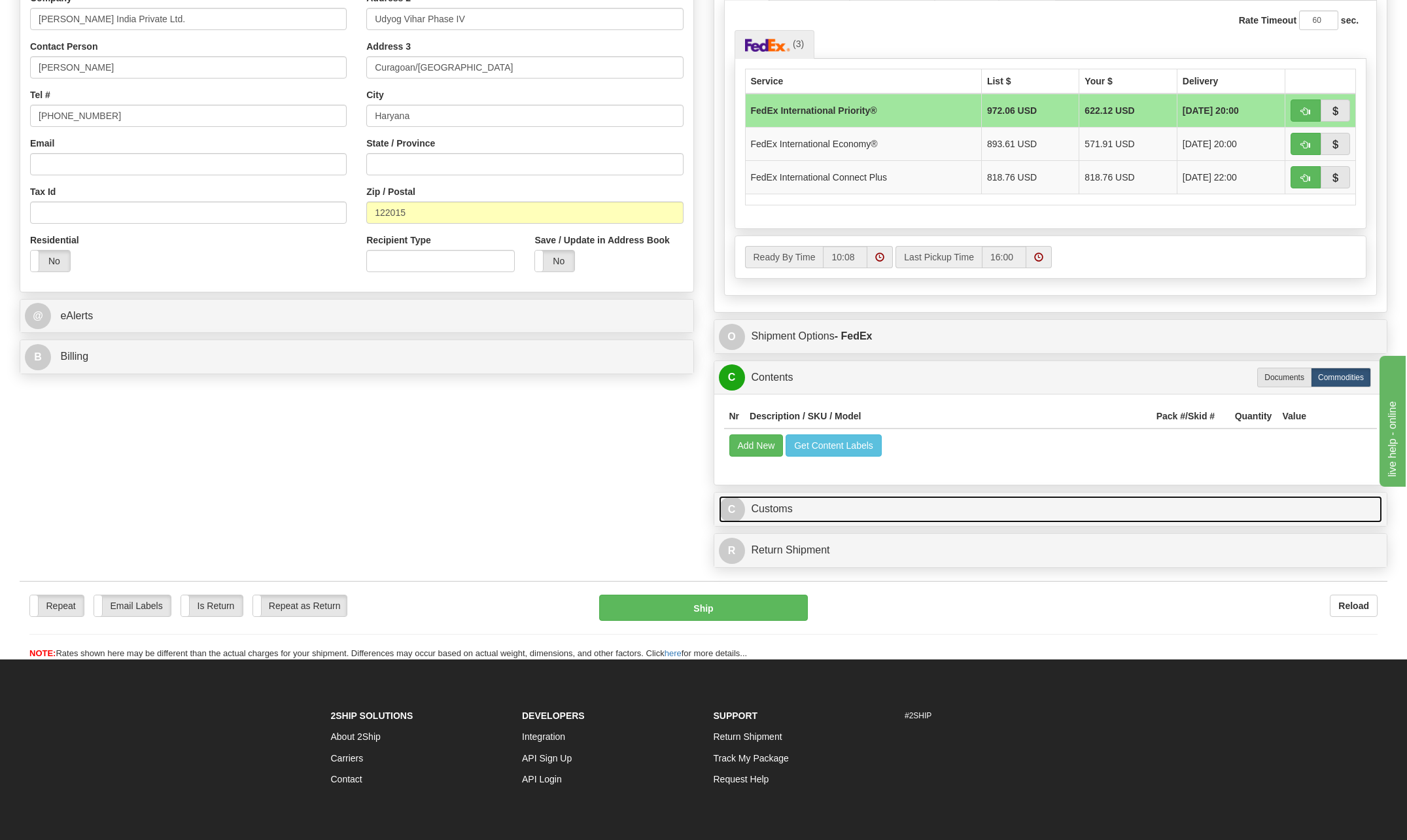
click at [741, 511] on span "C" at bounding box center [732, 510] width 26 height 26
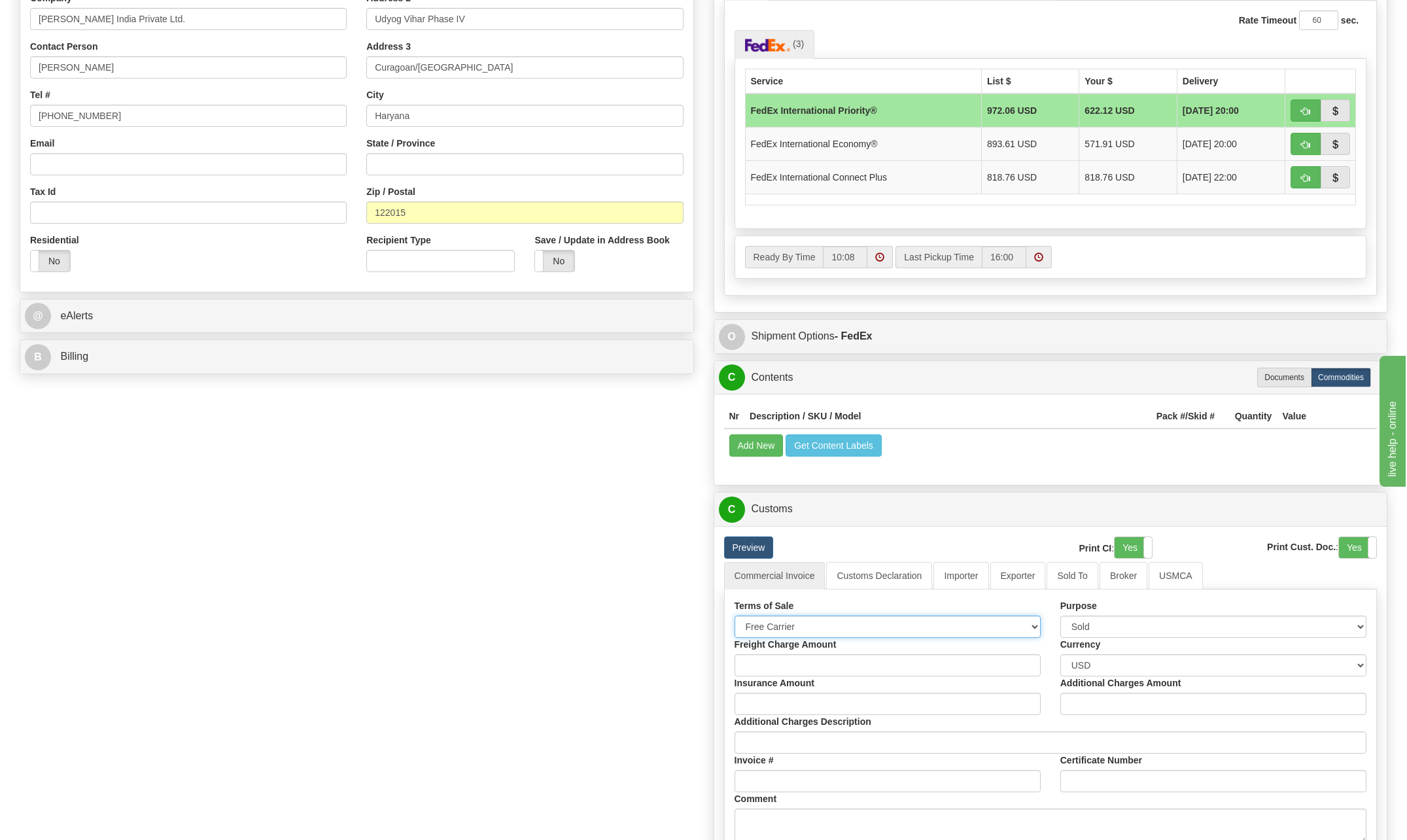
click at [1038, 621] on select "Free Carrier Free On Board Ex Works Delivered Duty Unpaid Delivered Duty Paid C…" at bounding box center [888, 626] width 307 height 22
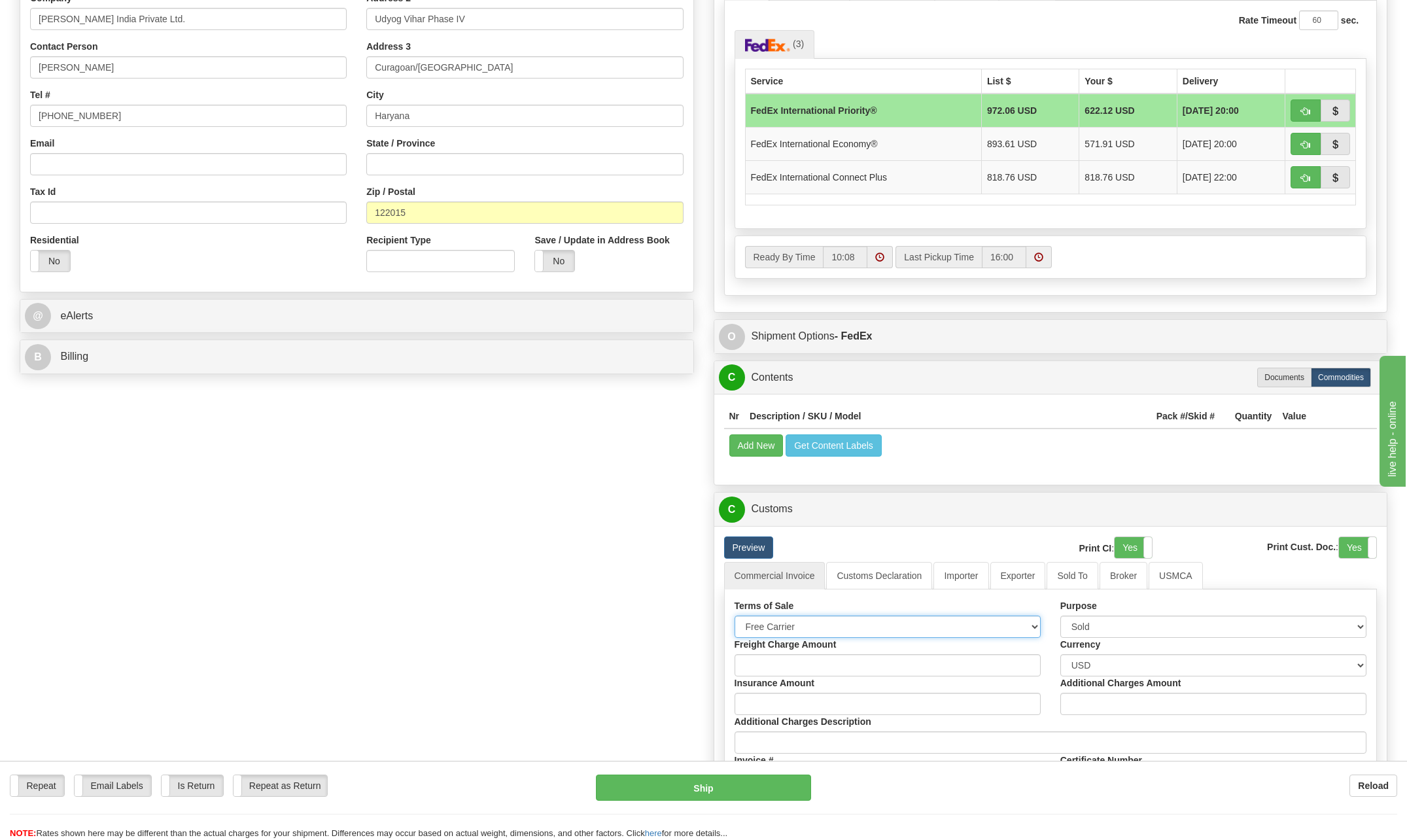
select select "6"
click at [735, 615] on select "Free Carrier Free On Board Ex Works Delivered Duty Unpaid Delivered Duty Paid C…" at bounding box center [888, 626] width 307 height 22
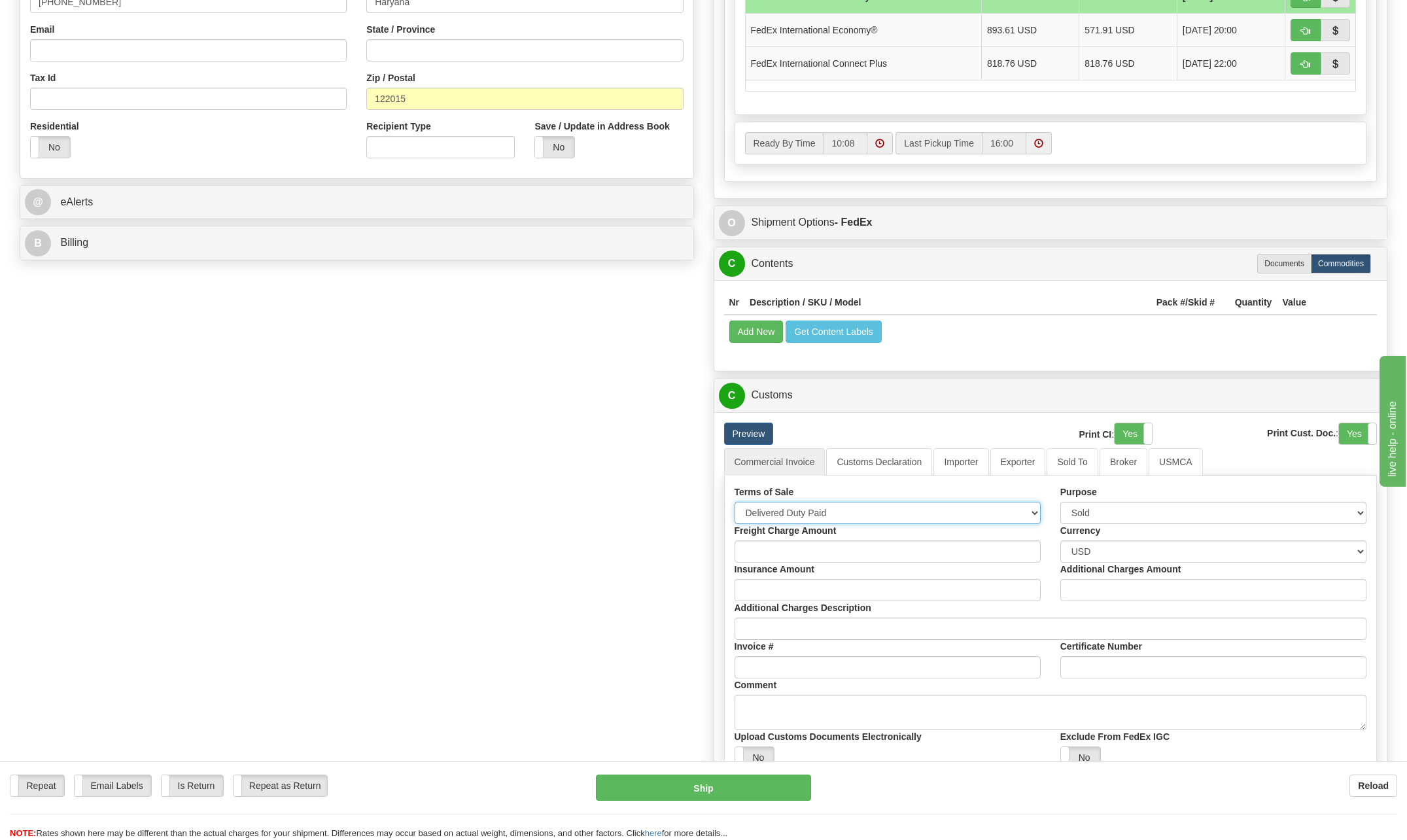
scroll to position [735, 0]
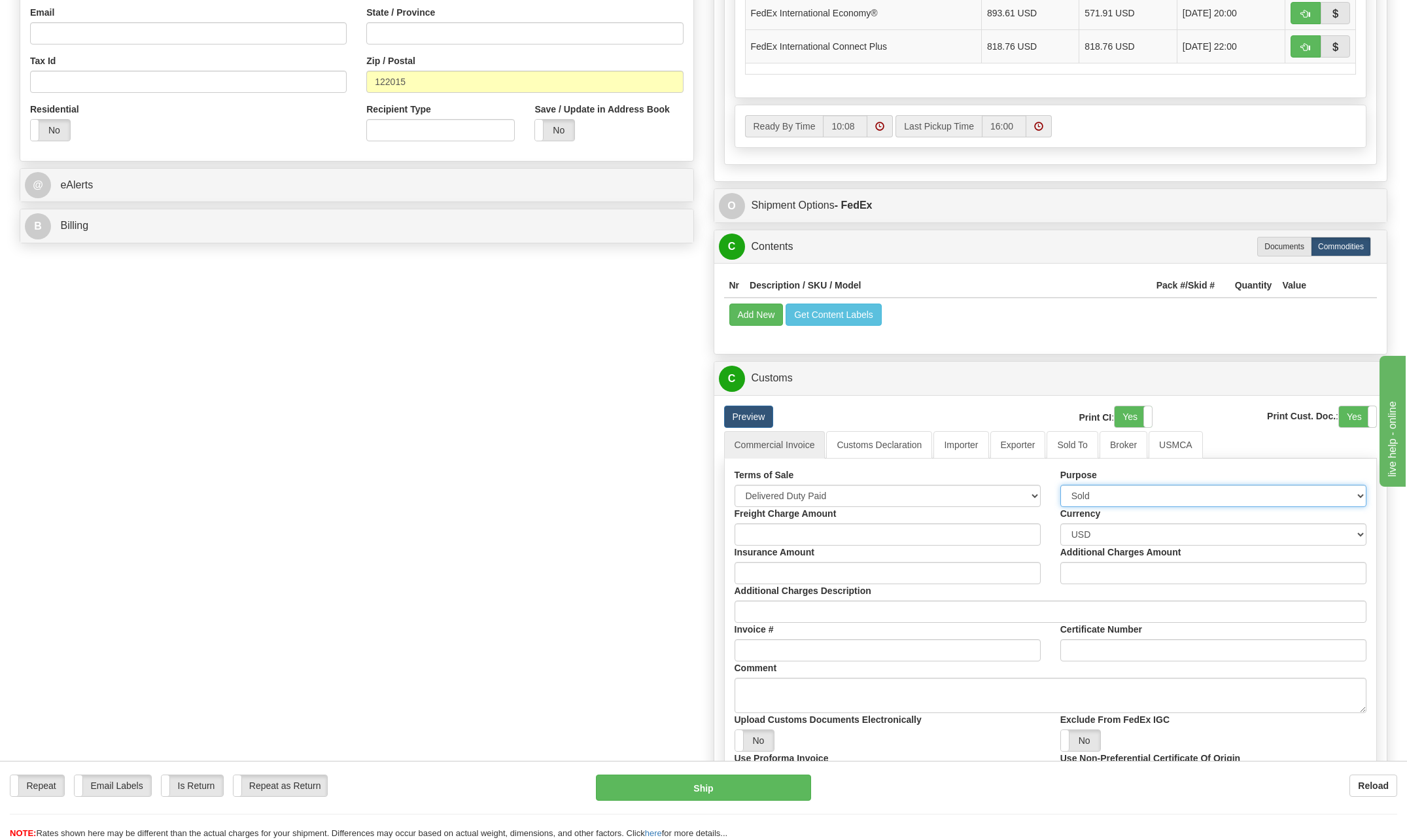
click at [1358, 494] on select "Sold Not Sold Gift Sample Repair and Return Personal Effects Merchandise Danger…" at bounding box center [1214, 496] width 307 height 22
select select "2"
click at [1060, 485] on select "Sold Not Sold Gift Sample Repair and Return Personal Effects Merchandise Danger…" at bounding box center [1214, 496] width 307 height 22
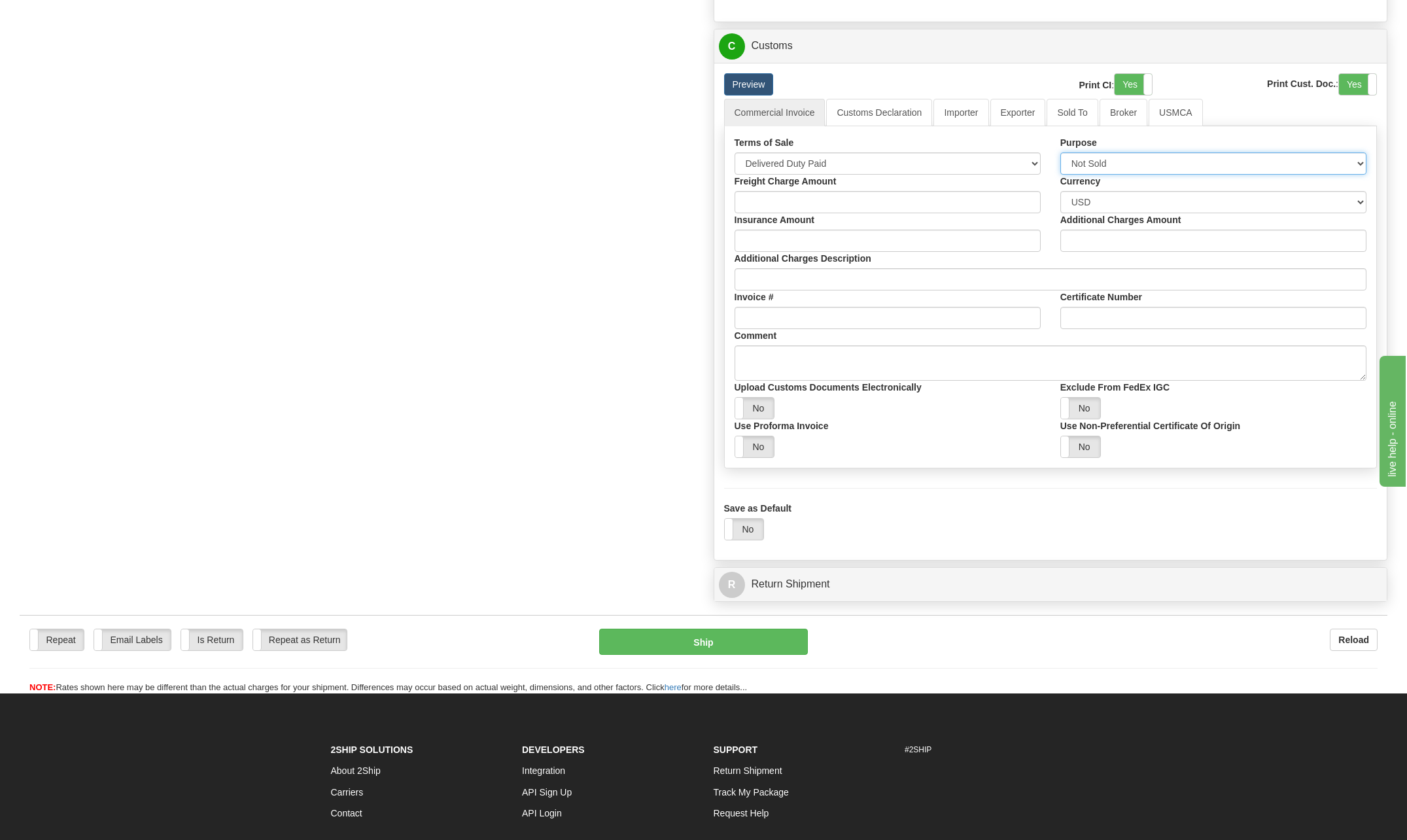
scroll to position [1128, 0]
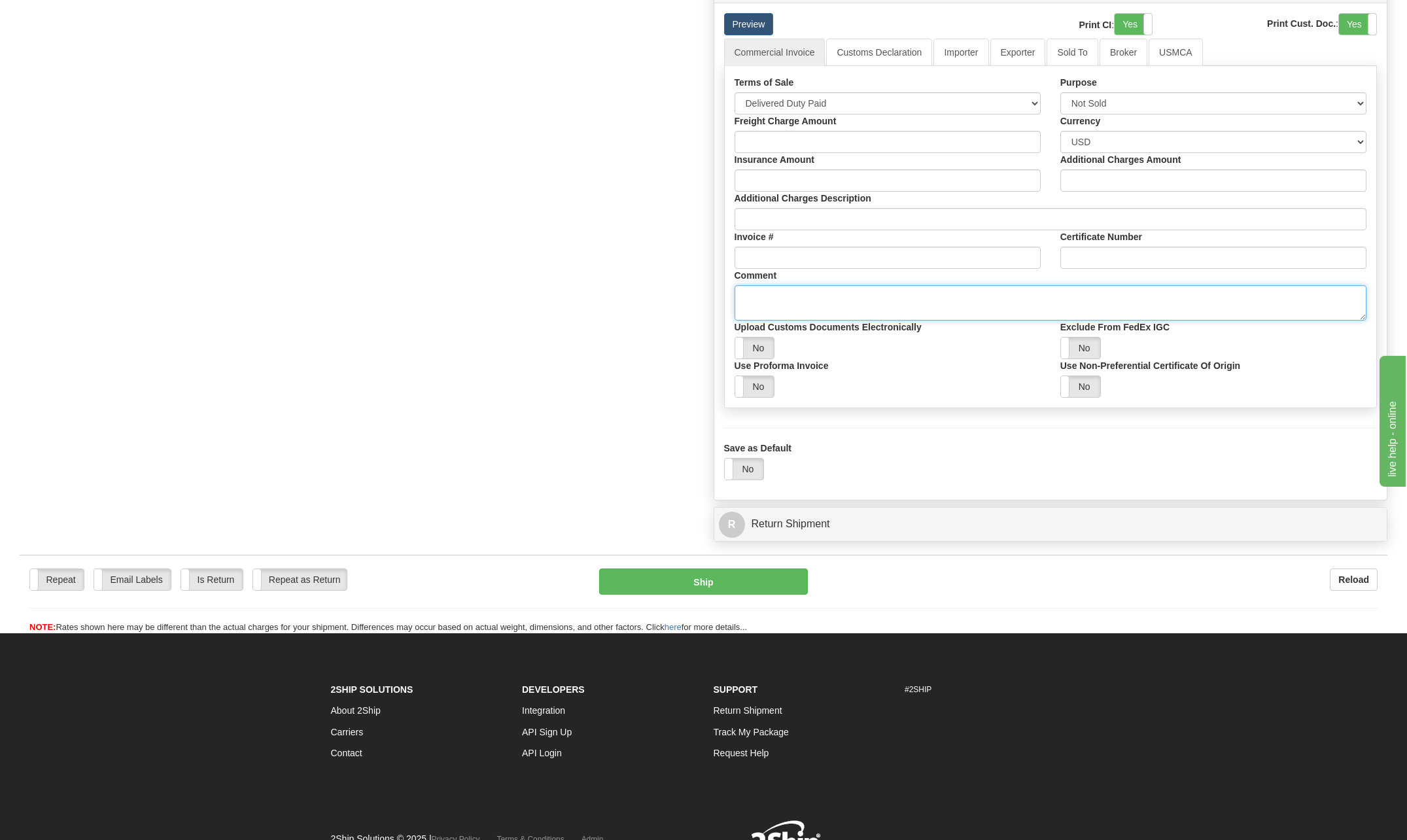
click at [785, 308] on textarea "Comment" at bounding box center [1051, 302] width 632 height 35
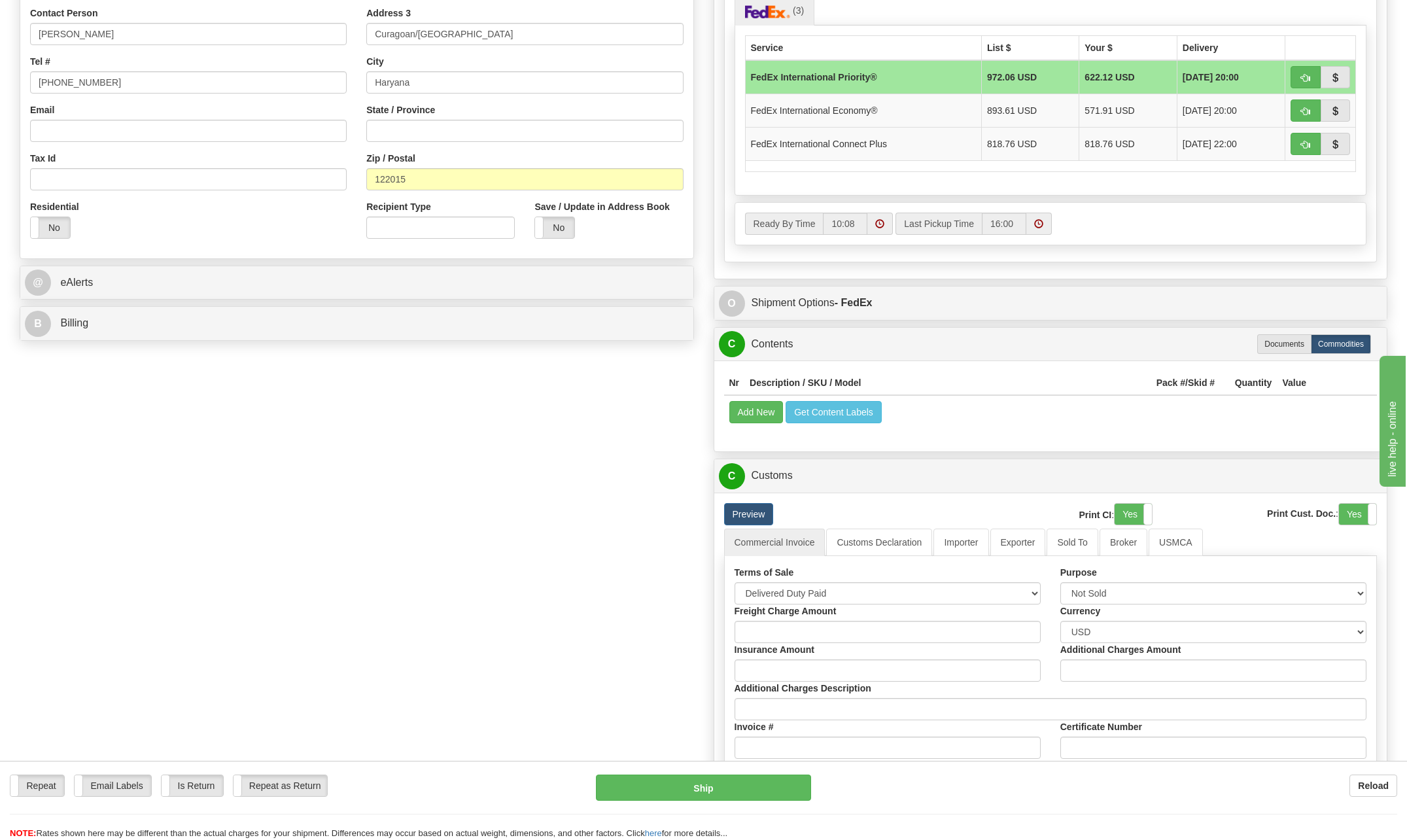
scroll to position [671, 0]
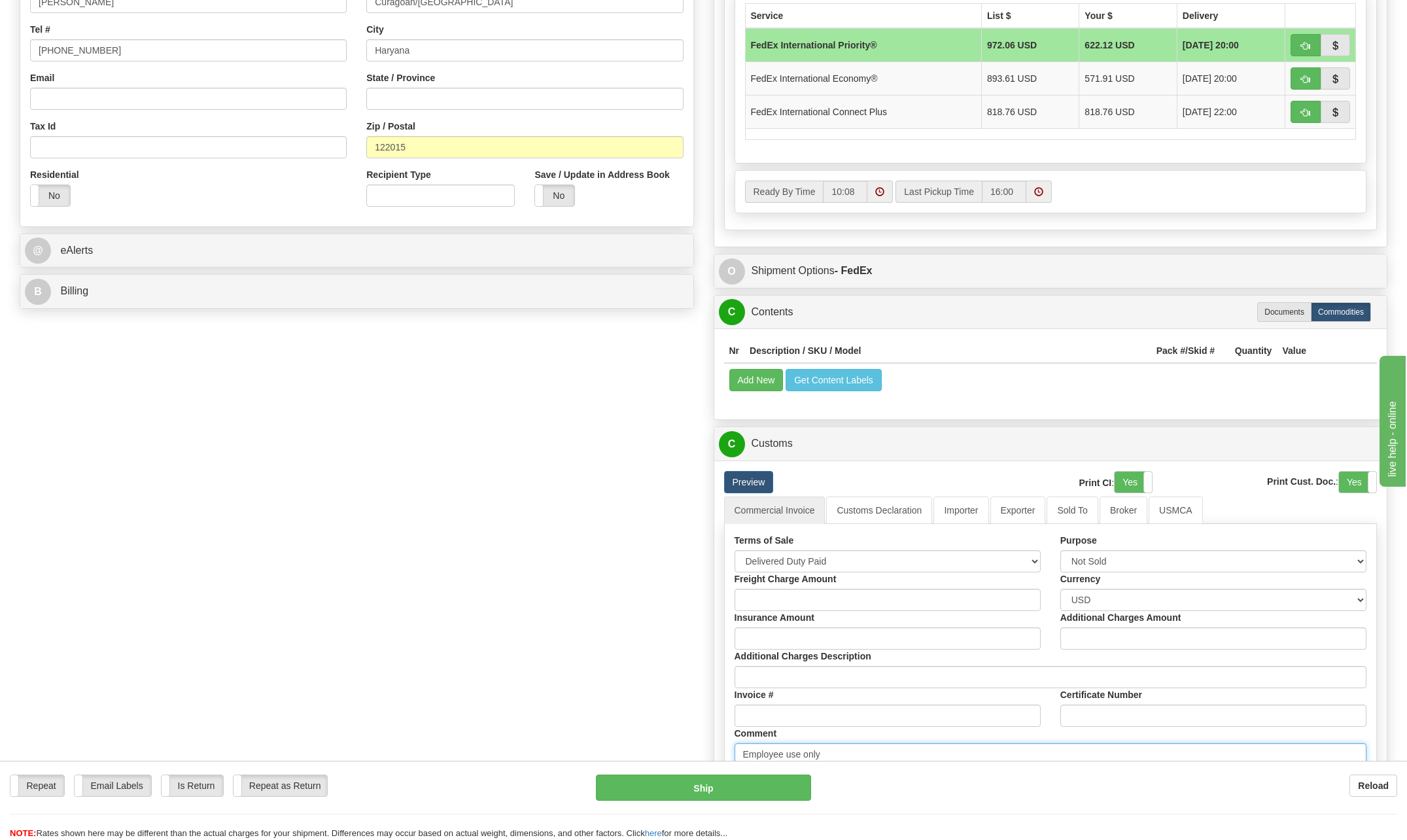
type textarea "Employee use only"
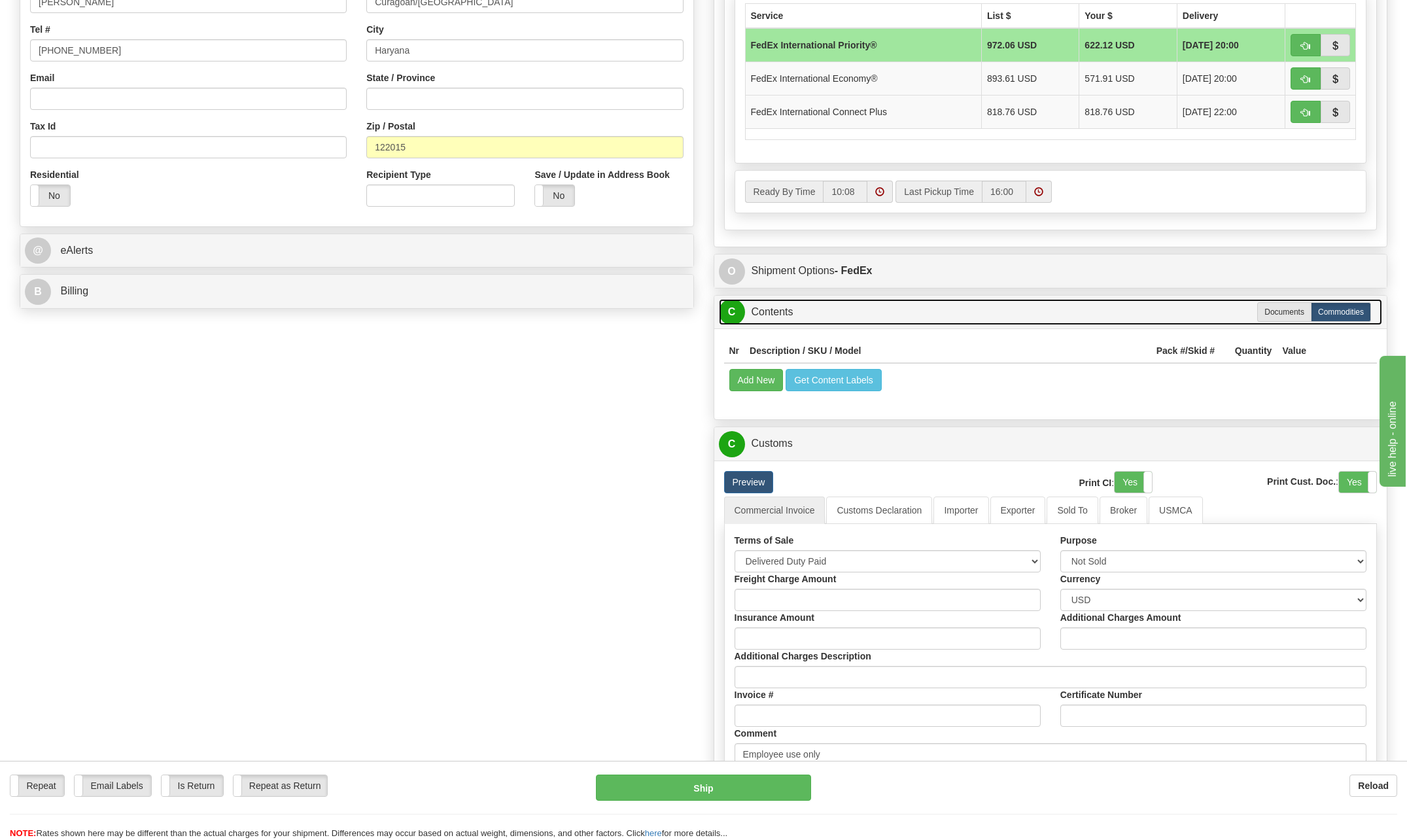
click at [742, 312] on span "C" at bounding box center [732, 312] width 26 height 26
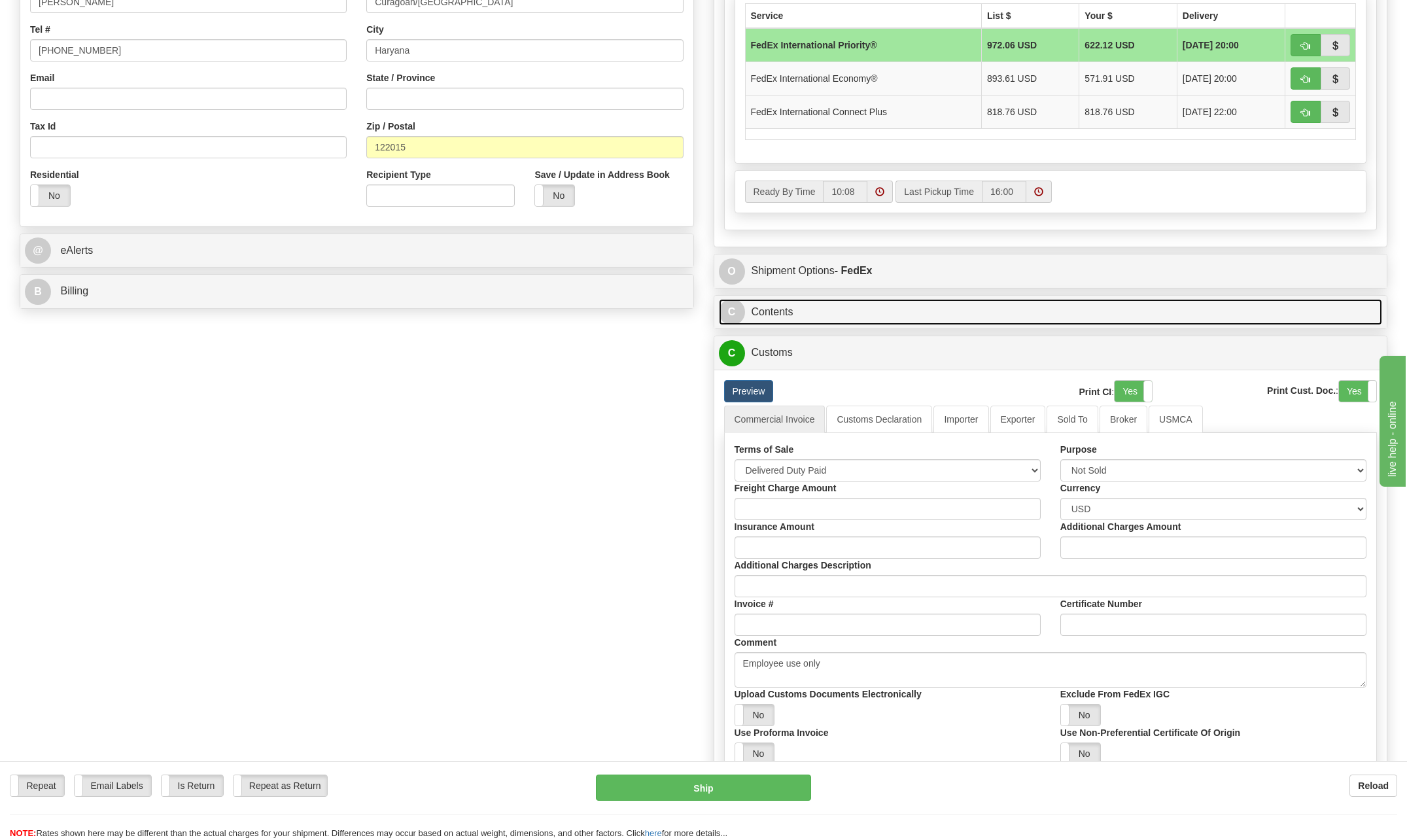
click at [742, 312] on span "C" at bounding box center [732, 312] width 26 height 26
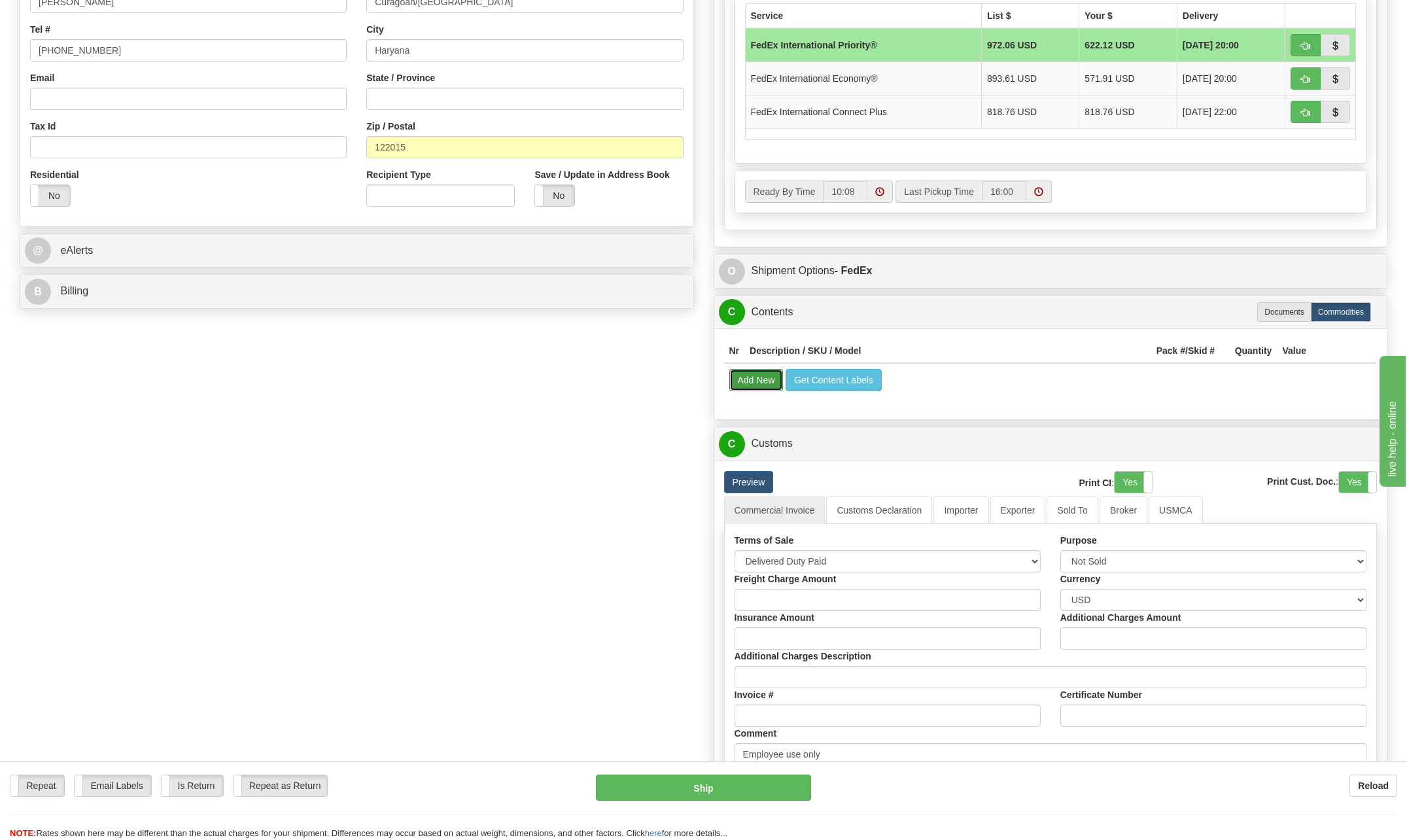
click at [768, 379] on button "Add New" at bounding box center [757, 380] width 55 height 22
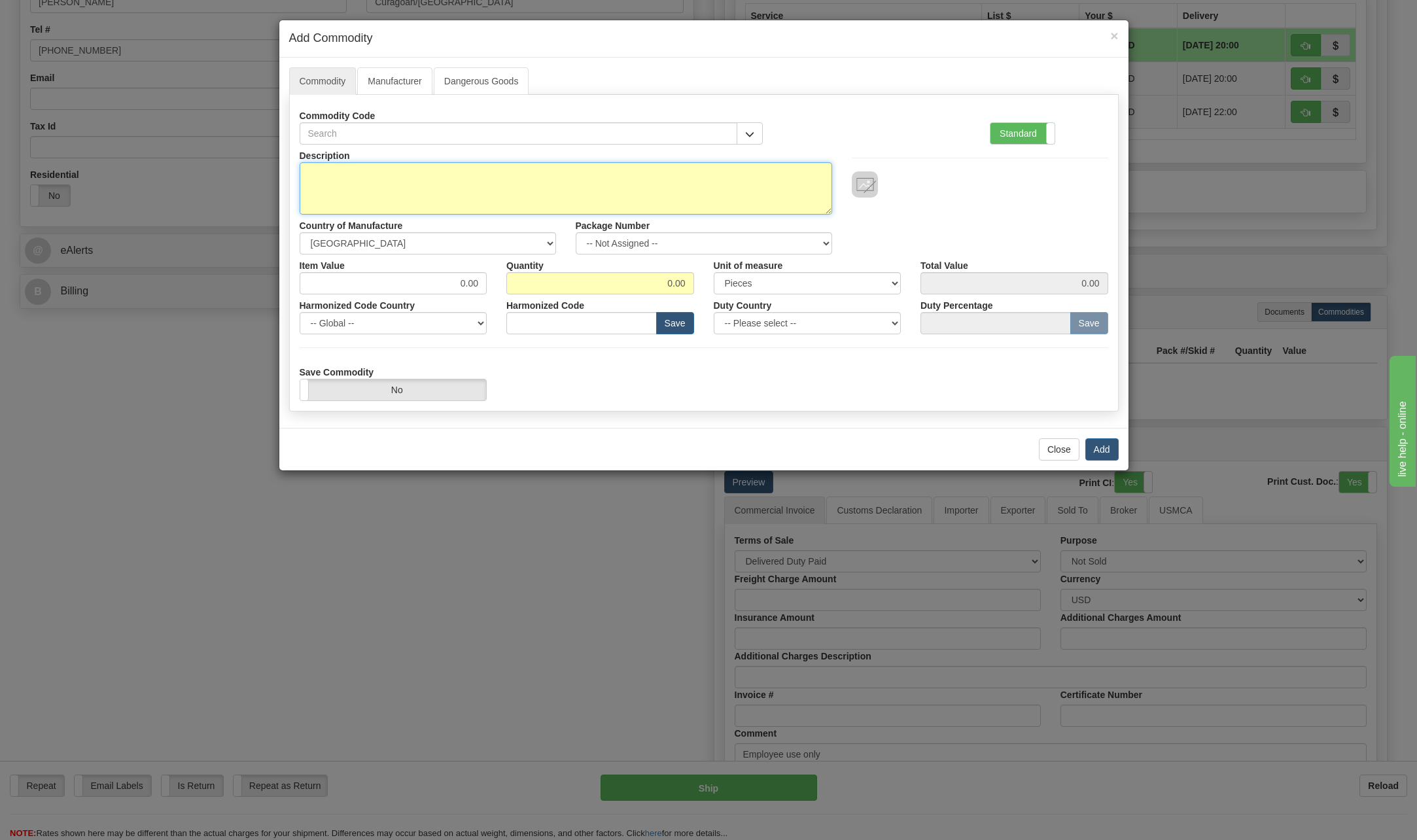
click at [363, 177] on textarea "Description" at bounding box center [566, 188] width 533 height 53
type textarea "9503000.0090"
click at [820, 243] on select "-- Not Assigned -- Item 1" at bounding box center [704, 243] width 257 height 22
select select "0"
click at [576, 232] on select "-- Not Assigned -- Item 1" at bounding box center [704, 243] width 257 height 22
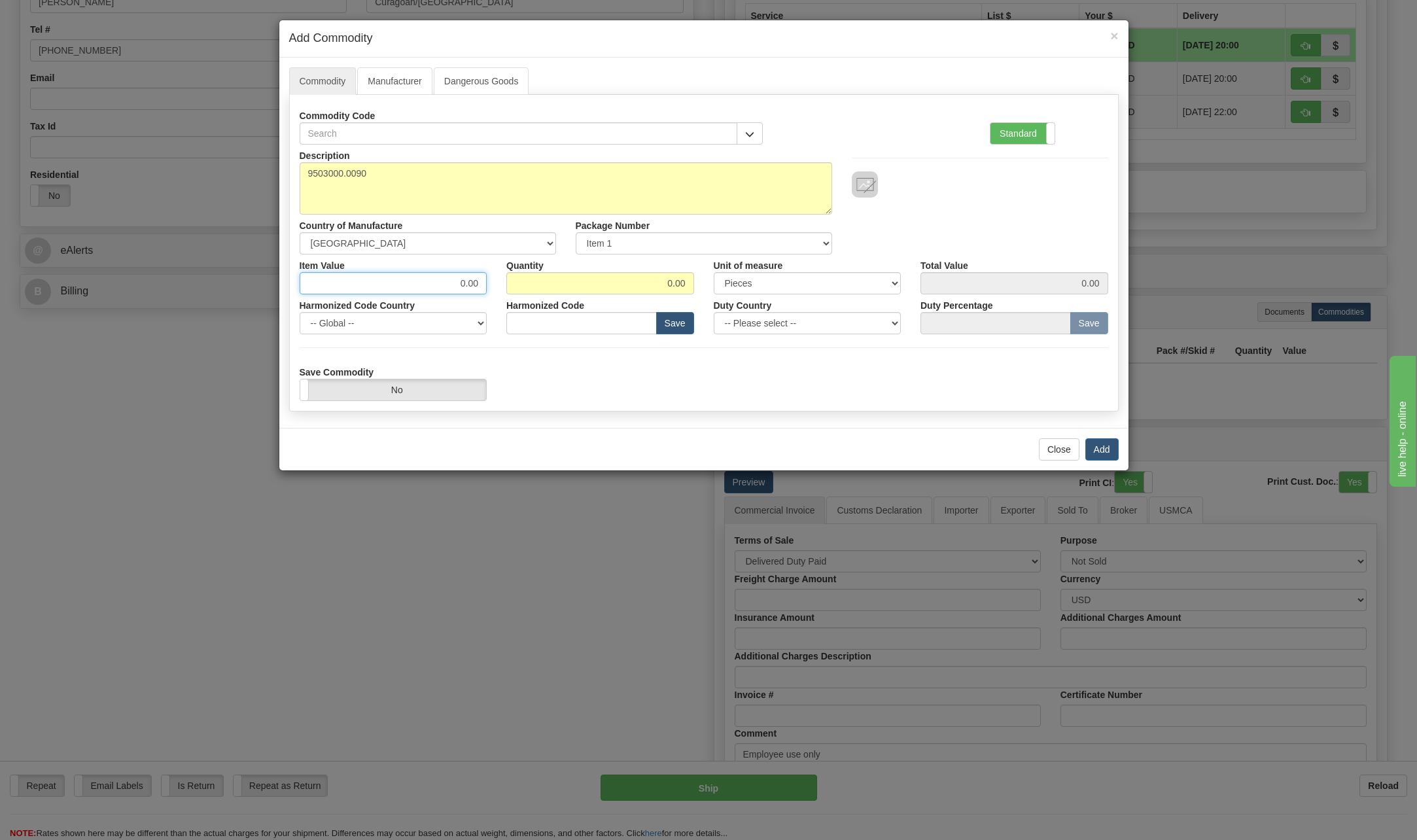
drag, startPoint x: 444, startPoint y: 283, endPoint x: 580, endPoint y: 280, distance: 136.0
click at [580, 280] on div "Item Value 0.00 Quantity 0.00 Unit of measure 3 Thousand Square Inches Adjustme…" at bounding box center [704, 275] width 828 height 40
type input "250.00"
drag, startPoint x: 672, startPoint y: 279, endPoint x: 757, endPoint y: 273, distance: 85.2
click at [757, 273] on div "Item Value 250.00 Quantity 0.00 Unit of measure 3 Thousand Square Inches Adjust…" at bounding box center [704, 275] width 828 height 40
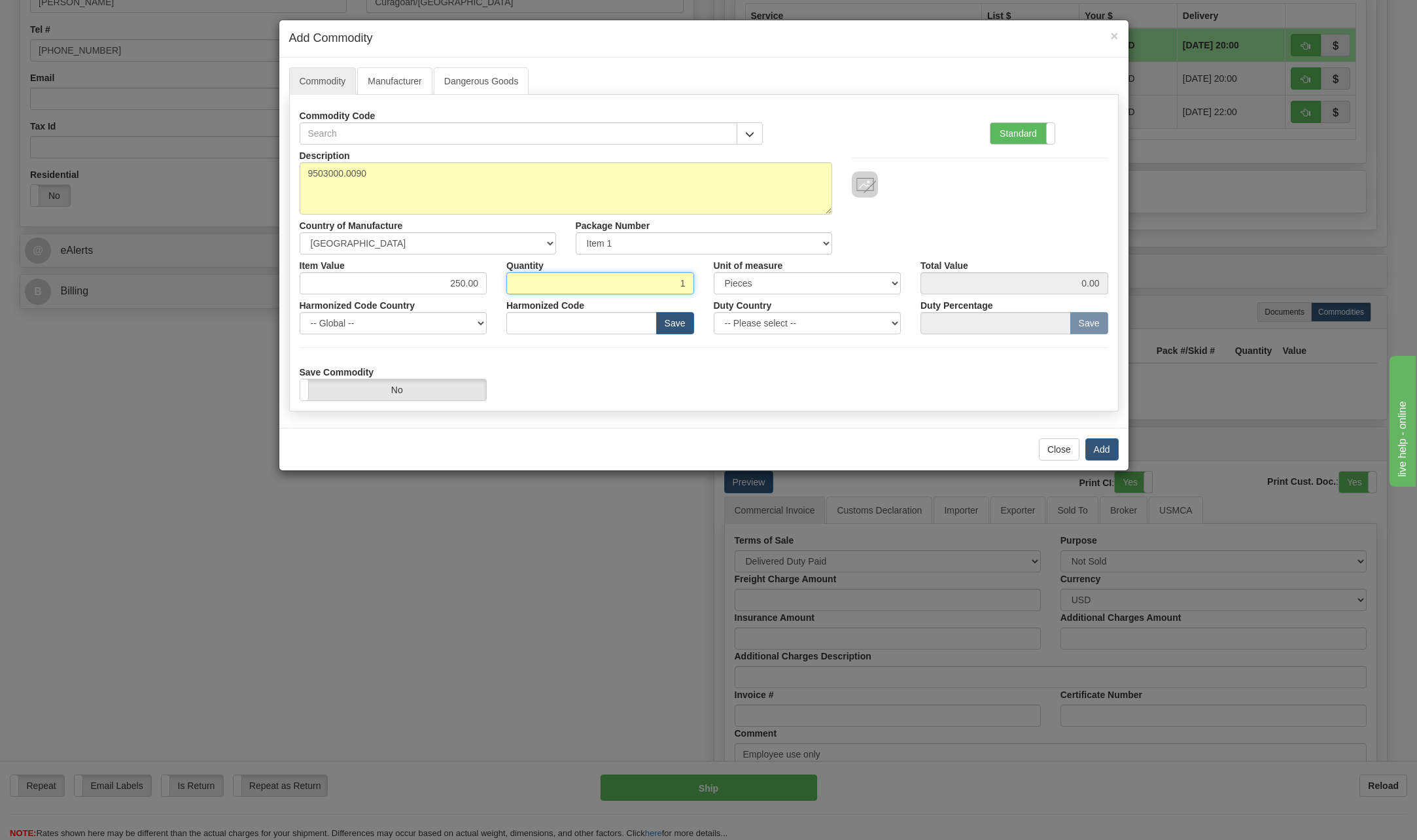
type input "1"
type input "250.00"
click at [828, 382] on div "Save Commodity Yes No" at bounding box center [704, 381] width 828 height 40
click at [449, 170] on textarea "9503000.0090" at bounding box center [566, 188] width 533 height 53
type textarea "9503000.0090 Commemorative rubber stress beam"
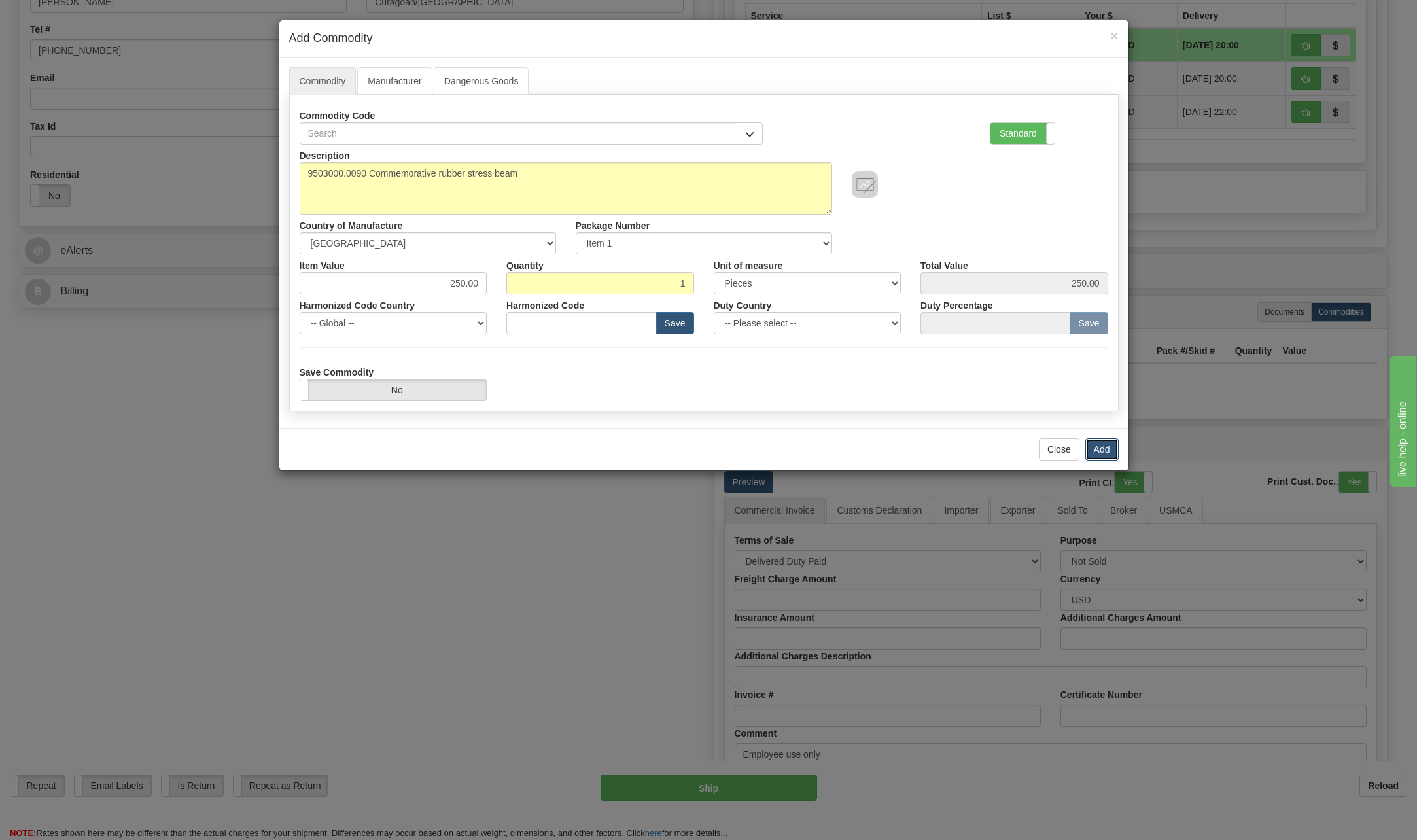
click at [1100, 447] on button "Add" at bounding box center [1102, 449] width 34 height 22
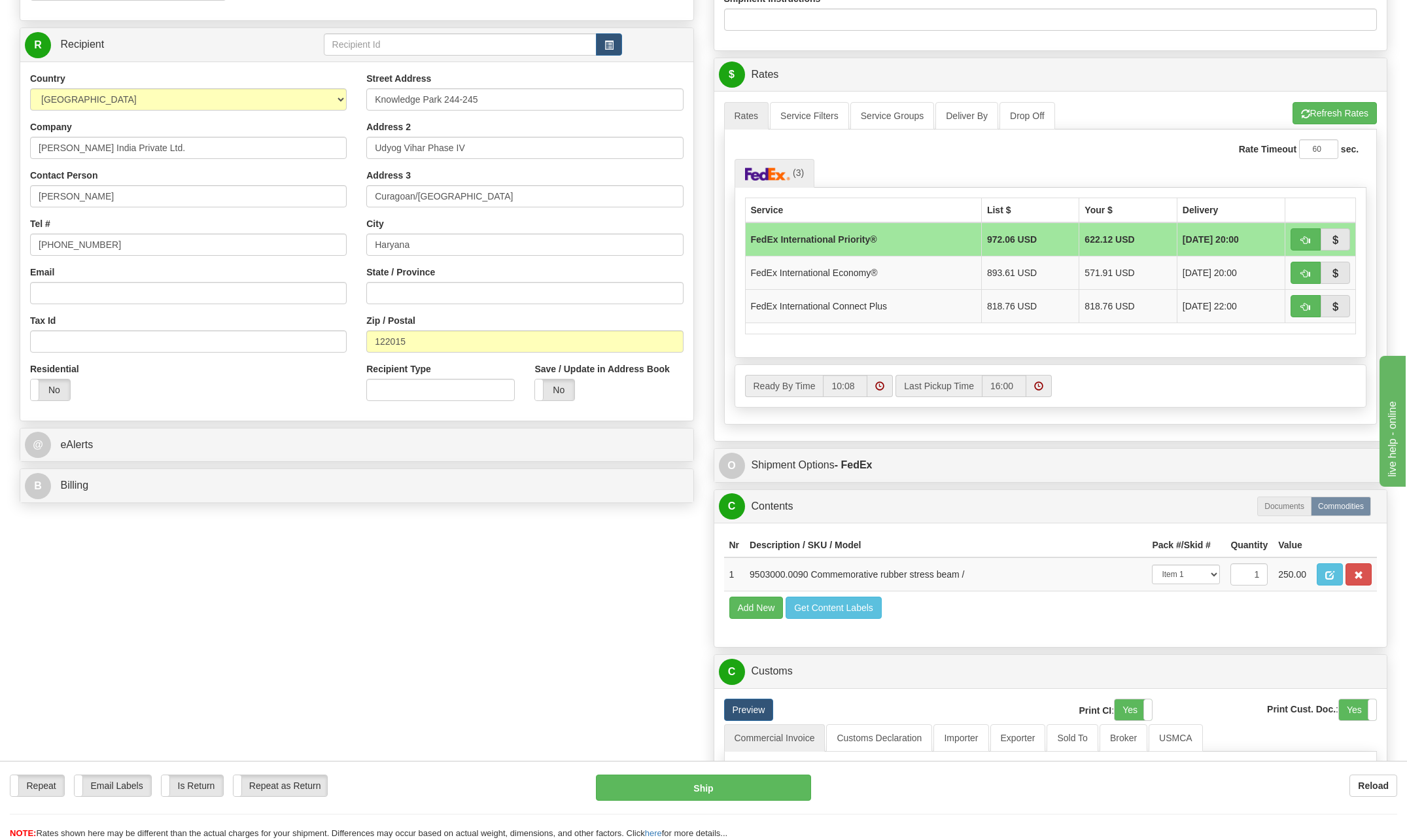
scroll to position [474, 0]
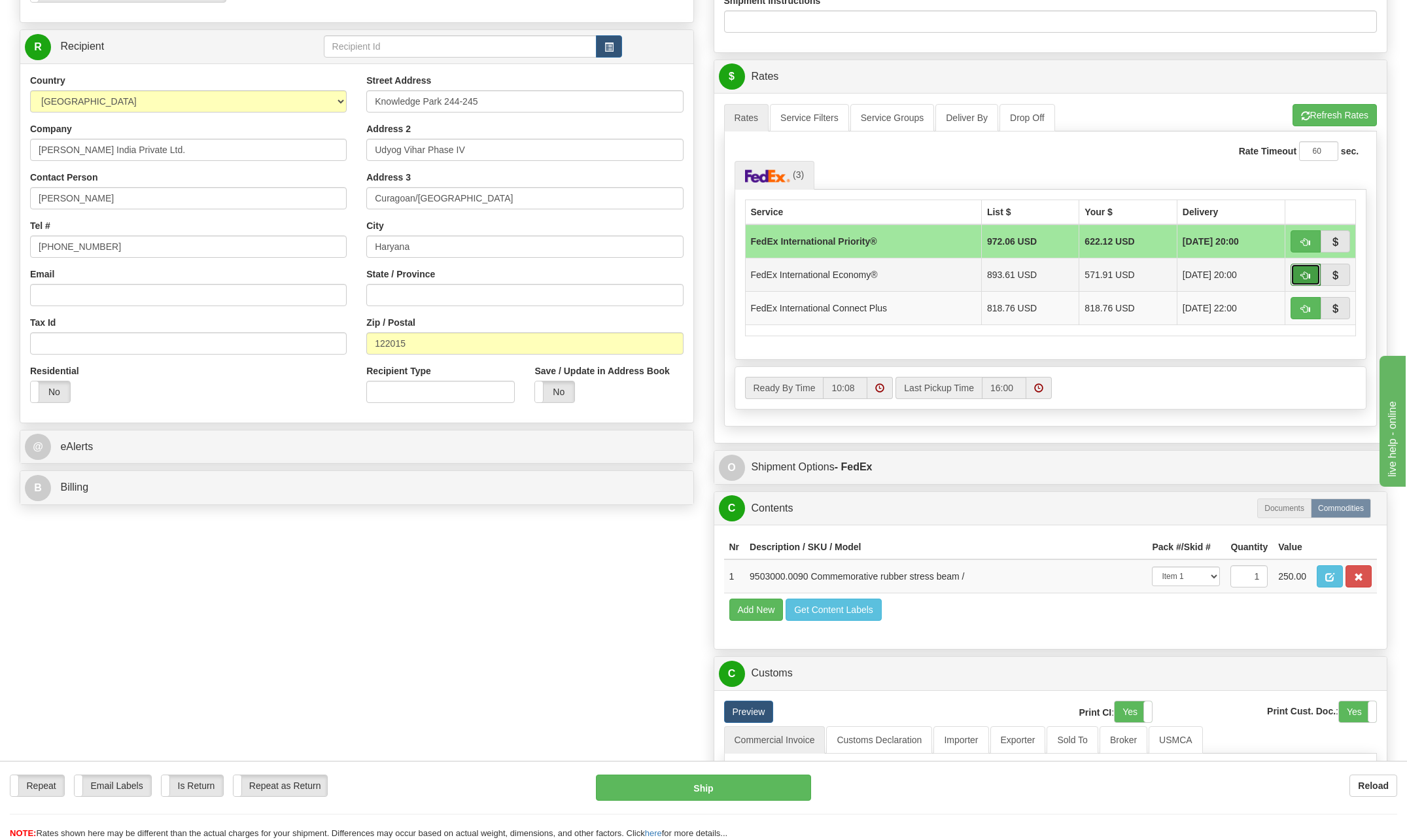
click at [1301, 278] on span "button" at bounding box center [1305, 276] width 9 height 9
type input "03"
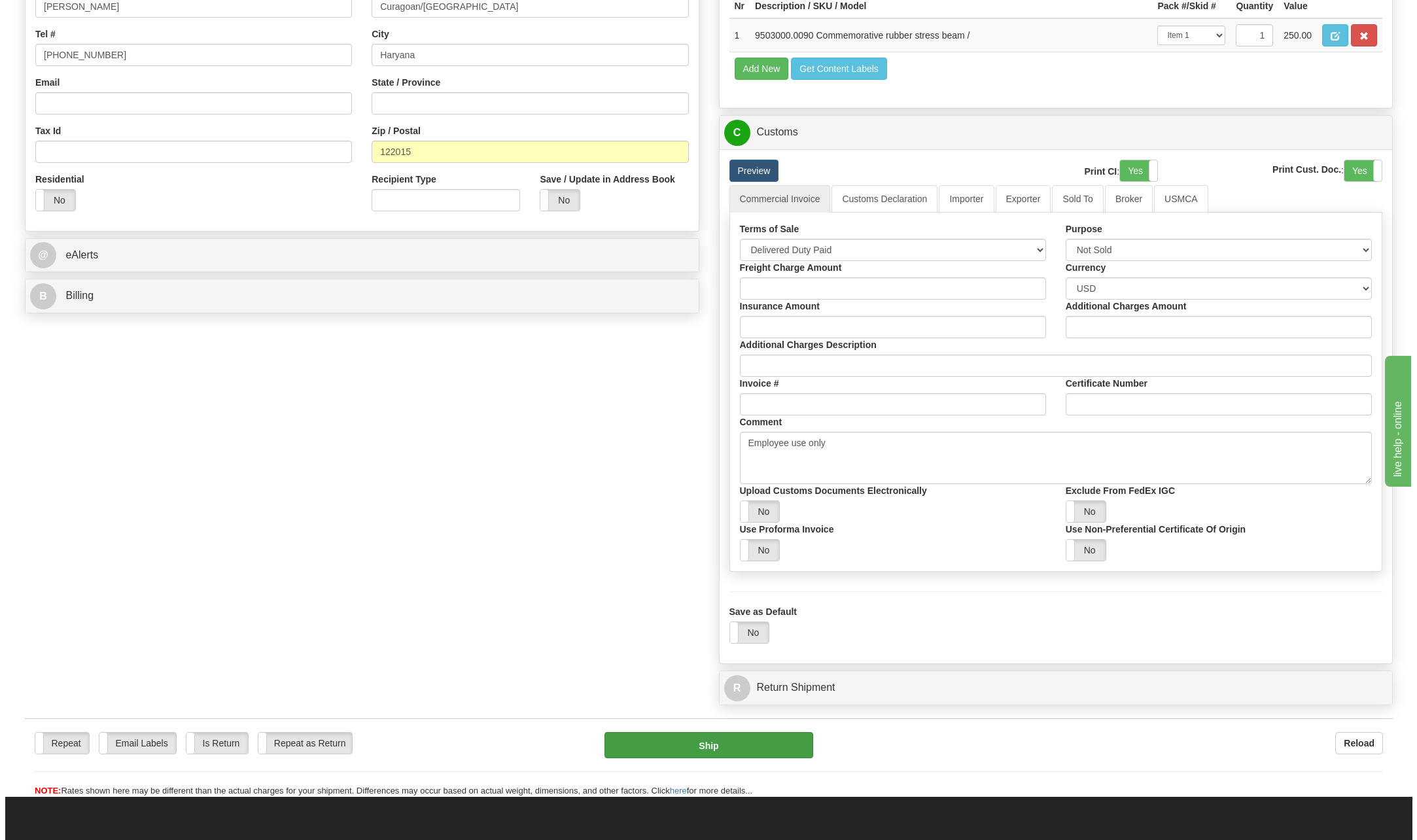
scroll to position [671, 0]
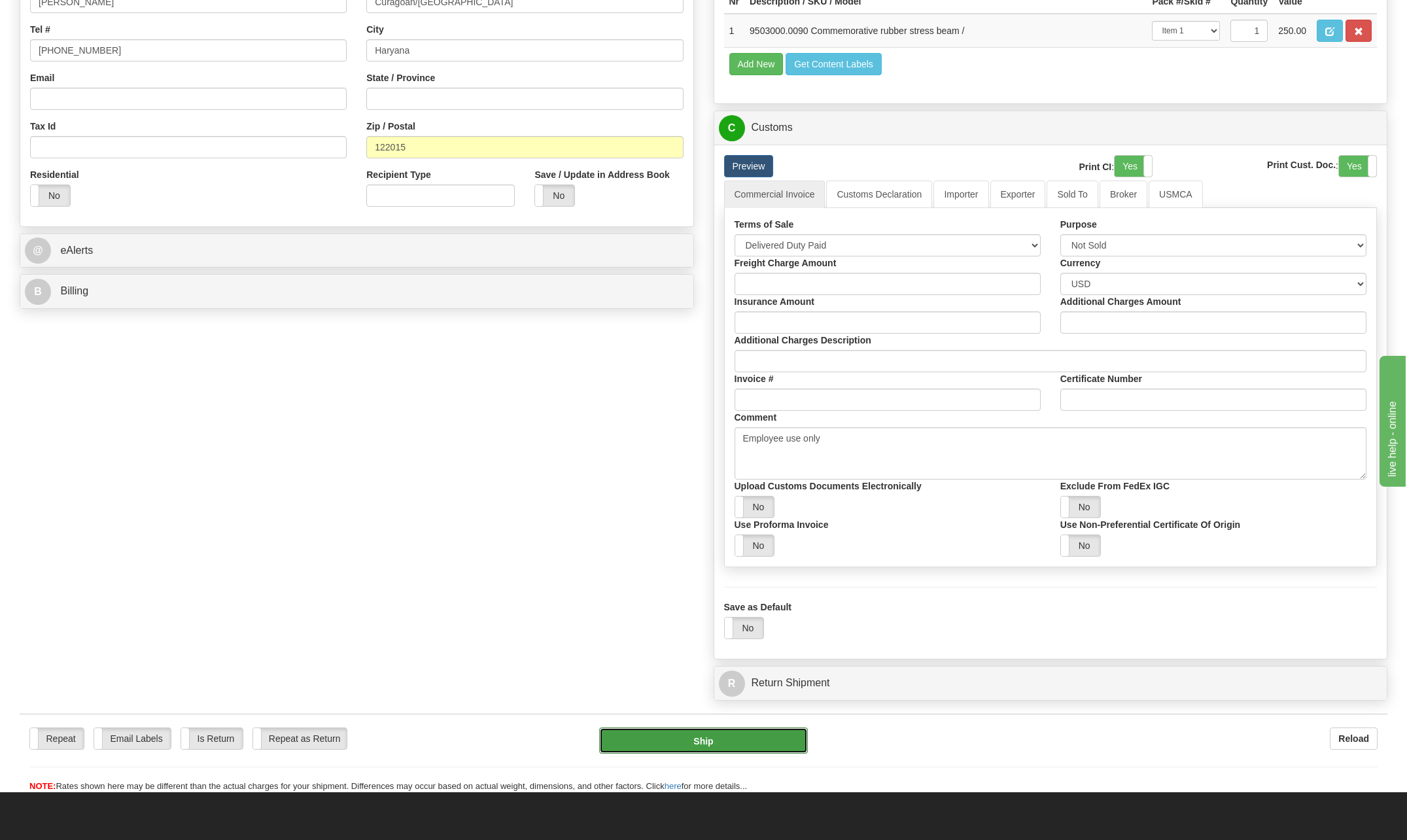
click at [699, 742] on button "Ship" at bounding box center [704, 740] width 209 height 26
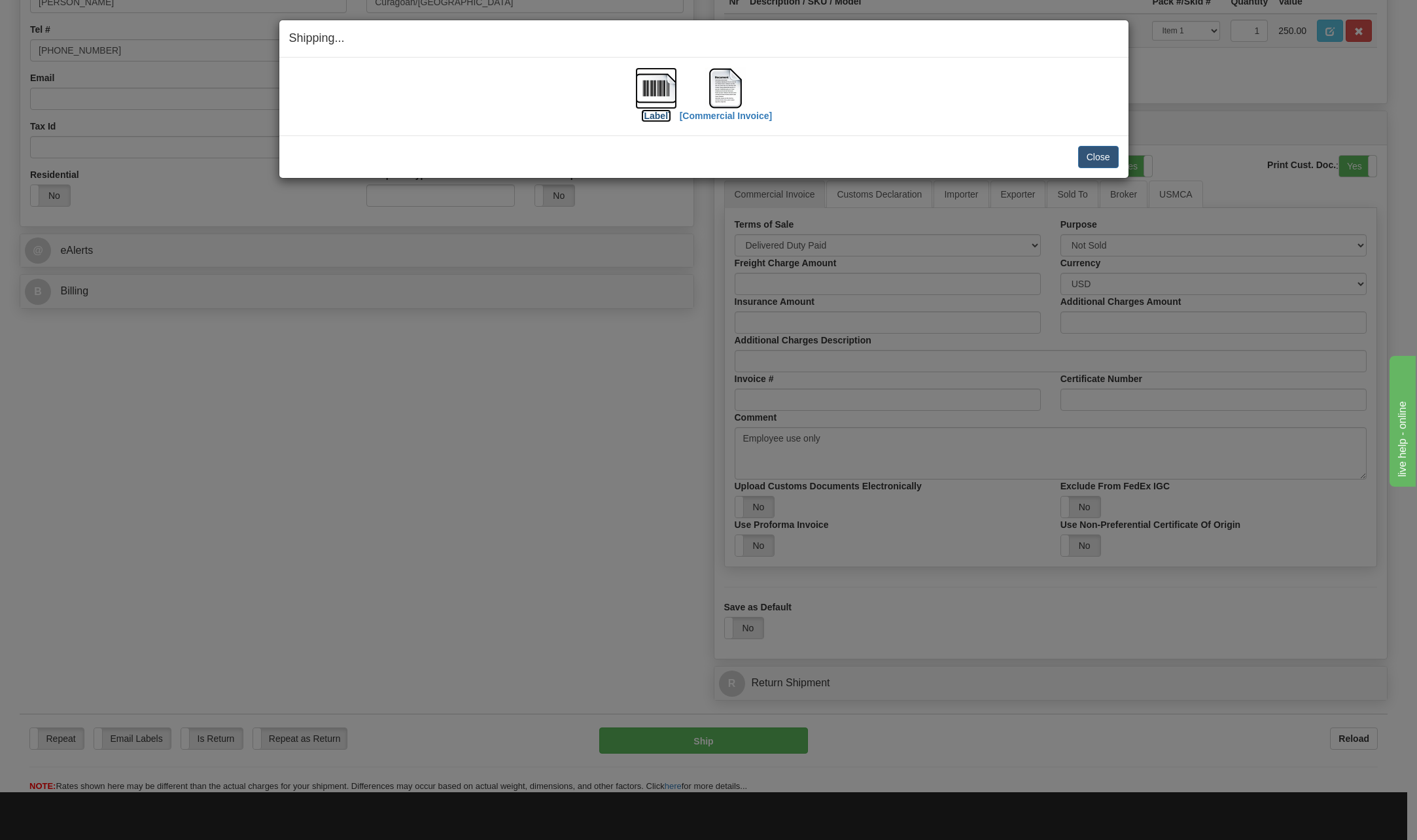
click at [651, 89] on img at bounding box center [656, 89] width 42 height 42
click at [645, 96] on img at bounding box center [656, 89] width 42 height 42
click at [726, 89] on img at bounding box center [726, 89] width 42 height 42
